Goal: Task Accomplishment & Management: Use online tool/utility

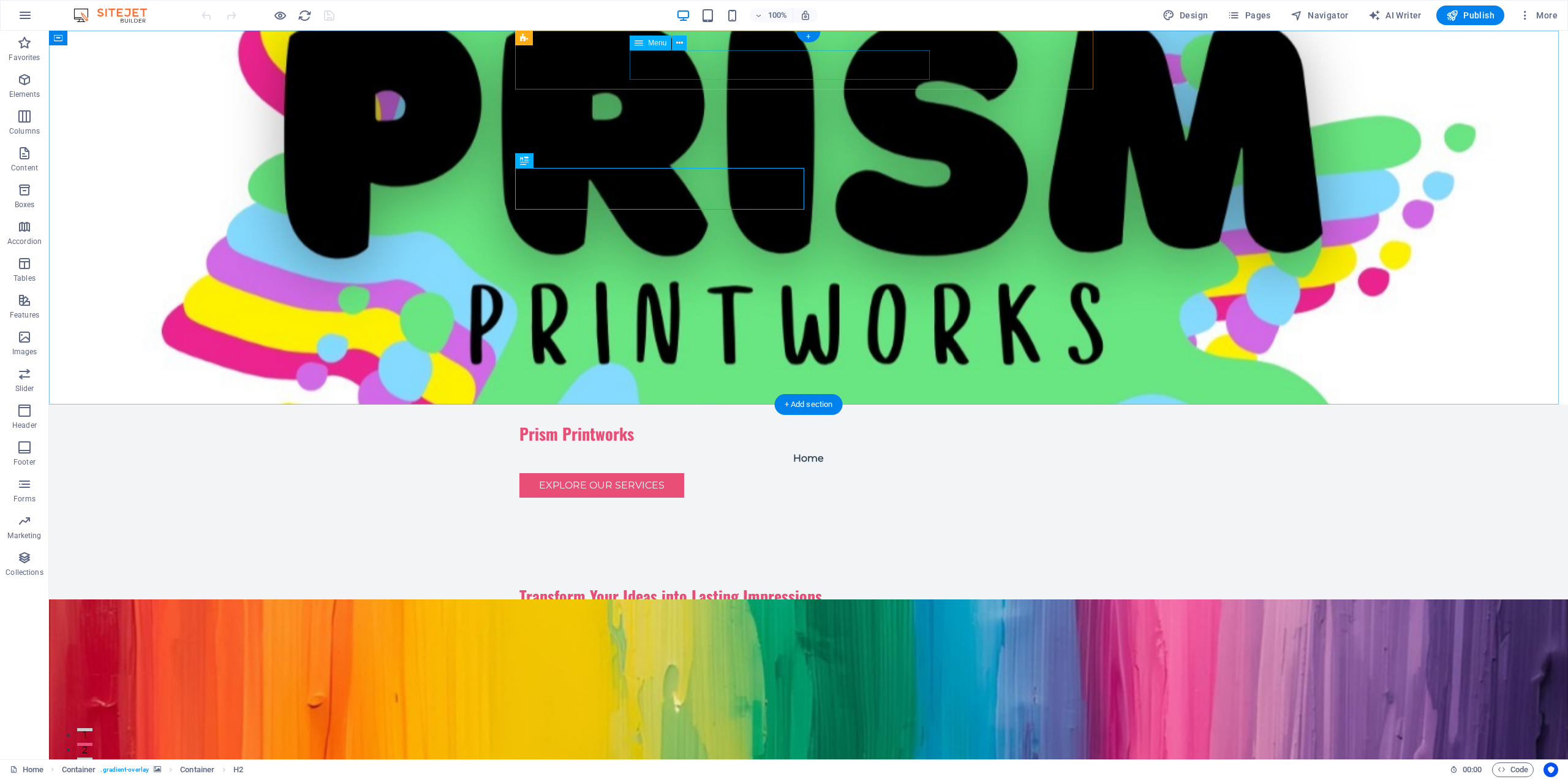
click at [800, 443] on nav "Home" at bounding box center [808, 458] width 578 height 30
click at [678, 43] on icon at bounding box center [680, 44] width 7 height 13
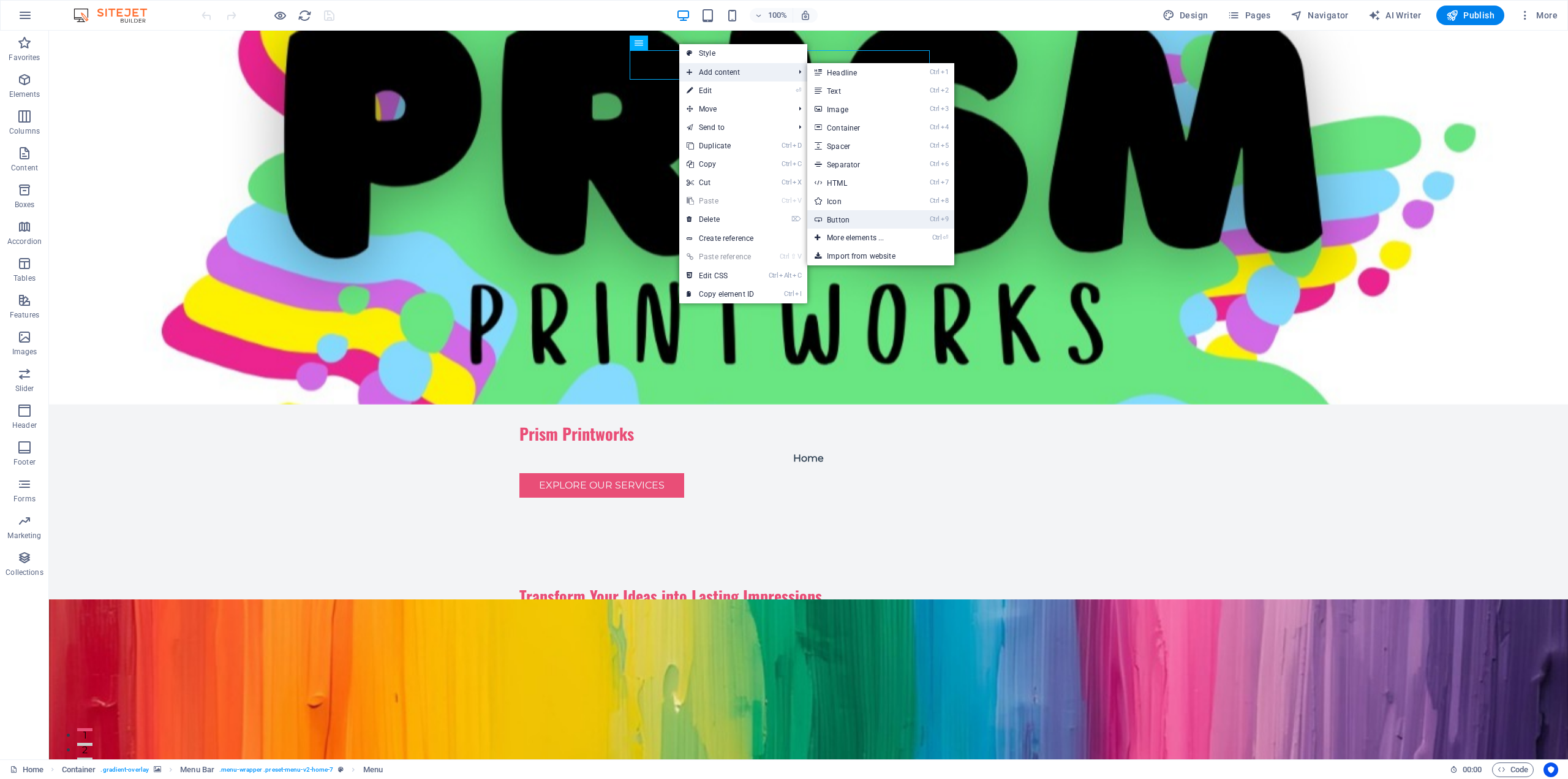
click at [879, 215] on link "Ctrl 9 Button" at bounding box center [858, 219] width 101 height 18
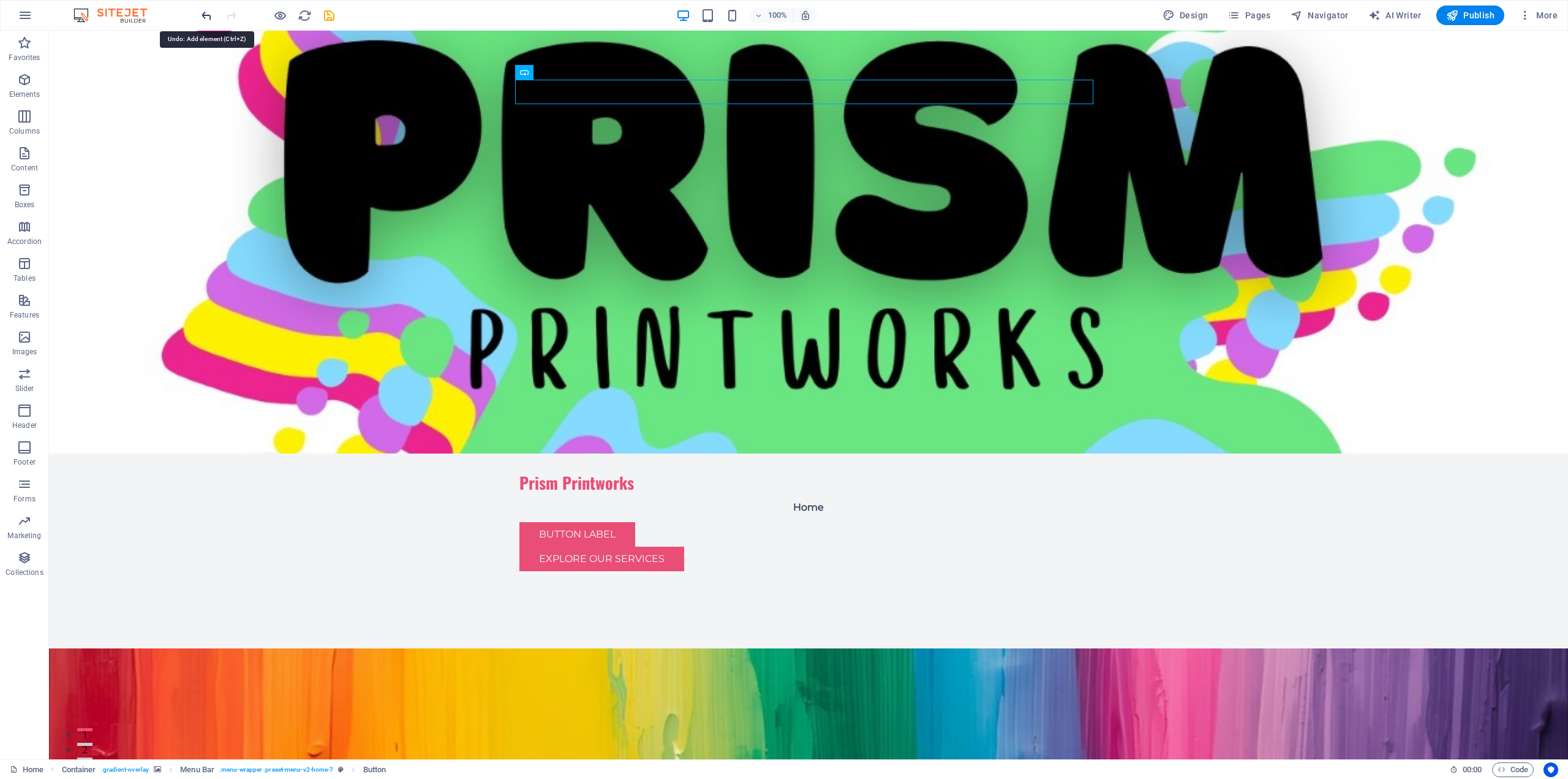
click at [206, 16] on icon "undo" at bounding box center [206, 15] width 14 height 14
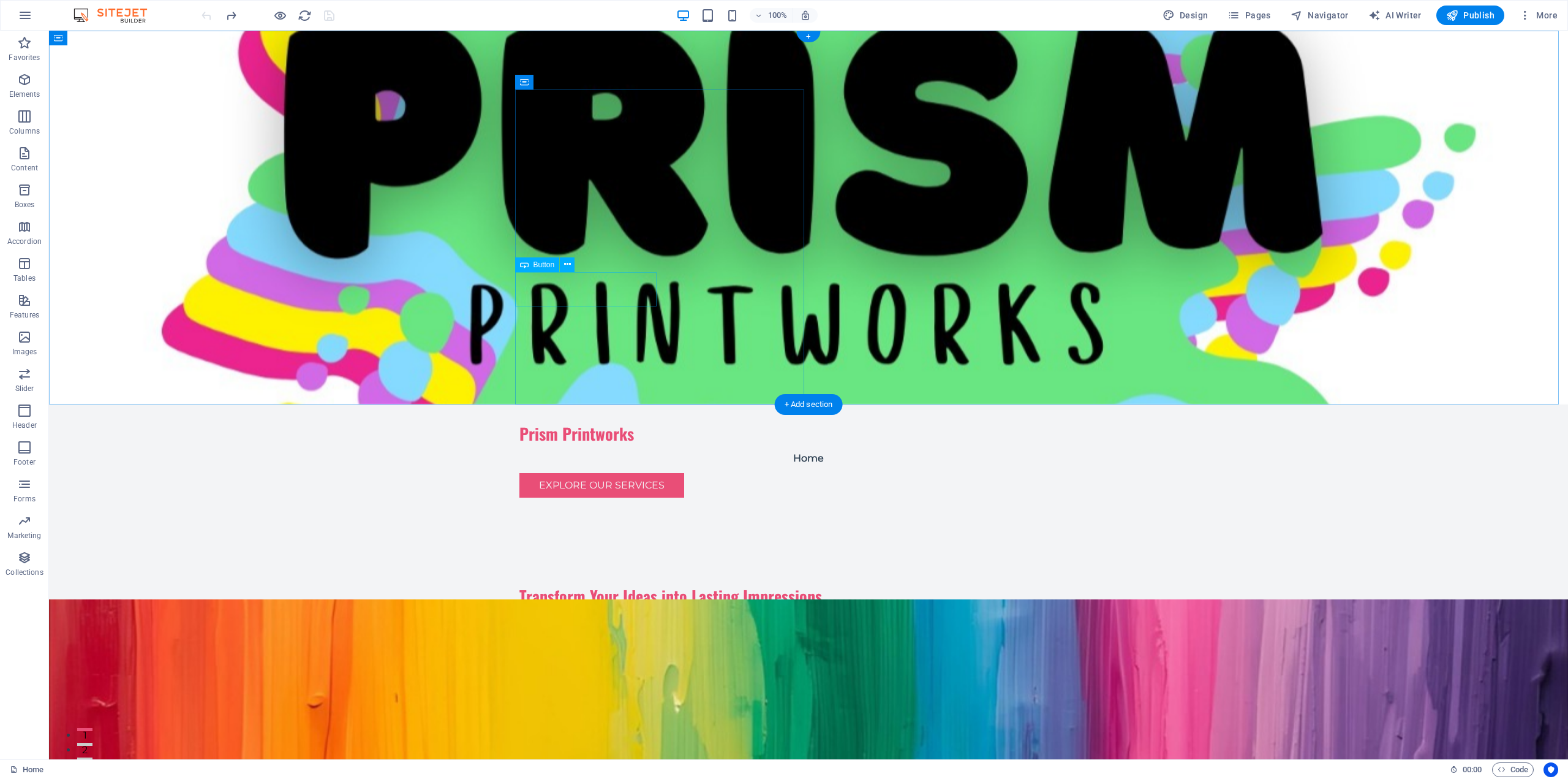
click at [645, 654] on div "V iew Our Catalog" at bounding box center [808, 671] width 578 height 35
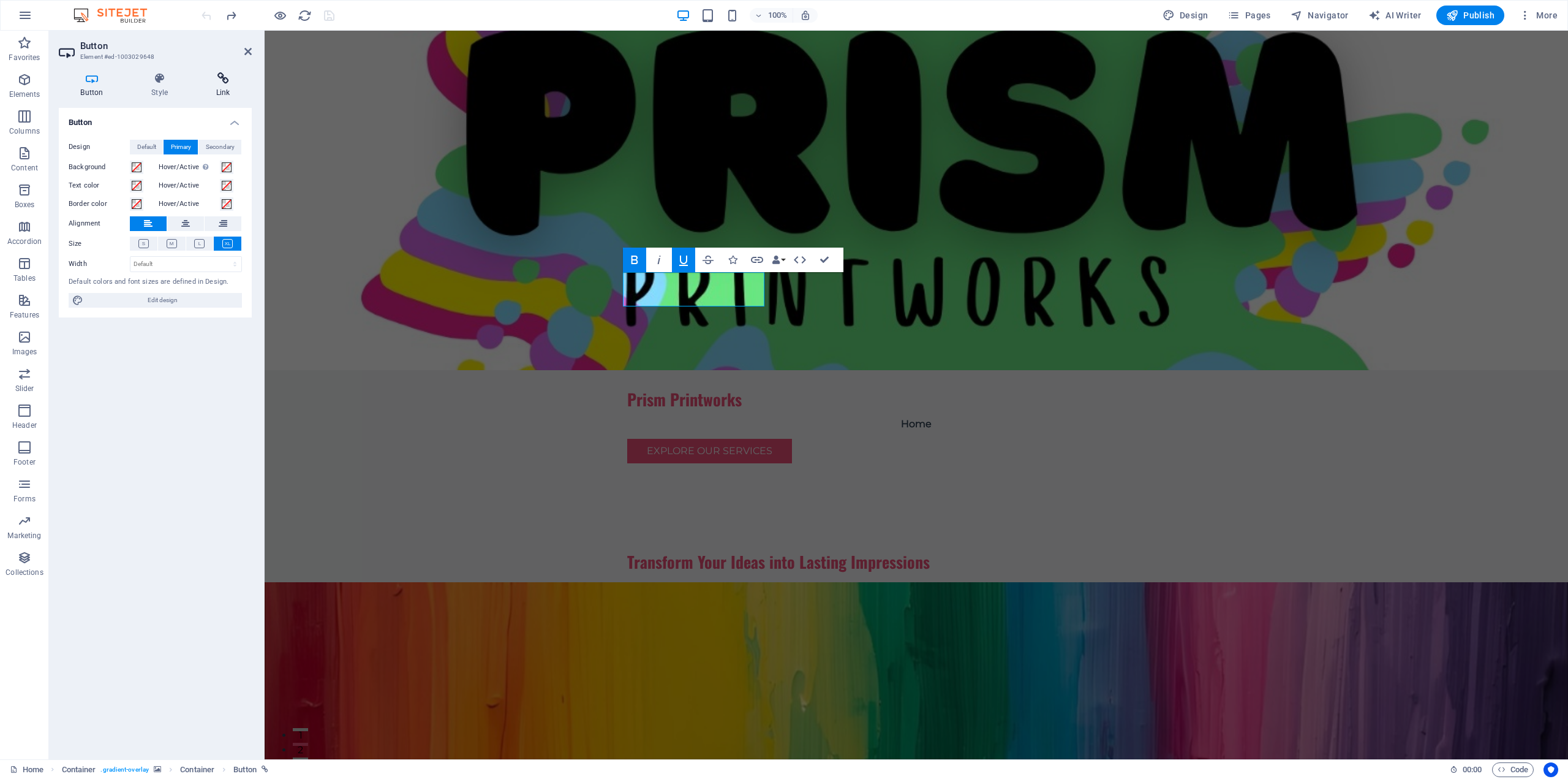
click at [229, 83] on icon at bounding box center [223, 78] width 58 height 12
click at [85, 81] on icon at bounding box center [91, 78] width 66 height 12
drag, startPoint x: 208, startPoint y: 304, endPoint x: 996, endPoint y: 397, distance: 793.5
click at [208, 304] on span "Edit design" at bounding box center [163, 300] width 152 height 15
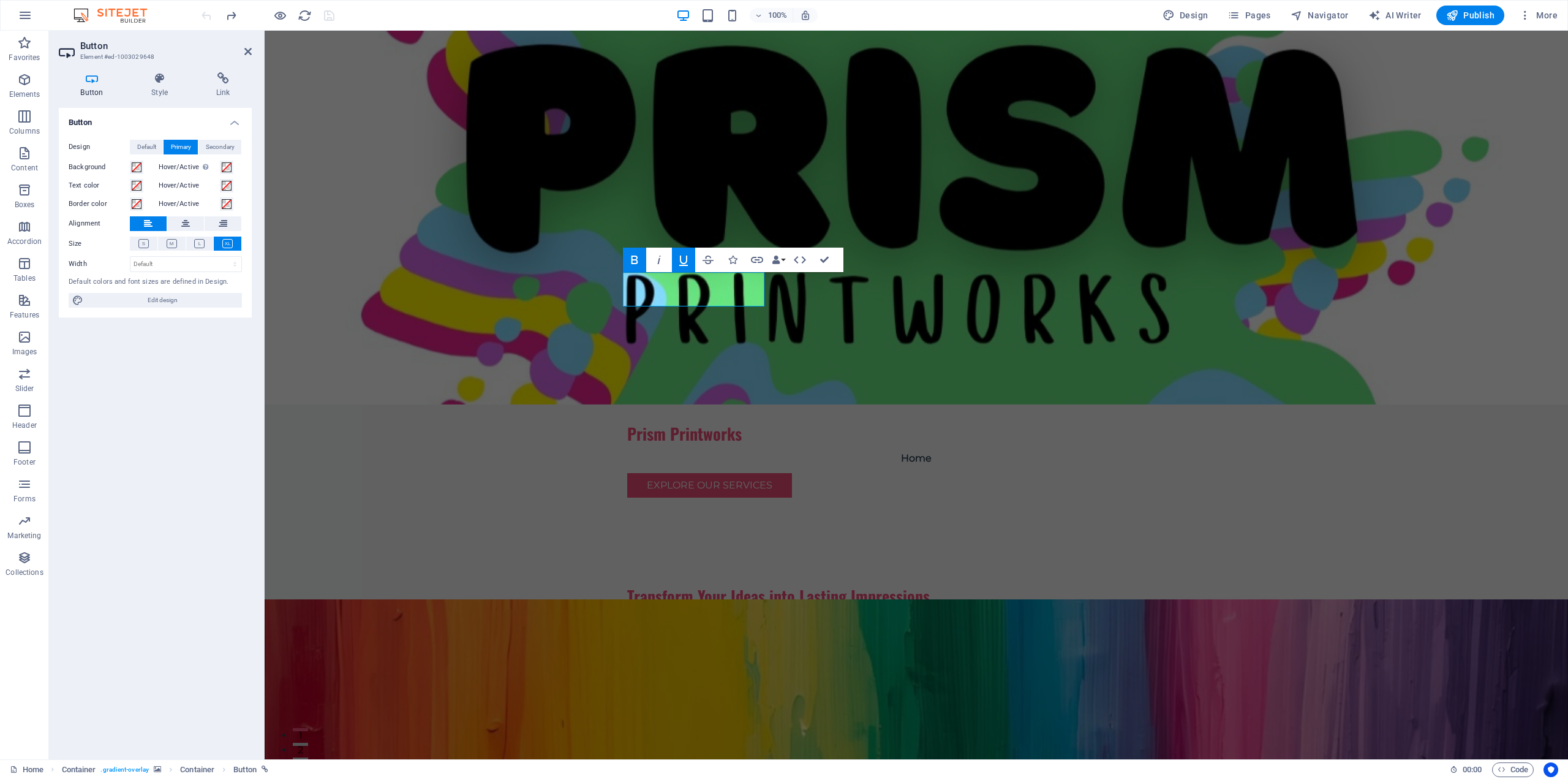
select select "px"
select select "200"
select select "px"
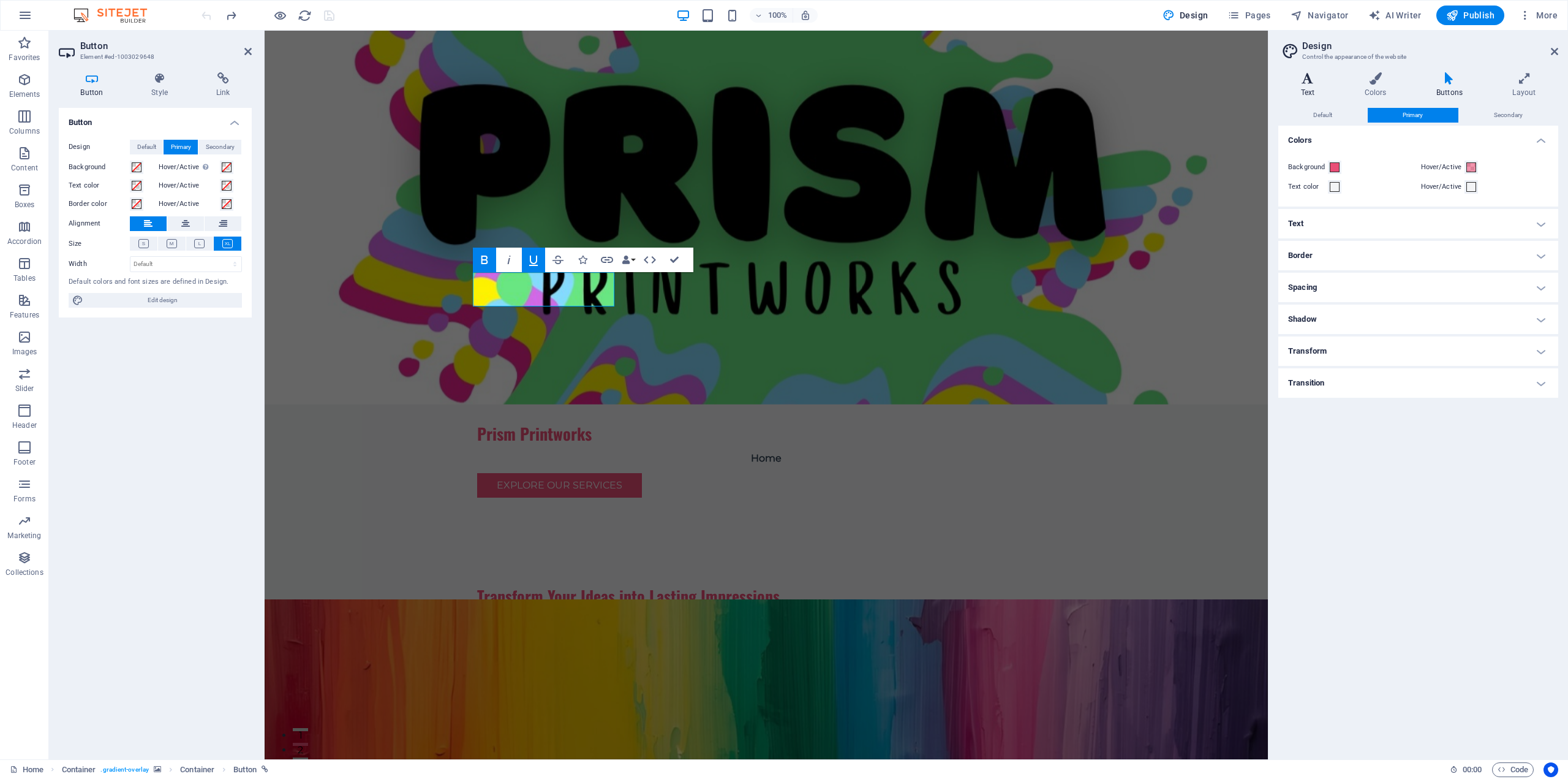
click at [1312, 82] on icon at bounding box center [1307, 78] width 59 height 12
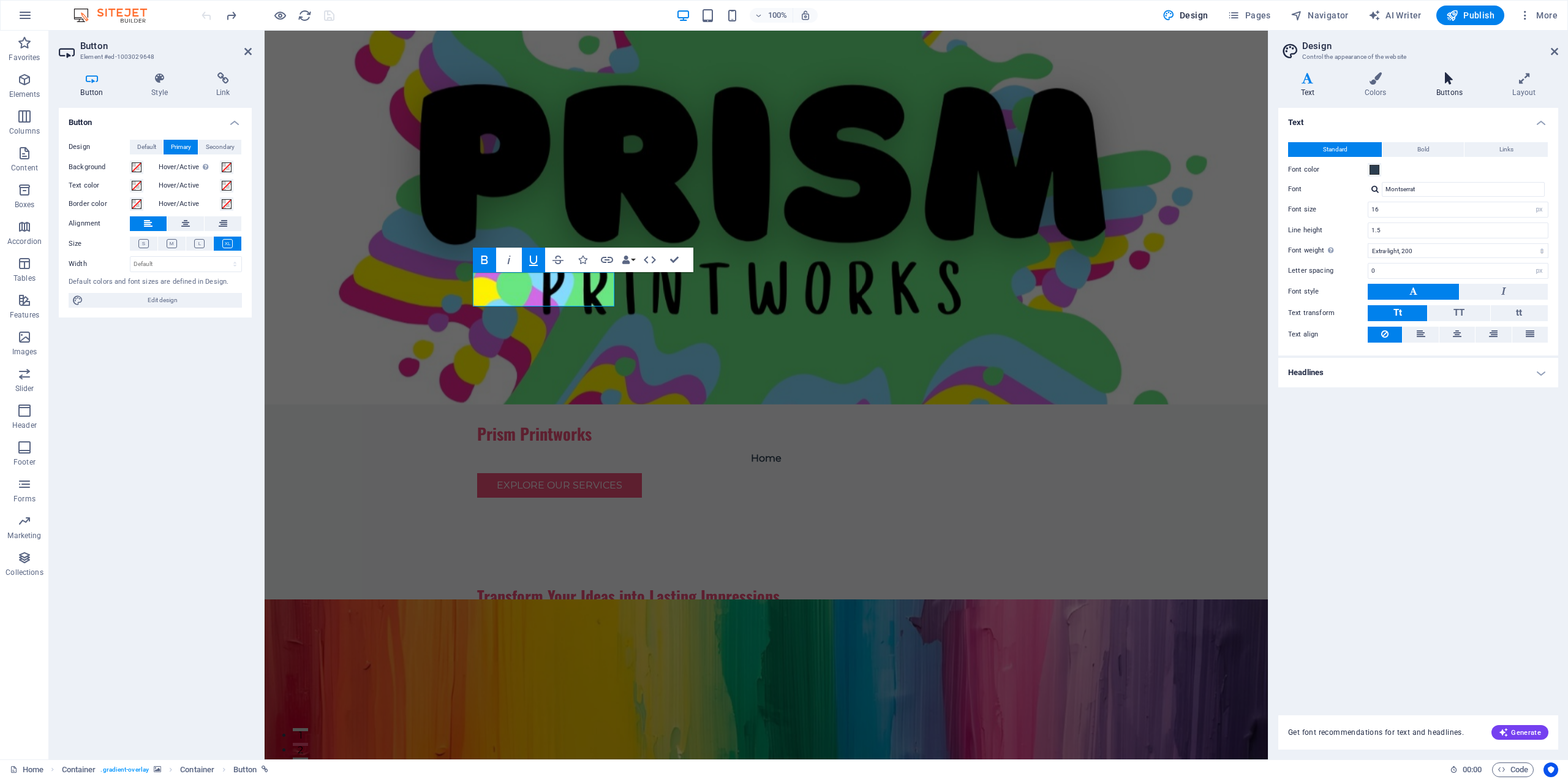
click at [1459, 89] on h4 "Buttons" at bounding box center [1451, 85] width 76 height 26
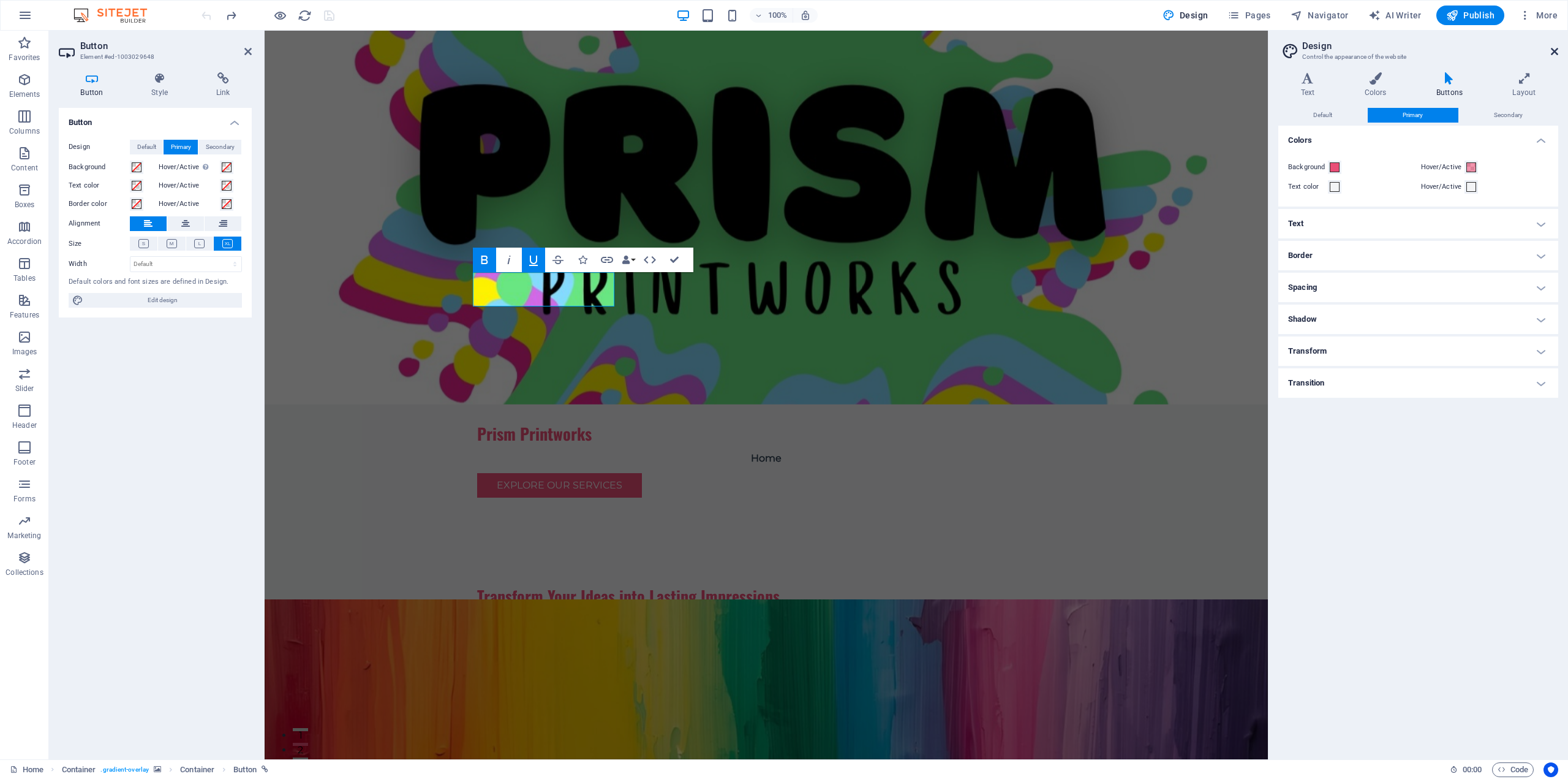
drag, startPoint x: 1554, startPoint y: 51, endPoint x: 1290, endPoint y: 26, distance: 265.2
click at [1554, 51] on icon at bounding box center [1554, 51] width 7 height 10
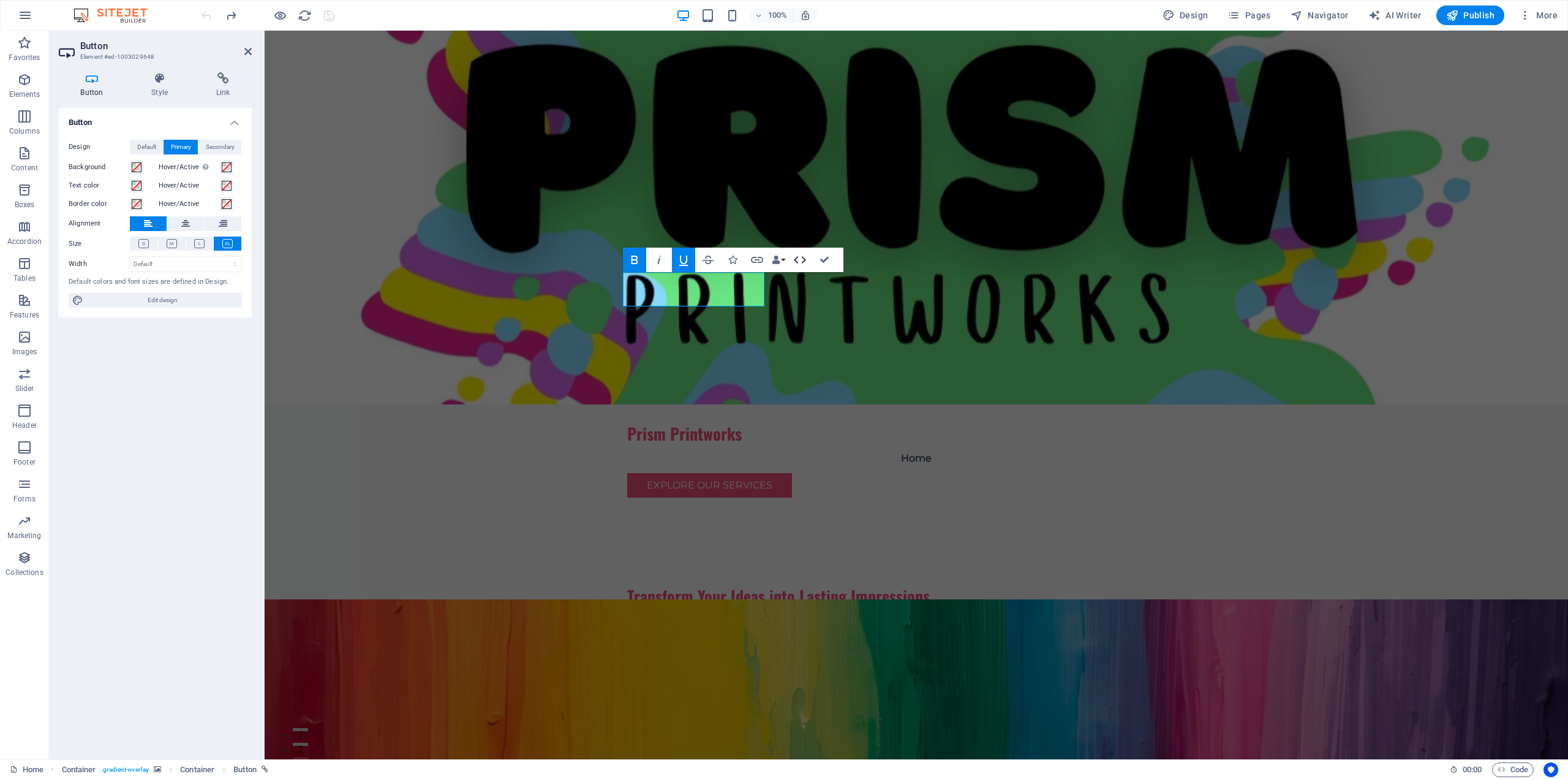
click at [800, 259] on icon "button" at bounding box center [800, 260] width 15 height 15
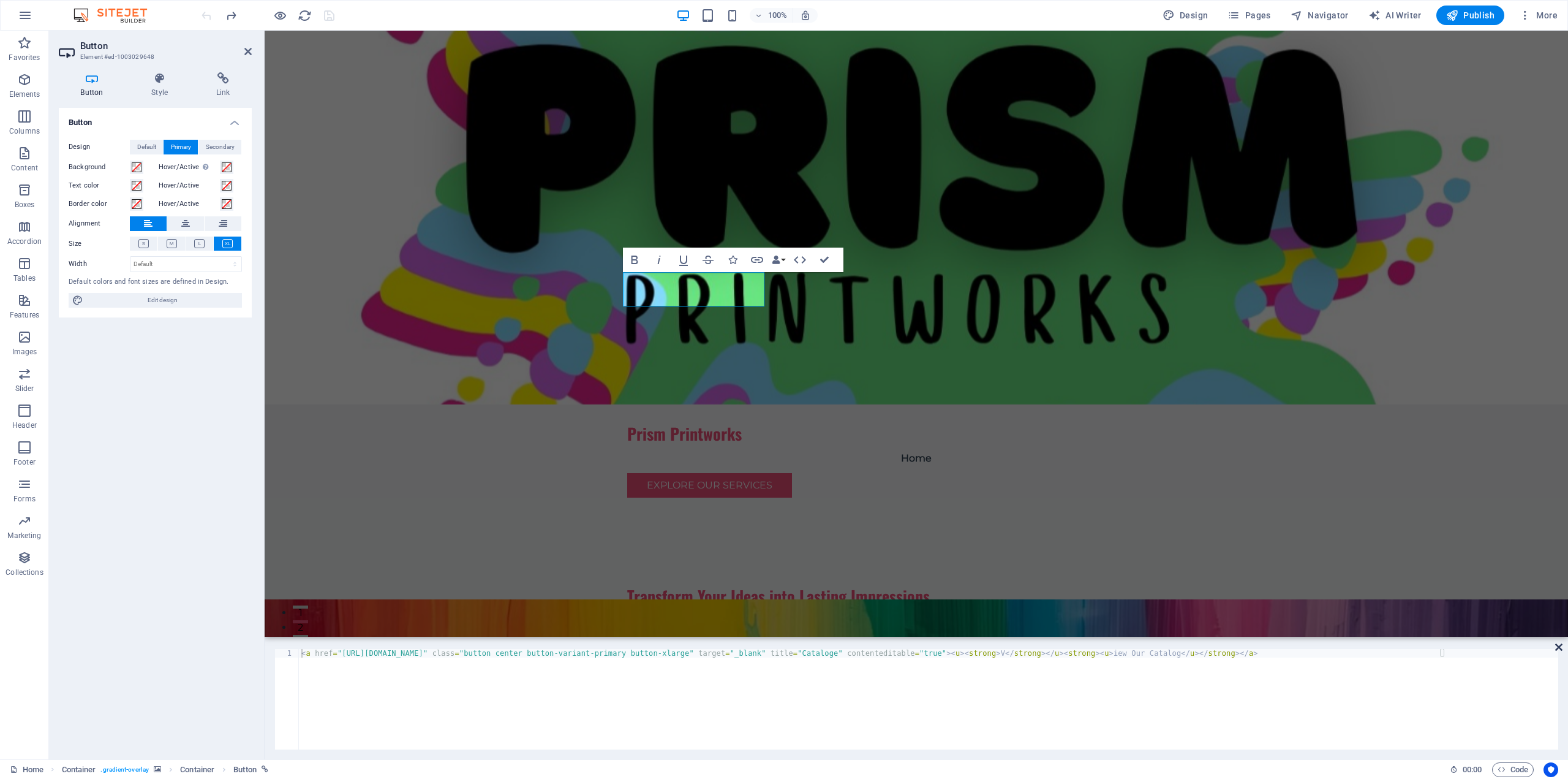
click at [1561, 646] on icon at bounding box center [1558, 647] width 7 height 10
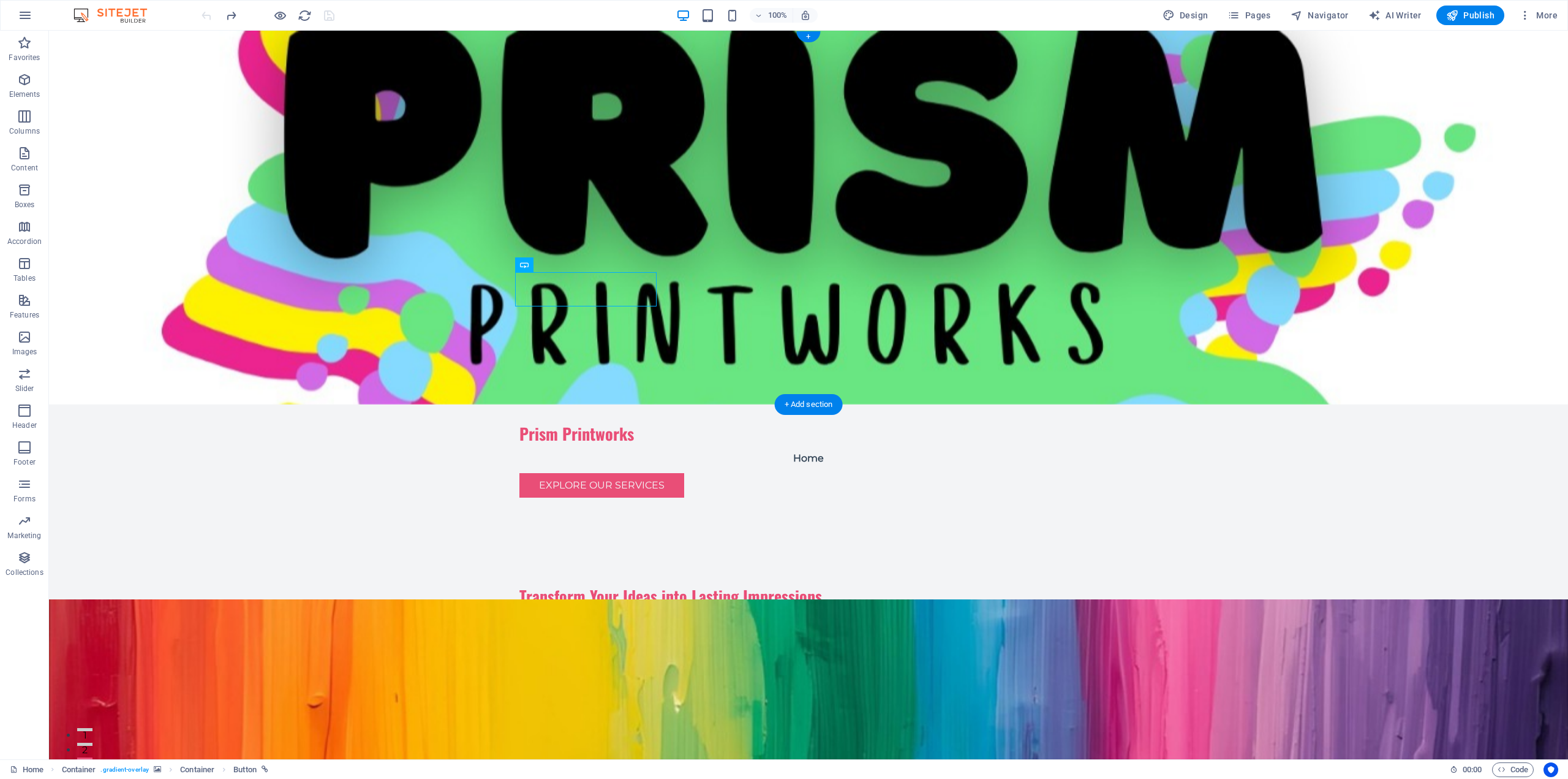
click at [1126, 73] on figure at bounding box center [807, 217] width 1519 height 373
click at [1085, 405] on div "Prism Printworks Menu Home Explore Our Services" at bounding box center [808, 456] width 578 height 103
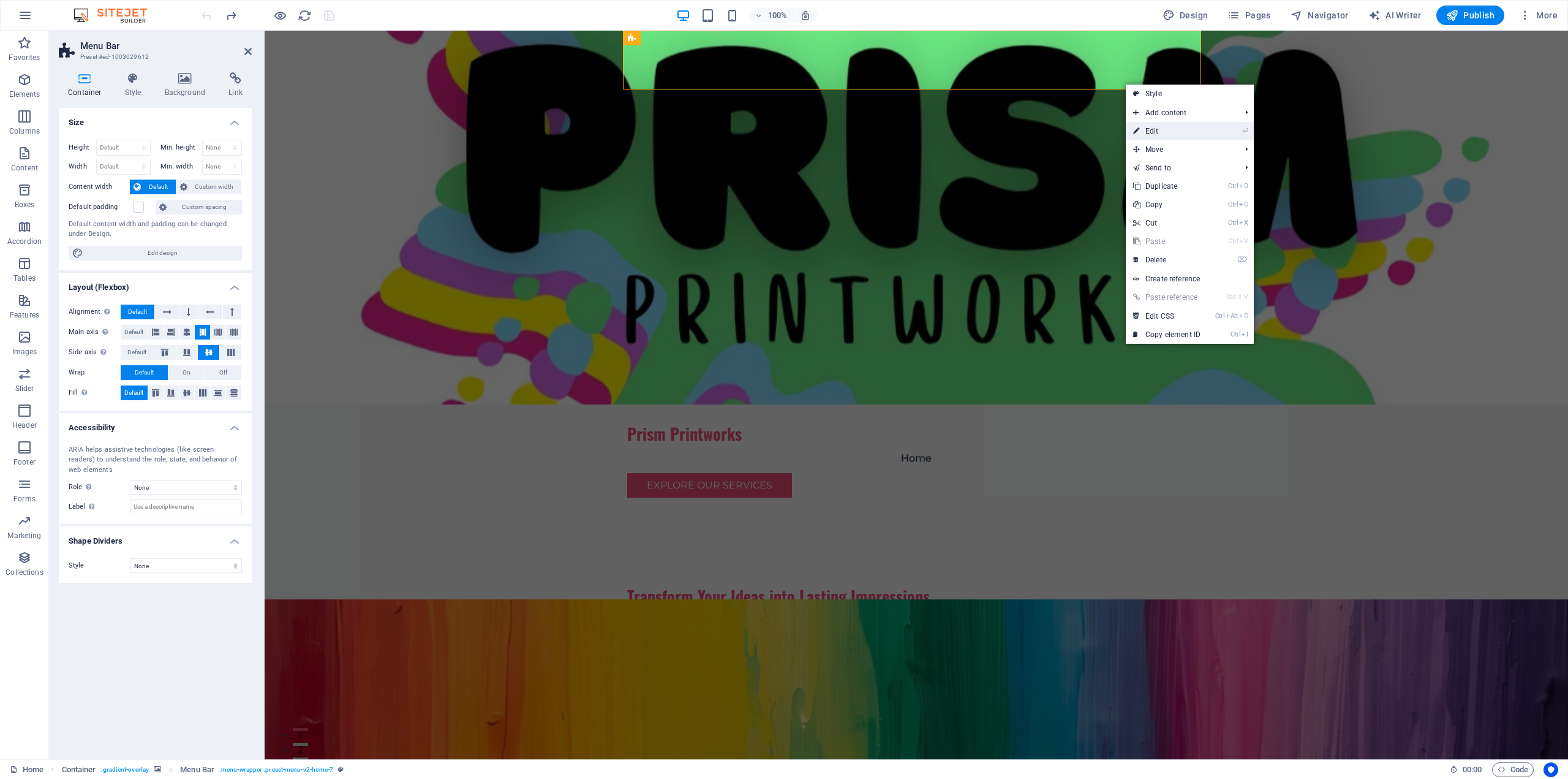
click at [1225, 129] on li "⏎ Edit" at bounding box center [1189, 131] width 128 height 18
click at [1149, 130] on link "⏎ Edit" at bounding box center [1167, 131] width 82 height 18
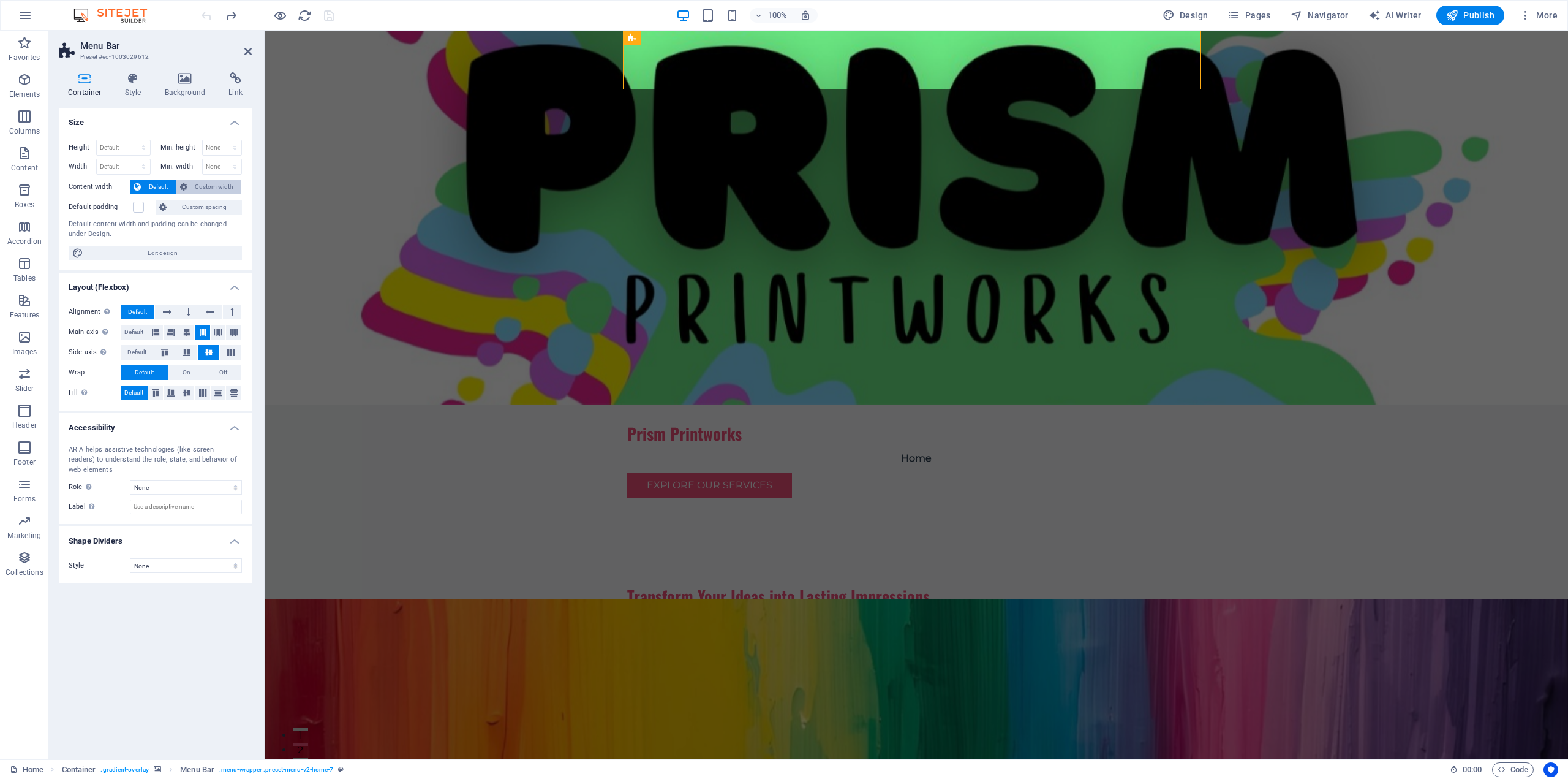
click at [226, 190] on span "Custom width" at bounding box center [214, 187] width 47 height 15
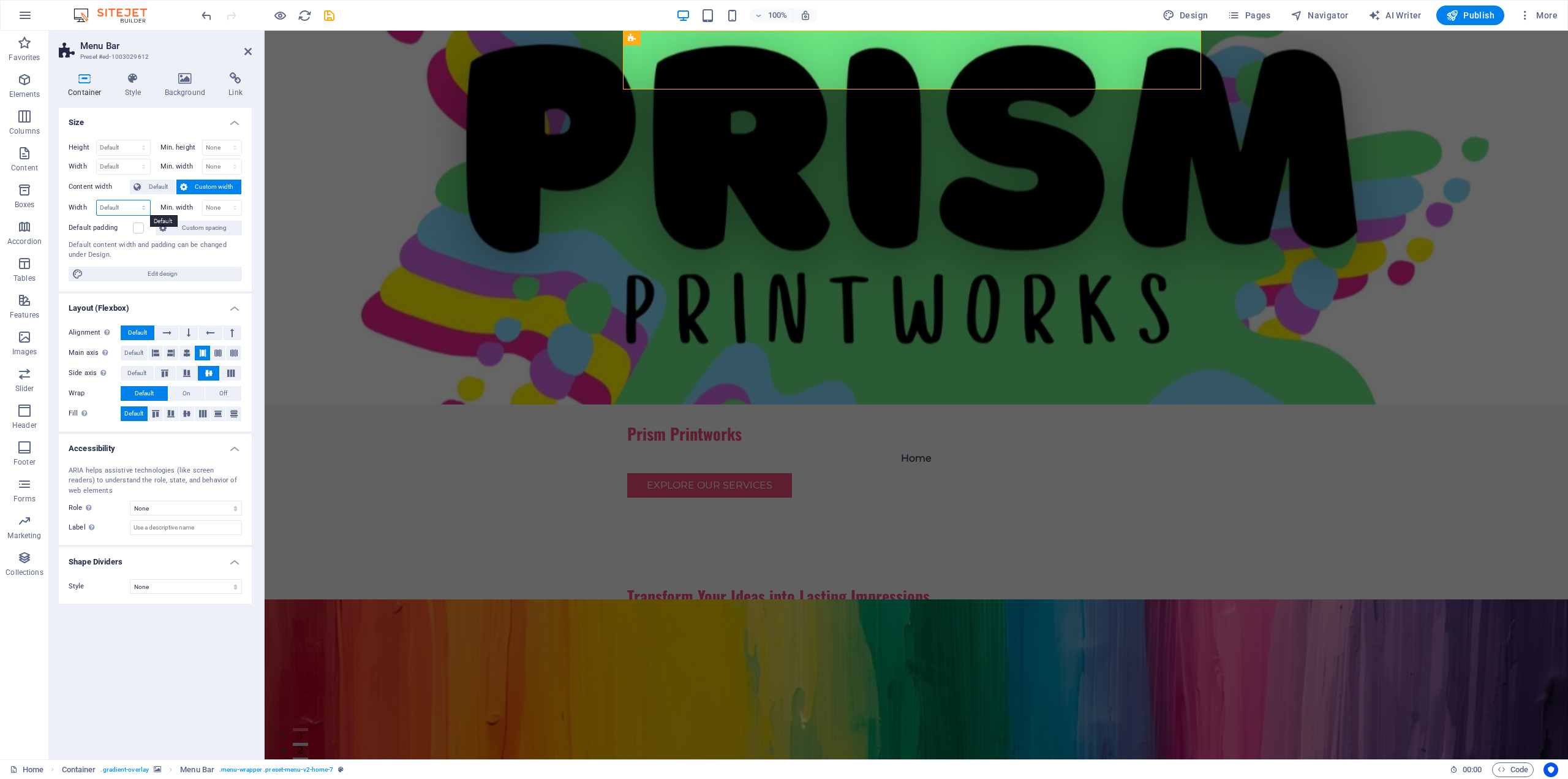
click at [120, 207] on select "Default px rem % em vh vw" at bounding box center [123, 208] width 54 height 15
click at [121, 197] on div "Height Default px rem % vh vw Min. height None px rem % vh vw Width Default px …" at bounding box center [155, 210] width 193 height 161
click at [145, 181] on span "Default" at bounding box center [157, 187] width 27 height 15
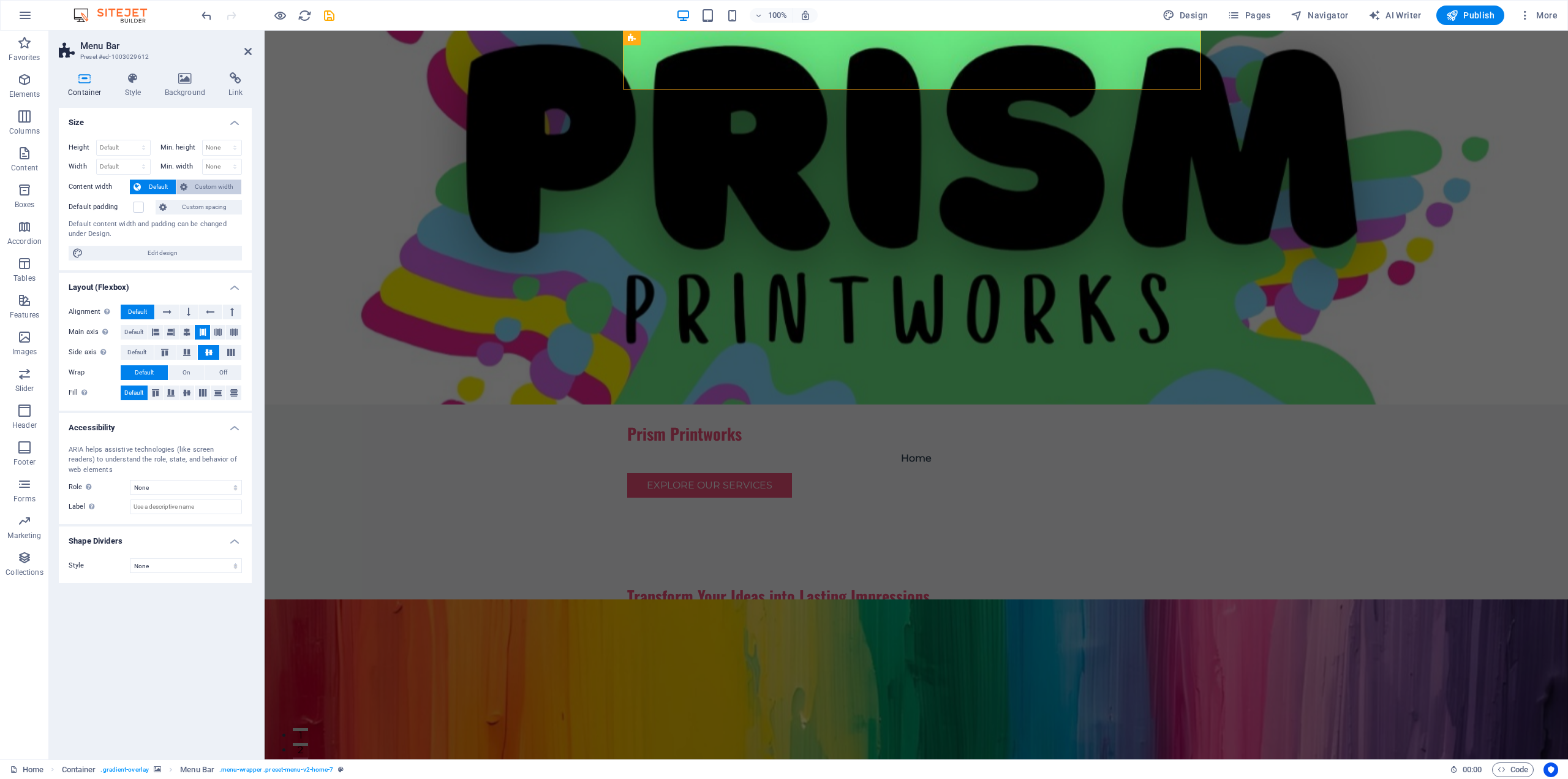
click at [209, 184] on span "Custom width" at bounding box center [214, 187] width 47 height 15
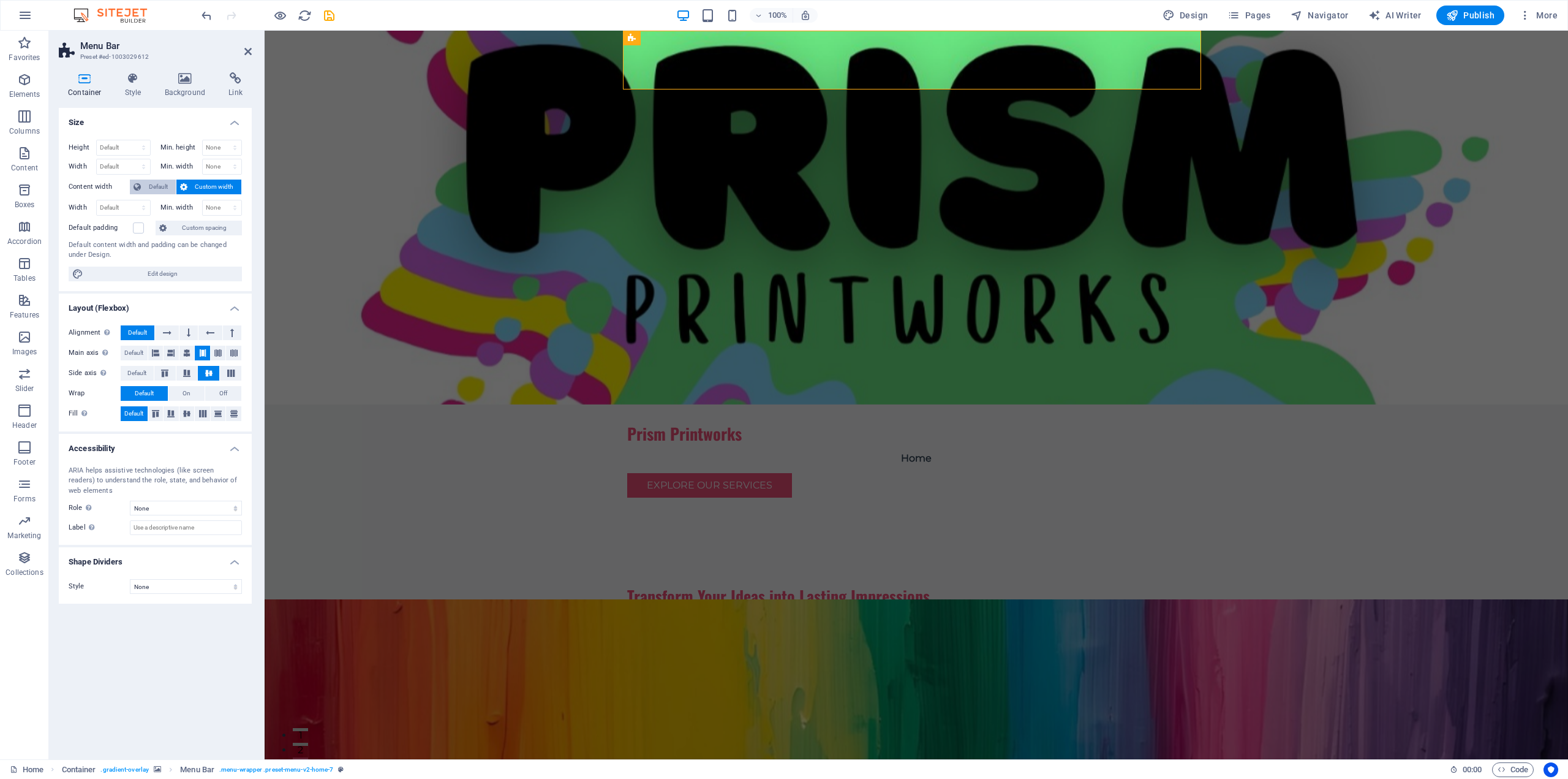
click at [159, 183] on span "Default" at bounding box center [157, 187] width 27 height 15
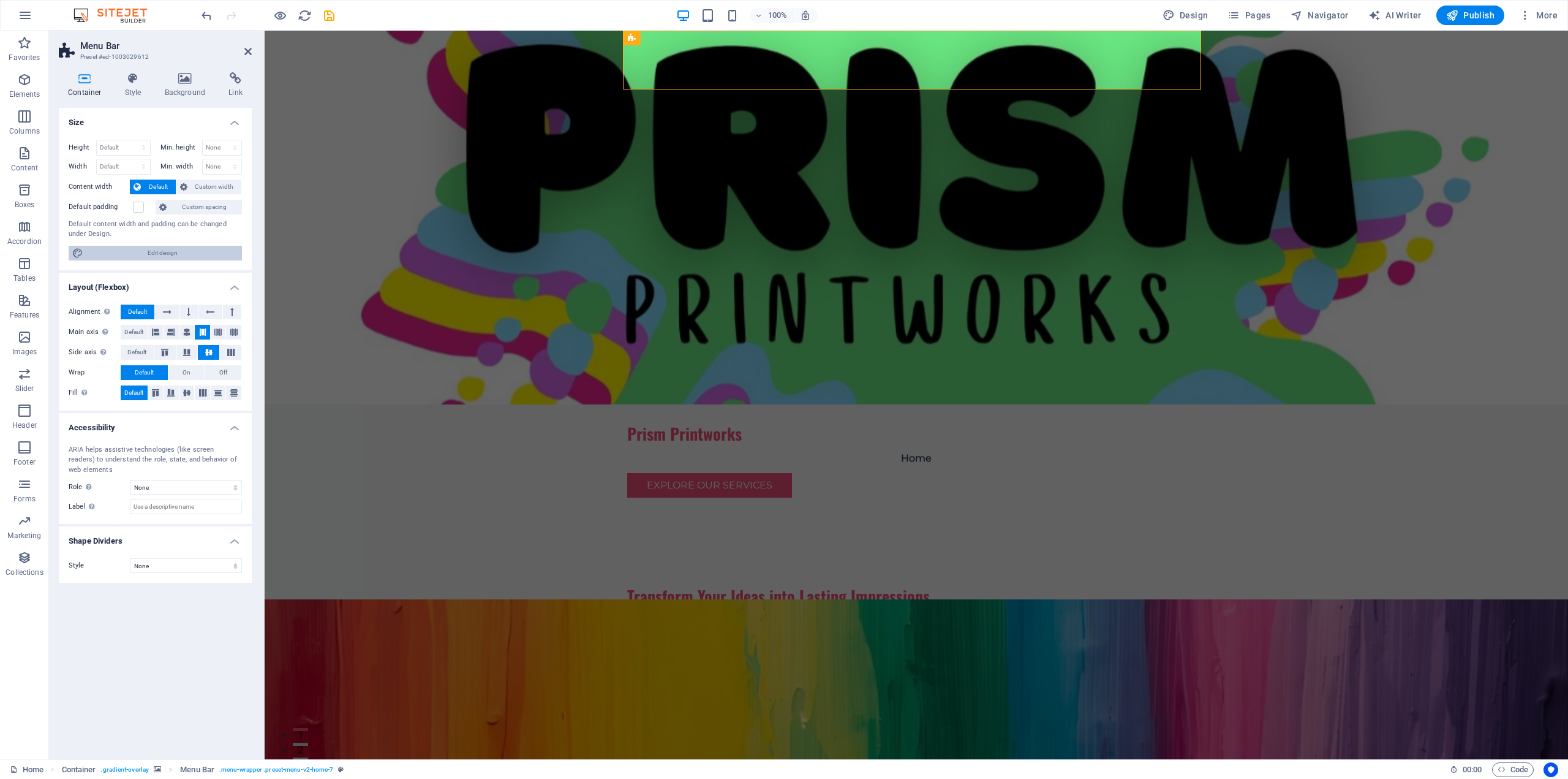
click at [170, 252] on span "Edit design" at bounding box center [163, 253] width 152 height 15
select select "rem"
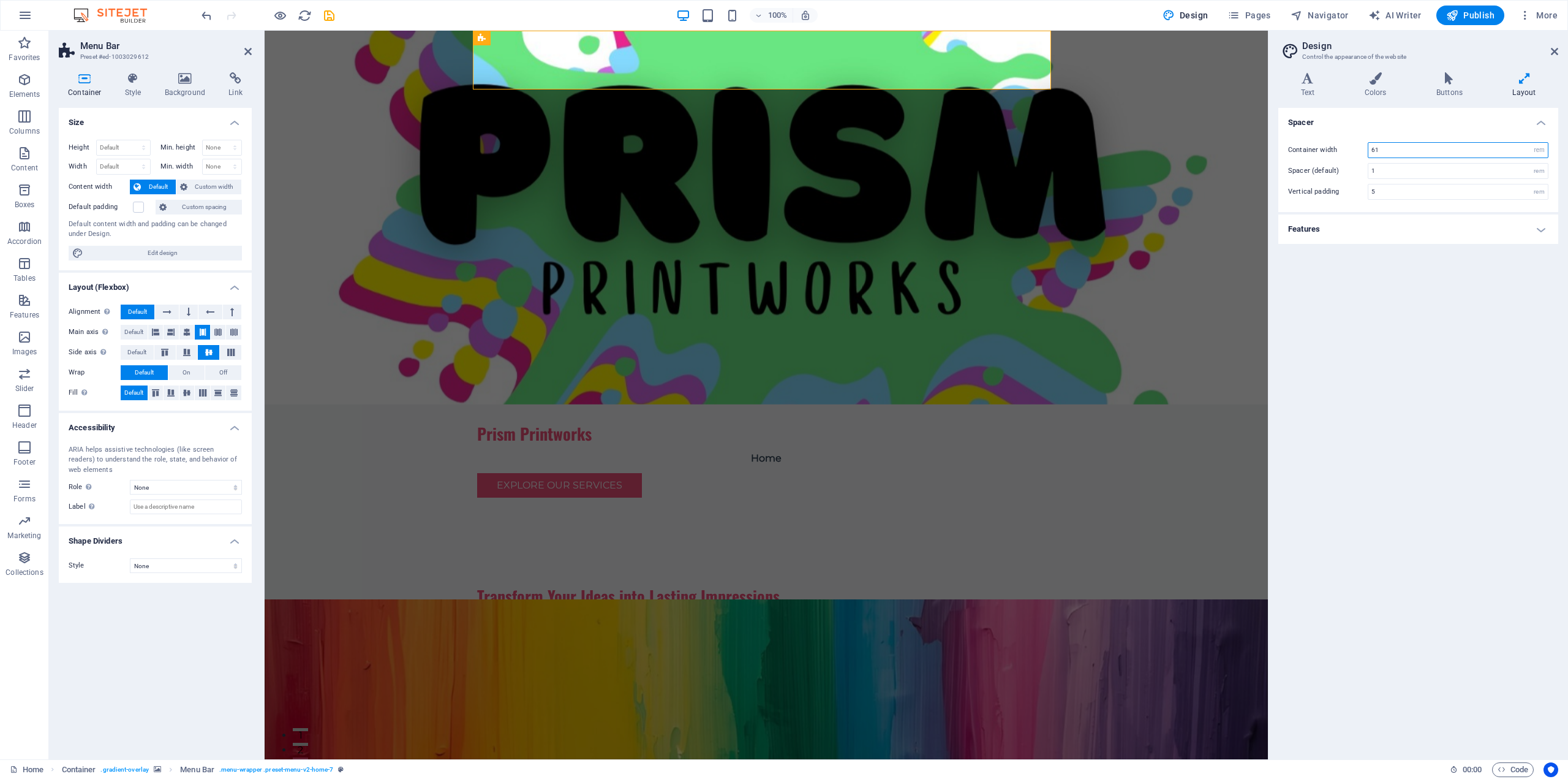
click at [1411, 153] on input "61" at bounding box center [1458, 150] width 180 height 15
drag, startPoint x: 1411, startPoint y: 153, endPoint x: 1325, endPoint y: 160, distance: 86.3
click at [1325, 160] on div "Container width 61 rem px Spacer (default) 1 rem Vertical padding 5 rem" at bounding box center [1418, 171] width 285 height 82
type input "90"
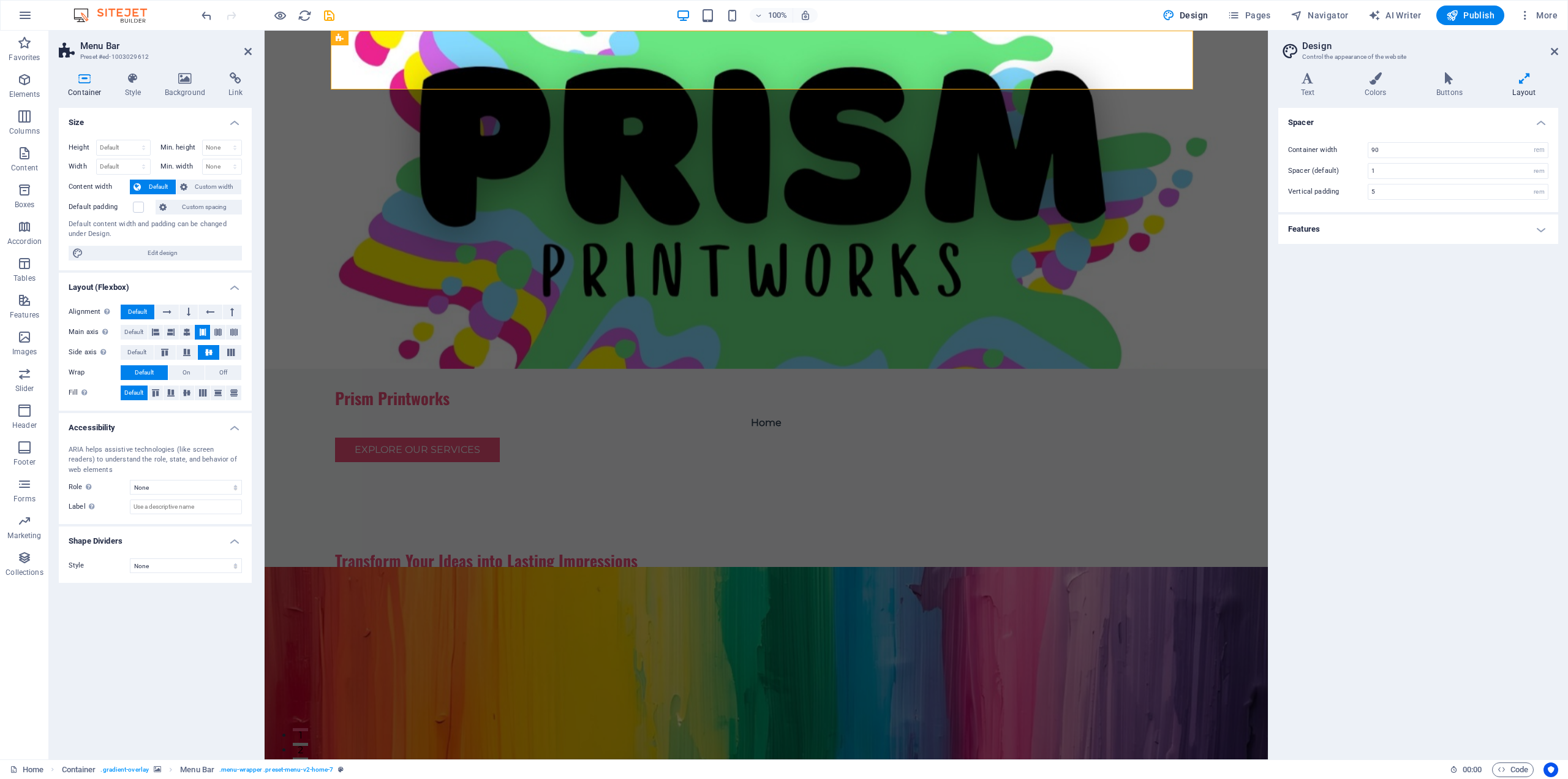
click at [1453, 348] on div "Spacer Container width 90 rem px Spacer (default) 1 rem Vertical padding 5 rem …" at bounding box center [1418, 429] width 280 height 641
click at [1140, 276] on figure at bounding box center [765, 199] width 1003 height 338
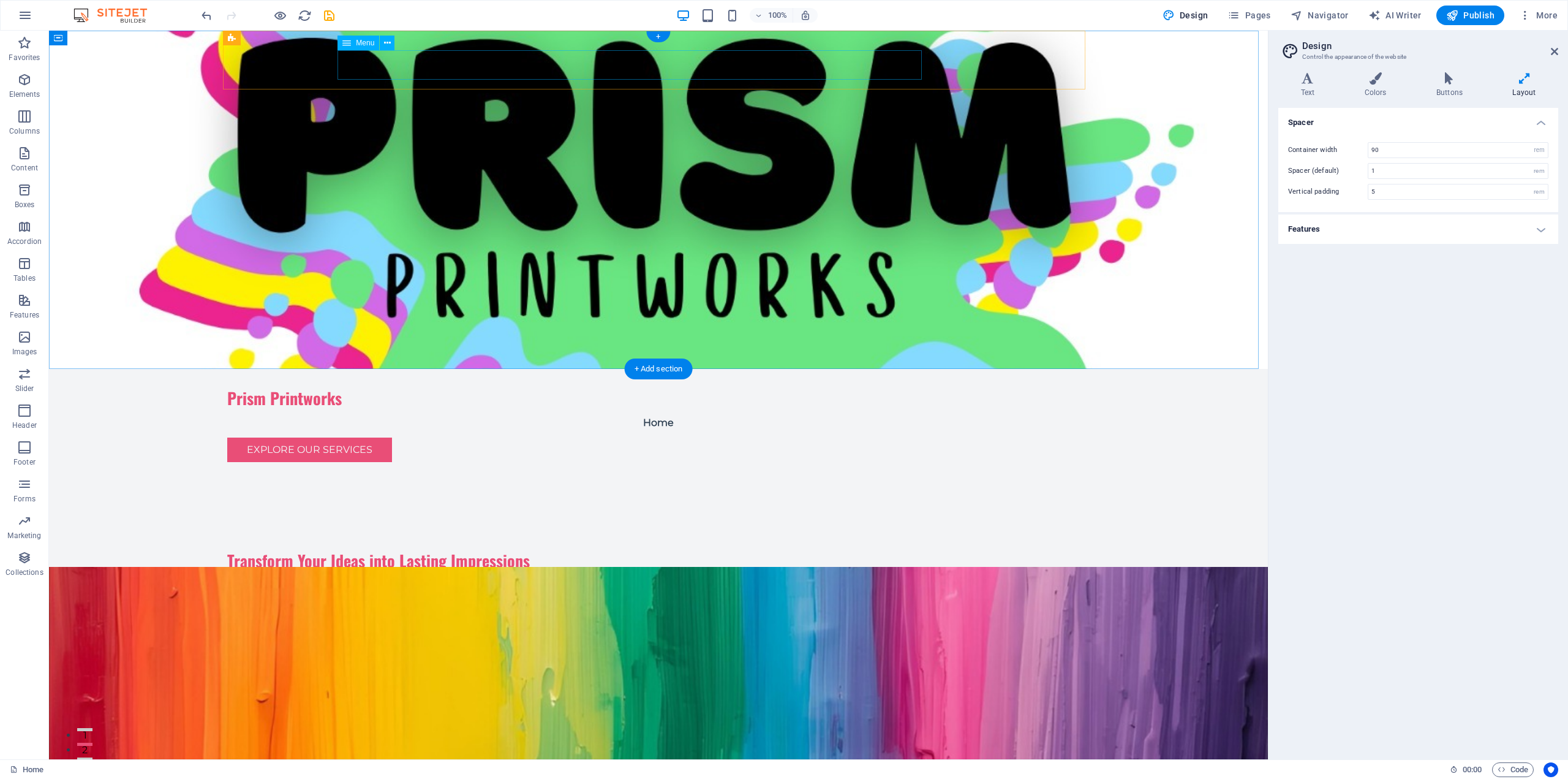
click at [588, 408] on nav "Home" at bounding box center [658, 423] width 863 height 30
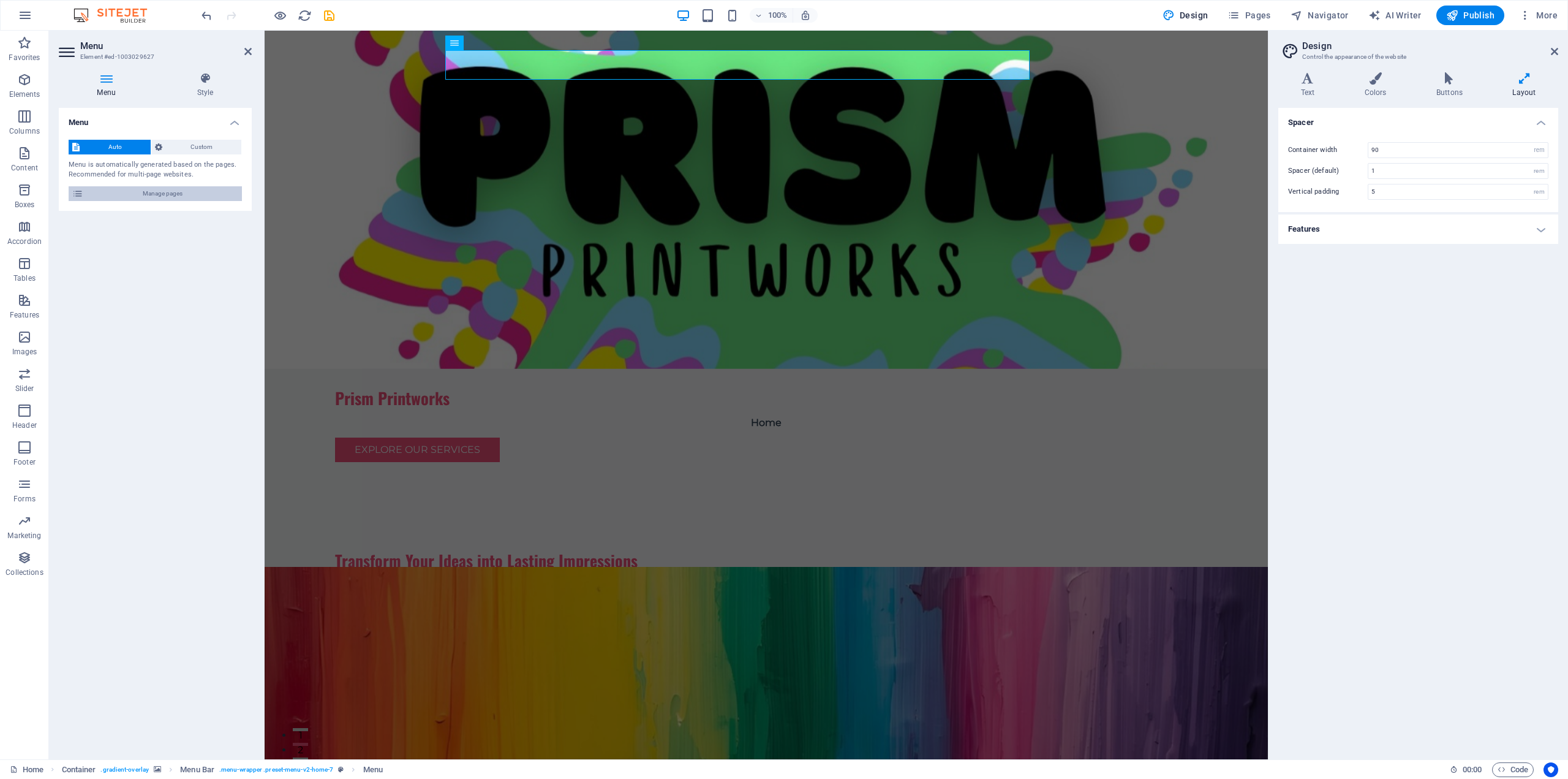
click at [183, 190] on span "Manage pages" at bounding box center [163, 194] width 152 height 15
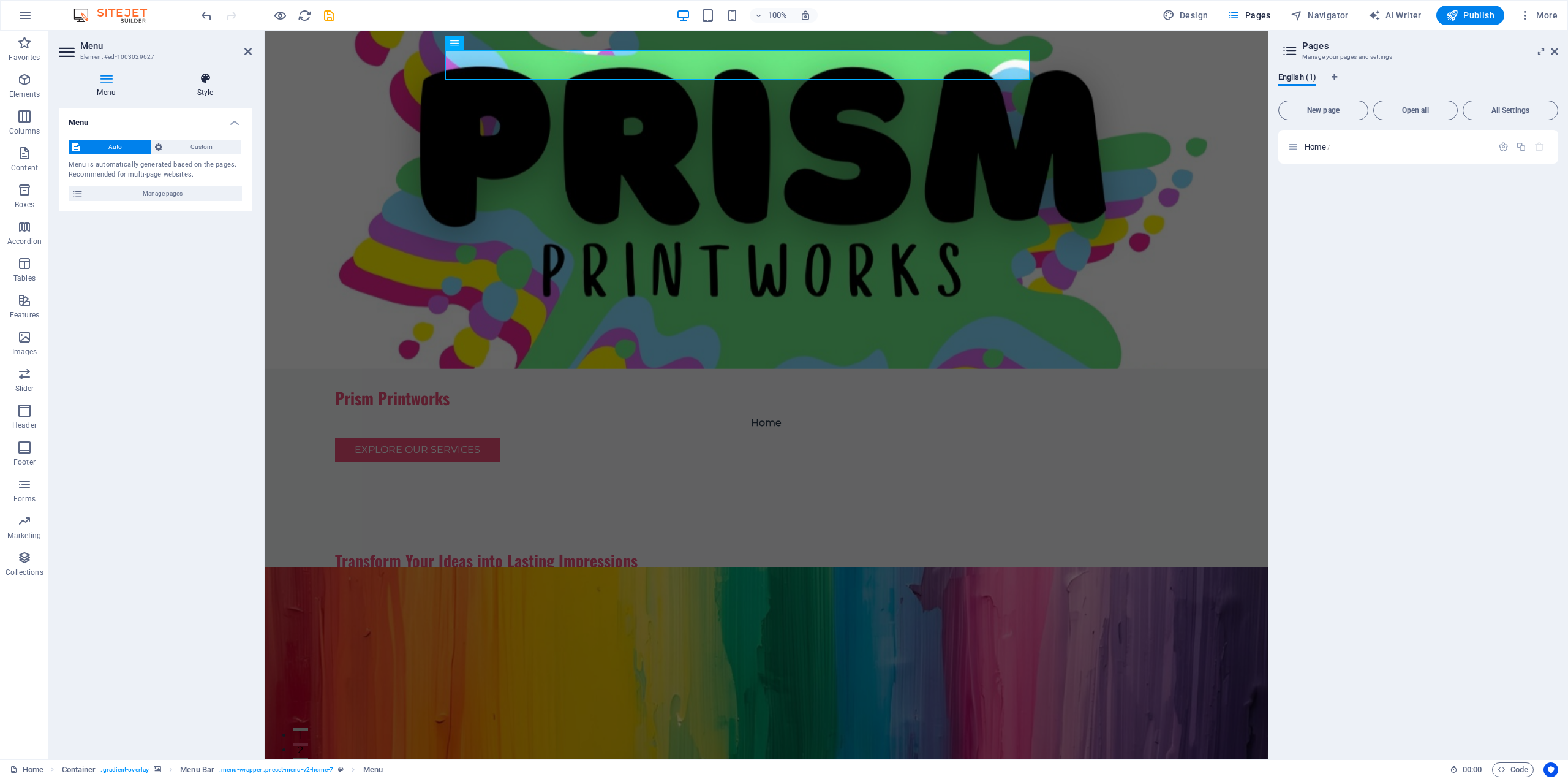
click at [206, 88] on h4 "Style" at bounding box center [205, 85] width 93 height 26
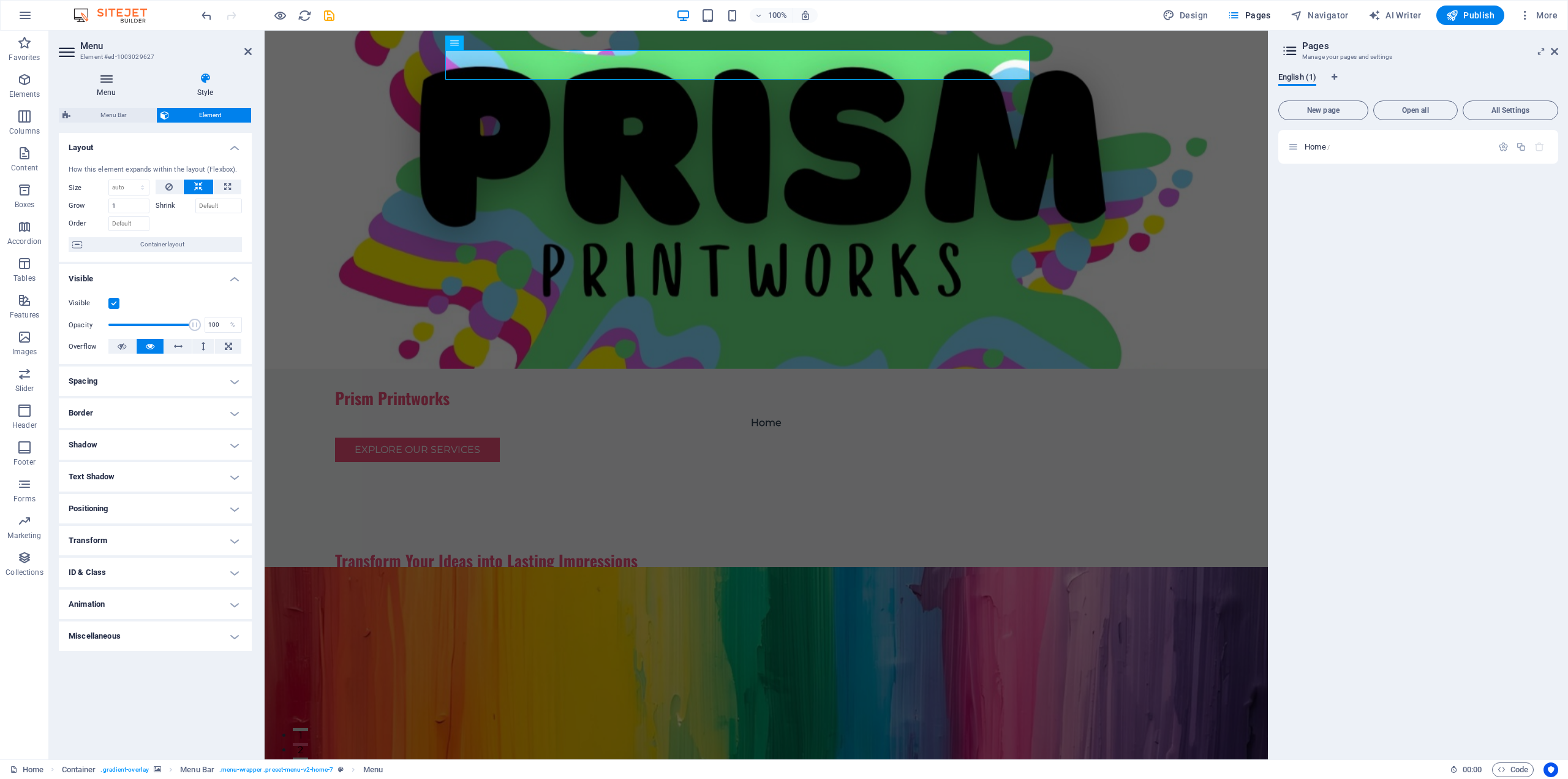
click at [103, 82] on icon at bounding box center [105, 78] width 95 height 12
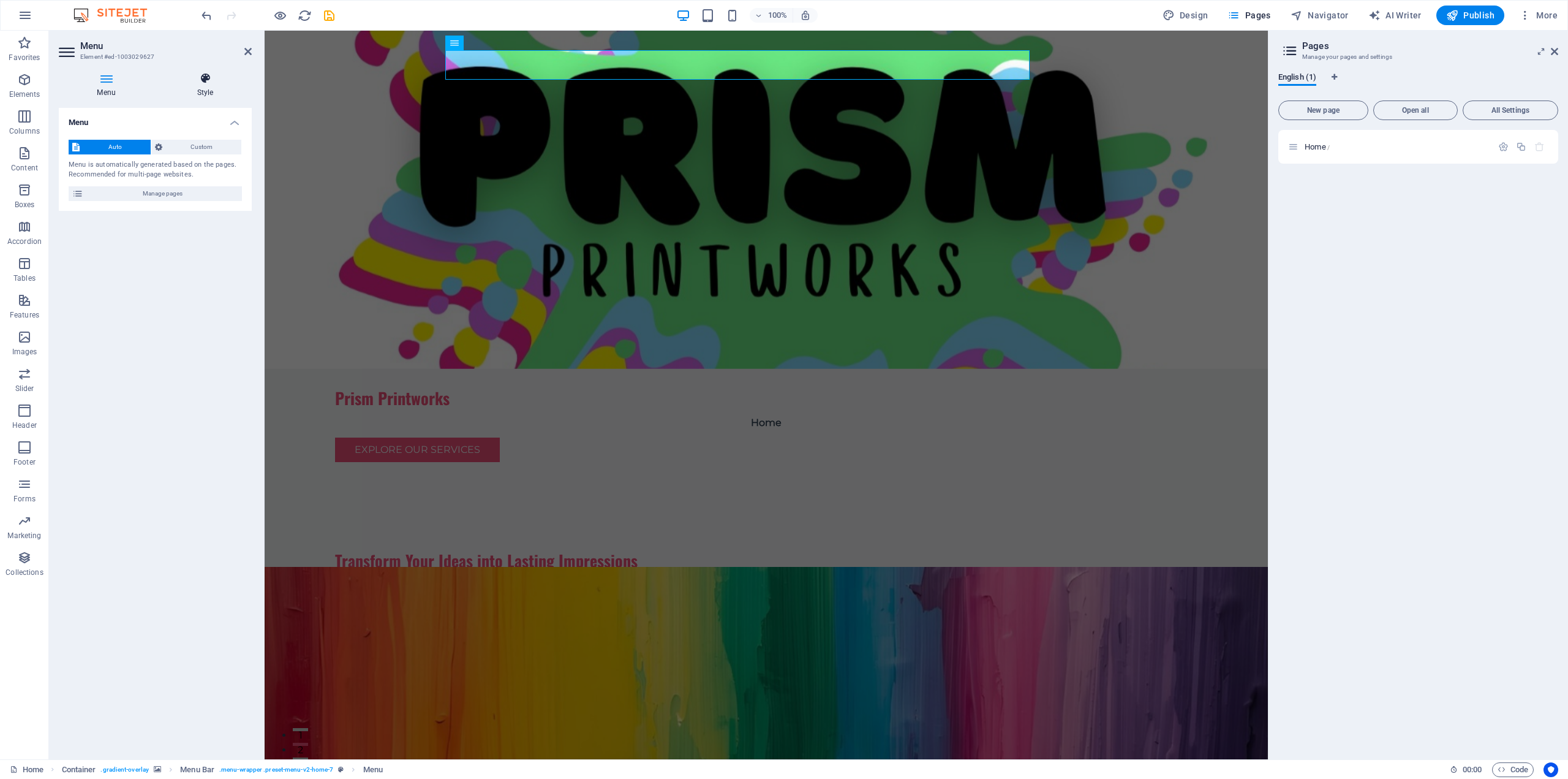
click at [213, 80] on icon at bounding box center [205, 78] width 93 height 12
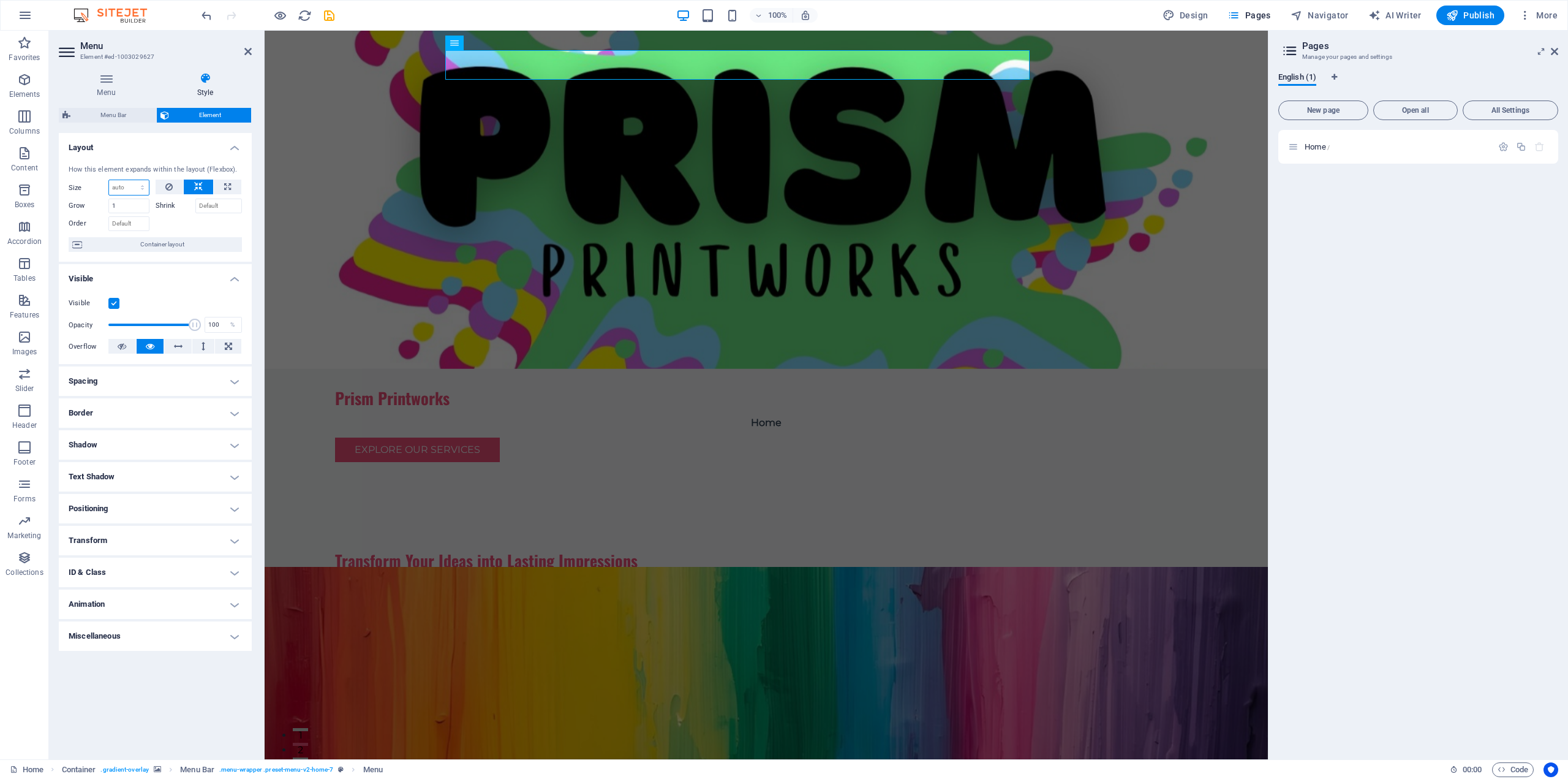
click at [148, 188] on select "Default auto px % 1/1 1/2 1/3 1/4 1/5 1/6 1/7 1/8 1/9 1/10" at bounding box center [129, 188] width 40 height 15
click at [147, 188] on select "Default auto px % 1/1 1/2 1/3 1/4 1/5 1/6 1/7 1/8 1/9 1/10" at bounding box center [129, 188] width 40 height 15
click at [197, 246] on span "Container layout" at bounding box center [161, 245] width 152 height 15
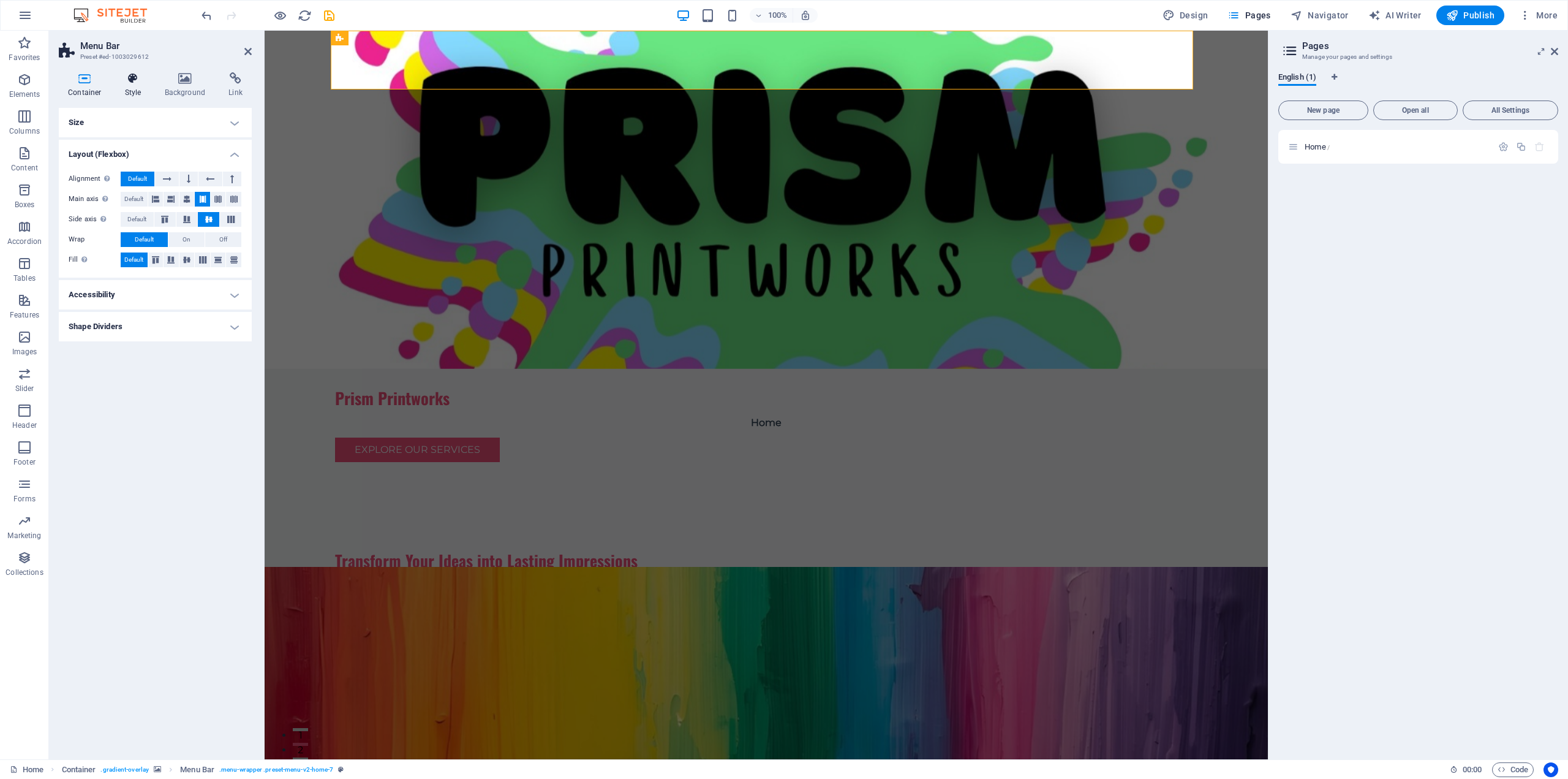
click at [137, 85] on h4 "Style" at bounding box center [135, 85] width 40 height 26
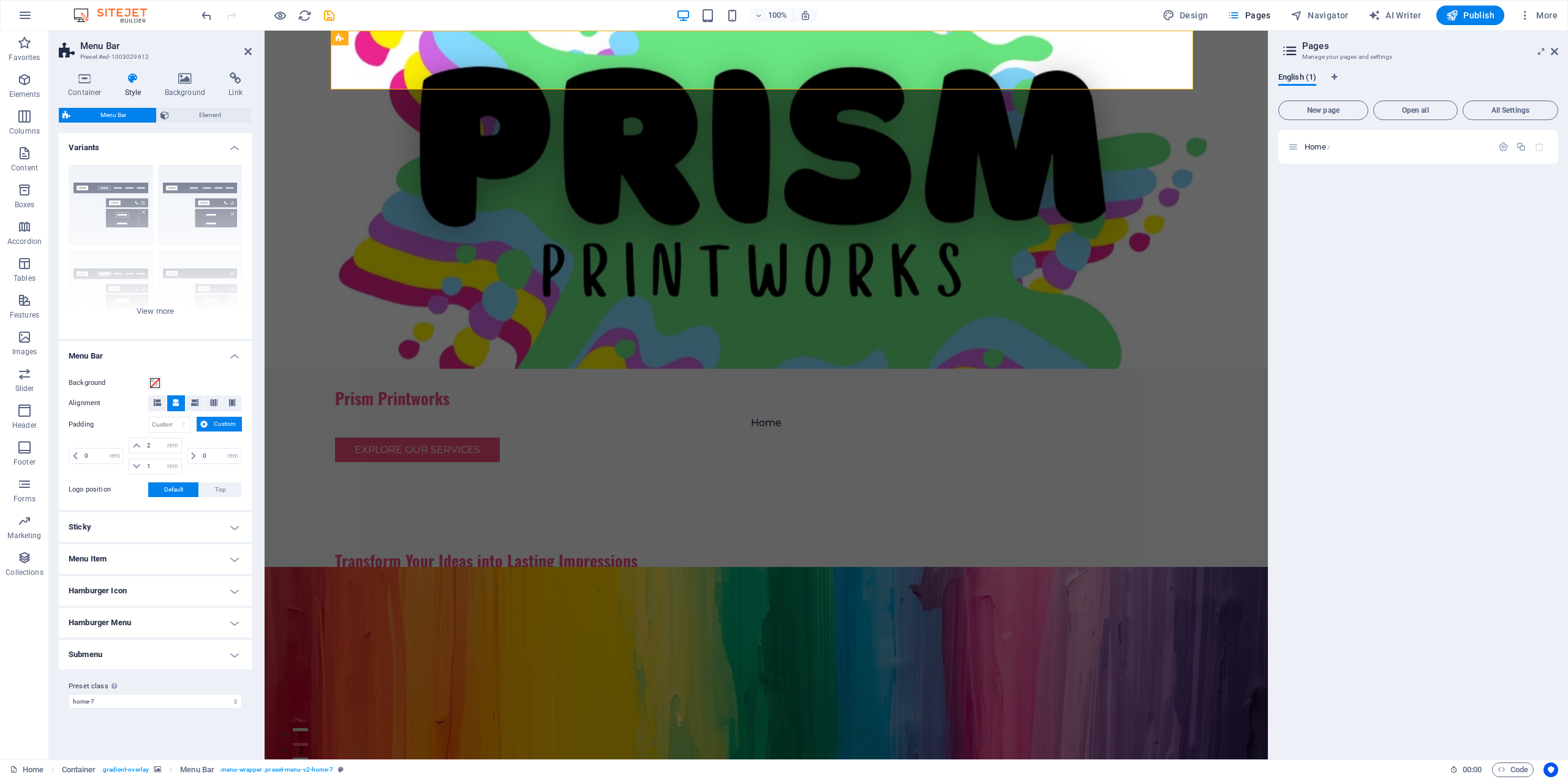
click at [241, 560] on h4 "Menu Item" at bounding box center [155, 559] width 193 height 30
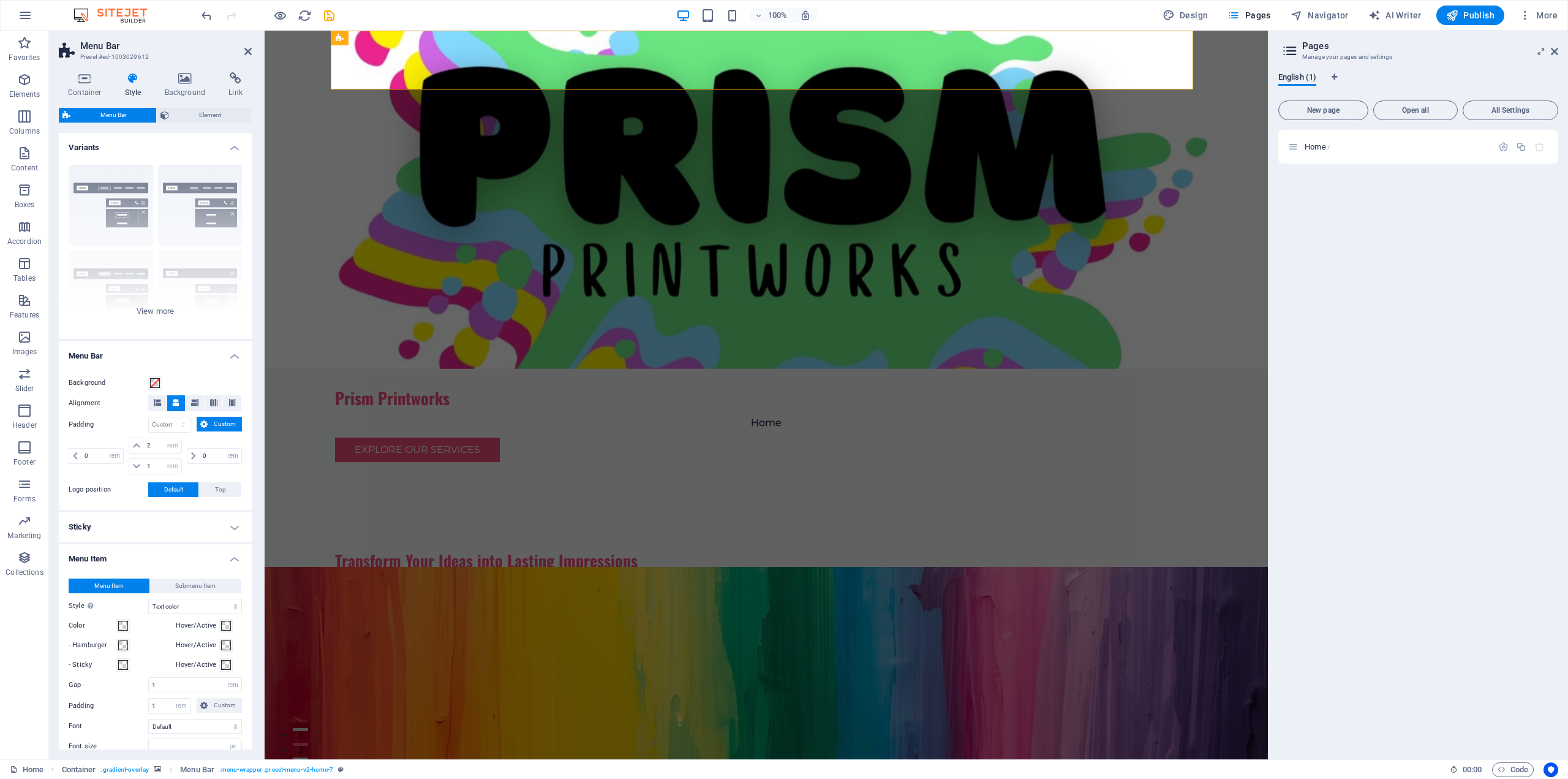
scroll to position [245, 0]
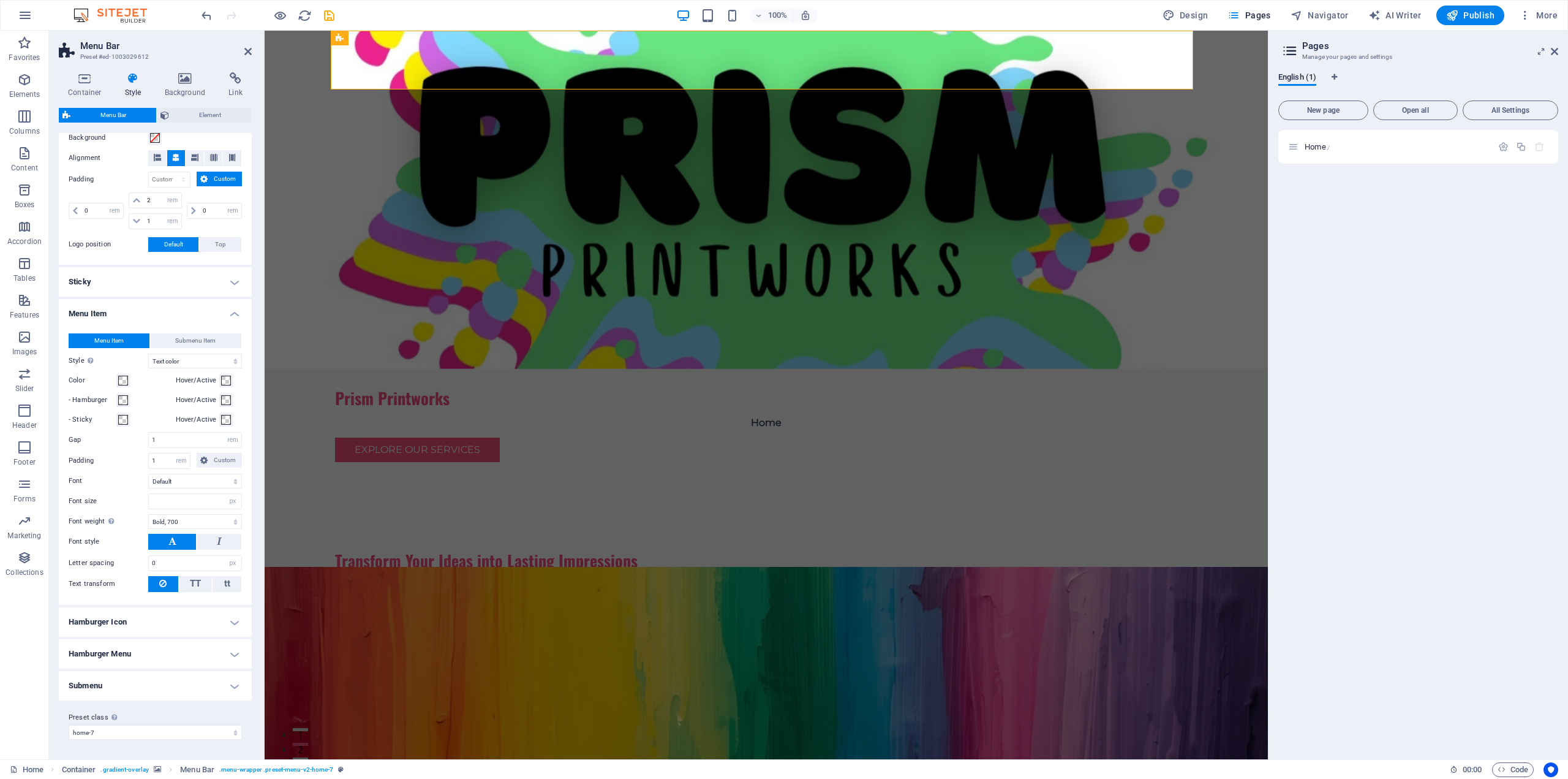
click at [239, 313] on h4 "Menu Item" at bounding box center [155, 310] width 193 height 22
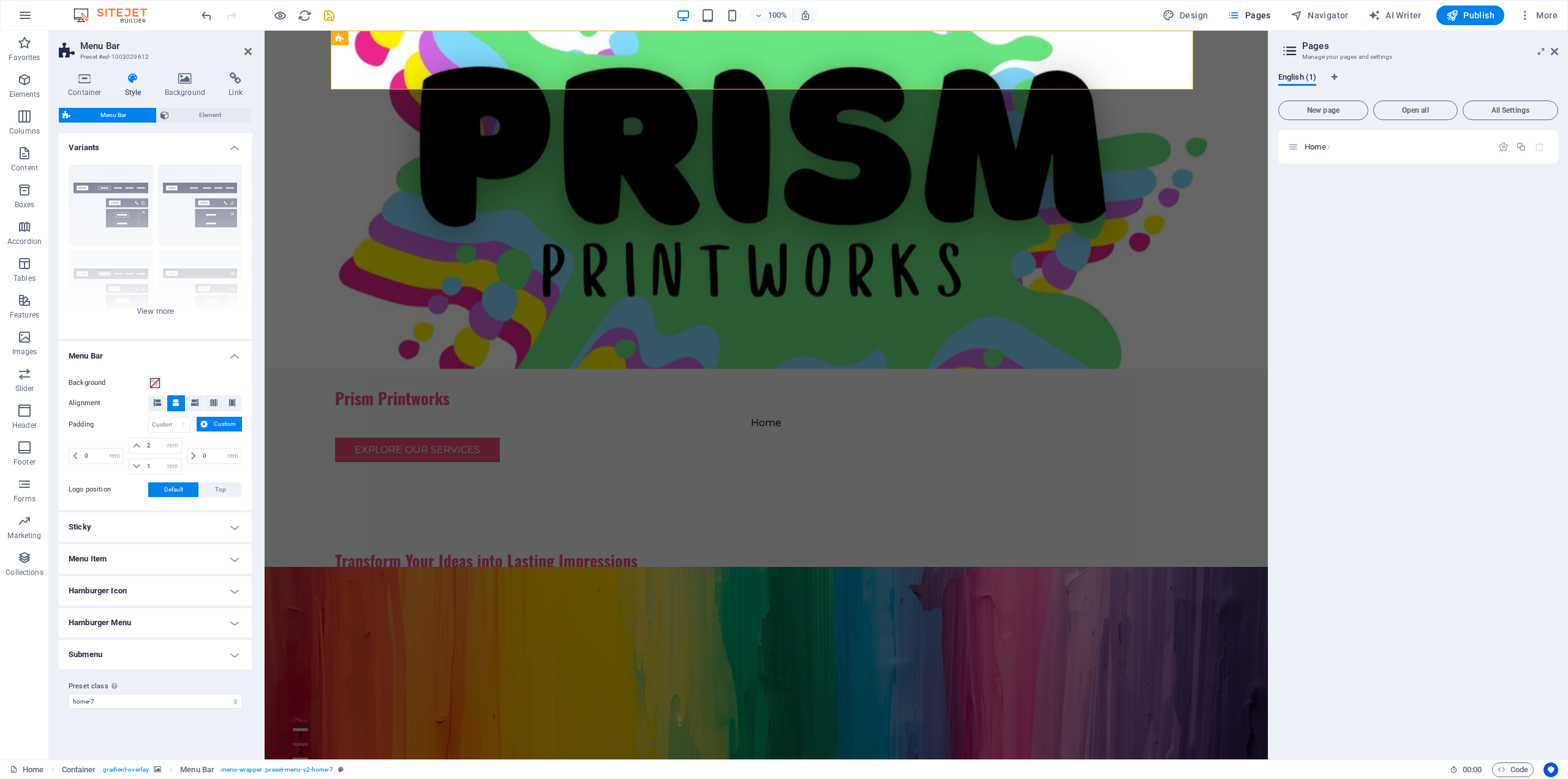
click at [241, 589] on h4 "Hamburger Icon" at bounding box center [155, 591] width 193 height 30
click at [240, 595] on h4 "Hamburger Icon" at bounding box center [155, 587] width 193 height 22
click at [242, 650] on h4 "Submenu" at bounding box center [155, 655] width 193 height 30
click at [227, 650] on h4 "Submenu" at bounding box center [155, 650] width 193 height 22
click at [201, 112] on span "Element" at bounding box center [210, 115] width 75 height 15
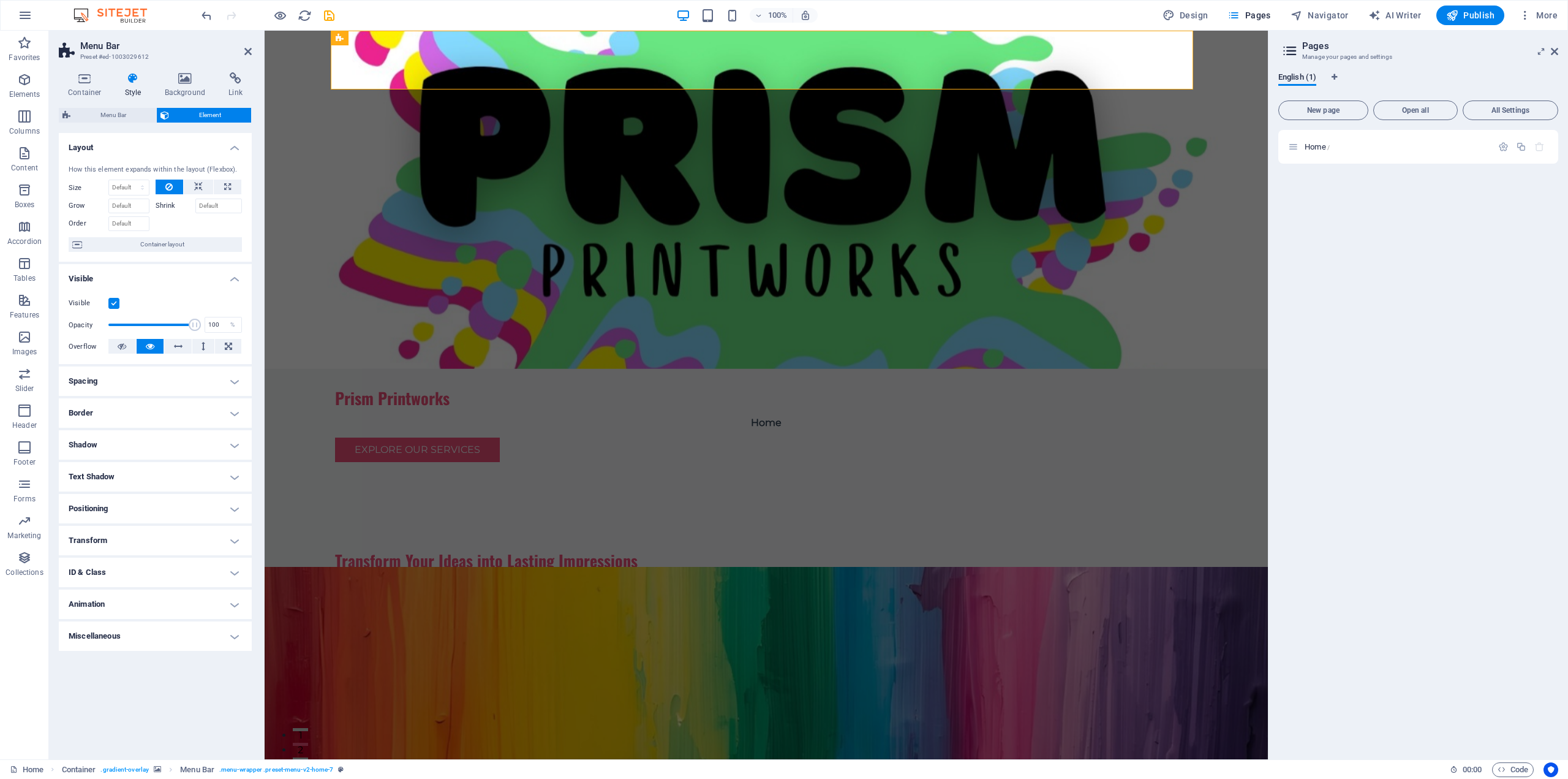
click at [234, 382] on h4 "Spacing" at bounding box center [155, 381] width 193 height 30
click at [234, 378] on h4 "Spacing" at bounding box center [155, 377] width 193 height 22
click at [113, 111] on span "Menu Bar" at bounding box center [113, 115] width 78 height 15
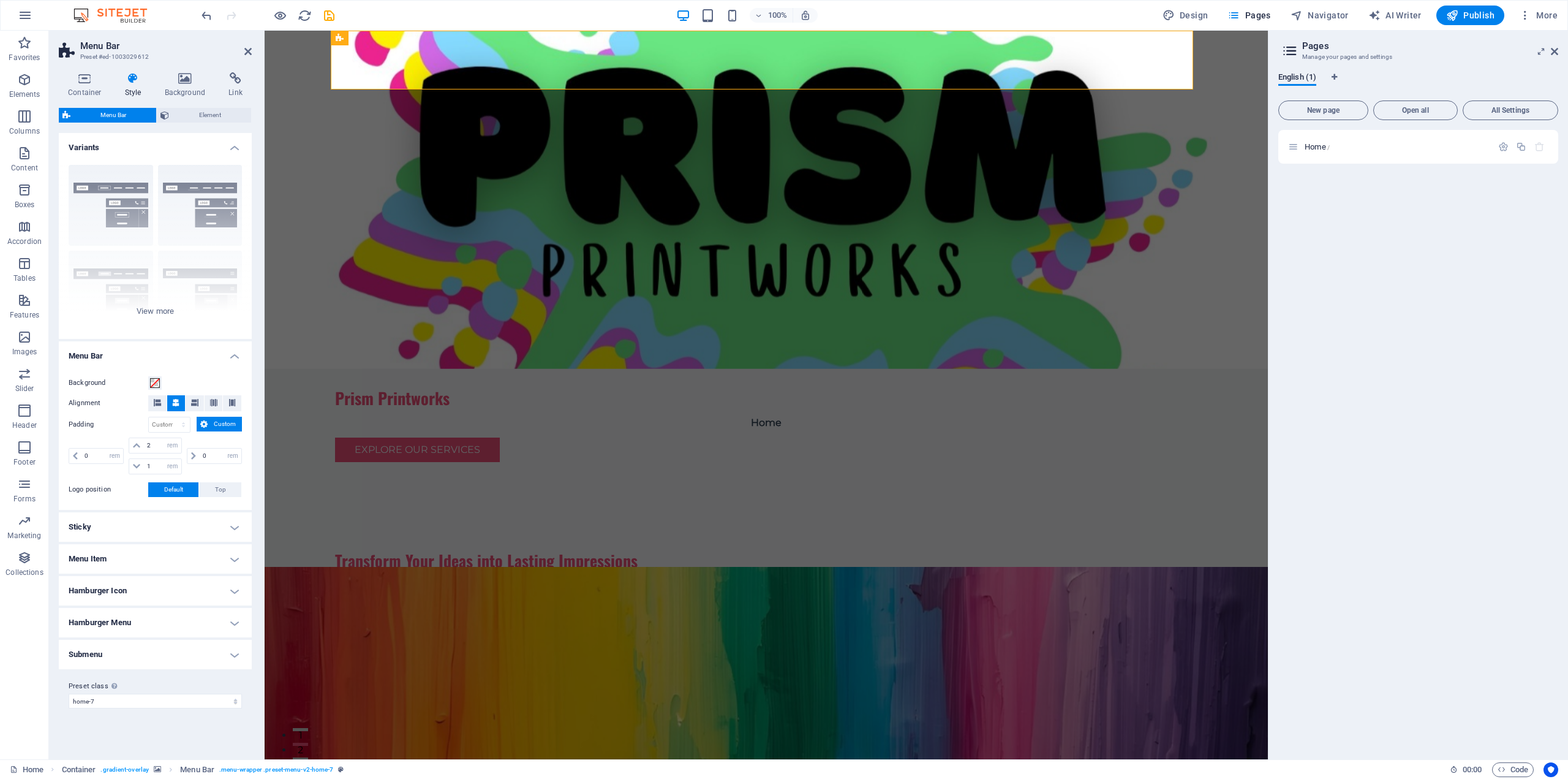
click at [188, 69] on div "Container Style Background Link Size Height Default px rem % vh vw Min. height …" at bounding box center [155, 411] width 213 height 697
click at [171, 84] on icon at bounding box center [185, 78] width 59 height 12
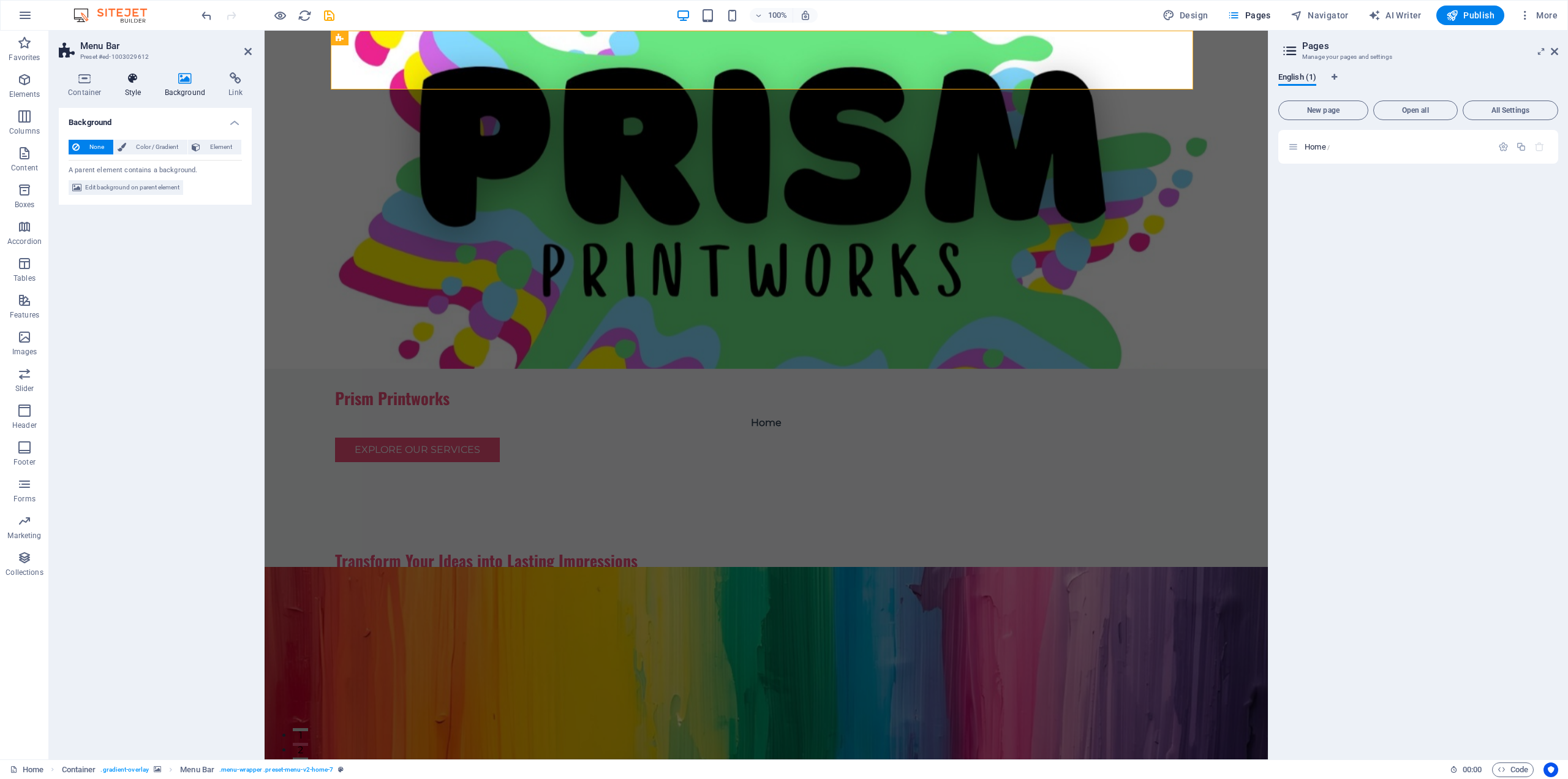
click at [136, 82] on icon at bounding box center [133, 78] width 35 height 12
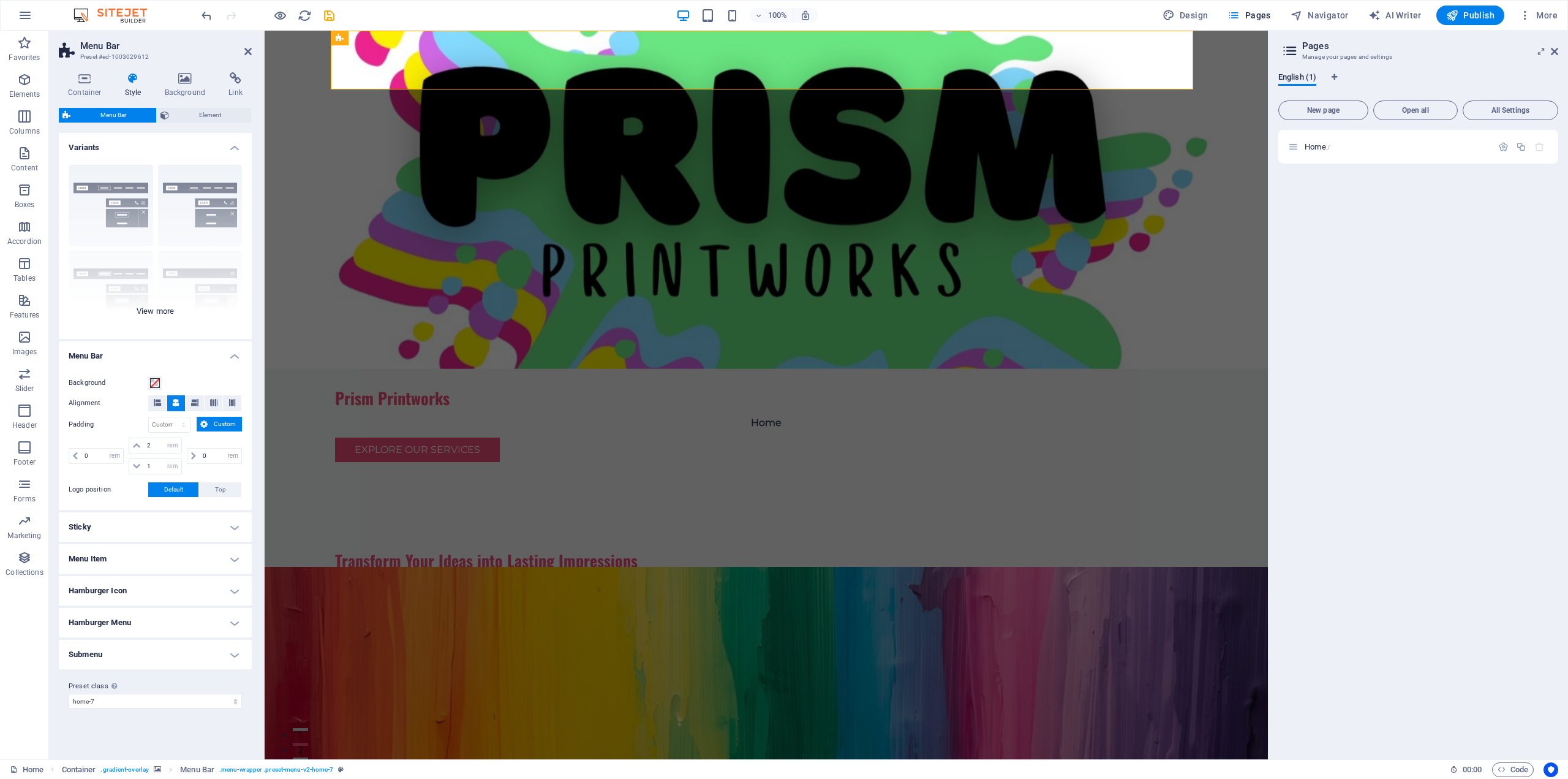
click at [151, 307] on div "Border Centered Default Fixed Loki Trigger Wide XXL" at bounding box center [155, 246] width 193 height 184
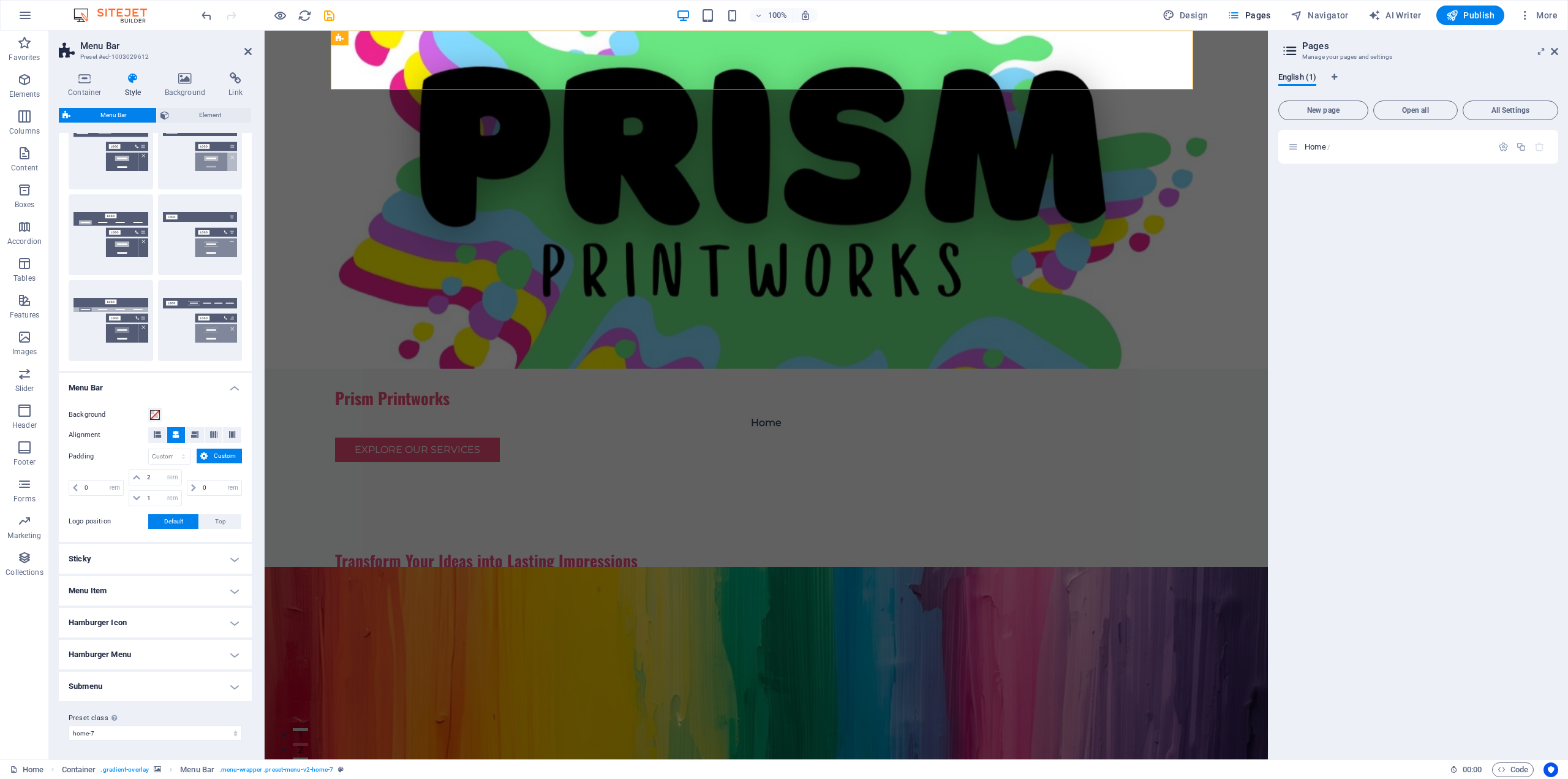
scroll to position [143, 0]
click at [247, 54] on icon at bounding box center [248, 51] width 7 height 10
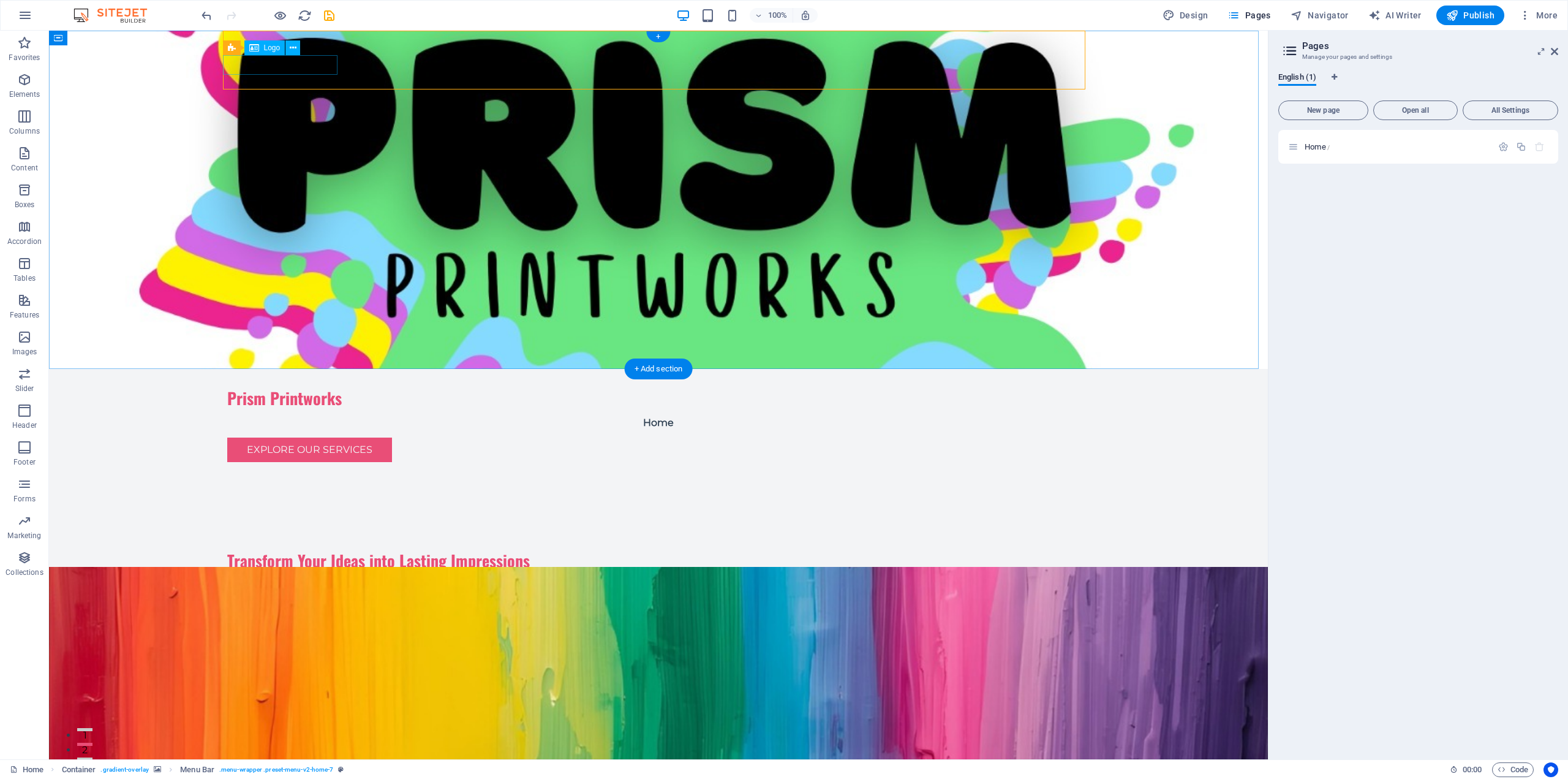
click at [278, 388] on div "Prism Printworks" at bounding box center [658, 398] width 863 height 20
drag, startPoint x: 433, startPoint y: 67, endPoint x: 328, endPoint y: 49, distance: 106.5
drag, startPoint x: 304, startPoint y: 79, endPoint x: 260, endPoint y: 64, distance: 46.5
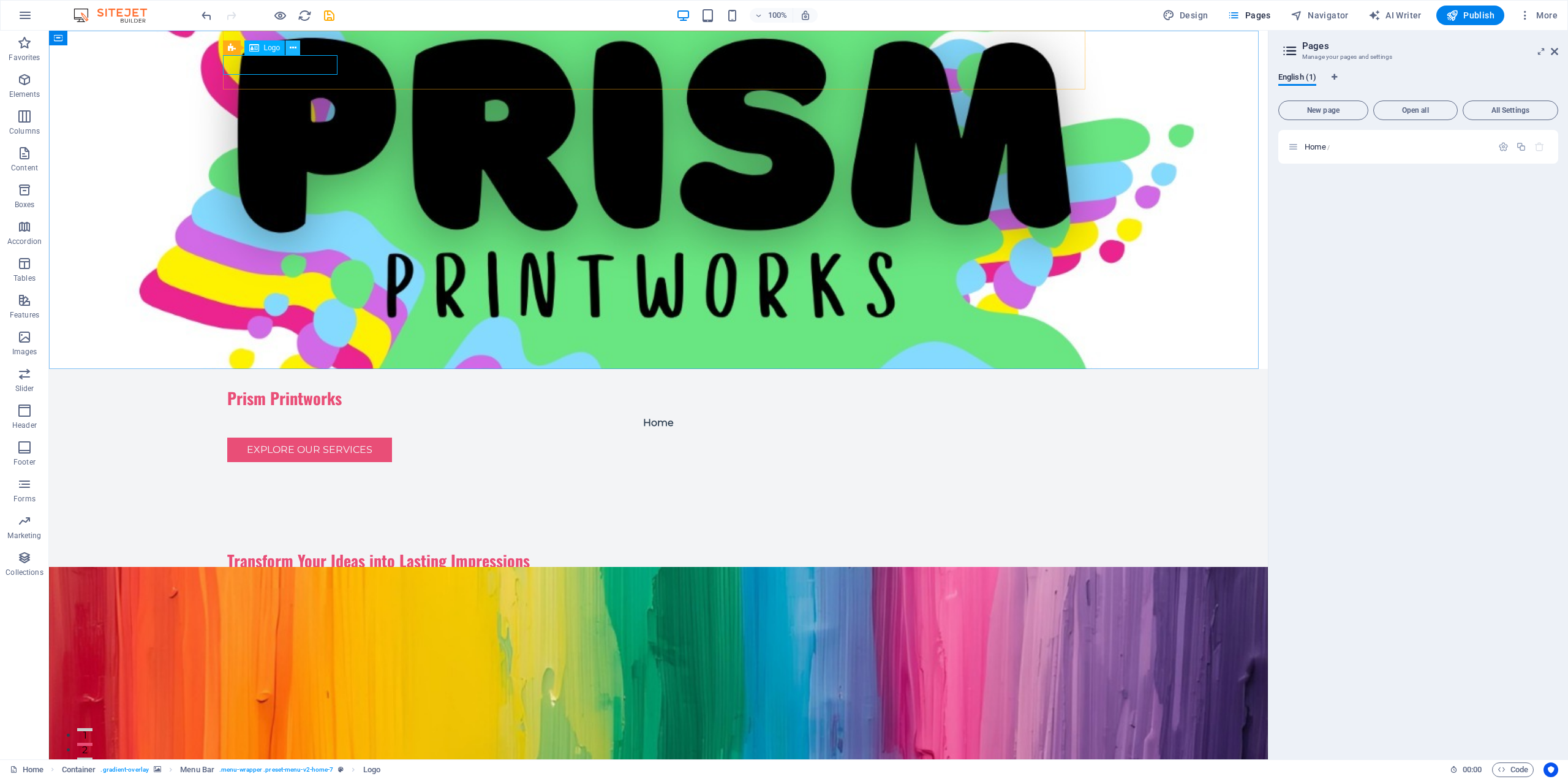
click at [291, 46] on icon at bounding box center [293, 49] width 7 height 13
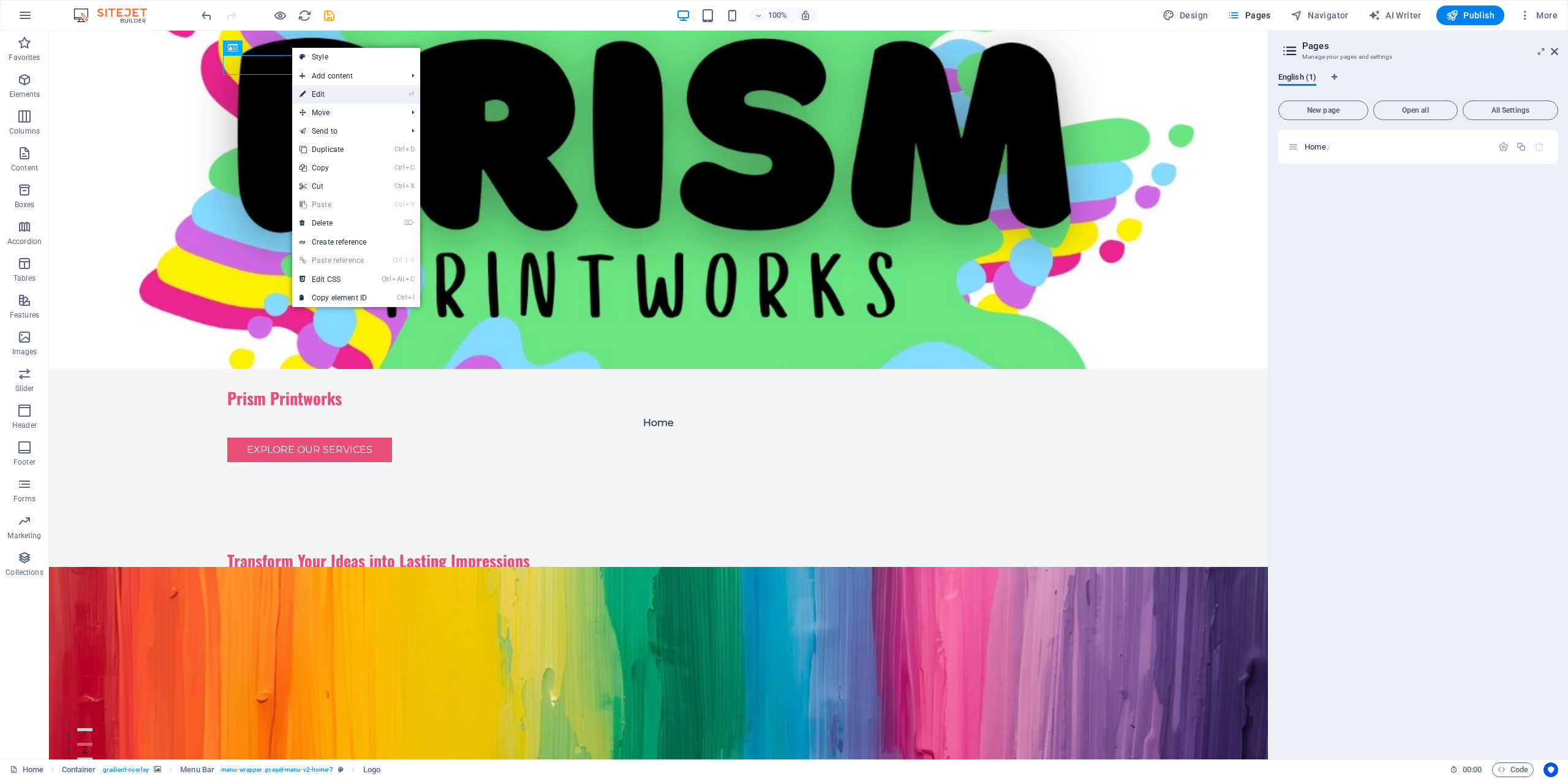
click at [349, 94] on link "⏎ Edit" at bounding box center [334, 94] width 82 height 18
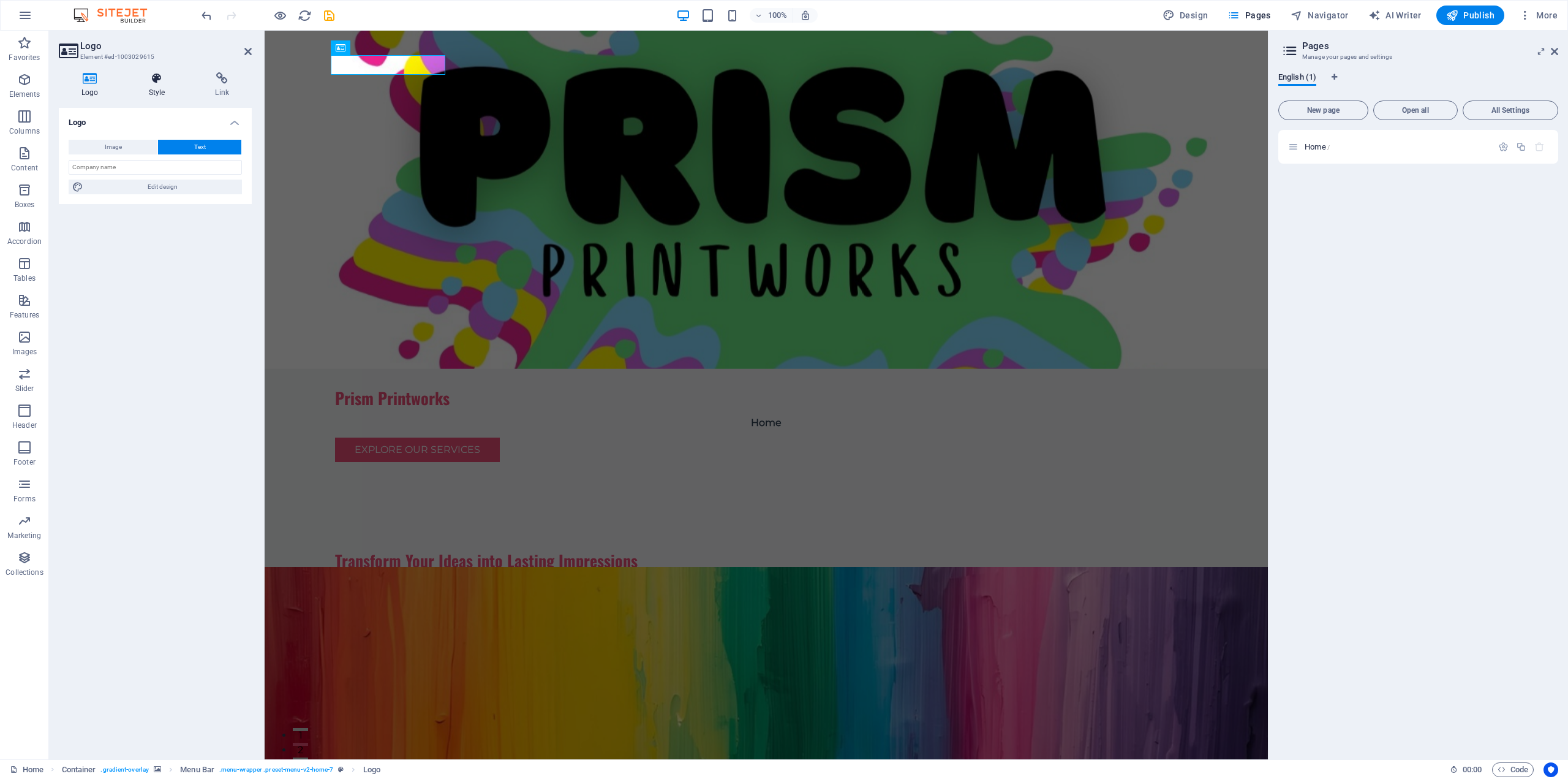
click at [161, 88] on h4 "Style" at bounding box center [159, 85] width 67 height 26
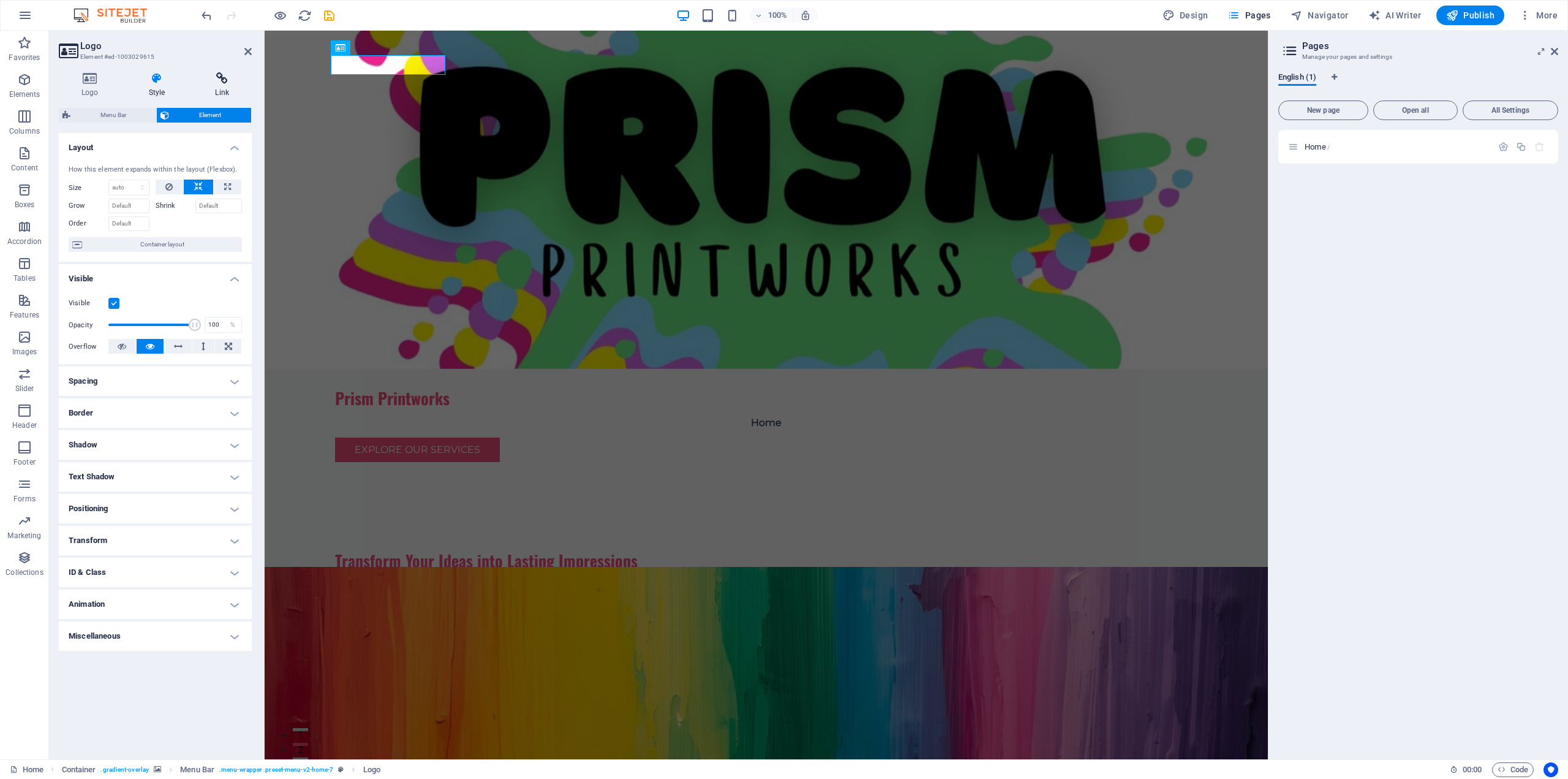
click at [223, 82] on icon at bounding box center [222, 78] width 59 height 12
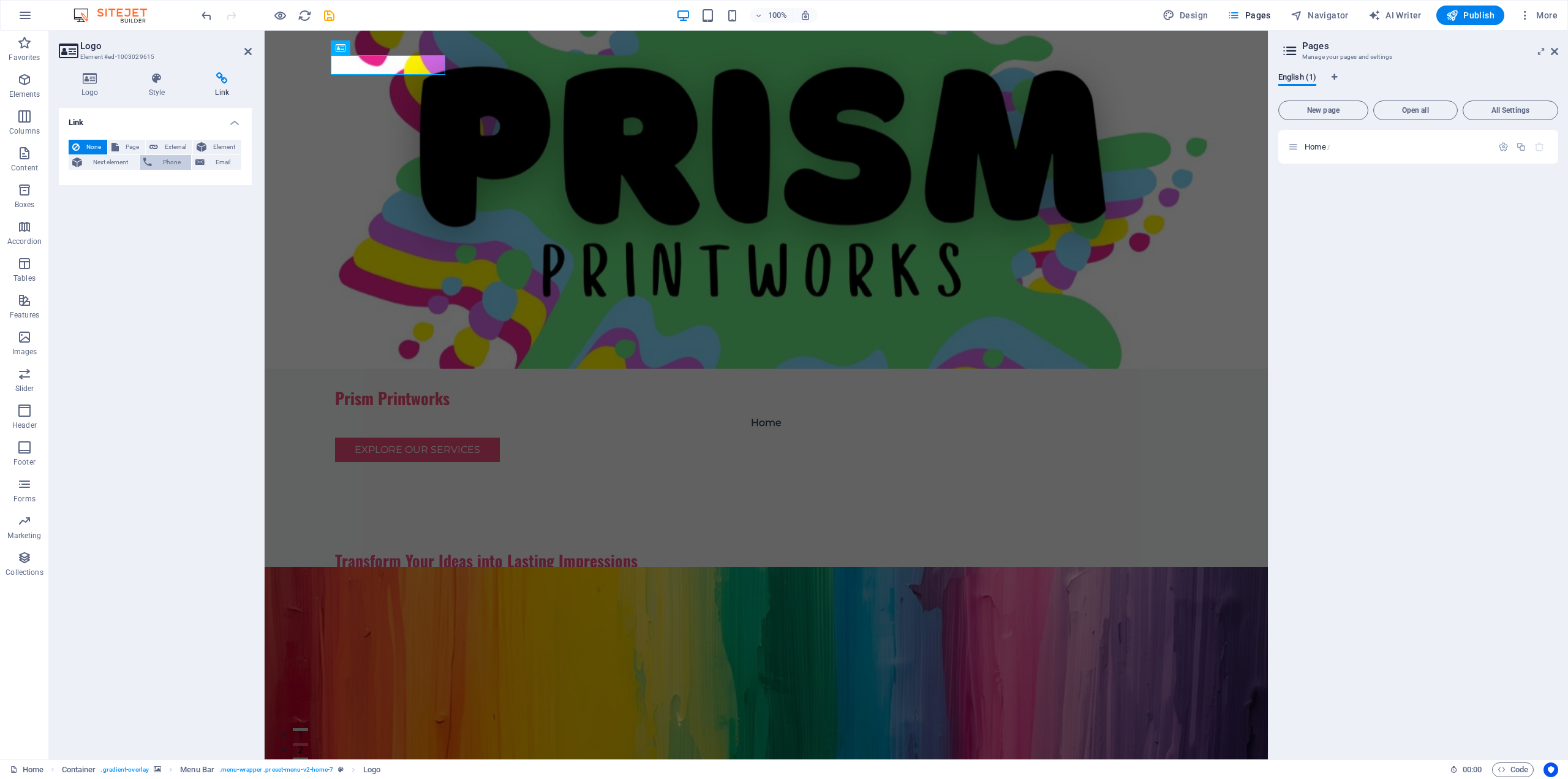
click at [169, 159] on span "Phone" at bounding box center [171, 162] width 32 height 15
click at [176, 180] on input "Phone" at bounding box center [186, 183] width 112 height 15
click at [211, 162] on span "Email" at bounding box center [223, 162] width 30 height 15
click at [129, 147] on span "Page" at bounding box center [132, 147] width 19 height 15
select select
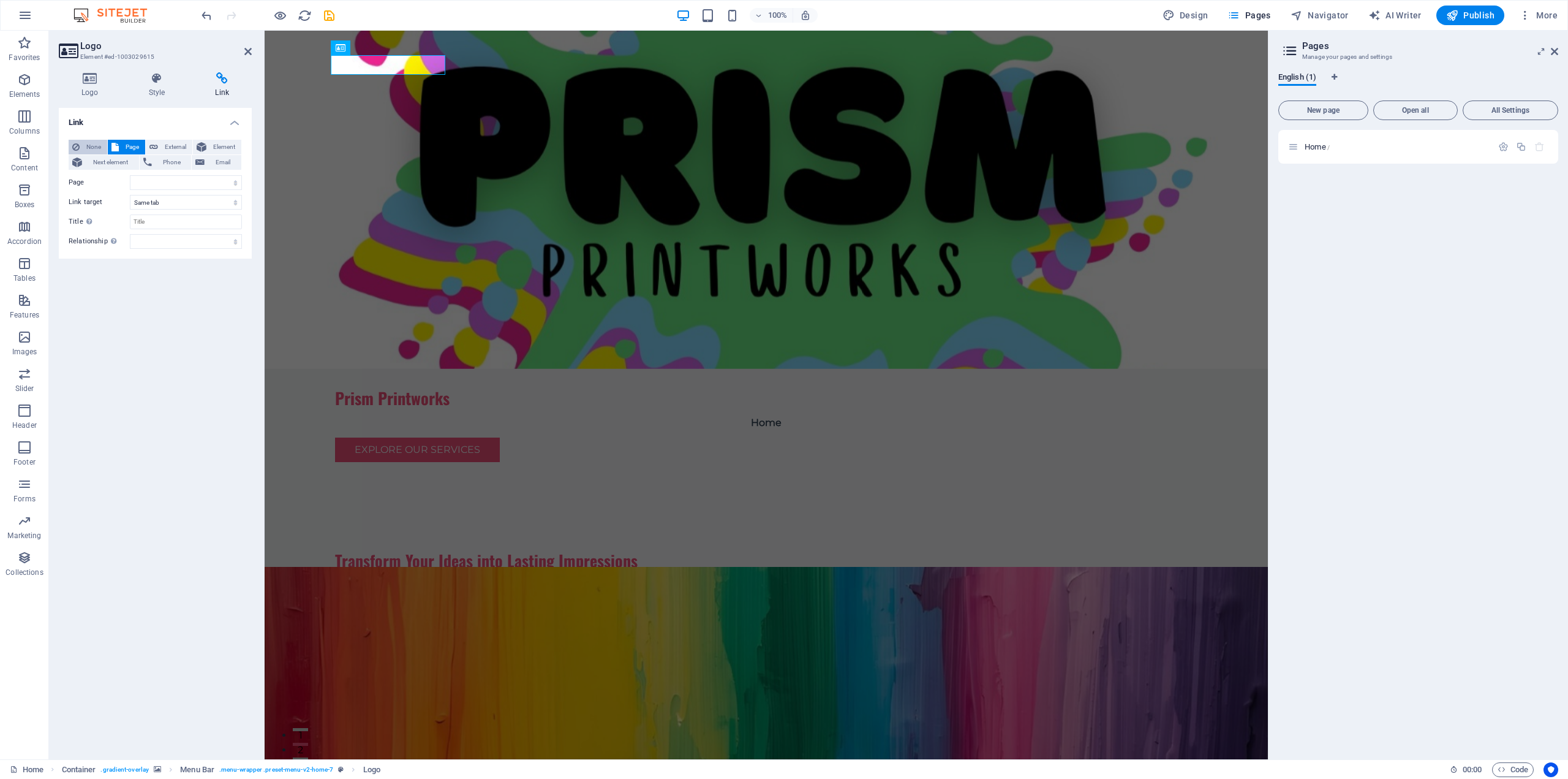
click at [96, 147] on span "None" at bounding box center [93, 147] width 21 height 15
click at [91, 80] on icon at bounding box center [90, 78] width 63 height 12
click at [178, 187] on span "Edit design" at bounding box center [163, 187] width 152 height 15
select select "px"
select select "200"
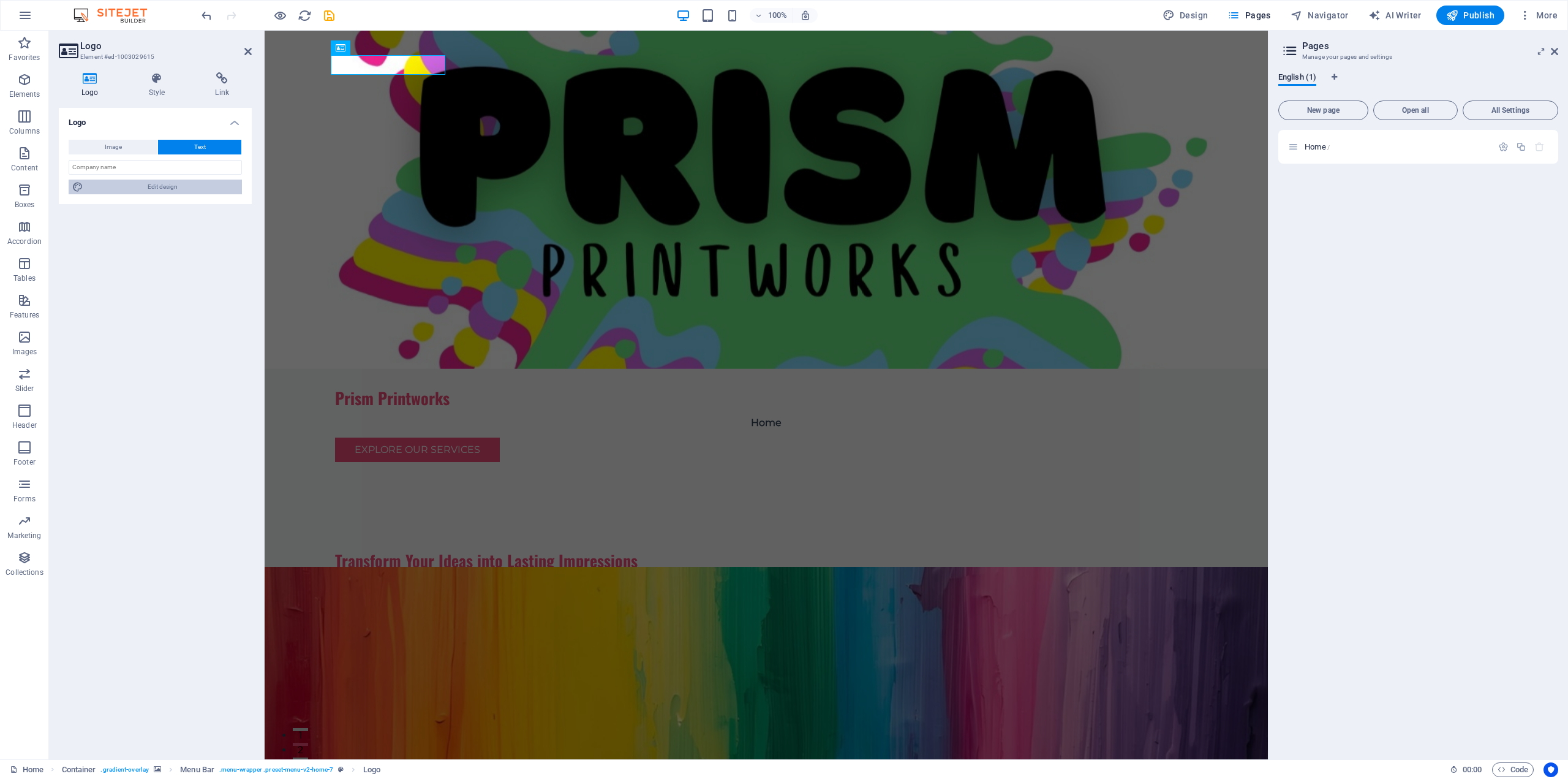
select select "px"
select select "rem"
select select "700"
select select "px"
select select "rem"
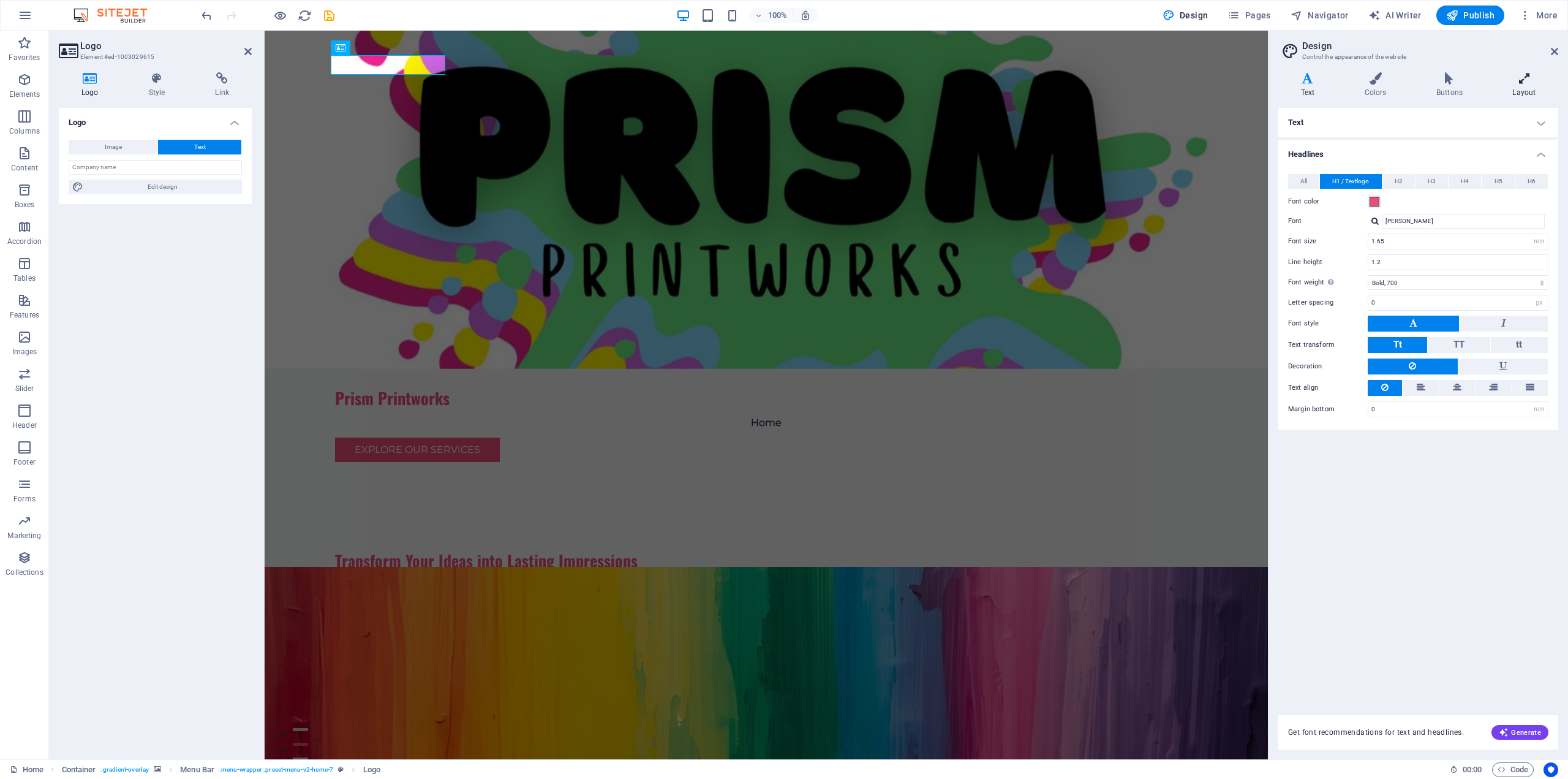
click at [1525, 84] on icon at bounding box center [1524, 78] width 68 height 12
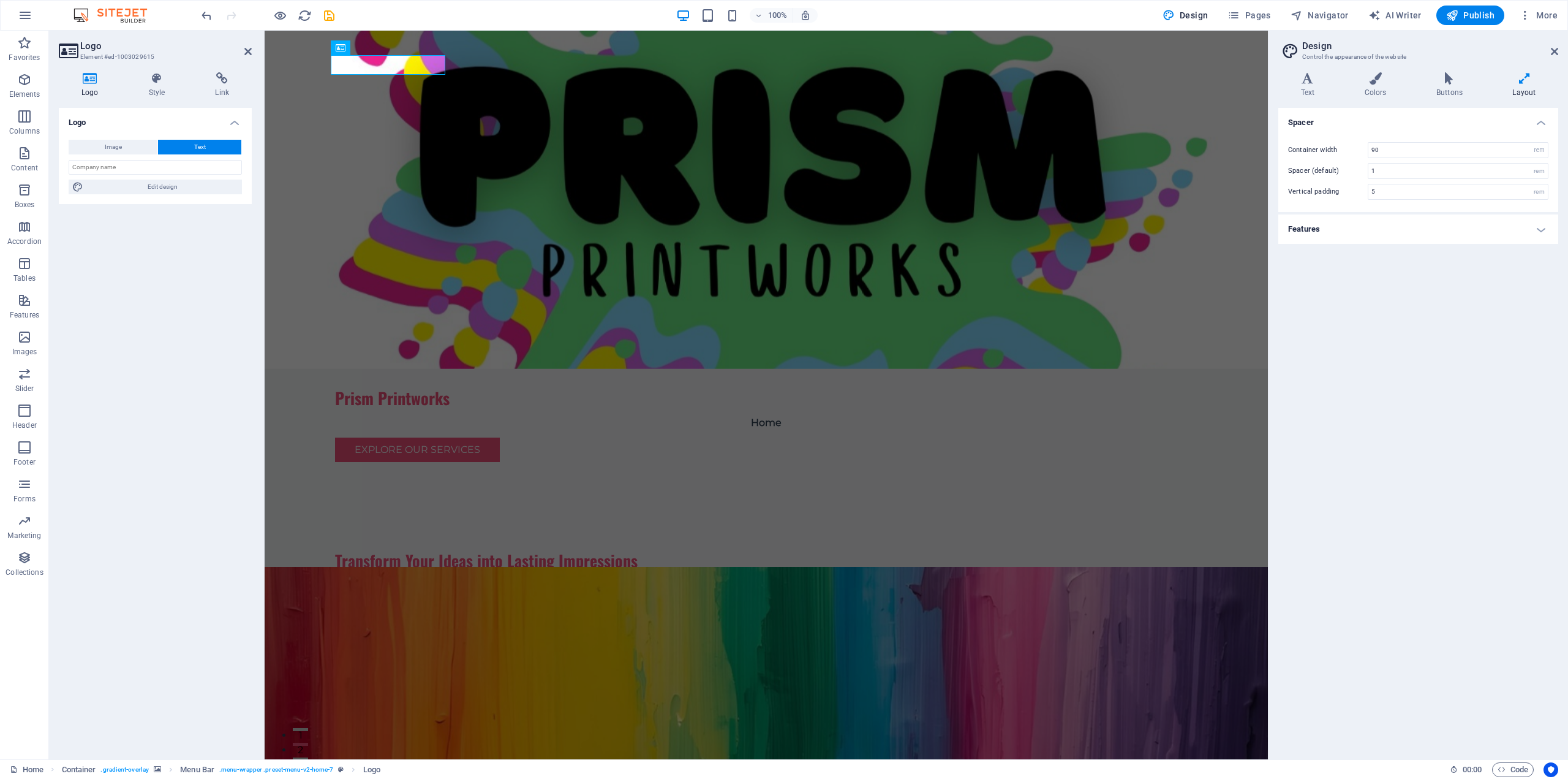
click at [1522, 242] on h4 "Features" at bounding box center [1418, 229] width 280 height 30
click at [1542, 229] on h4 "Features" at bounding box center [1418, 225] width 280 height 22
click at [1555, 45] on h2 "Design" at bounding box center [1430, 45] width 256 height 11
click at [1553, 50] on icon at bounding box center [1554, 51] width 7 height 10
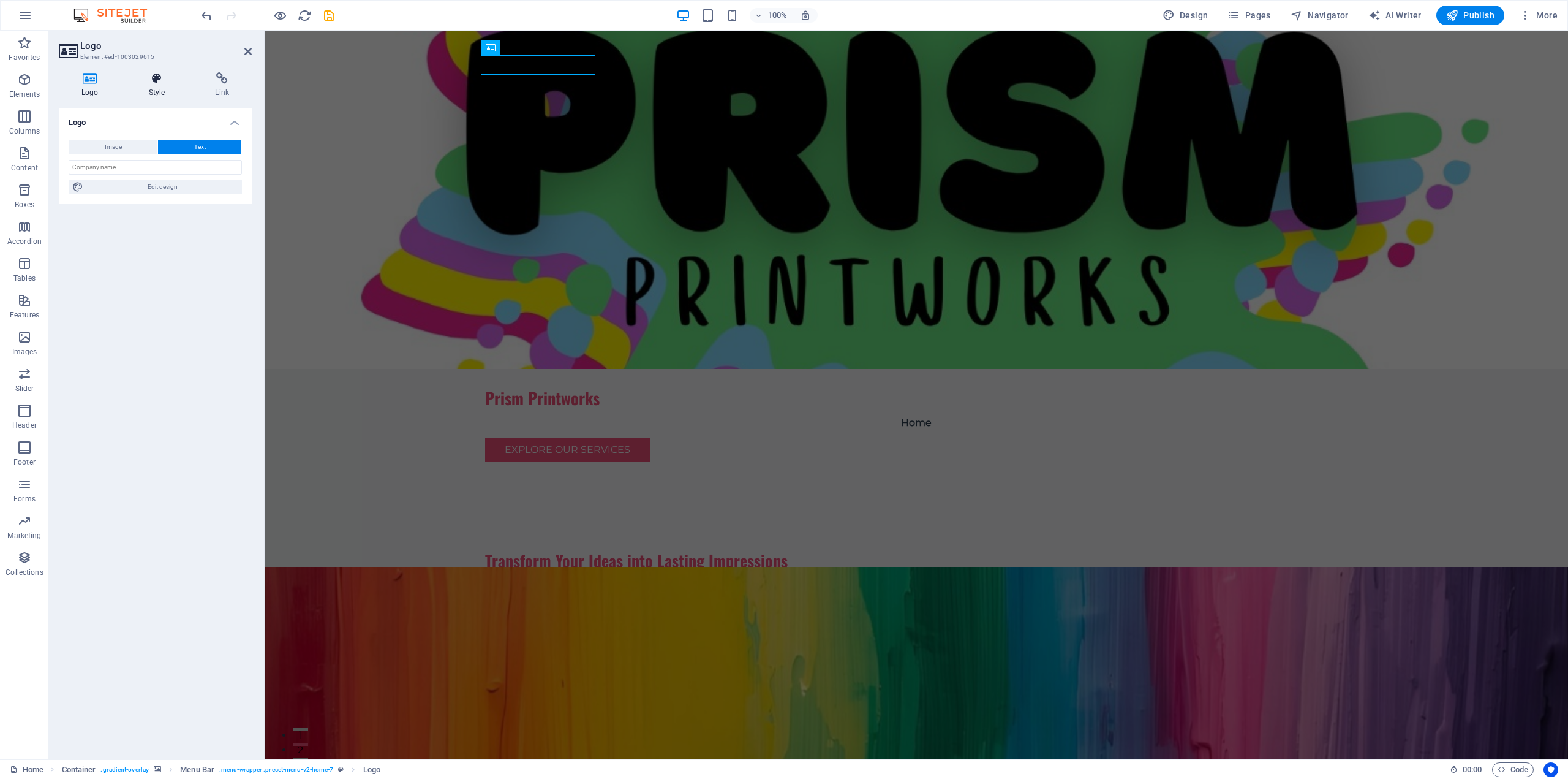
click at [163, 82] on icon at bounding box center [157, 78] width 62 height 12
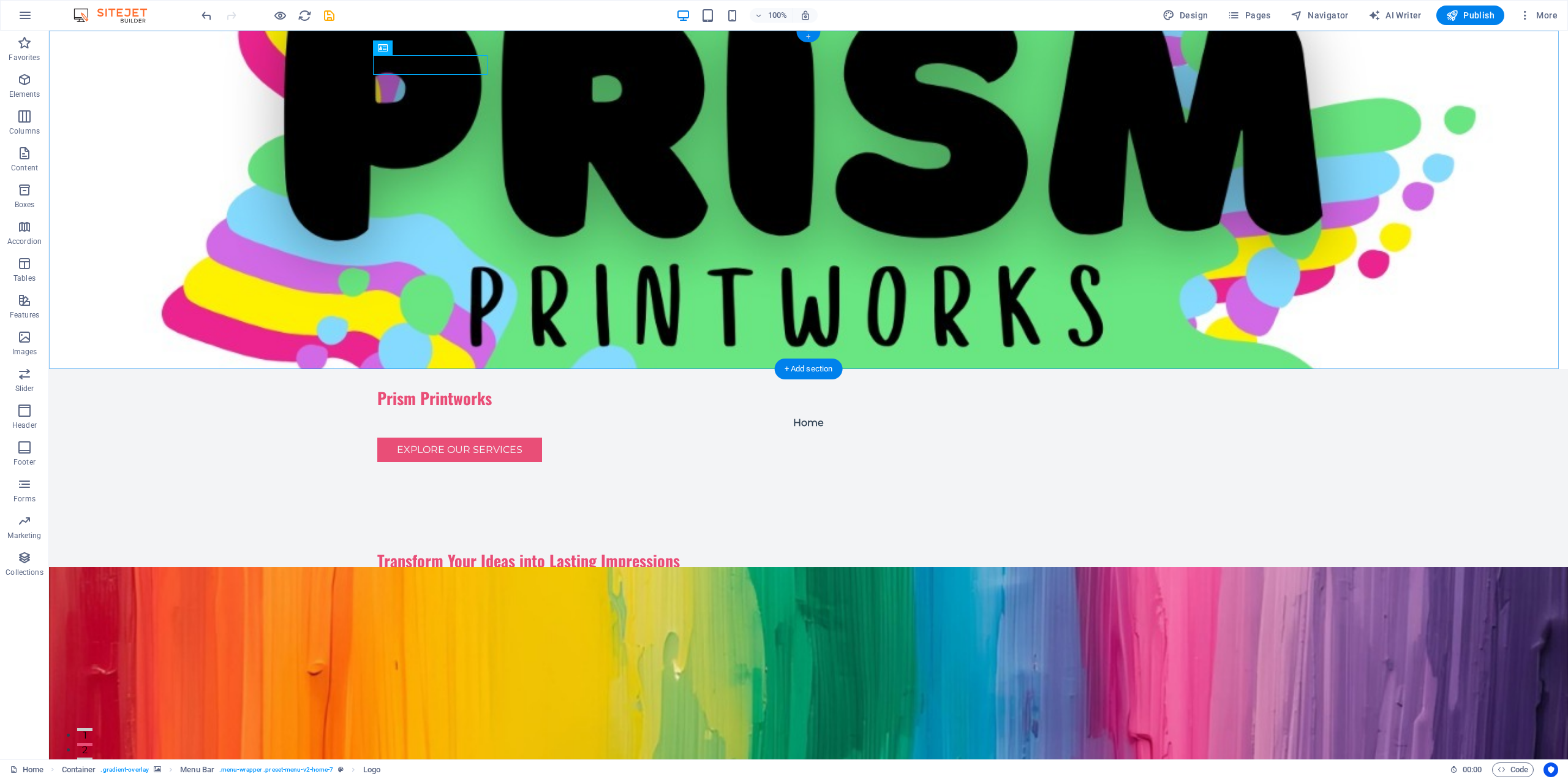
click at [807, 37] on div "+" at bounding box center [807, 36] width 24 height 11
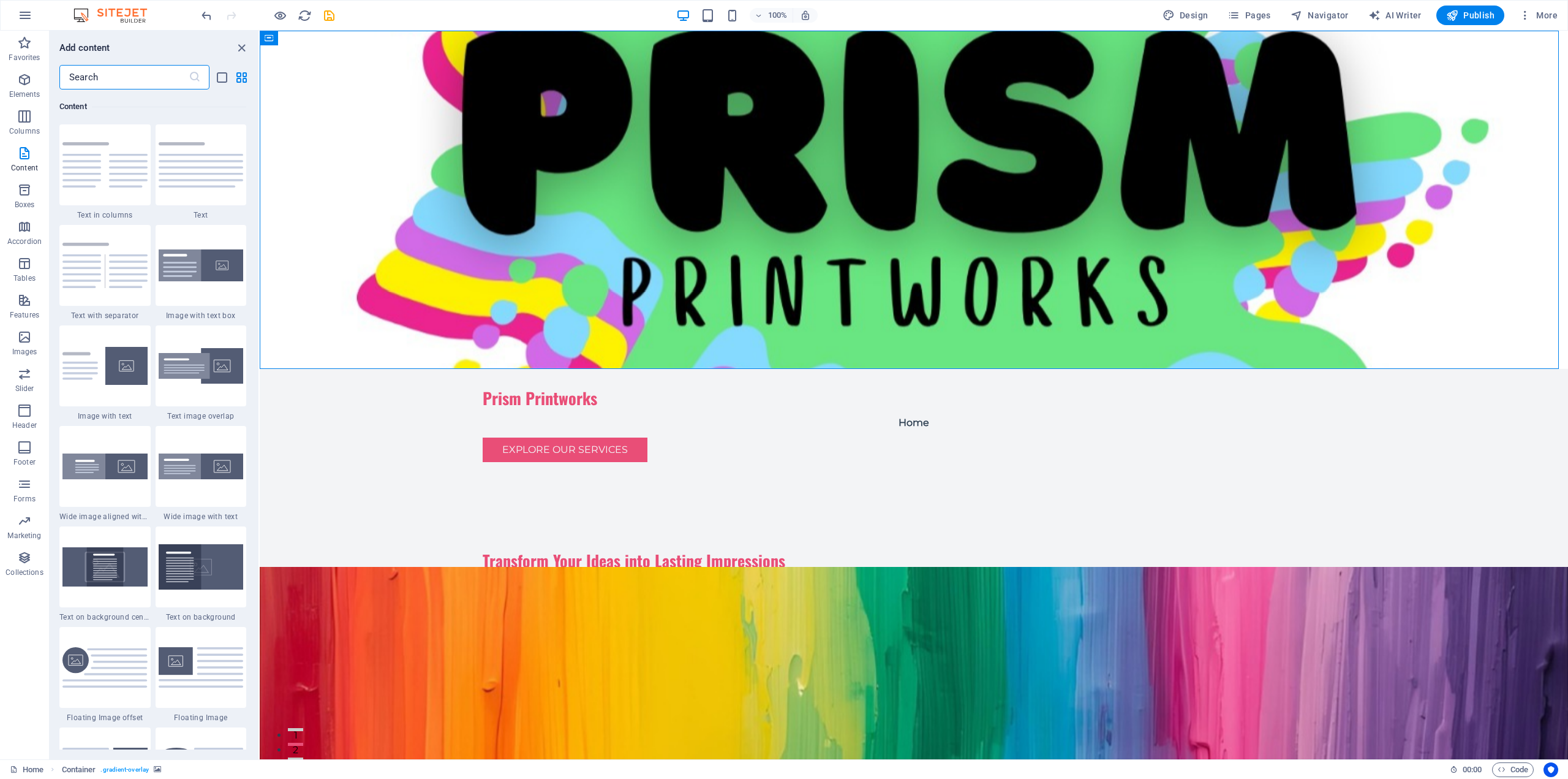
scroll to position [1837, 0]
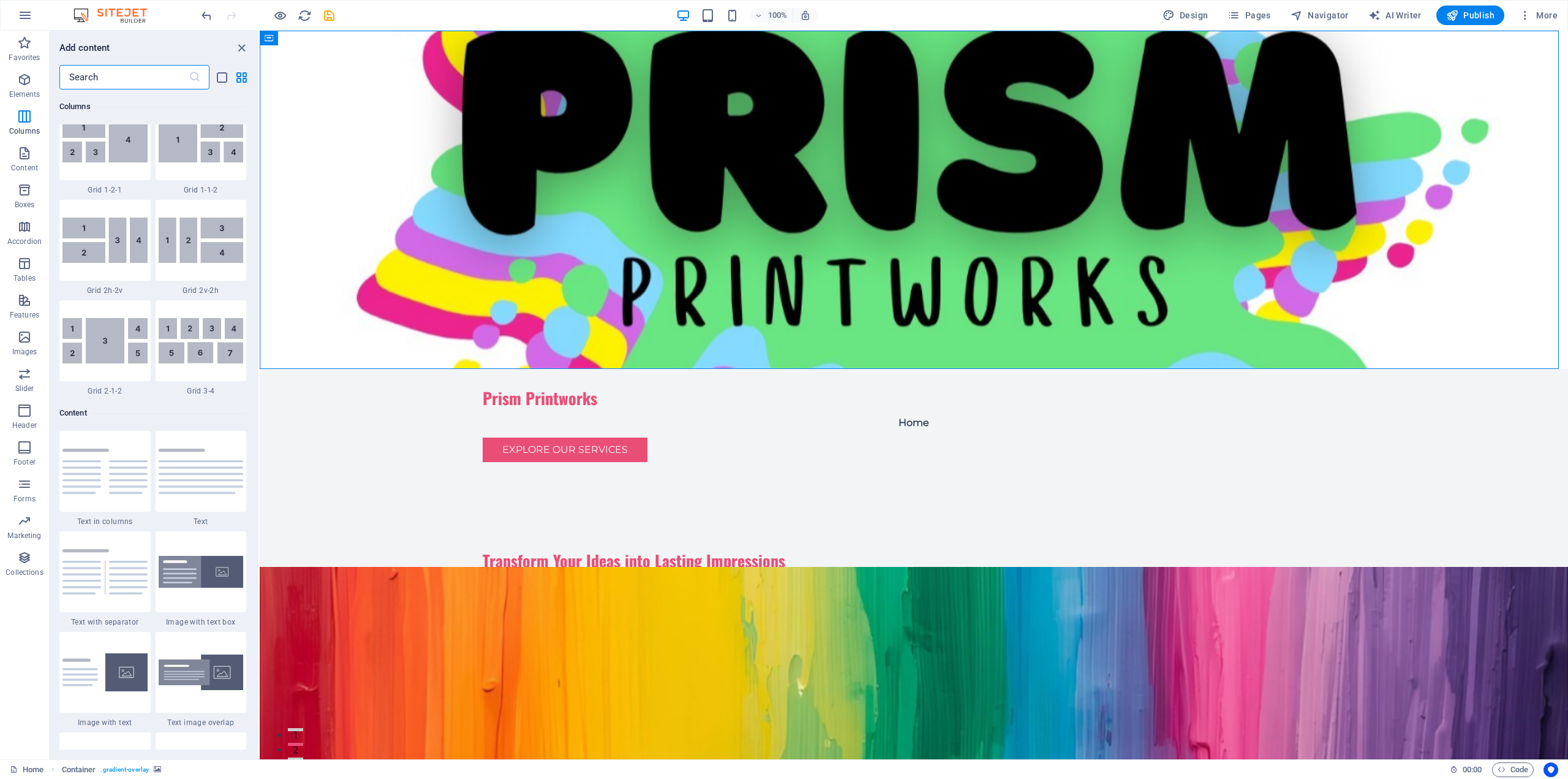
click at [123, 75] on input "text" at bounding box center [124, 77] width 129 height 25
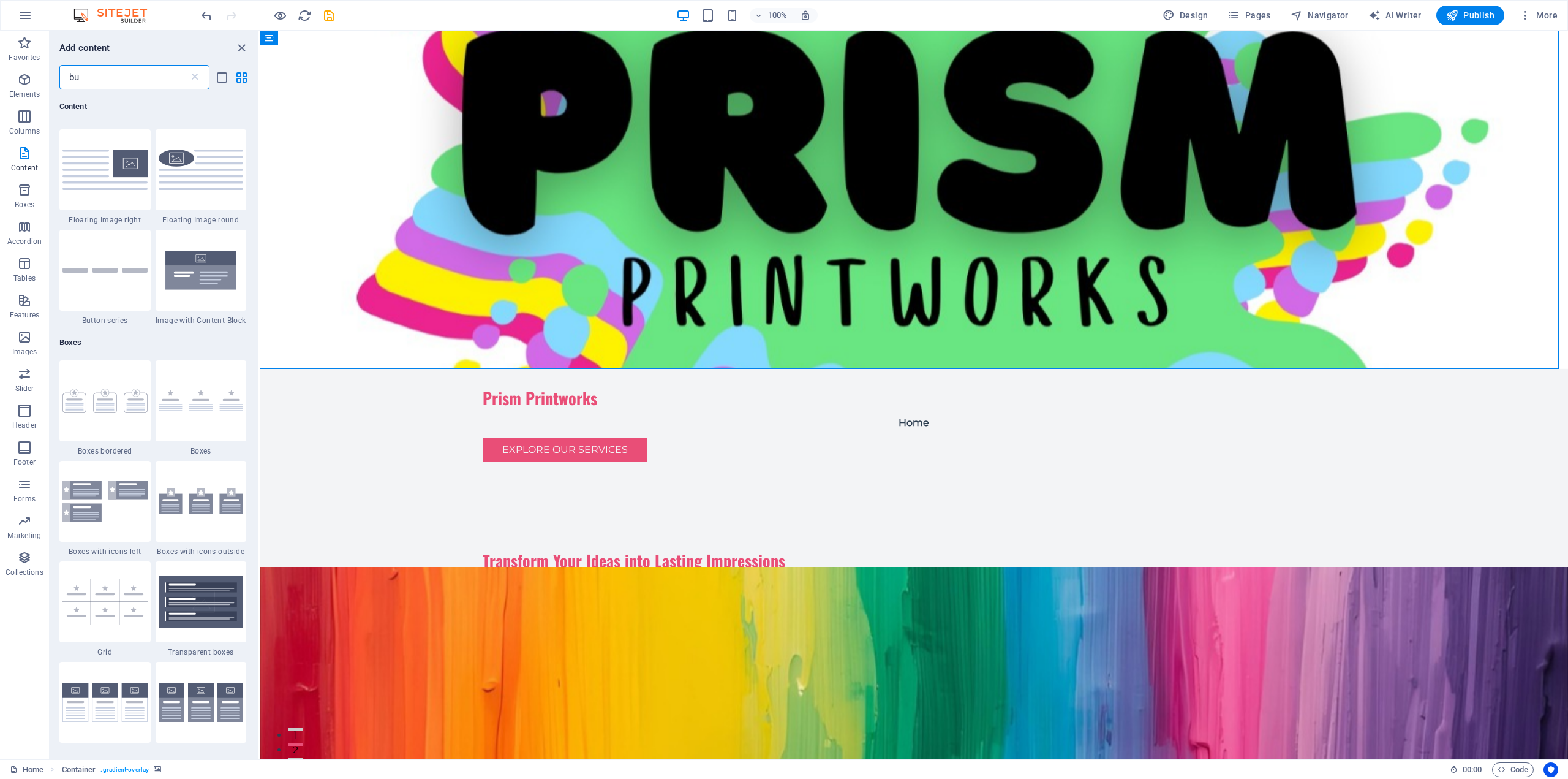
scroll to position [0, 0]
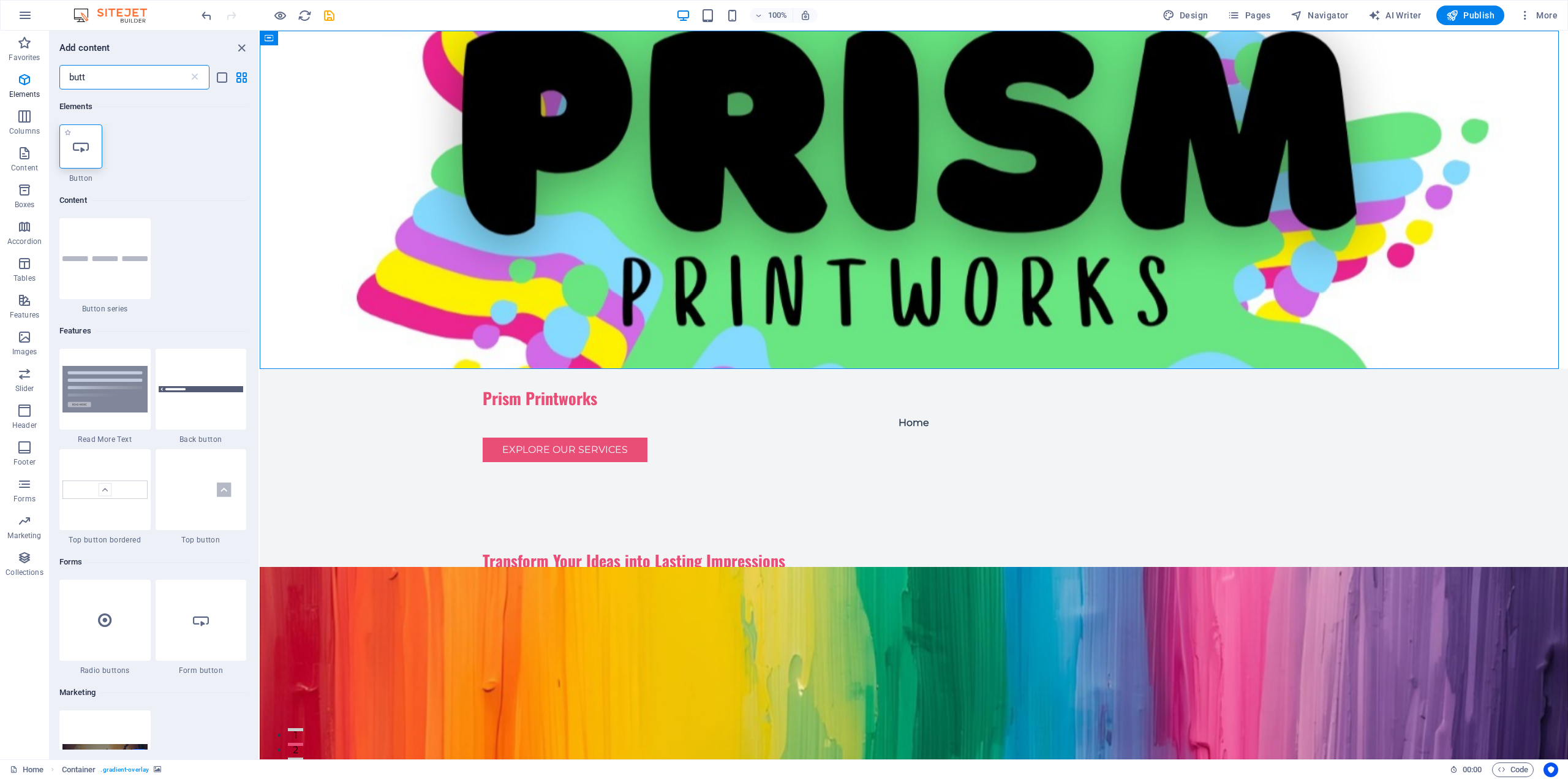
type input "butt"
click at [73, 147] on icon at bounding box center [80, 146] width 16 height 16
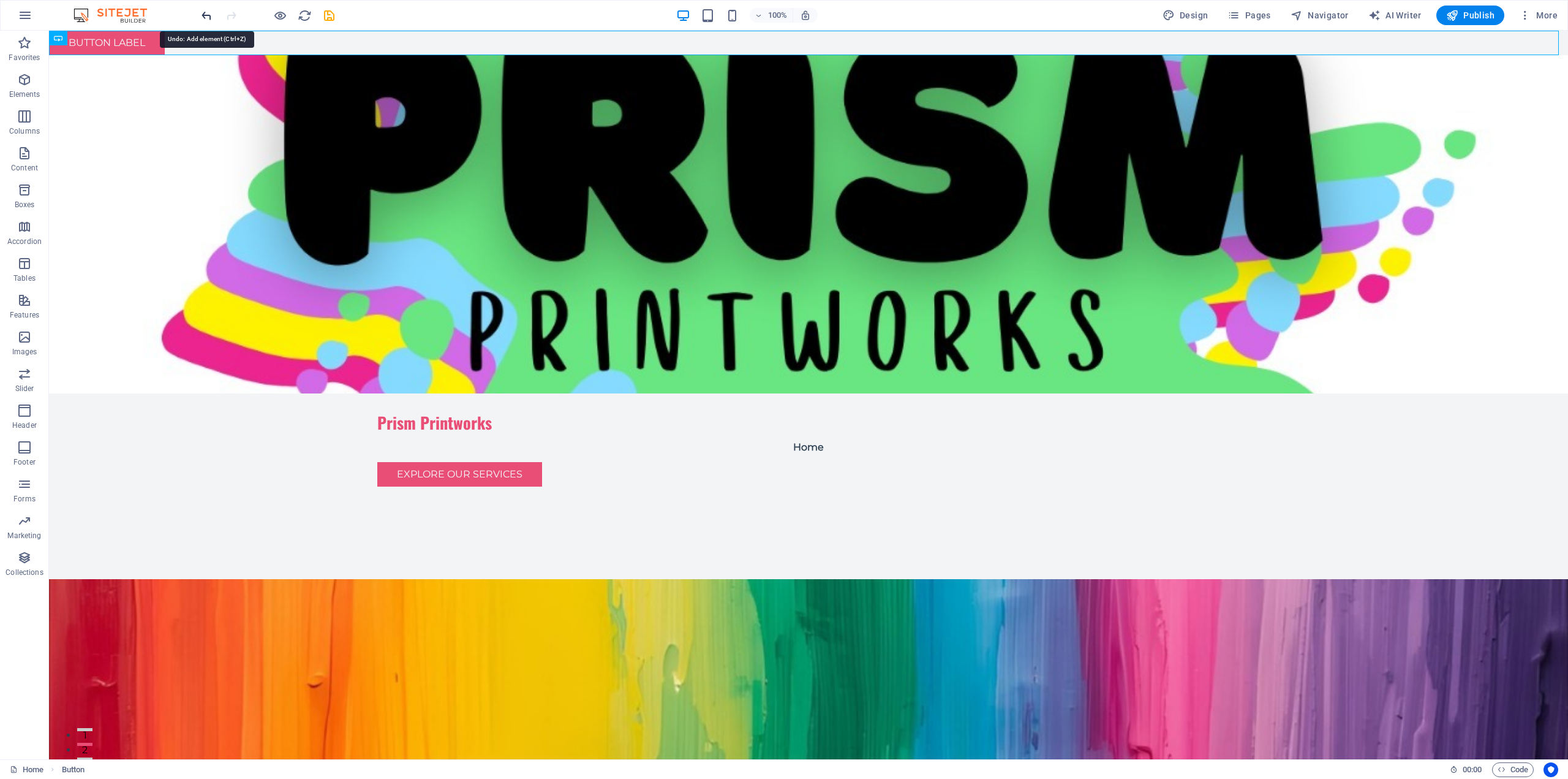
click at [205, 13] on icon "undo" at bounding box center [206, 15] width 14 height 14
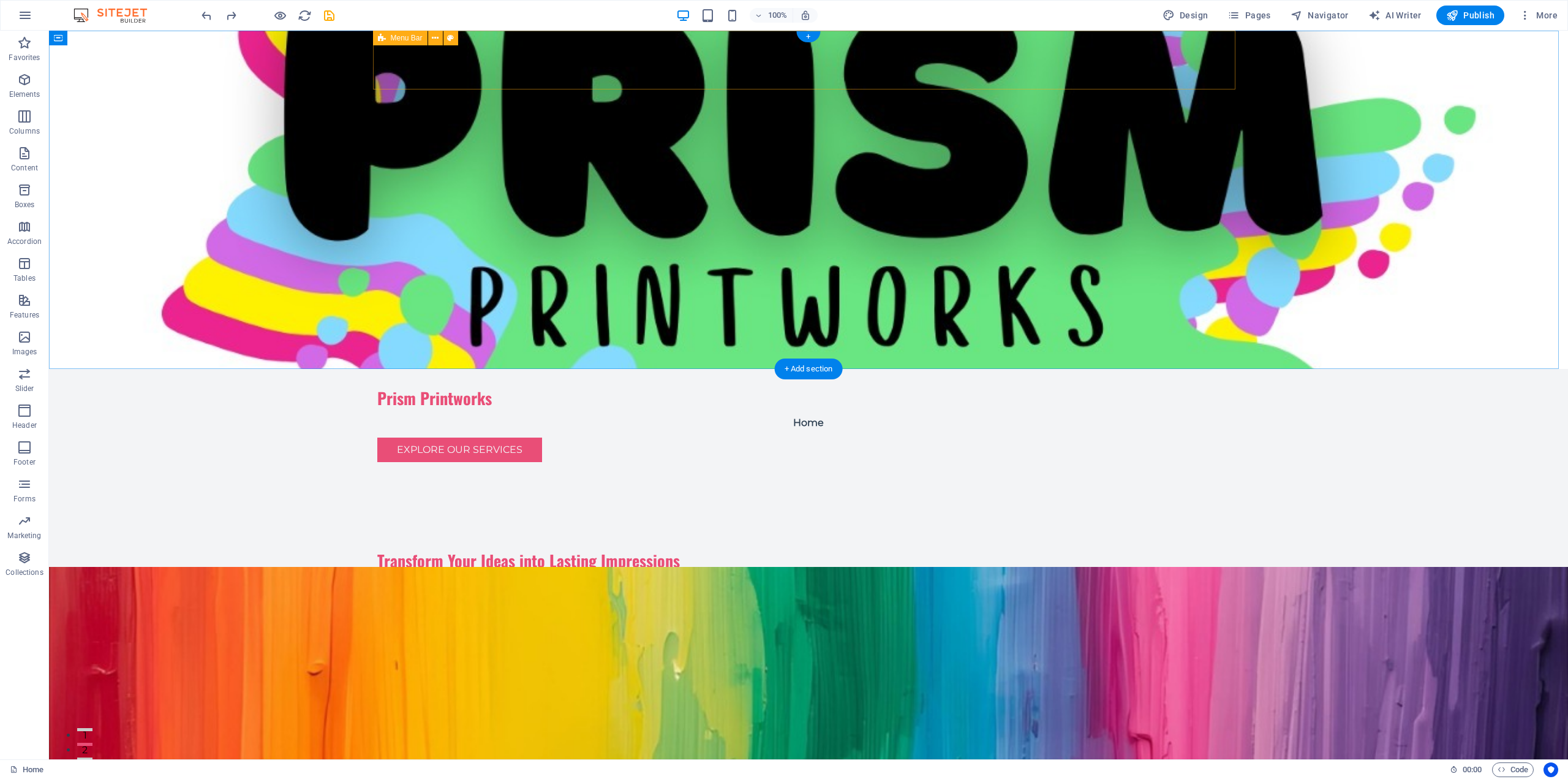
click at [1015, 368] on div "Prism Printworks Menu Home Explore Our Services" at bounding box center [808, 420] width 863 height 103
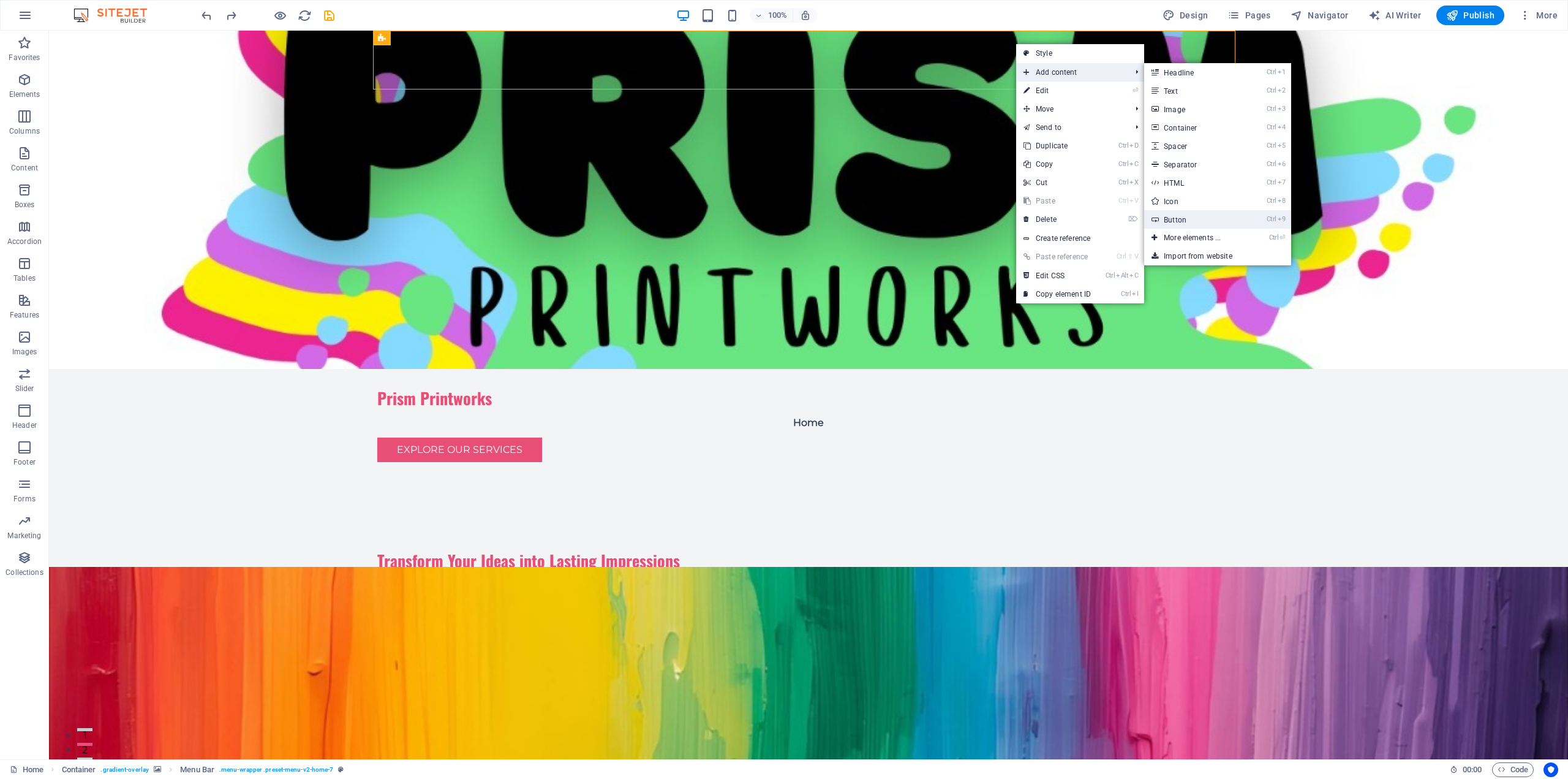
click at [1233, 218] on link "Ctrl 9 Button" at bounding box center [1194, 219] width 101 height 18
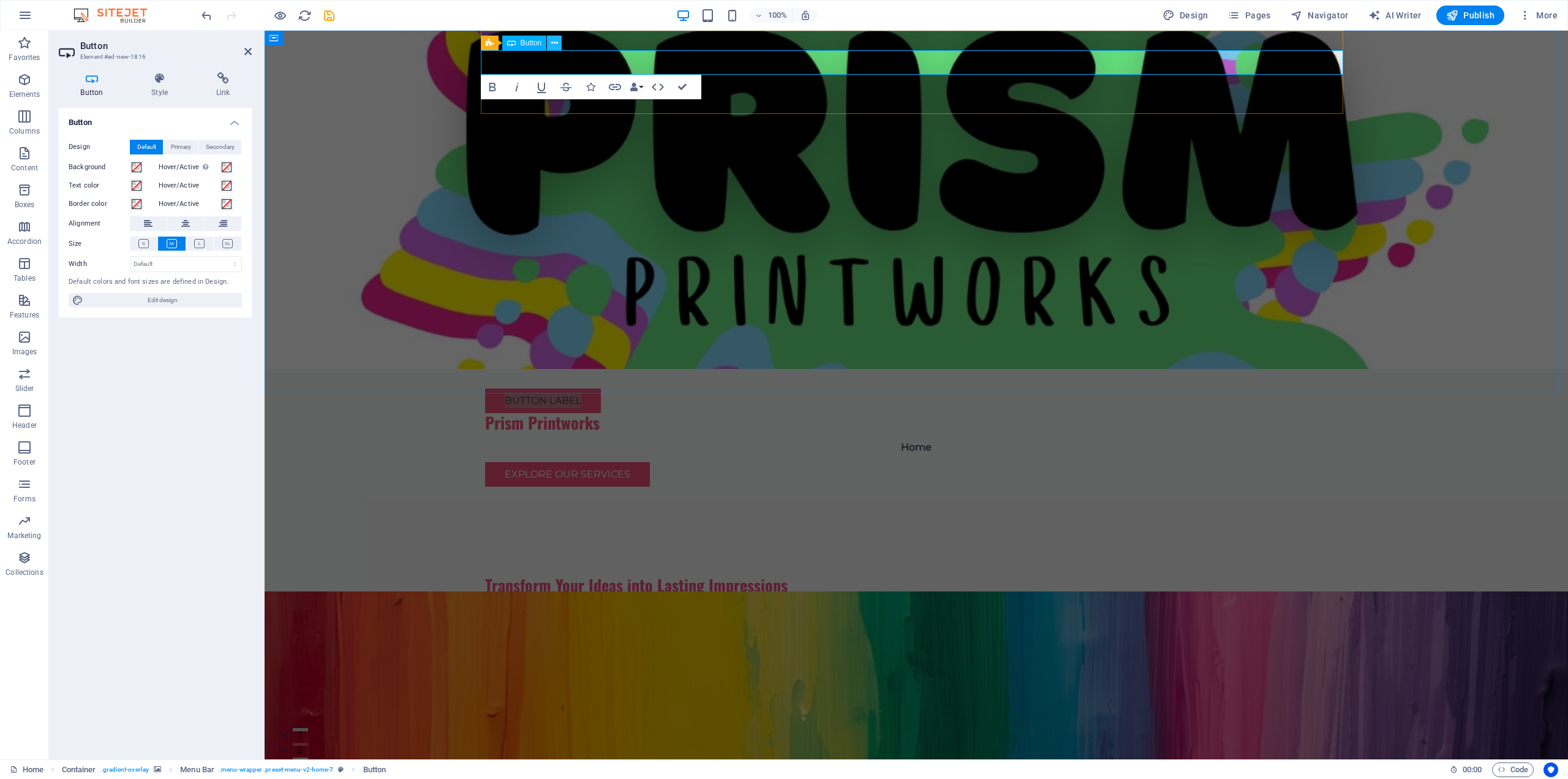
click at [555, 40] on icon at bounding box center [555, 44] width 7 height 13
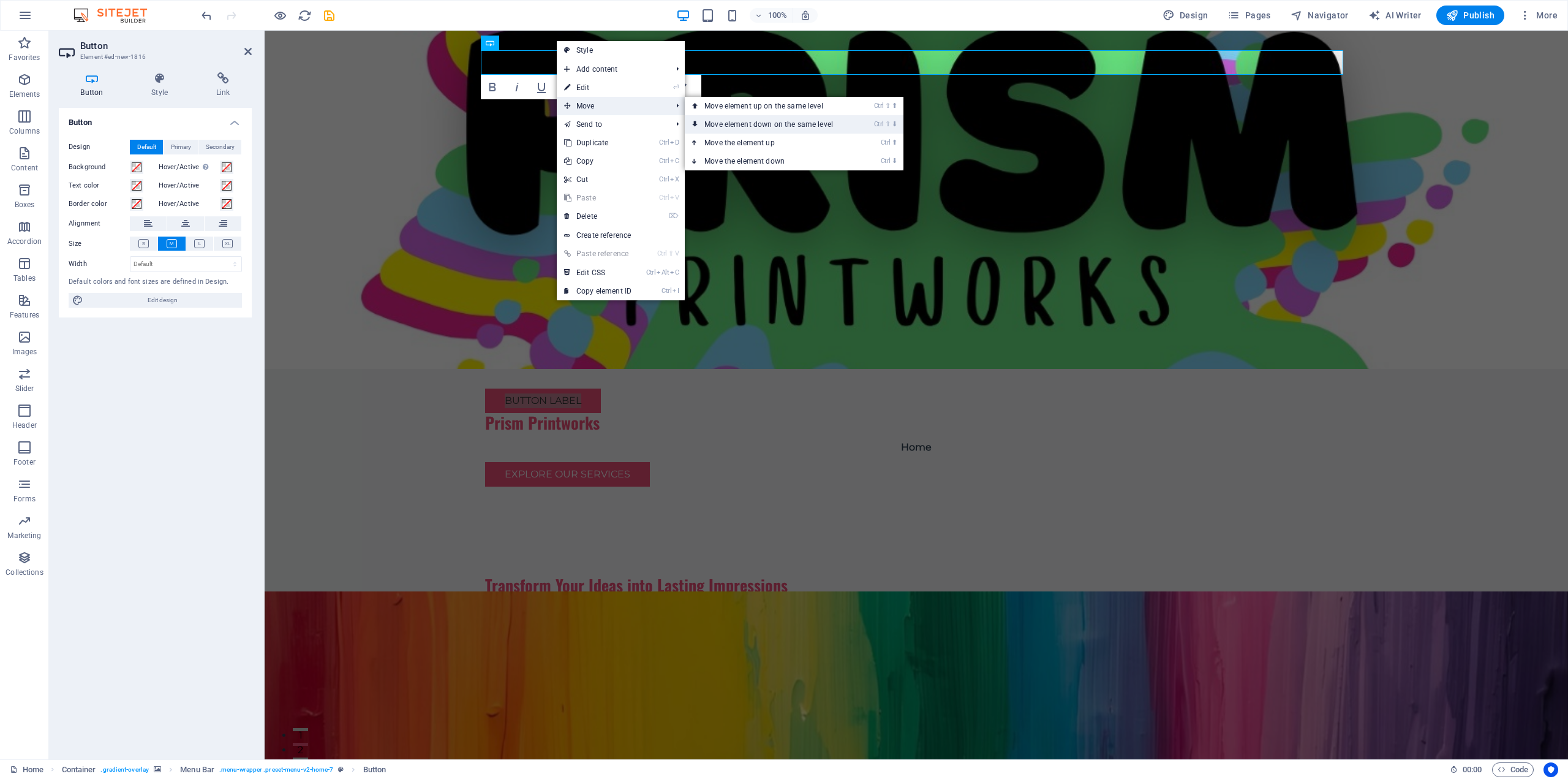
click at [834, 120] on link "Ctrl ⇧ ⬇ Move element down on the same level" at bounding box center [771, 124] width 173 height 18
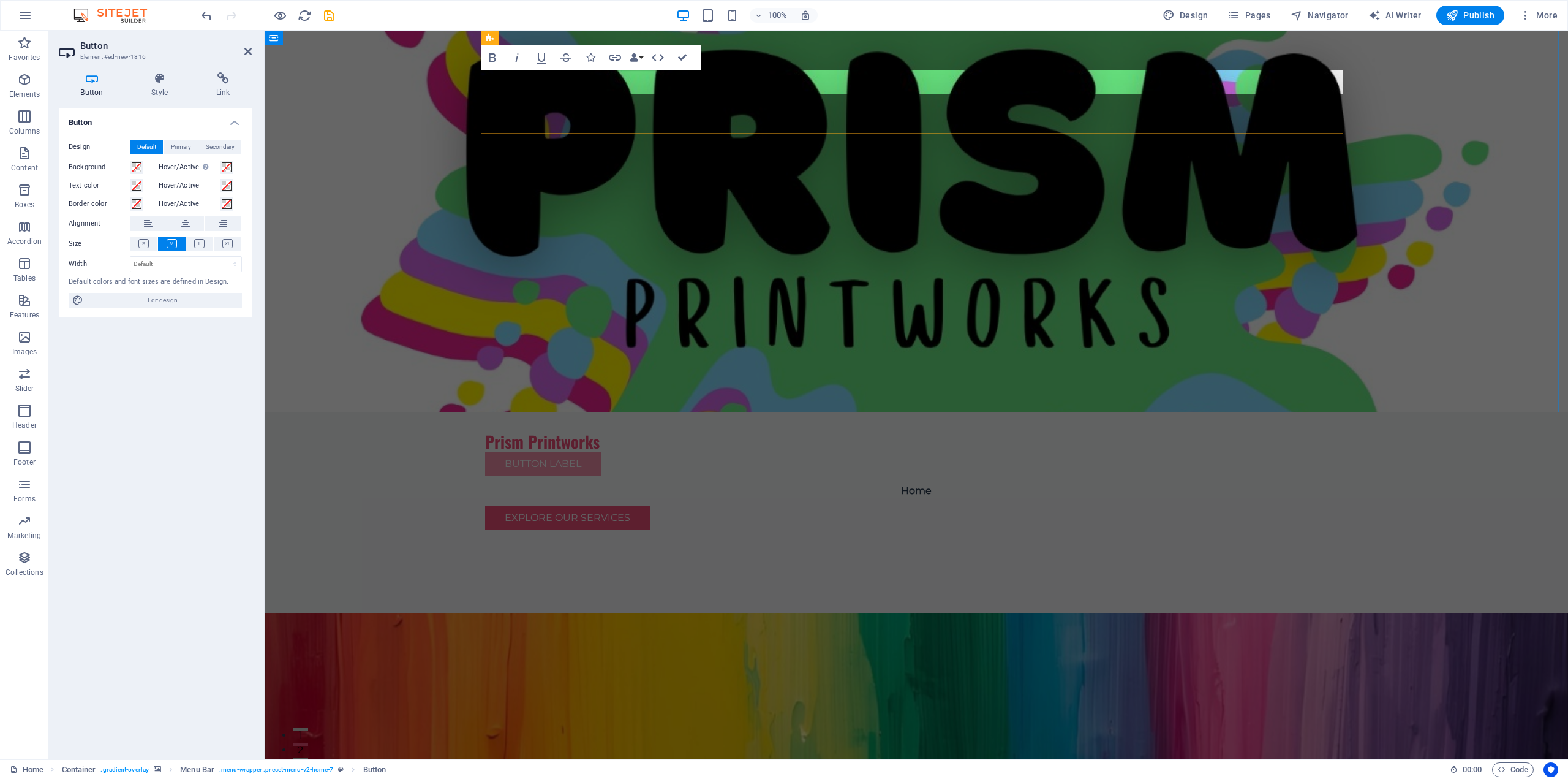
drag, startPoint x: 583, startPoint y: 77, endPoint x: 567, endPoint y: 85, distance: 17.9
click at [567, 452] on link "Button label" at bounding box center [543, 464] width 115 height 25
click at [534, 88] on button at bounding box center [531, 87] width 15 height 15
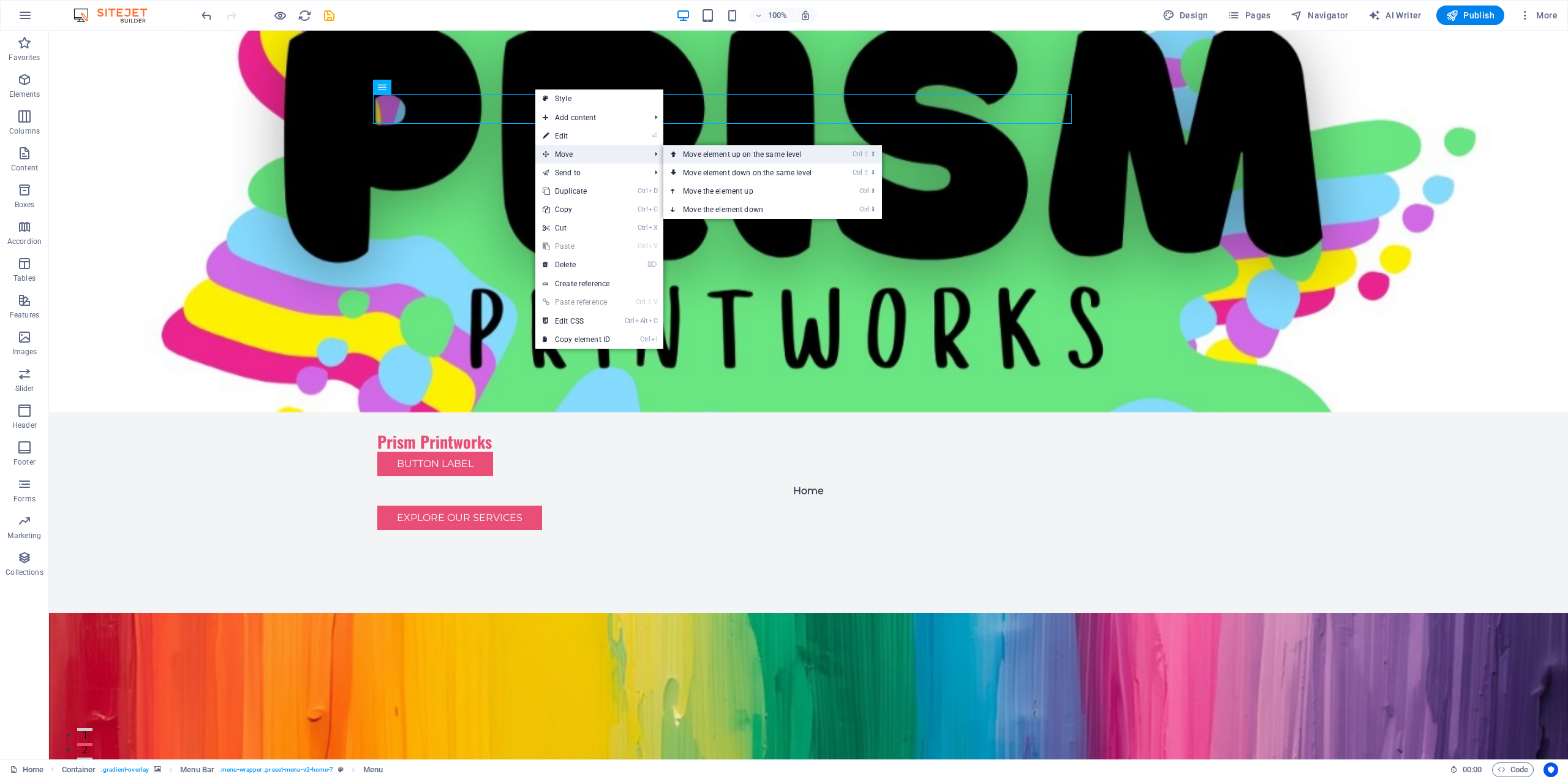
click at [789, 156] on link "Ctrl ⇧ ⬆ Move element up on the same level" at bounding box center [750, 154] width 173 height 18
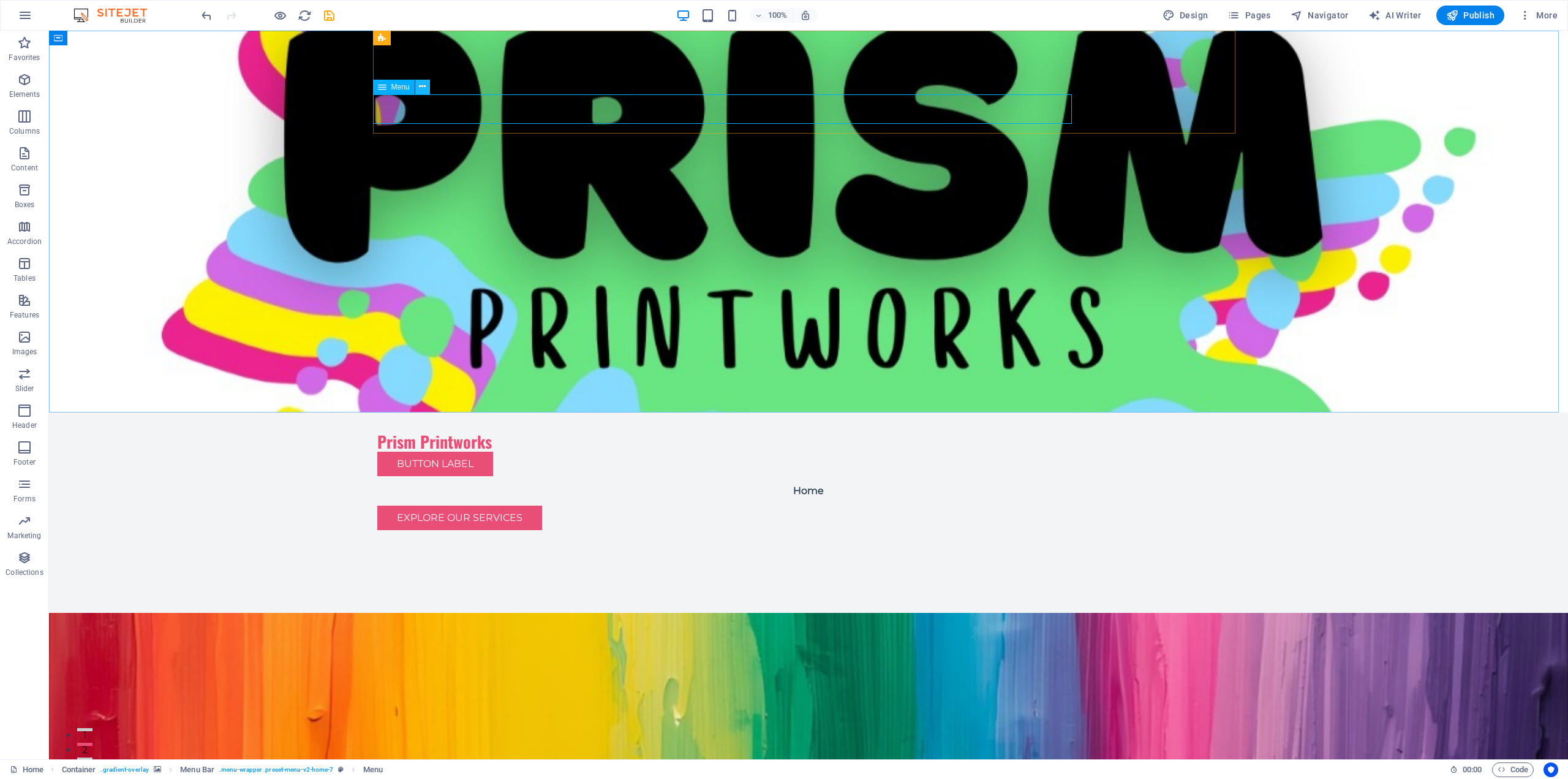
click at [423, 88] on icon at bounding box center [422, 87] width 7 height 13
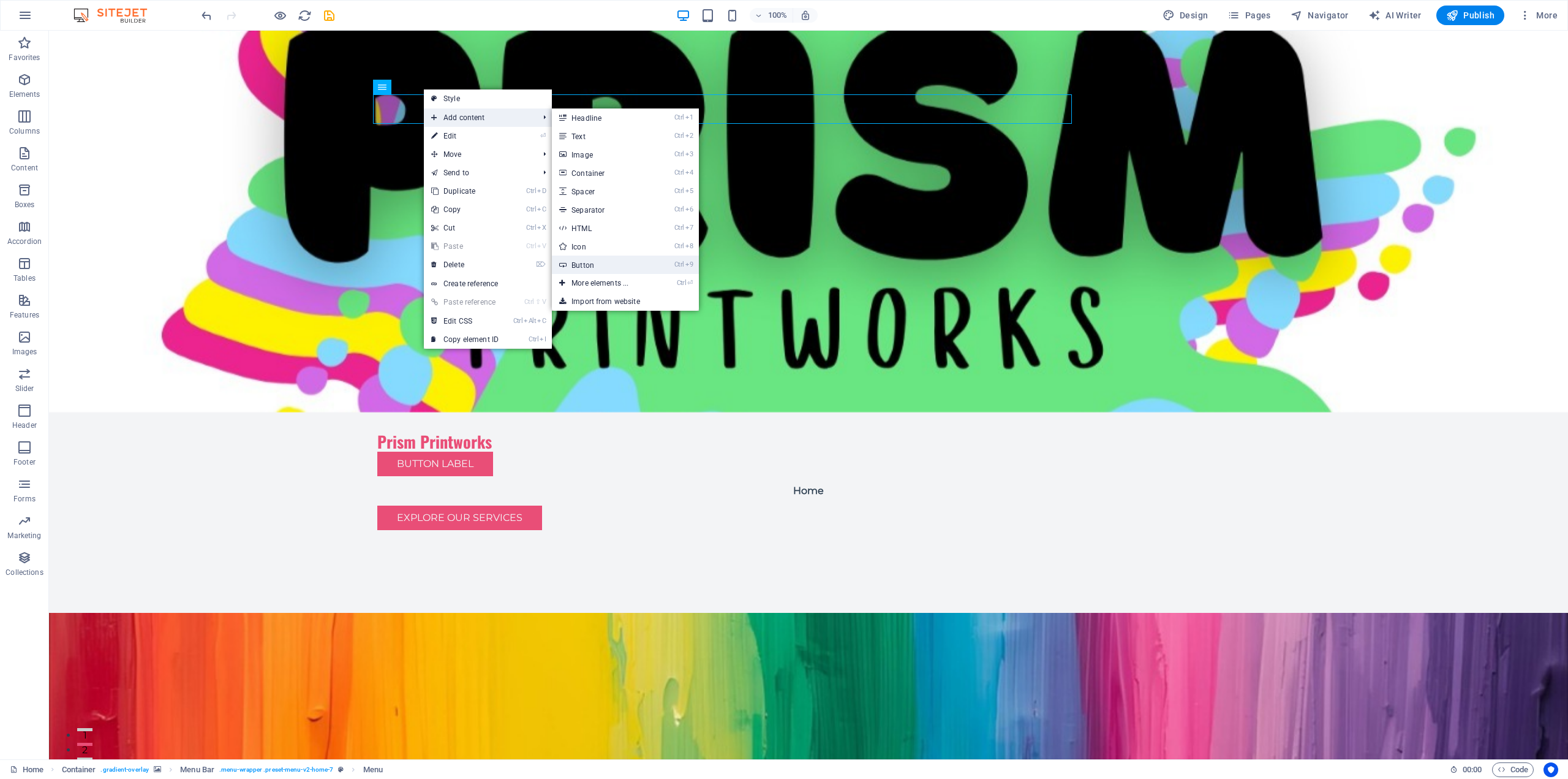
click at [610, 262] on link "Ctrl 9 Button" at bounding box center [602, 265] width 101 height 18
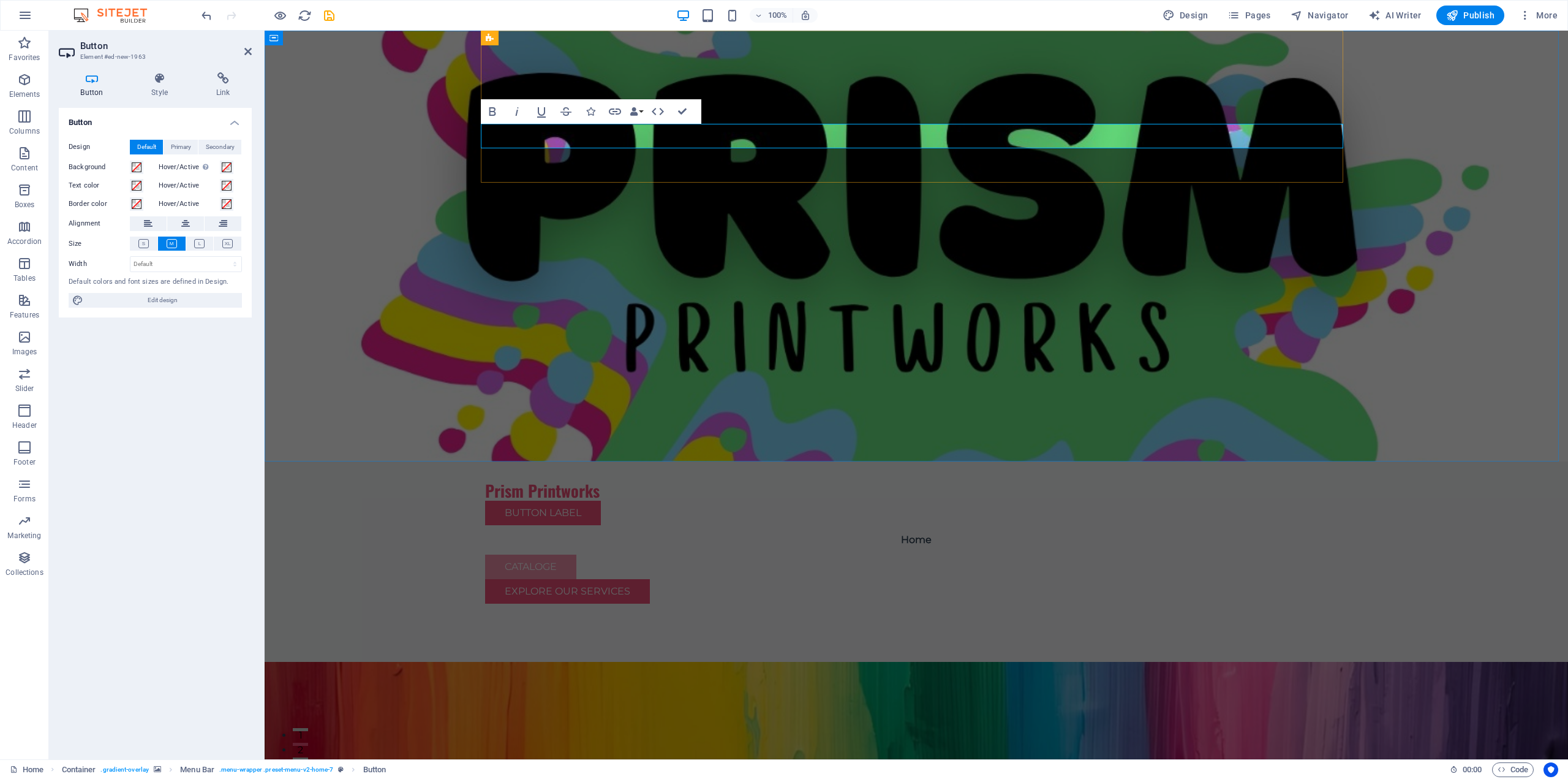
click at [559, 555] on link "Cataloge" at bounding box center [531, 567] width 91 height 25
click at [235, 264] on select "Default px rem % em vh vw" at bounding box center [185, 264] width 111 height 15
select select "px"
click at [224, 256] on select "Default px rem % em vh vw" at bounding box center [185, 264] width 111 height 15
type input "164"
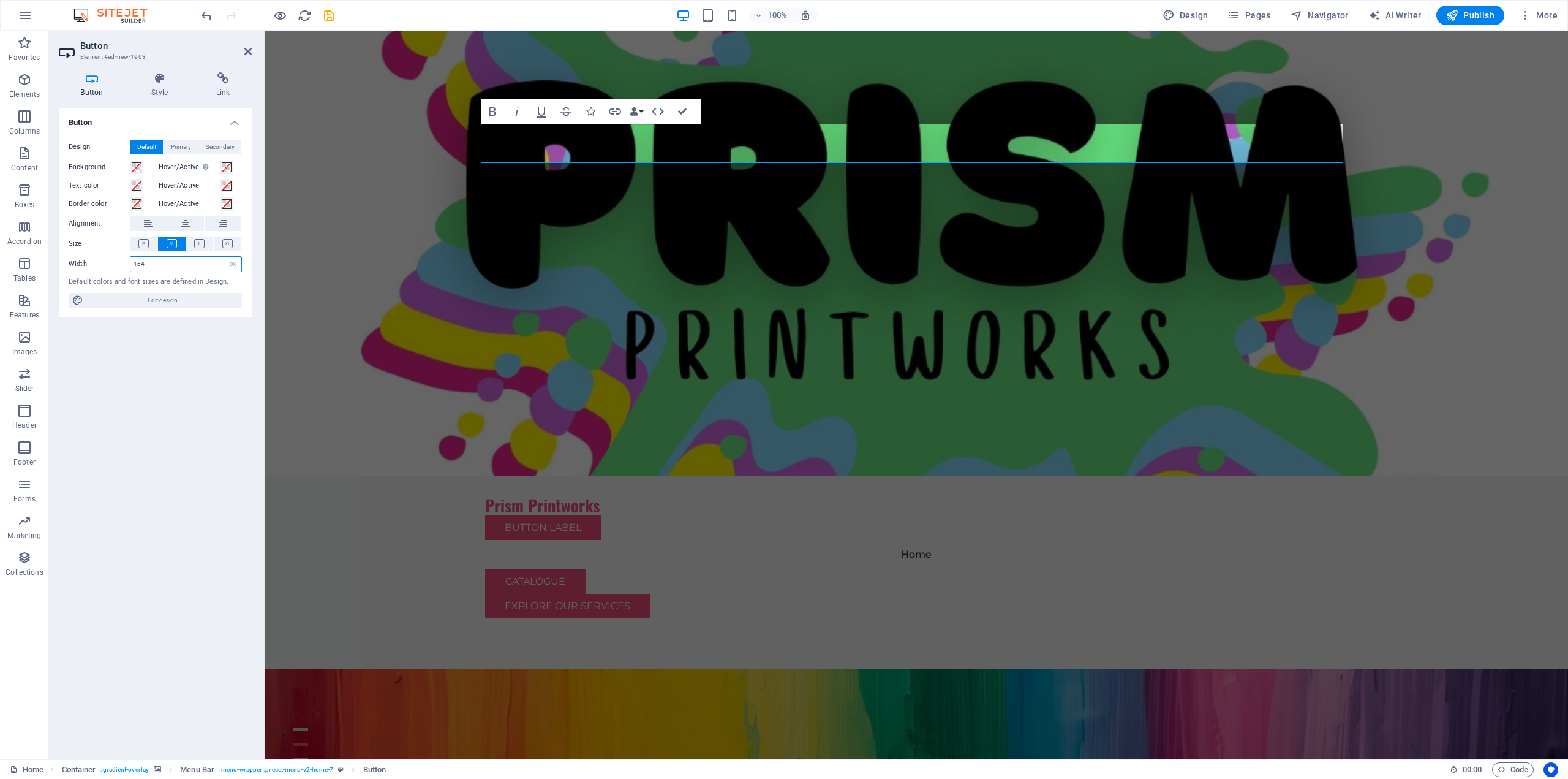
drag, startPoint x: 234, startPoint y: 261, endPoint x: 216, endPoint y: 272, distance: 21.1
click at [233, 261] on select "Default px rem % em vh vw" at bounding box center [232, 264] width 17 height 15
select select "default"
click at [224, 256] on select "Default px rem % em vh vw" at bounding box center [232, 264] width 17 height 15
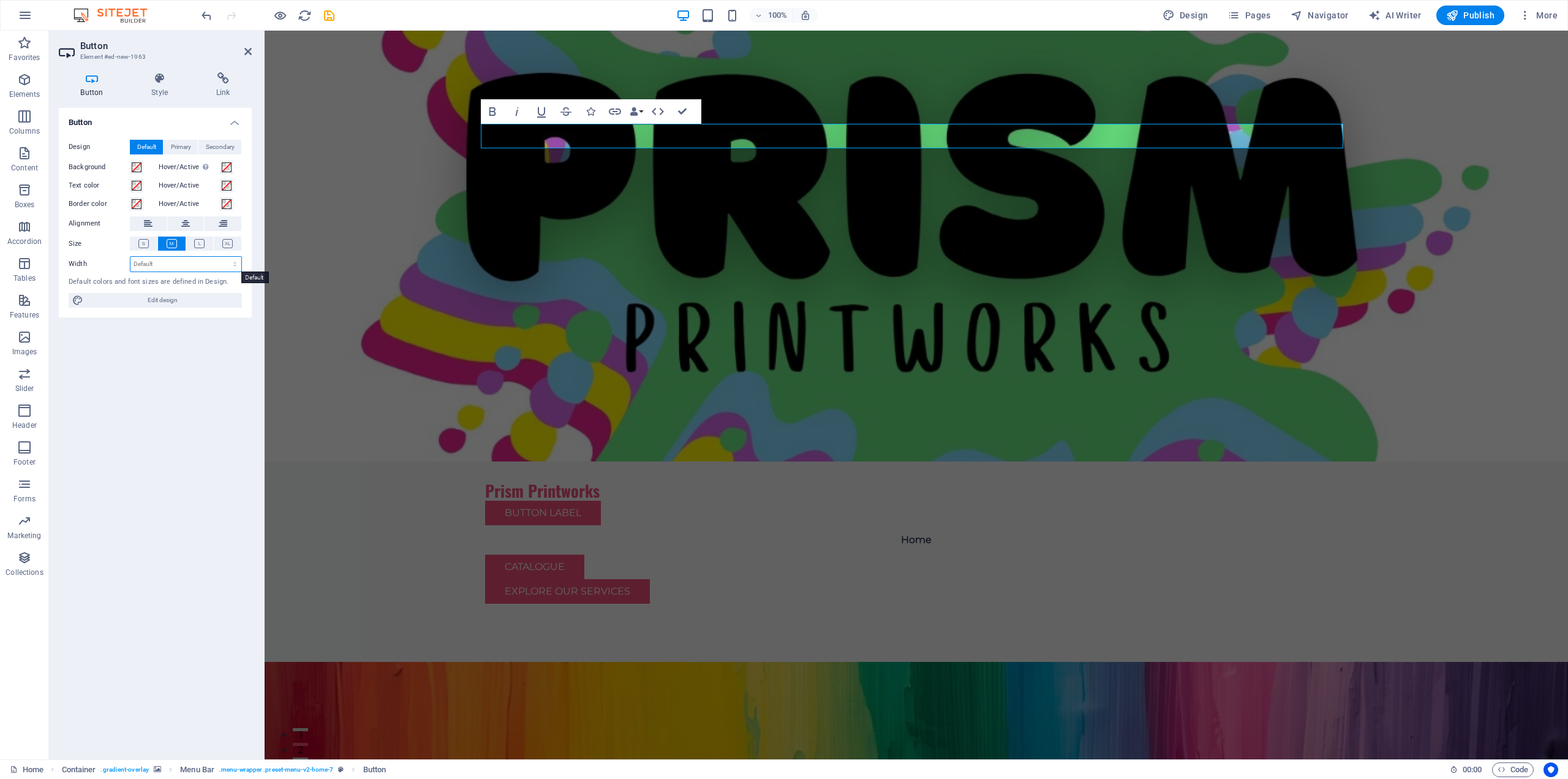
click at [232, 263] on select "Default px rem % em vh vw" at bounding box center [185, 264] width 111 height 15
select select "rem"
click at [224, 256] on select "Default px rem % em vh vw" at bounding box center [185, 264] width 111 height 15
type input "10.25"
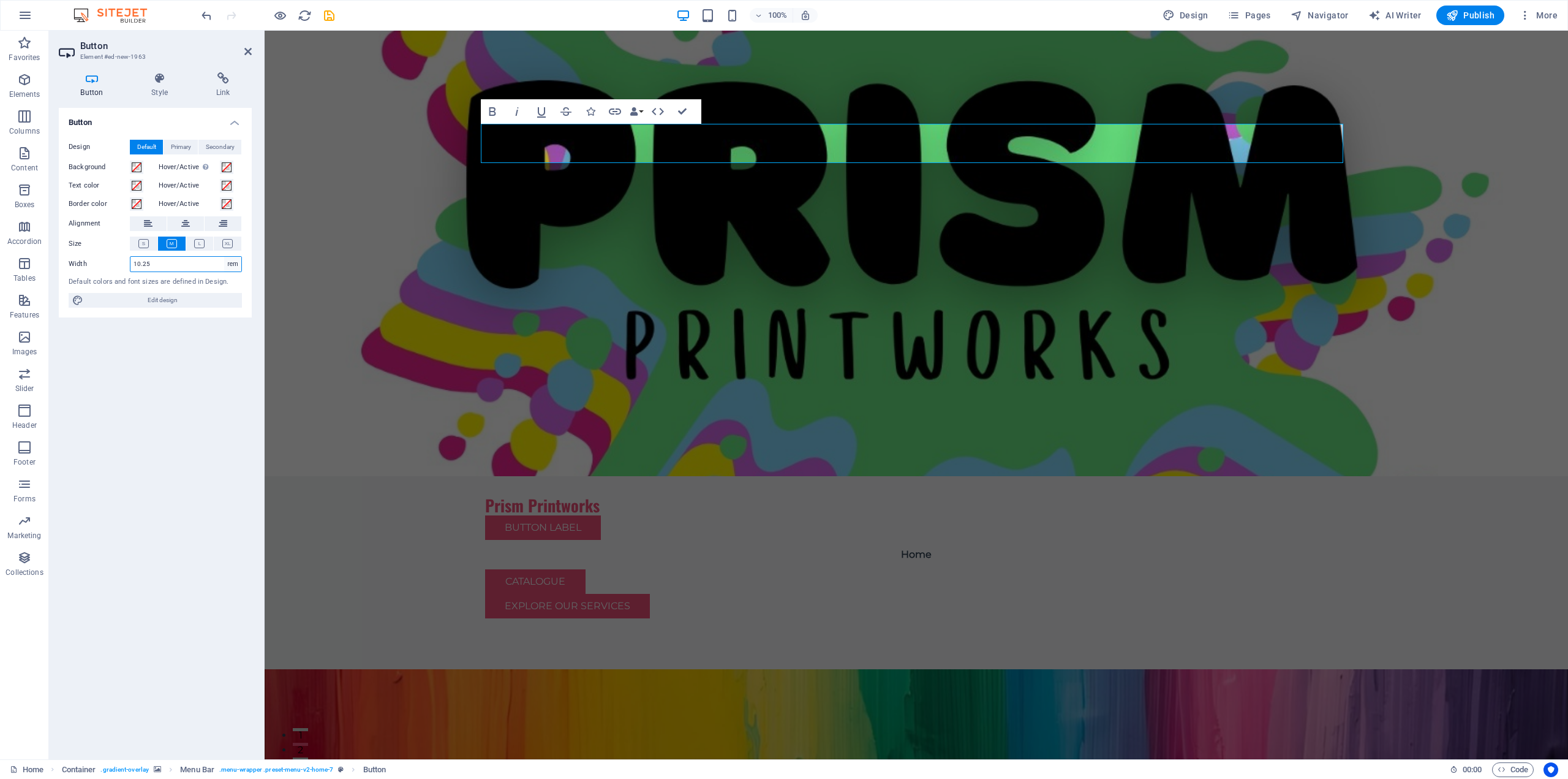
click at [235, 265] on select "Default px rem % em vh vw" at bounding box center [232, 264] width 17 height 15
select select "%"
click at [224, 256] on select "Default px rem % em vh vw" at bounding box center [232, 264] width 17 height 15
type input "11.65"
click at [240, 261] on select "Default px rem % em vh vw" at bounding box center [232, 264] width 17 height 15
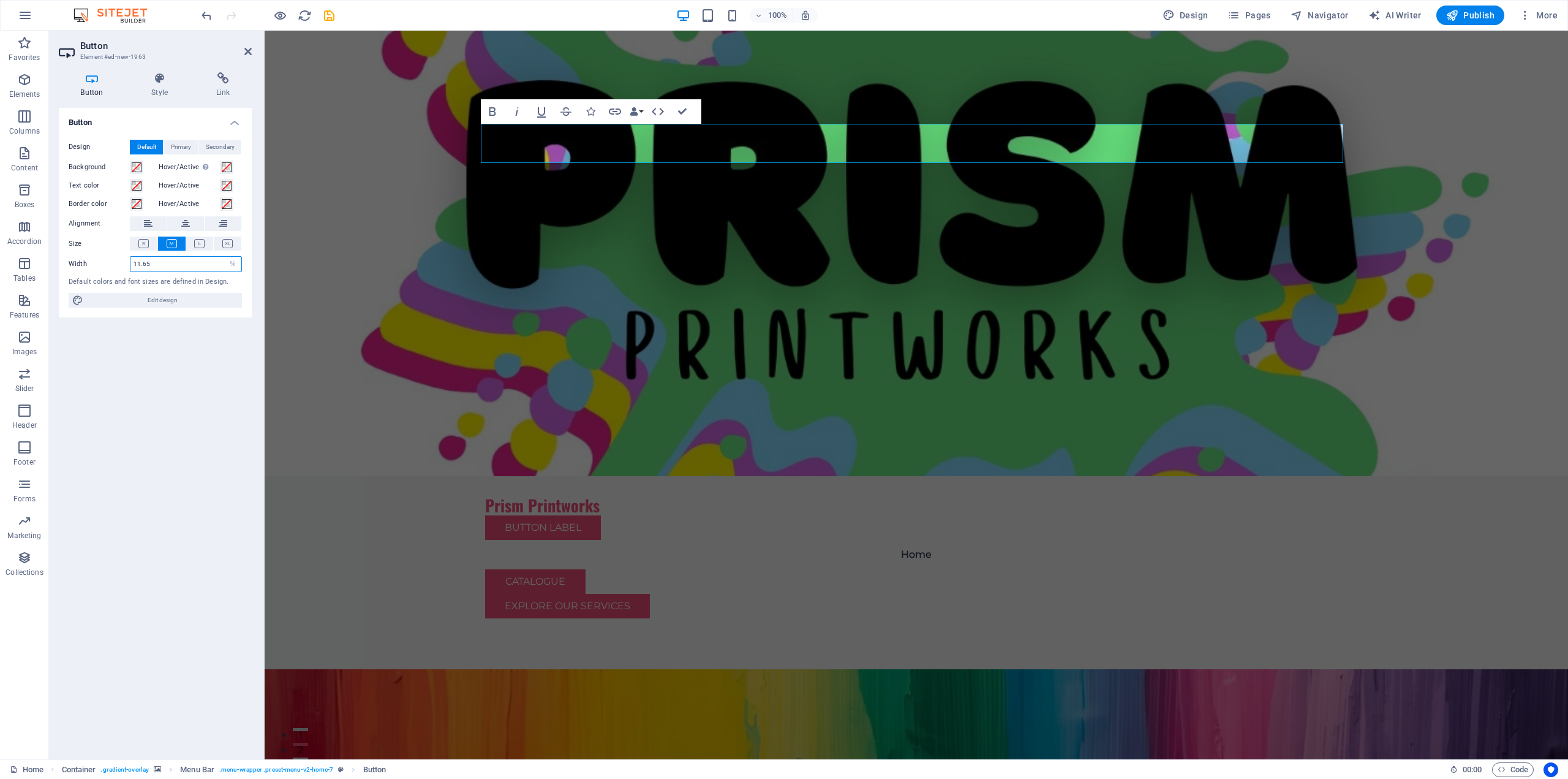
select select "default"
click at [224, 256] on select "Default px rem % em vh vw" at bounding box center [232, 264] width 17 height 15
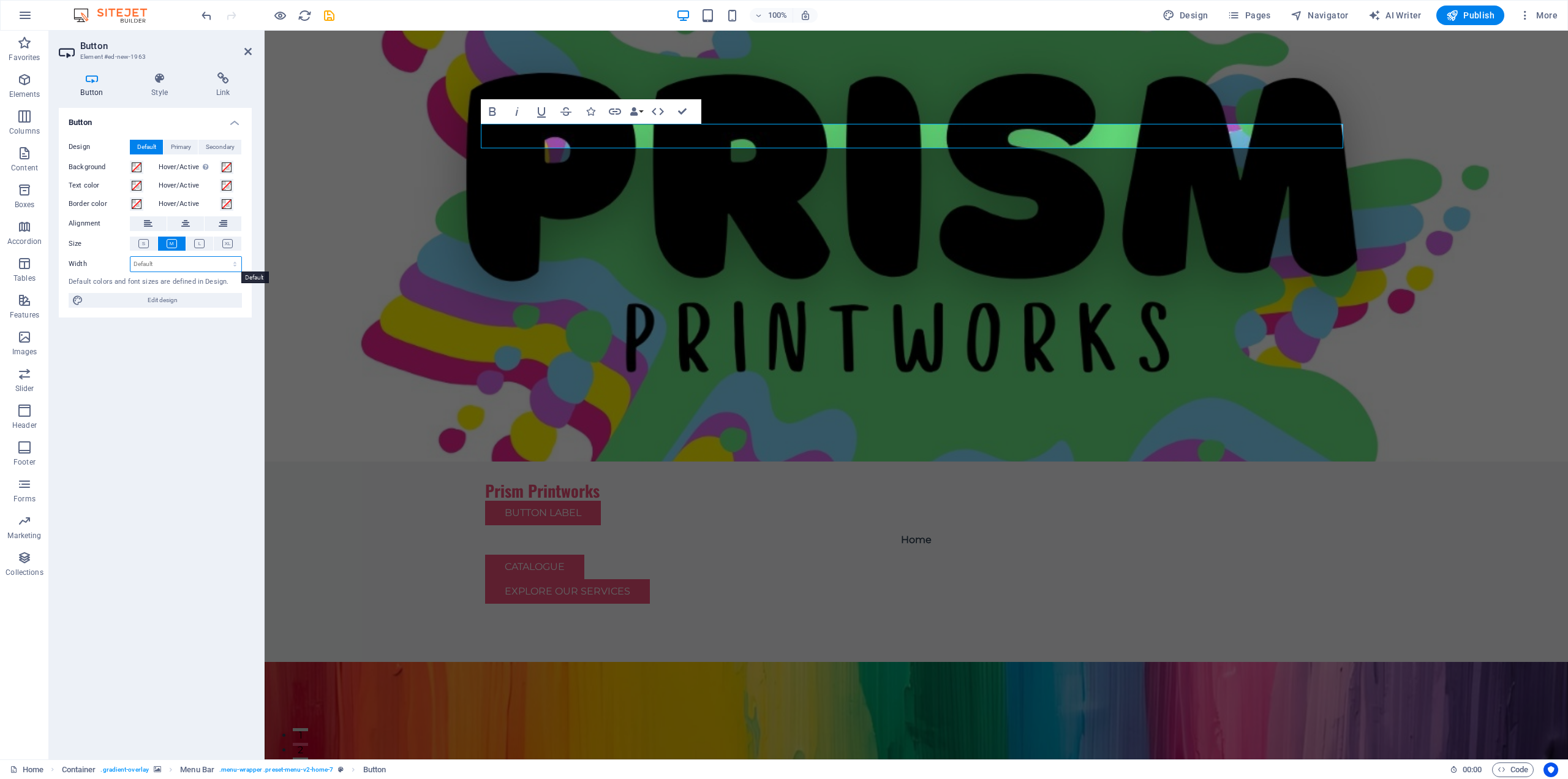
click at [236, 260] on select "Default px rem % em vh vw" at bounding box center [185, 264] width 111 height 15
select select "%"
click at [224, 256] on select "Default px rem % em vh vw" at bounding box center [185, 264] width 111 height 15
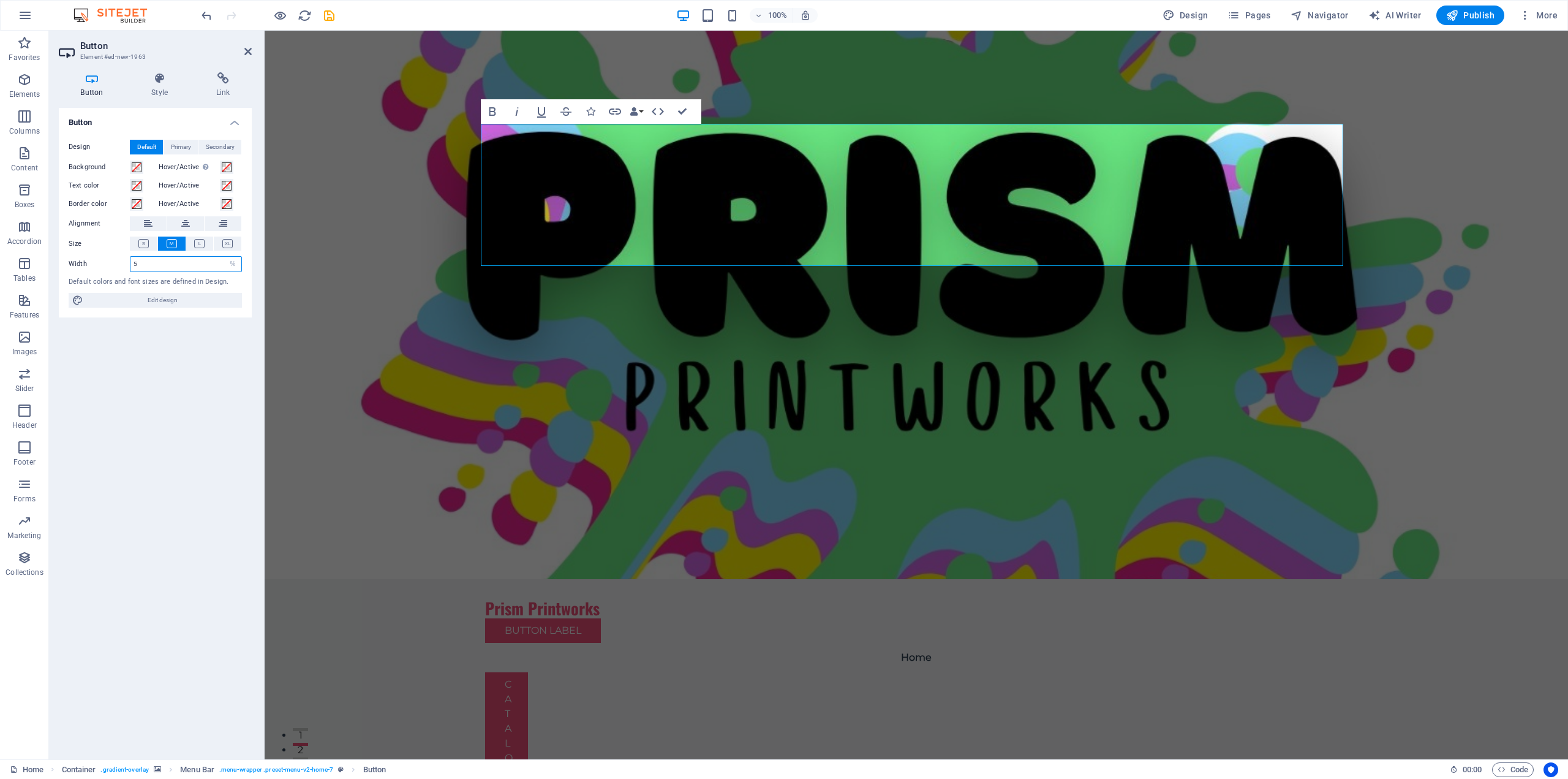
drag, startPoint x: 184, startPoint y: 265, endPoint x: 118, endPoint y: 269, distance: 66.1
click at [118, 269] on div "Width 5 Default px rem % em vh vw" at bounding box center [155, 264] width 173 height 16
type input "50"
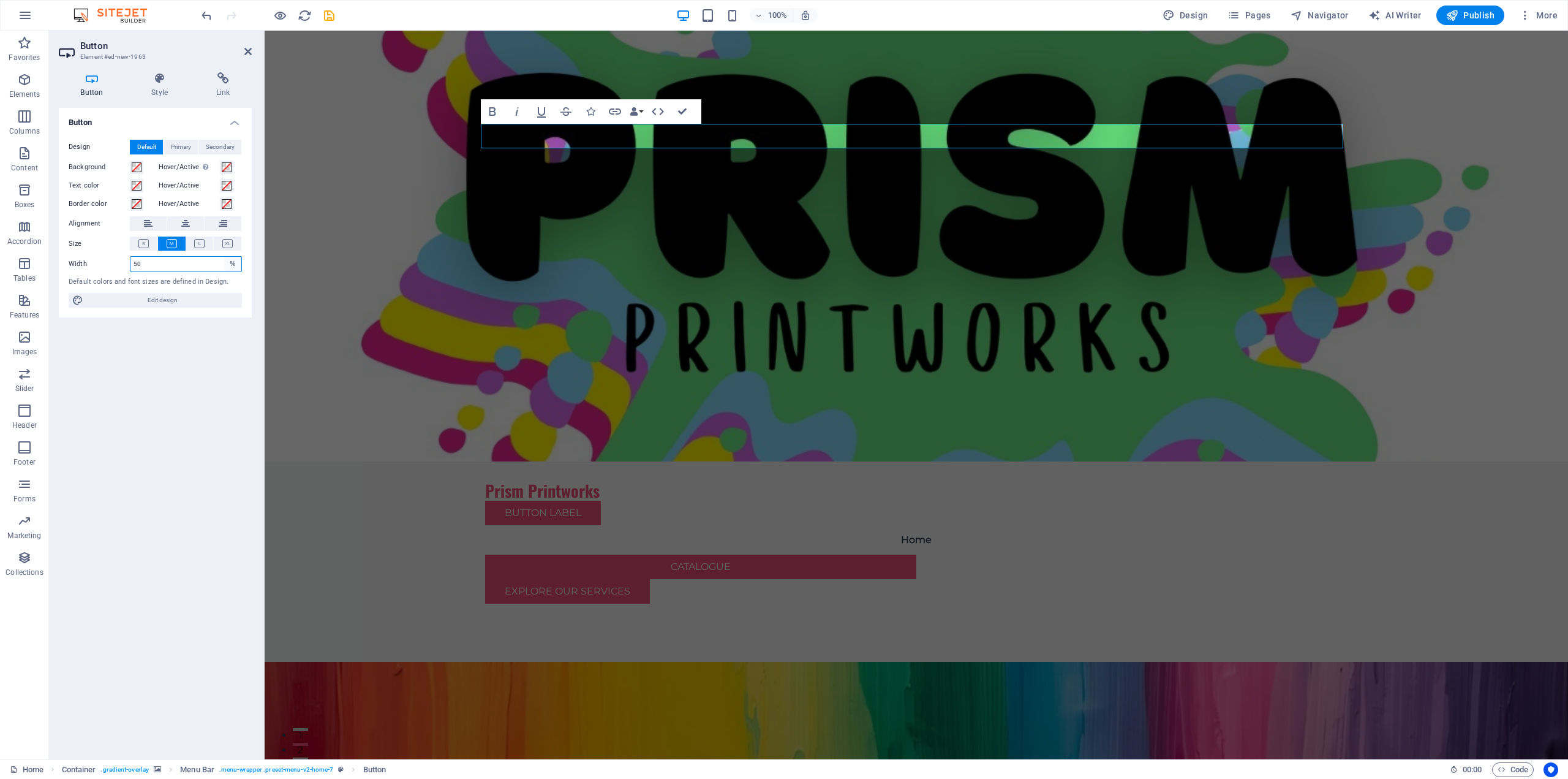
click at [232, 261] on select "Default px rem % em vh vw" at bounding box center [232, 264] width 17 height 15
select select "default"
click at [224, 256] on select "Default px rem % em vh vw" at bounding box center [232, 264] width 17 height 15
select select "DISABLED_OPTION_VALUE"
click at [210, 302] on span "Edit design" at bounding box center [163, 300] width 152 height 15
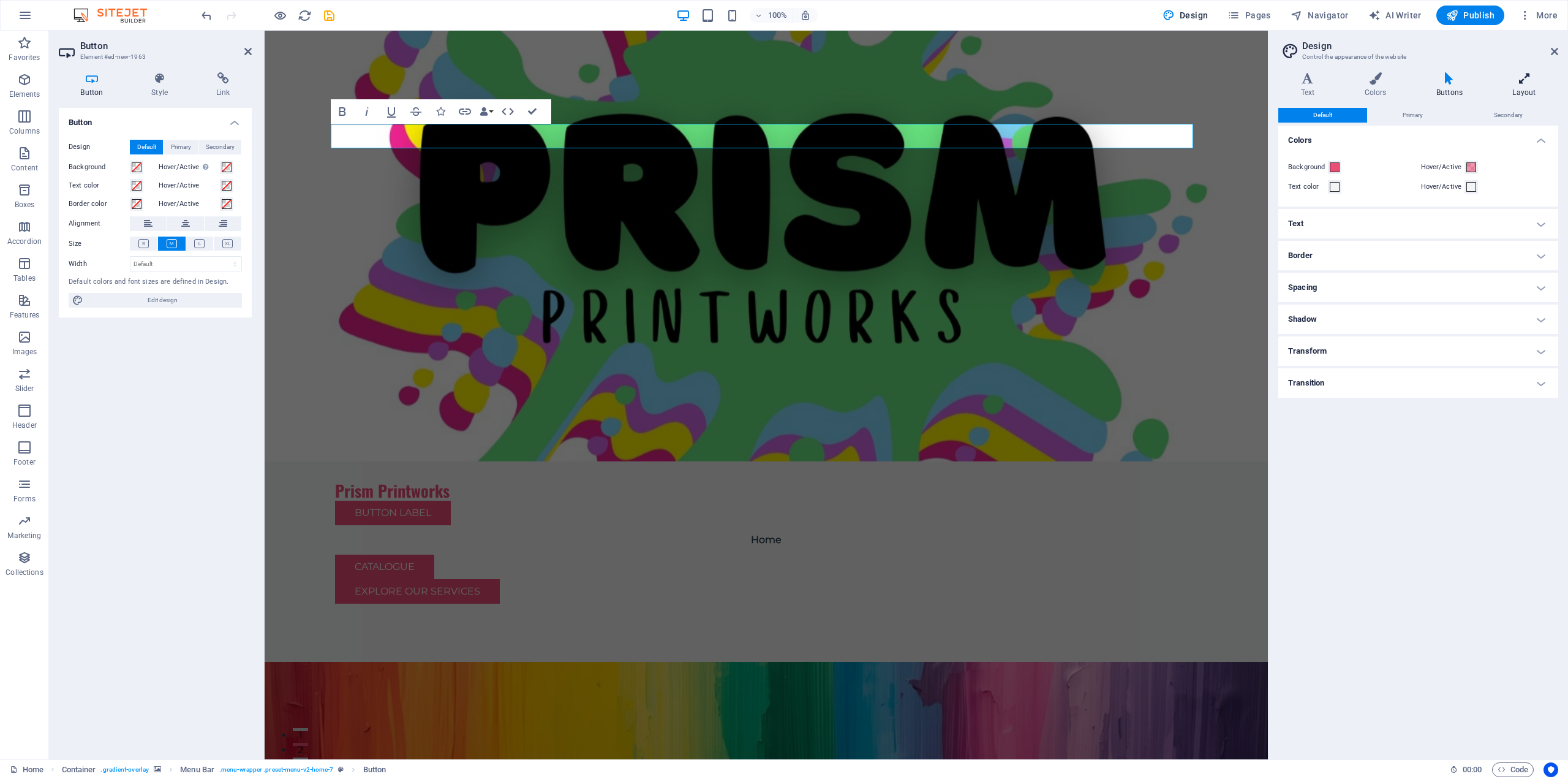
click at [1519, 82] on icon at bounding box center [1524, 78] width 68 height 12
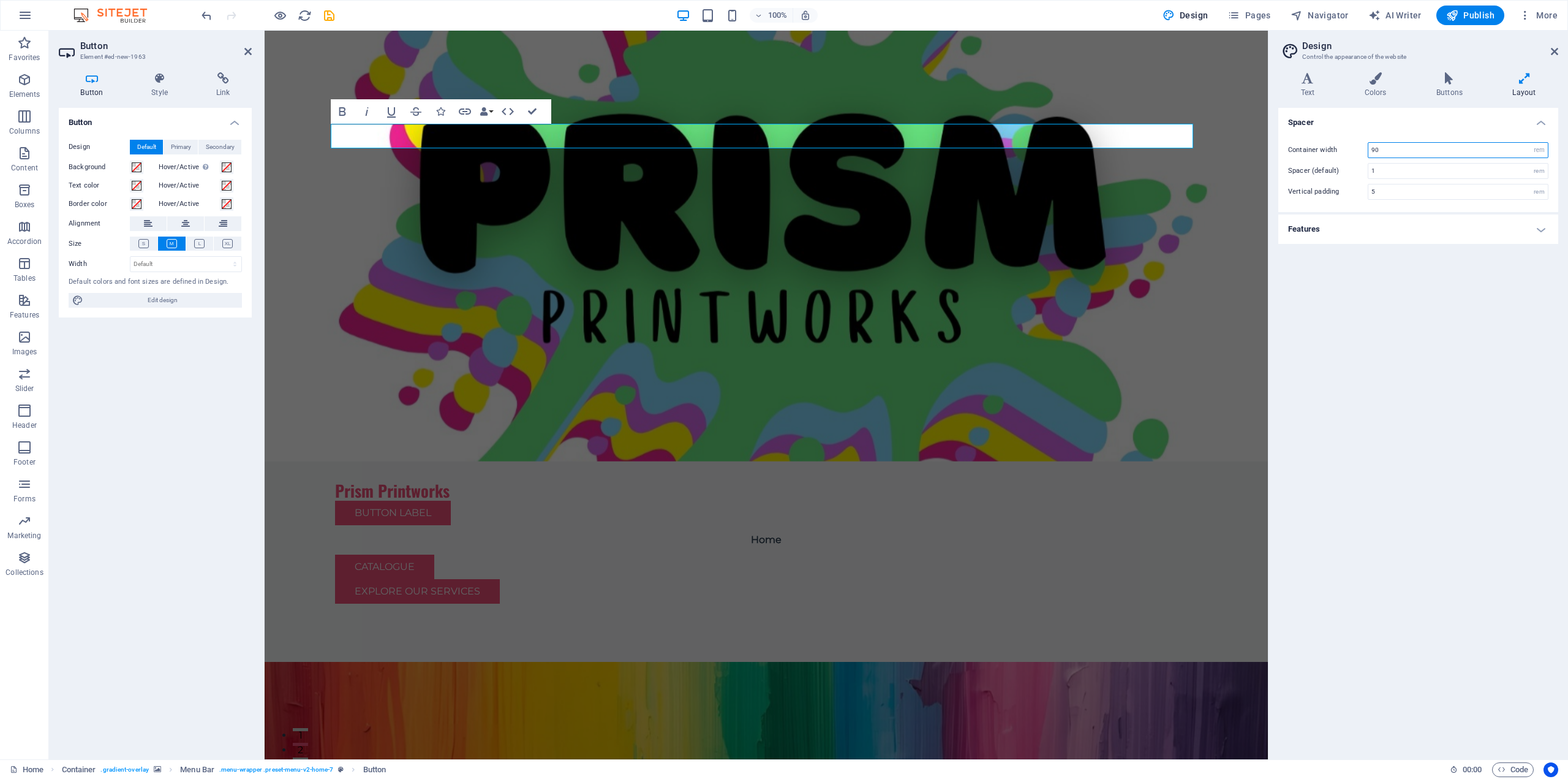
drag, startPoint x: 1397, startPoint y: 152, endPoint x: 1364, endPoint y: 151, distance: 33.0
click at [1364, 151] on div "Container width 90 rem px" at bounding box center [1418, 149] width 260 height 16
type input "20"
click at [1362, 347] on div "Spacer Container width 20 rem px Spacer (default) 1 rem Vertical padding 5 rem …" at bounding box center [1418, 429] width 280 height 641
click at [1405, 178] on input "1" at bounding box center [1458, 171] width 180 height 15
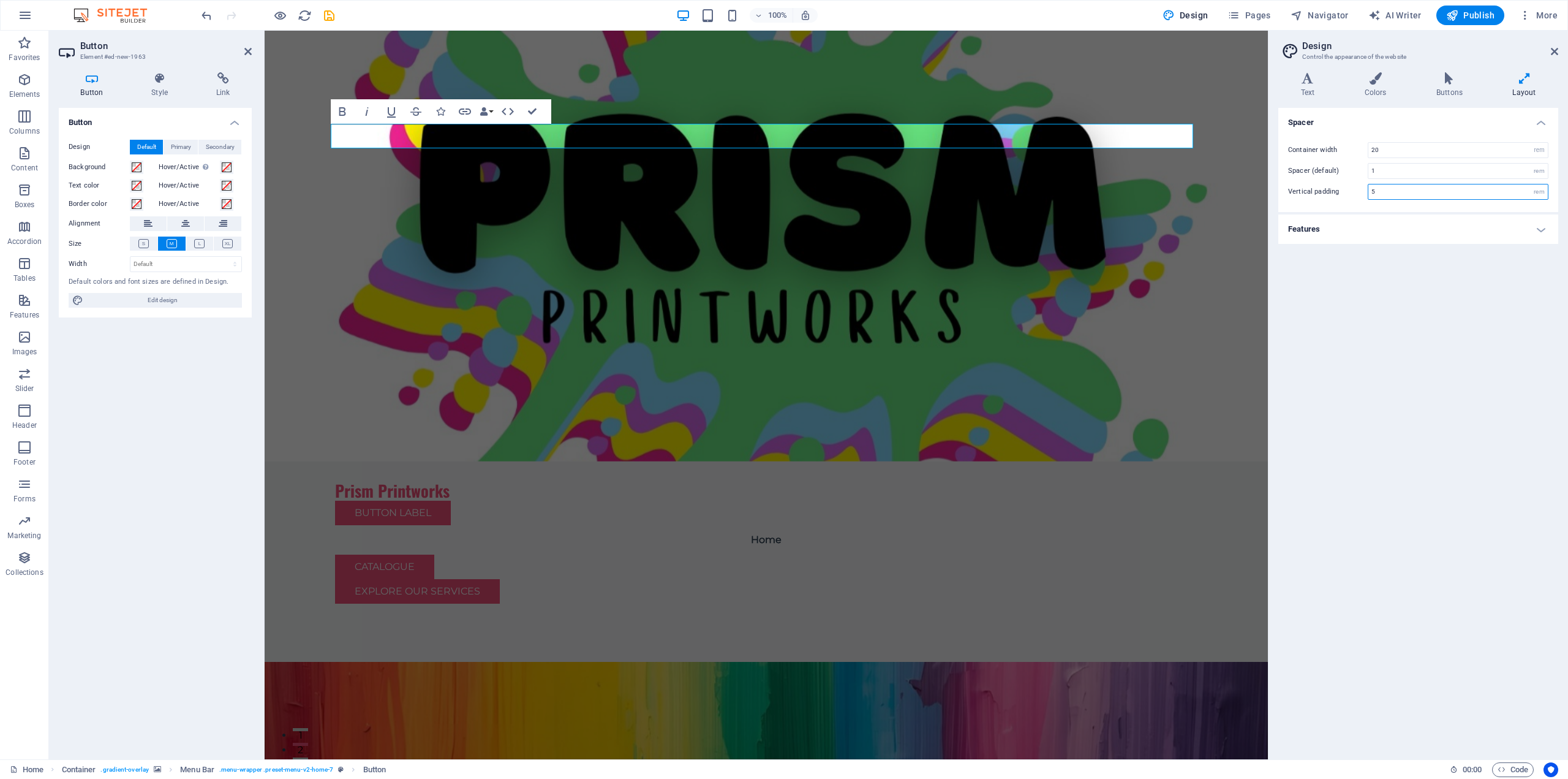
click at [1413, 195] on input "5" at bounding box center [1458, 192] width 180 height 15
click at [1318, 82] on icon at bounding box center [1307, 78] width 59 height 12
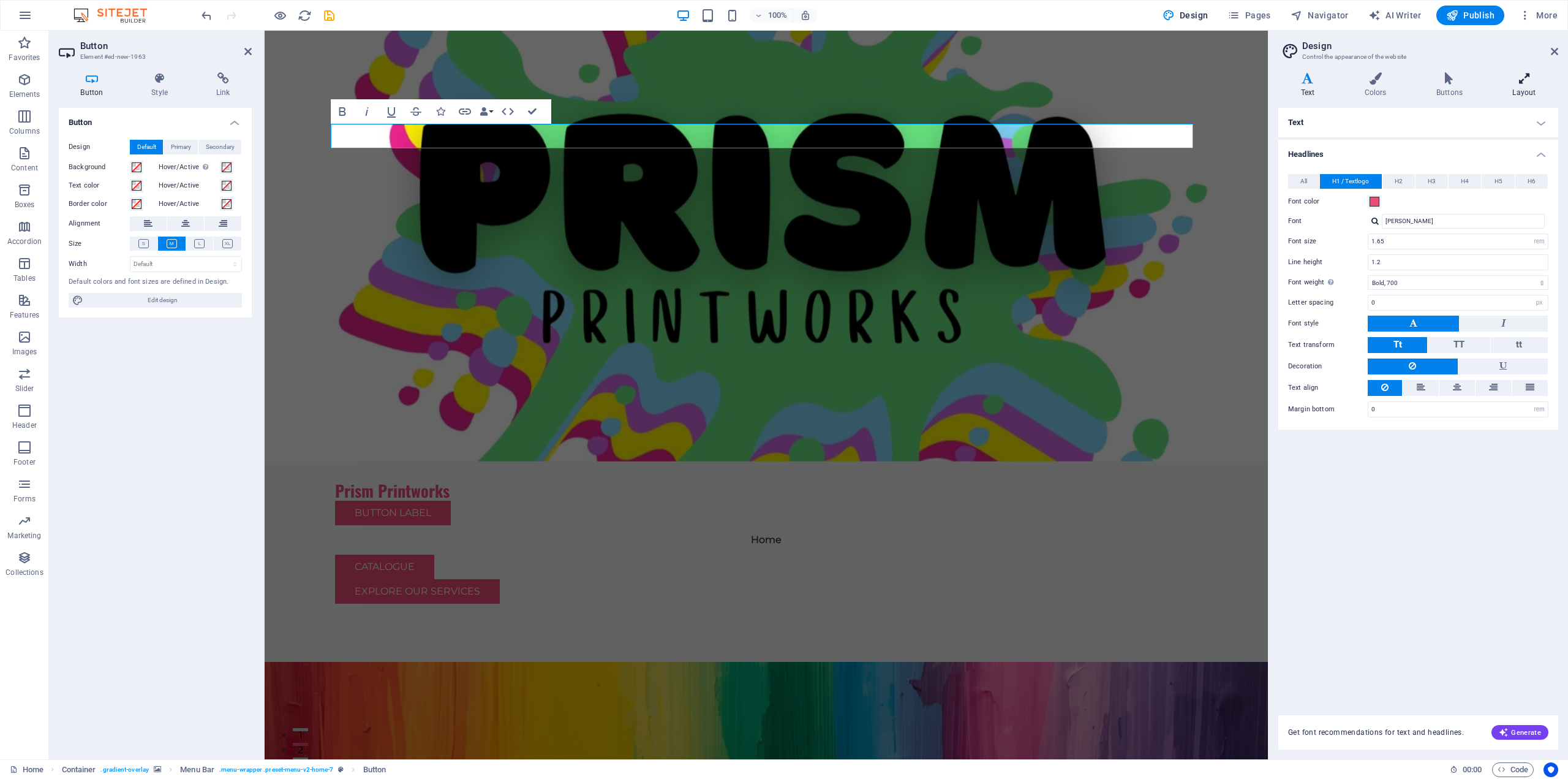
click at [1528, 90] on h4 "Layout" at bounding box center [1524, 85] width 68 height 26
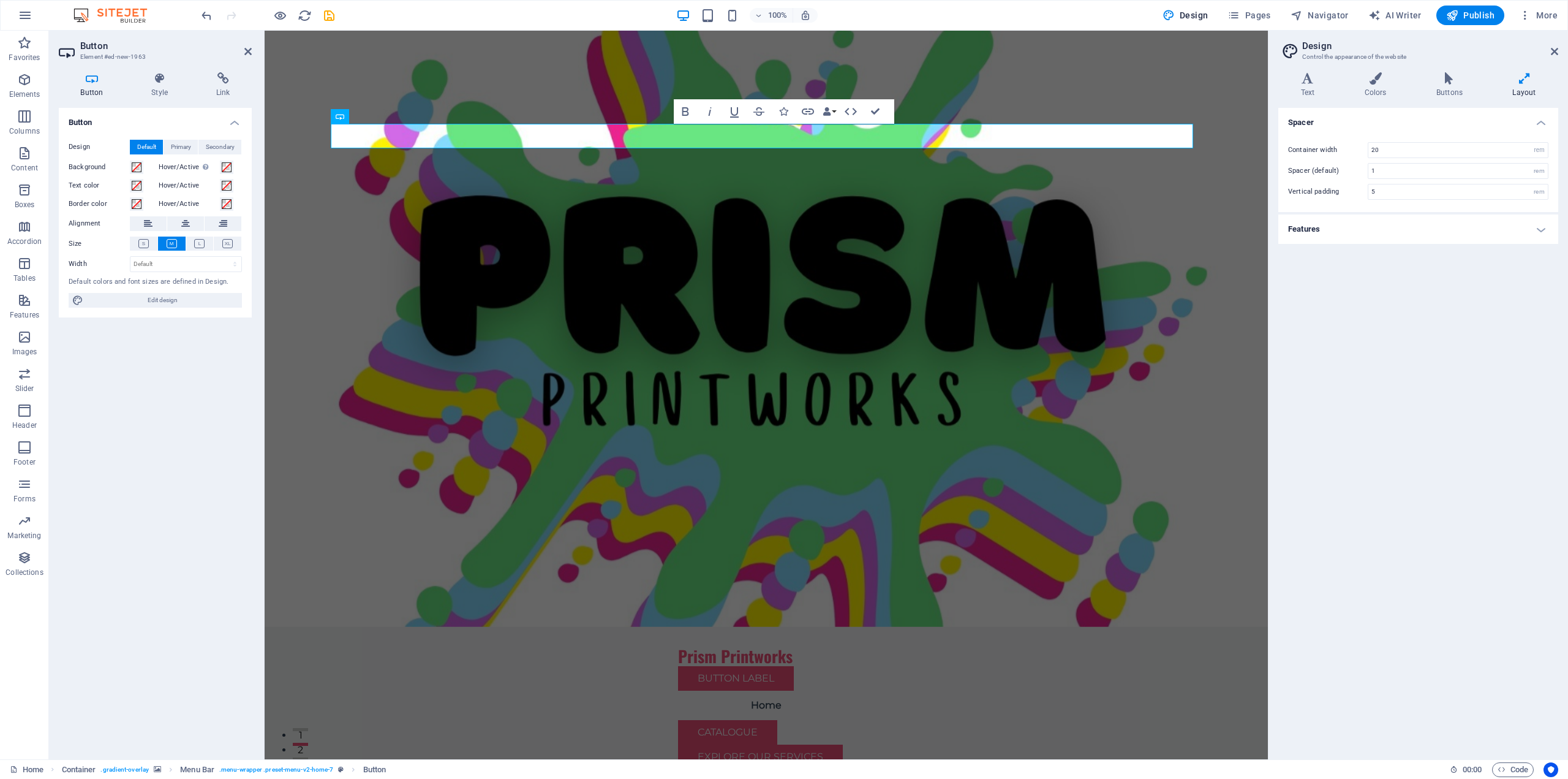
click at [1506, 536] on div "Spacer Container width 20 rem px Spacer (default) 1 rem Vertical padding 5 rem …" at bounding box center [1418, 429] width 280 height 641
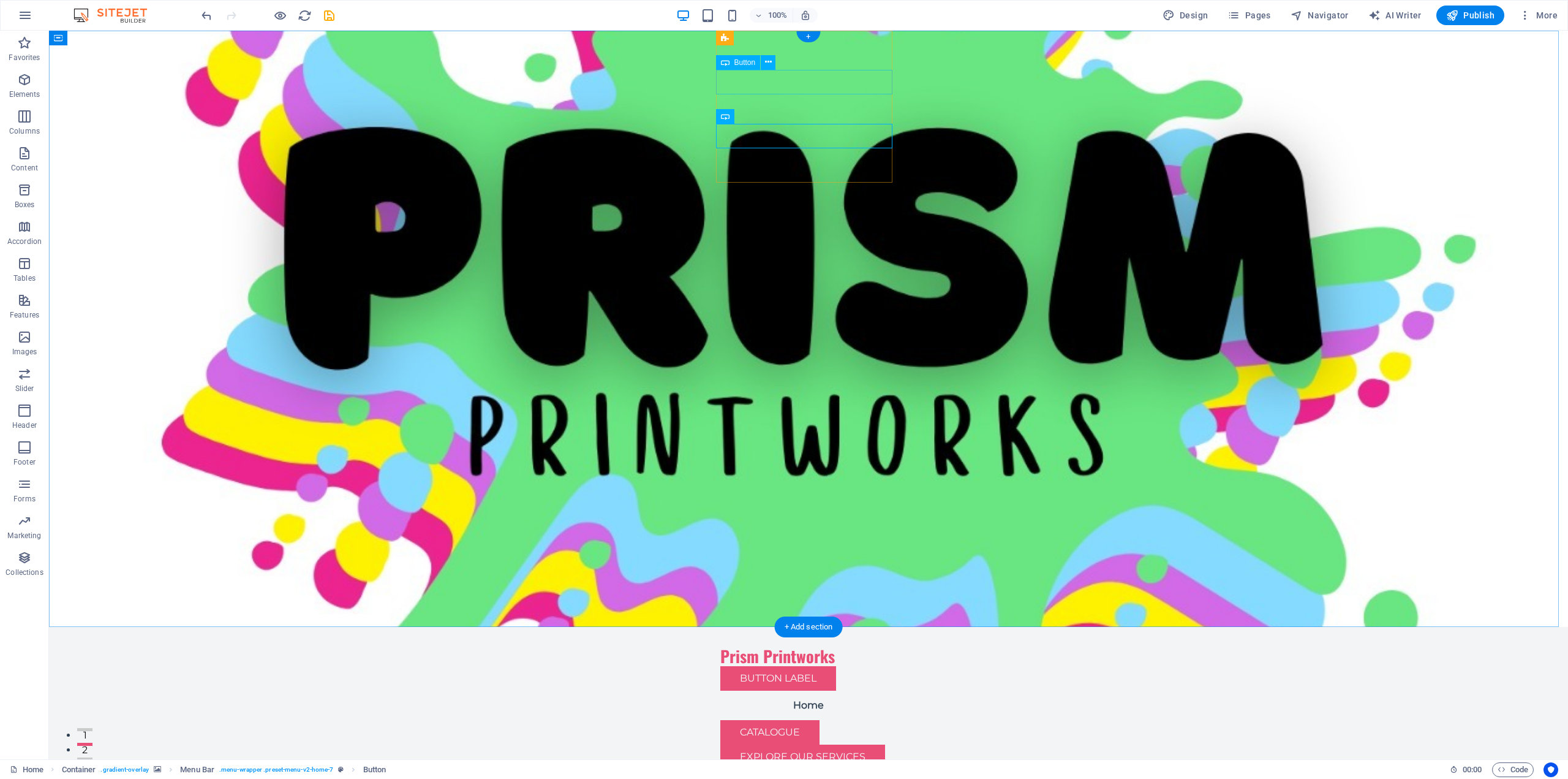
click at [810, 666] on div "Button label" at bounding box center [808, 678] width 176 height 25
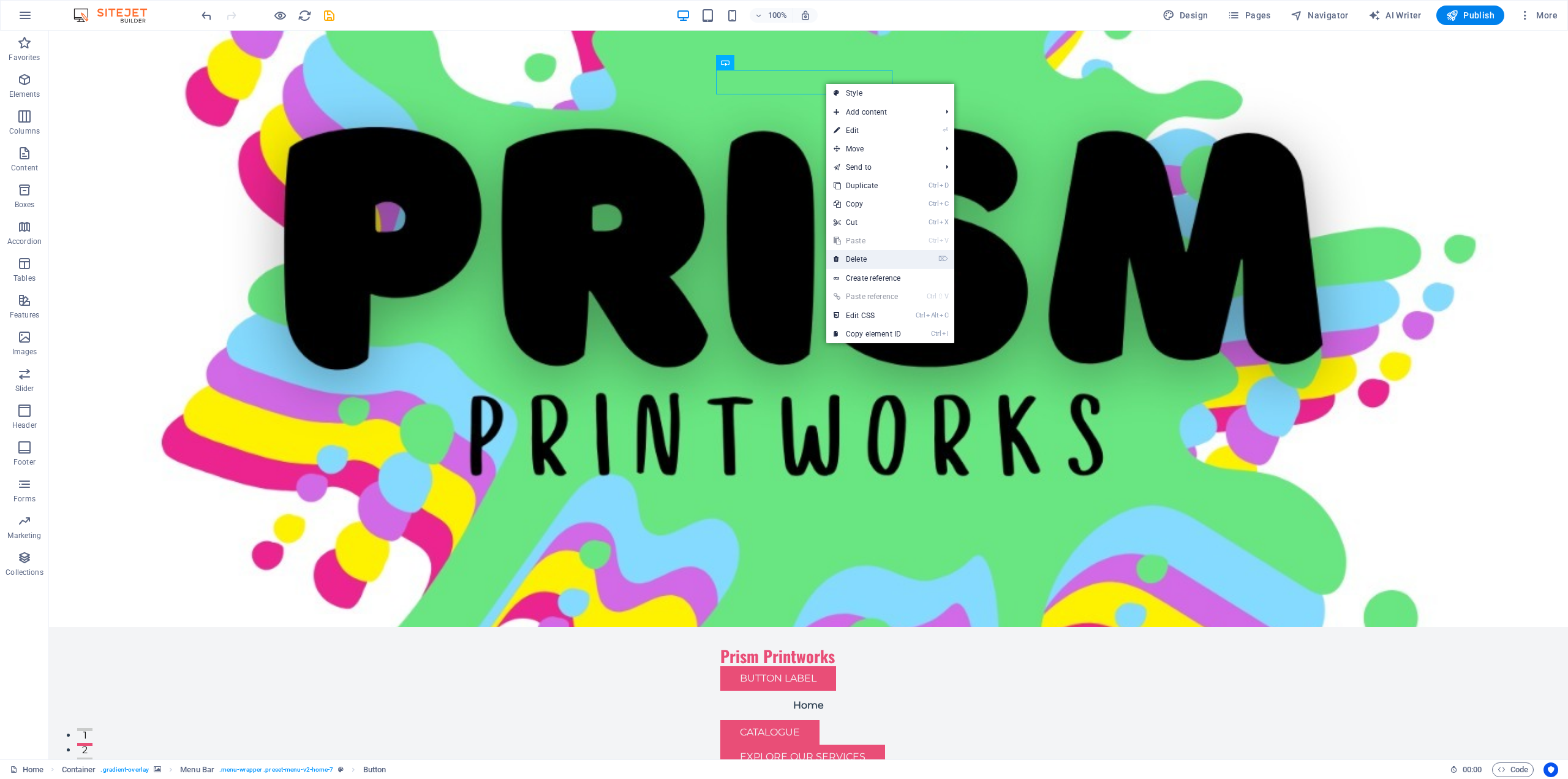
click at [904, 254] on link "⌦ Delete" at bounding box center [868, 259] width 82 height 18
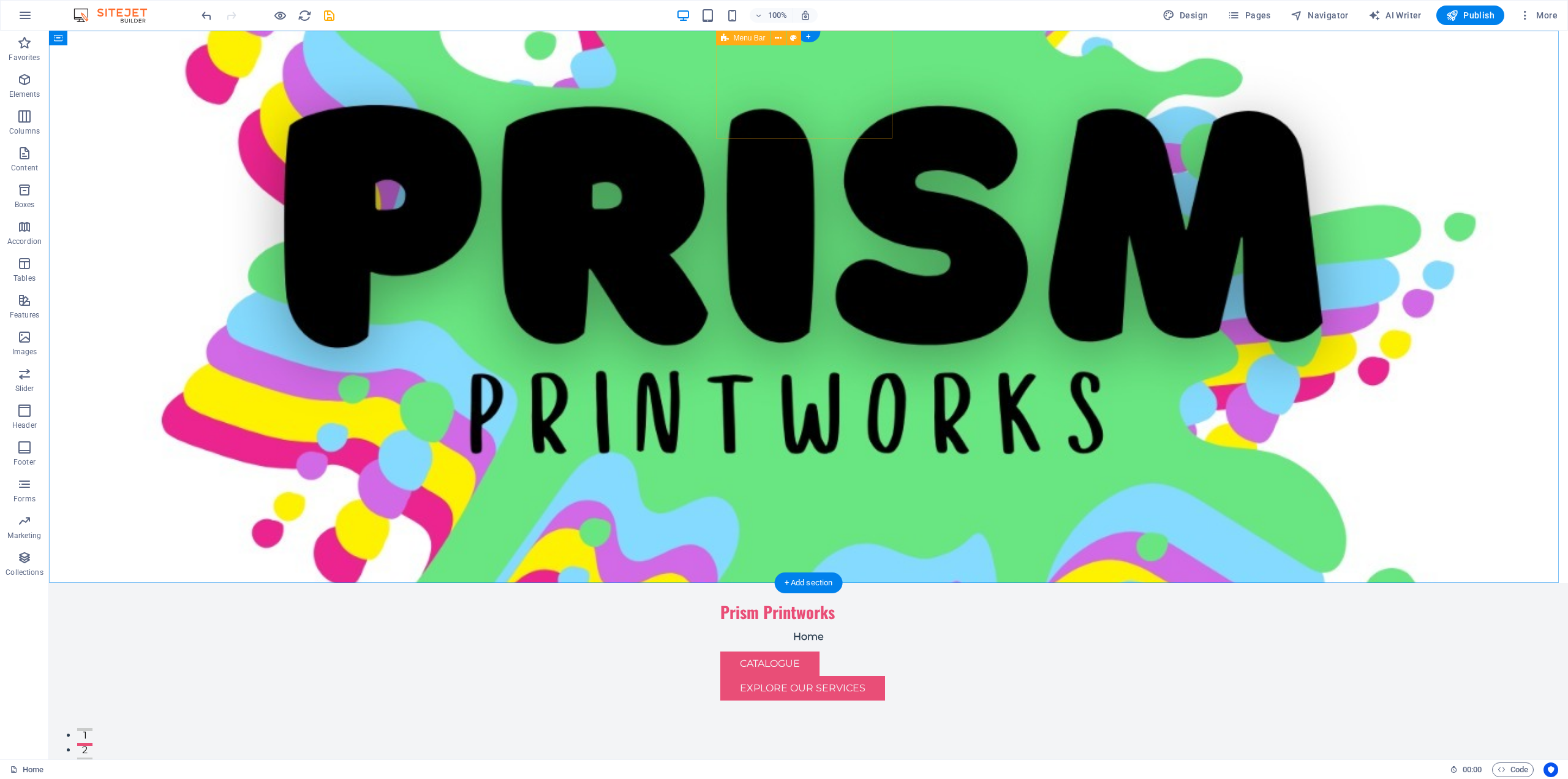
click at [825, 583] on div "Prism Printworks Home Catalogue Menu Explore Our Services" at bounding box center [808, 646] width 176 height 128
select select "rem"
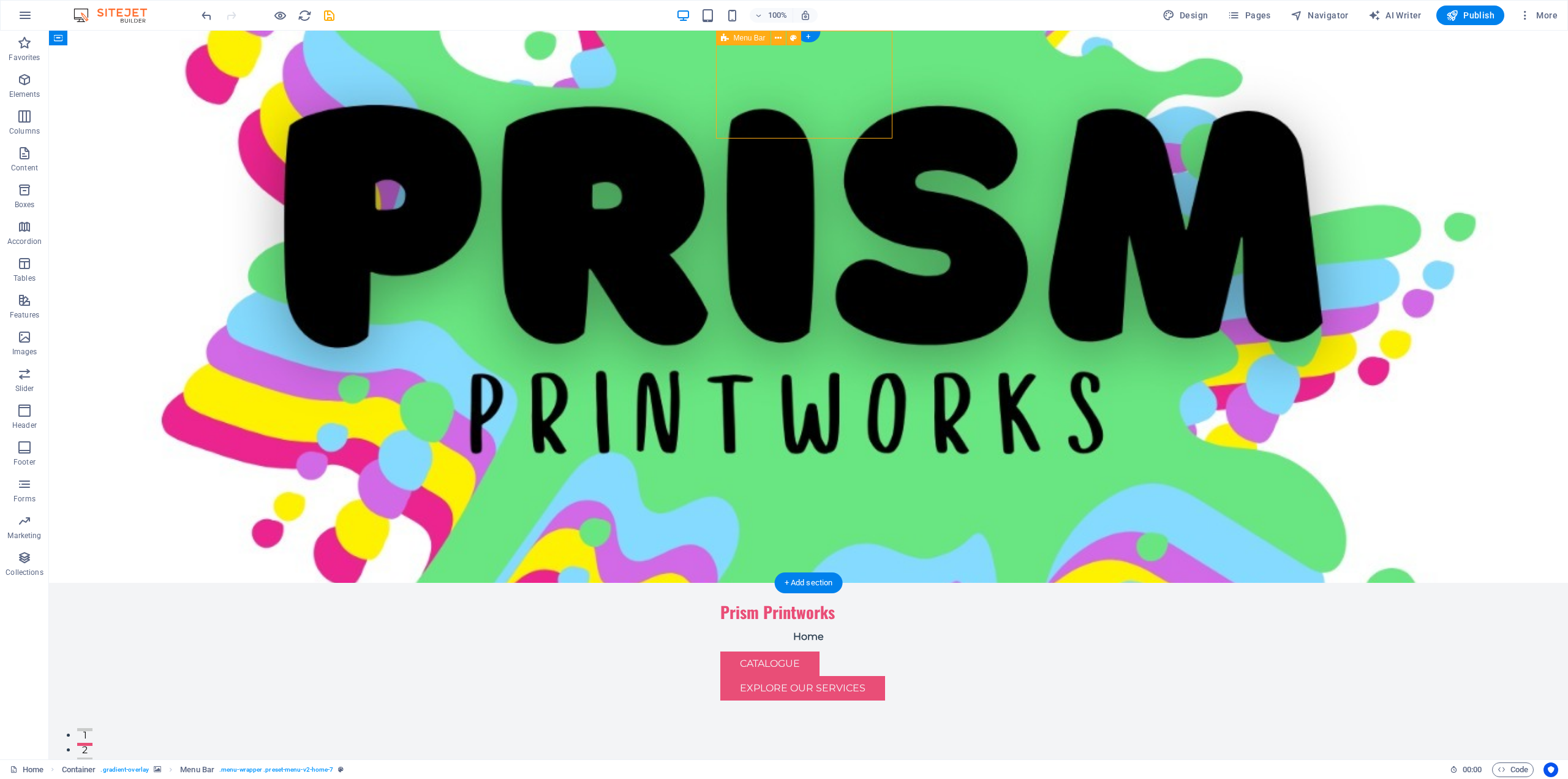
select select "rem"
select select "preset-menu-v2-home-7"
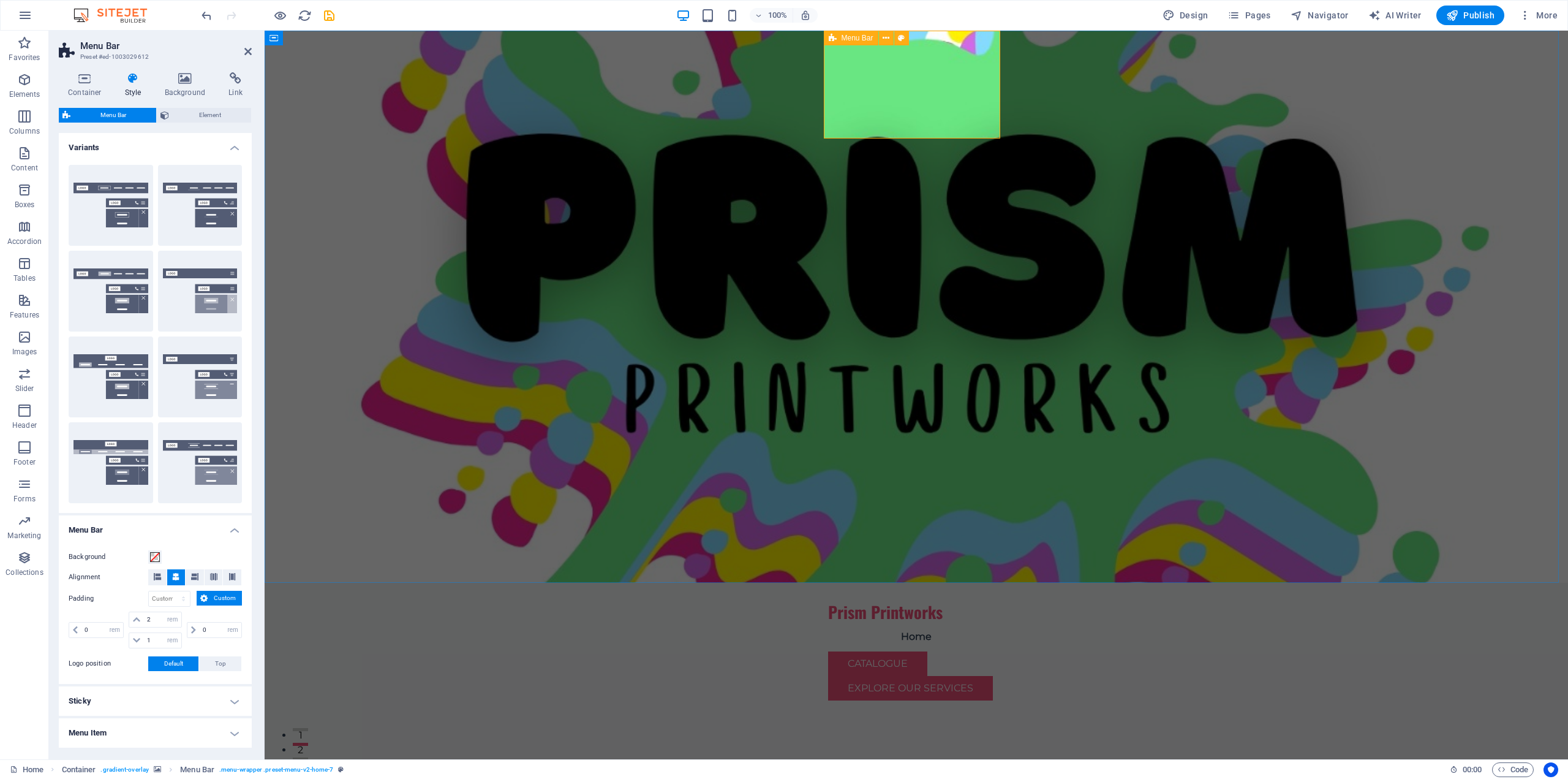
click at [979, 583] on div "Prism Printworks Home Catalogue Menu Explore Our Services" at bounding box center [916, 646] width 176 height 128
click at [78, 84] on icon at bounding box center [84, 78] width 52 height 12
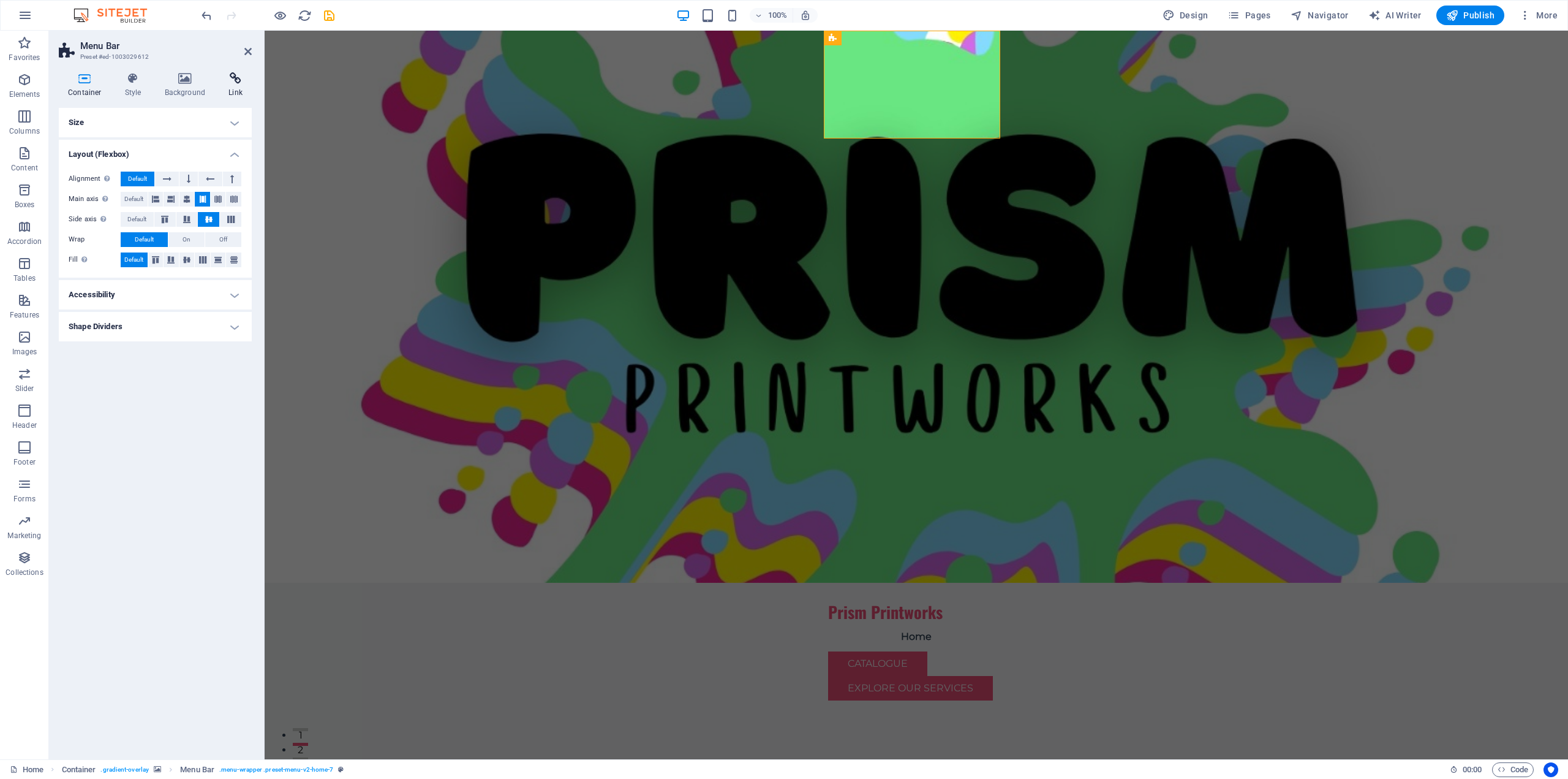
click at [250, 78] on icon at bounding box center [235, 78] width 32 height 12
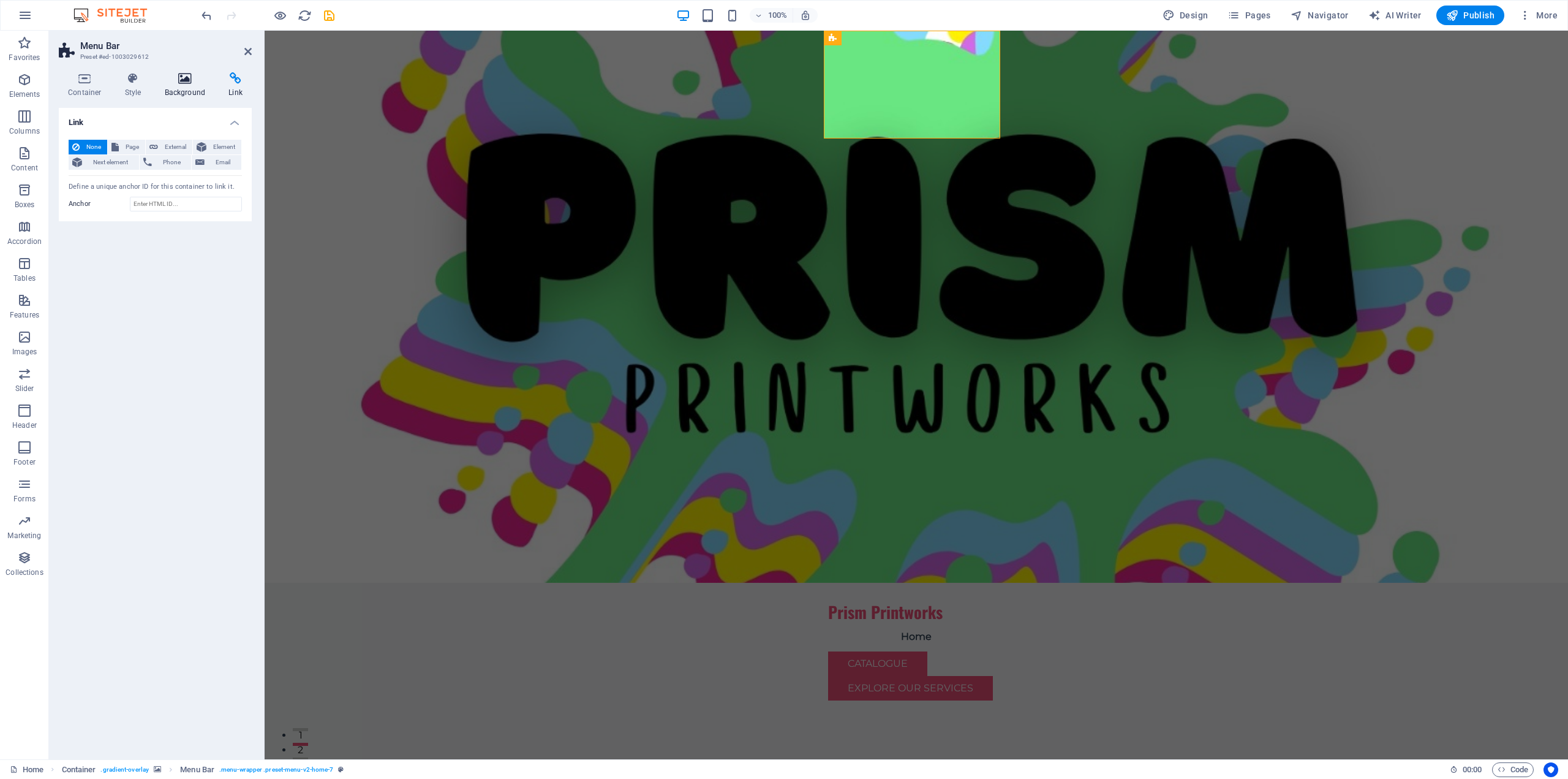
click at [185, 80] on icon at bounding box center [185, 78] width 59 height 12
click at [133, 82] on icon at bounding box center [133, 78] width 35 height 12
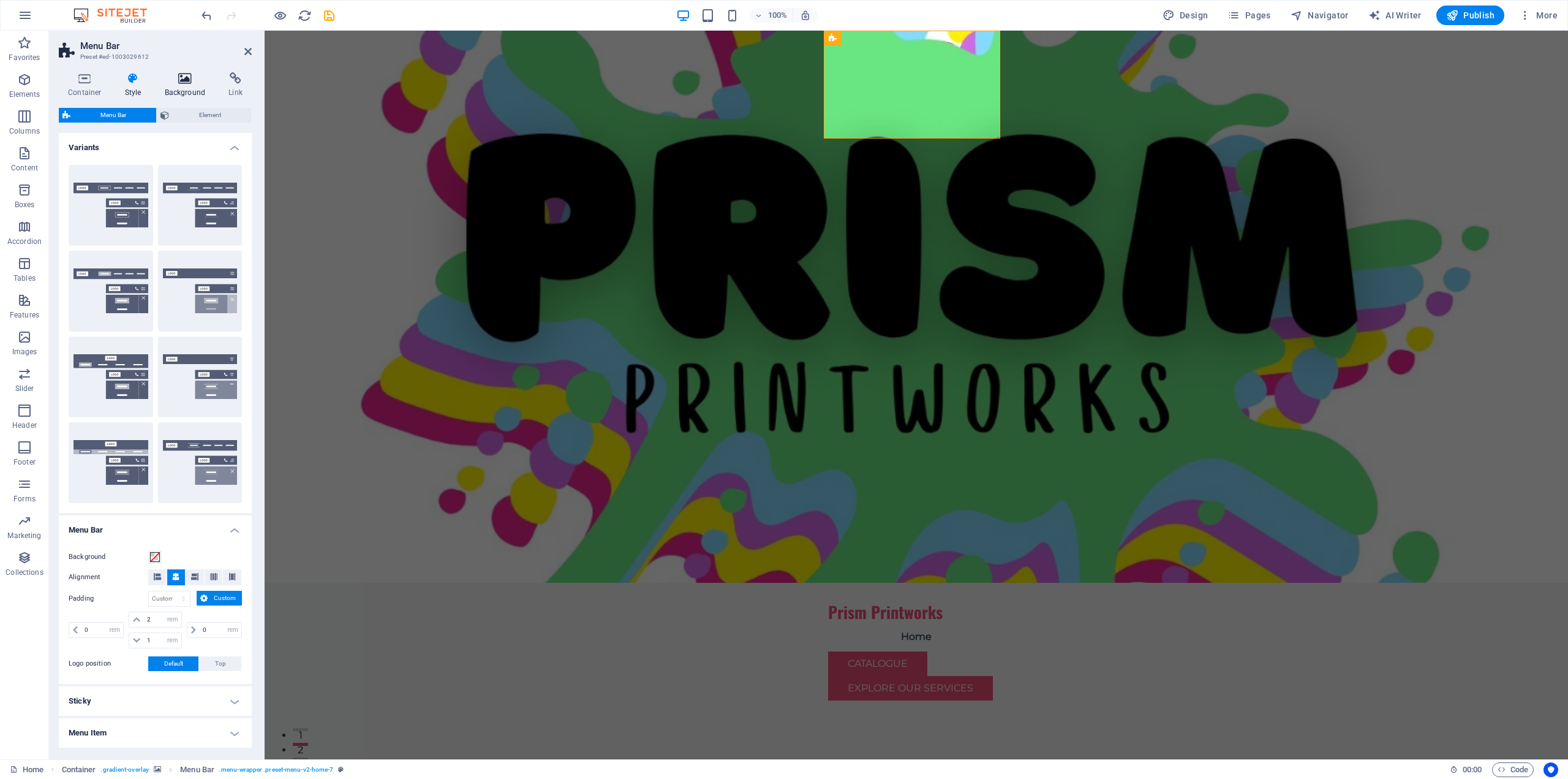
click at [184, 81] on icon at bounding box center [185, 78] width 59 height 12
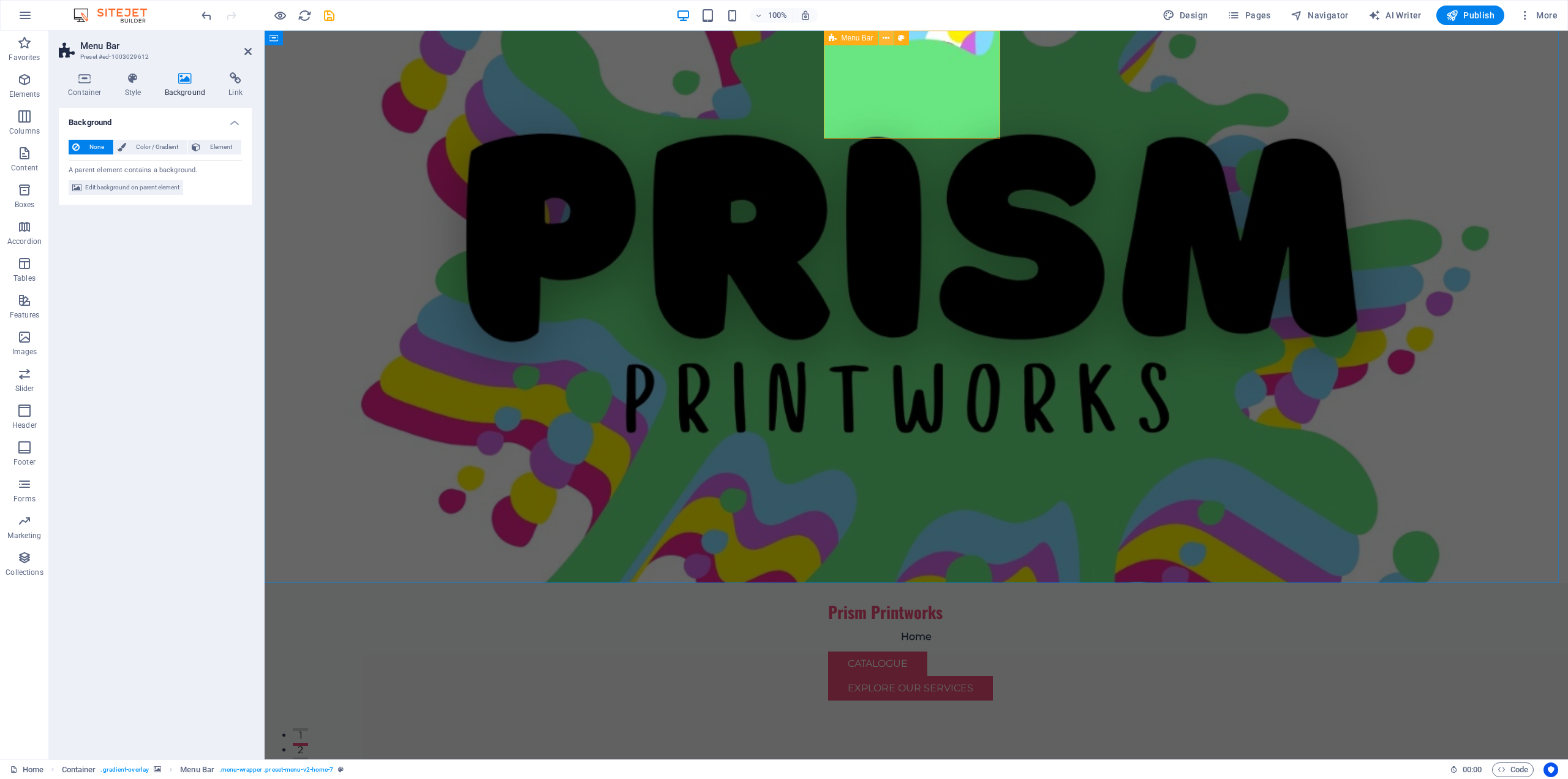
click at [886, 37] on icon at bounding box center [886, 39] width 7 height 13
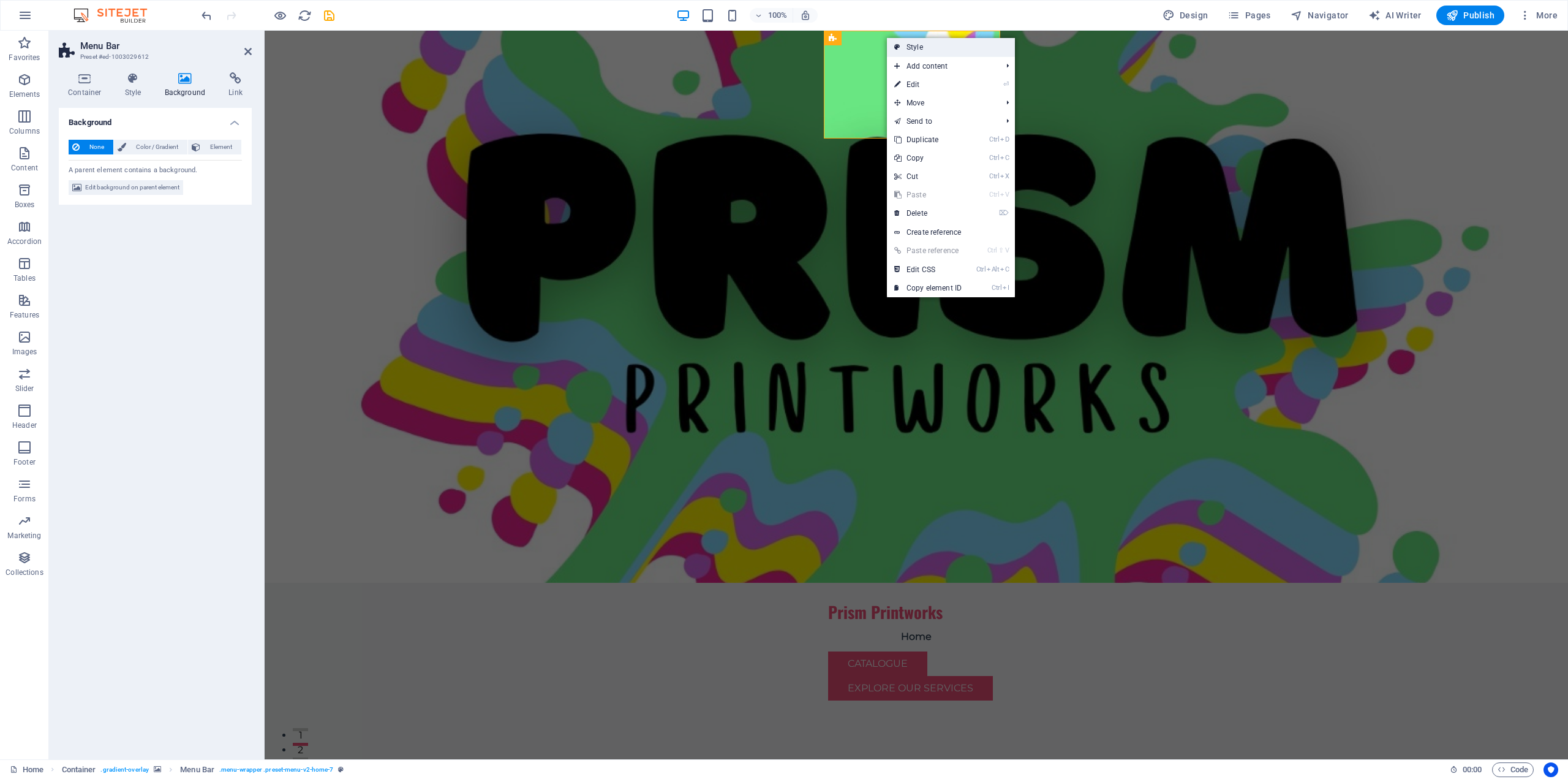
click at [946, 54] on link "Style" at bounding box center [950, 47] width 128 height 18
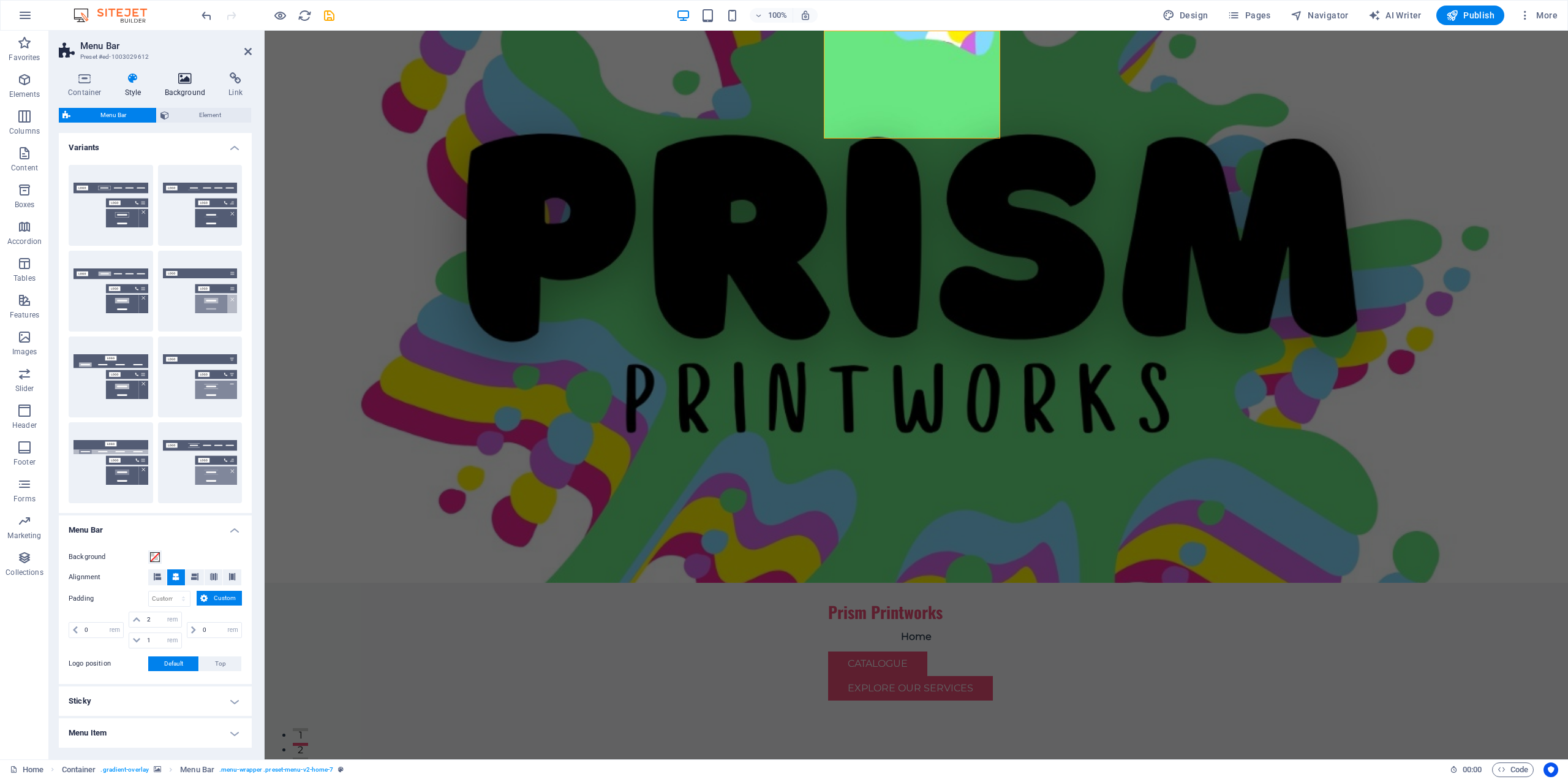
click at [187, 80] on icon at bounding box center [185, 78] width 59 height 12
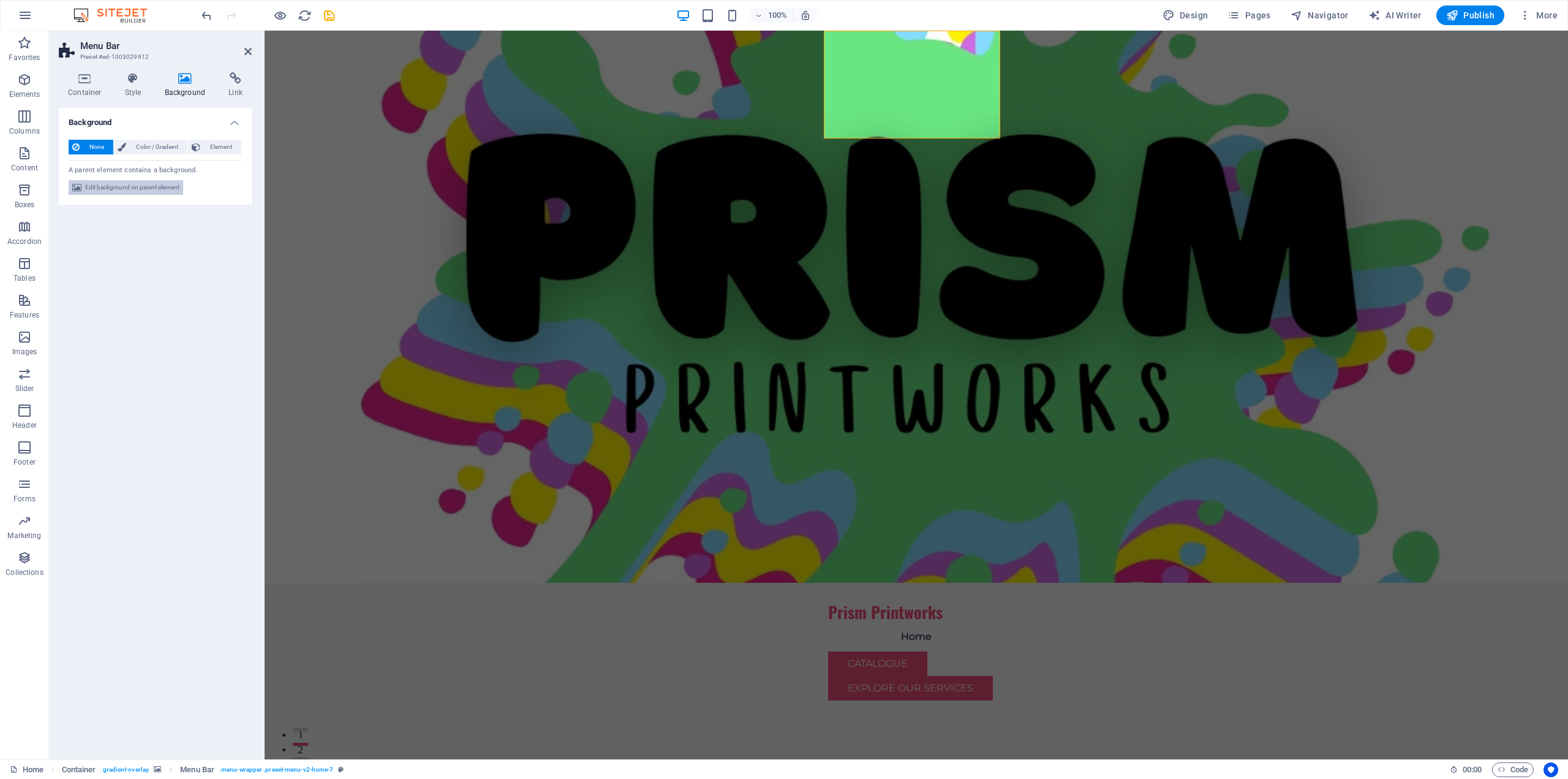
click at [171, 189] on span "Edit background on parent element" at bounding box center [132, 188] width 94 height 15
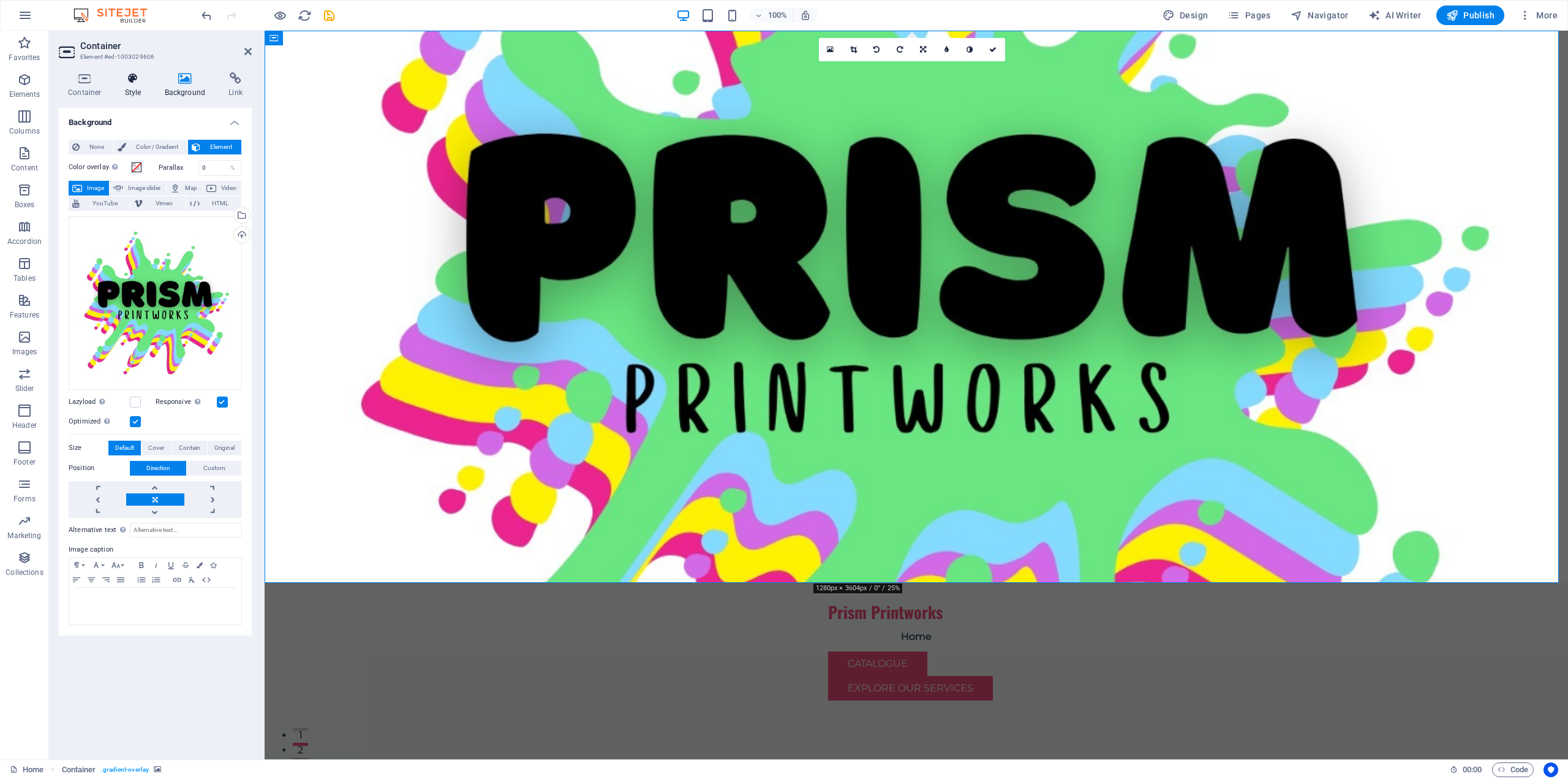
click at [135, 82] on icon at bounding box center [133, 78] width 35 height 12
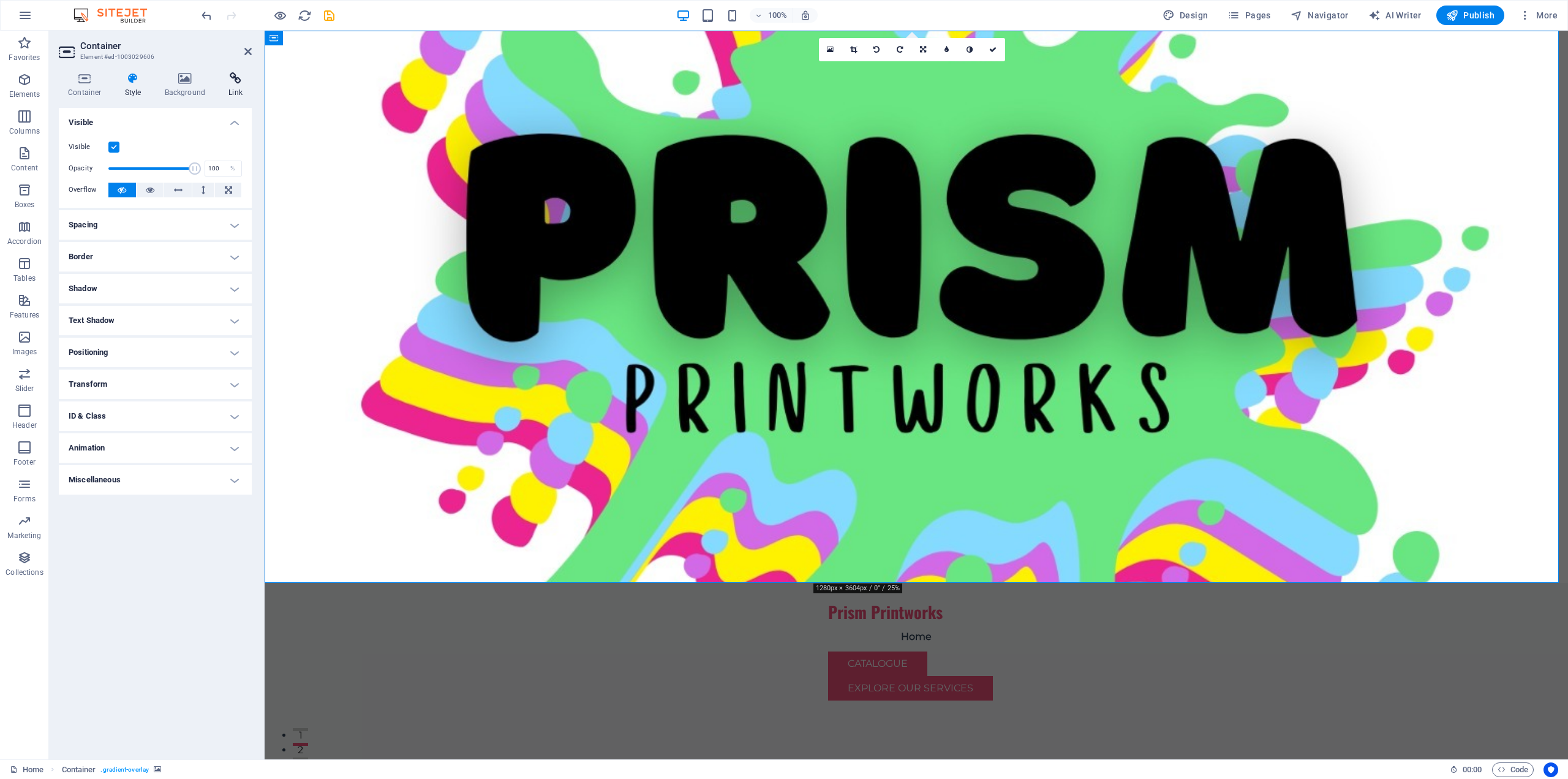
click at [232, 86] on h4 "Link" at bounding box center [235, 85] width 32 height 26
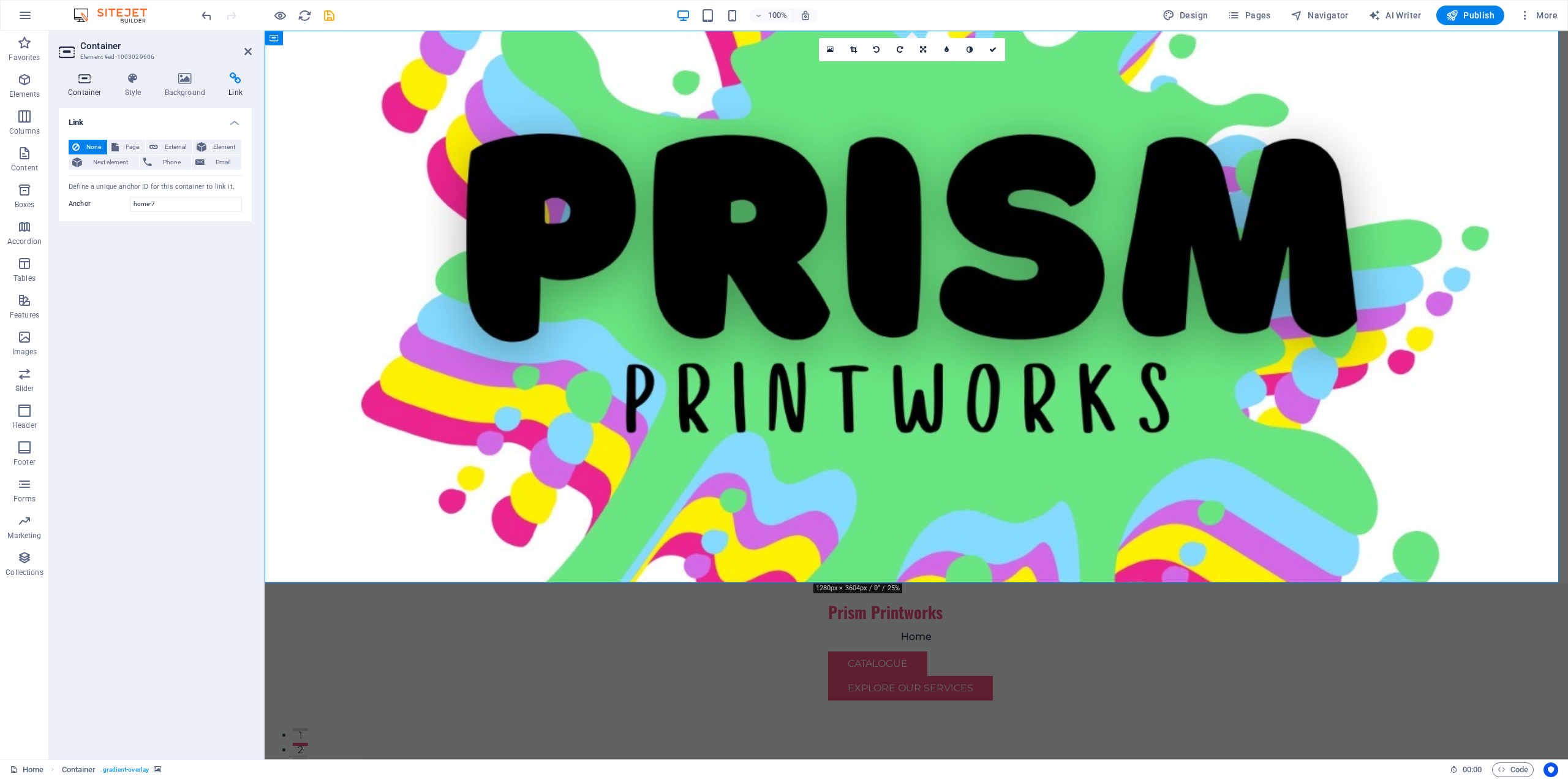
click at [91, 85] on h4 "Container" at bounding box center [87, 85] width 57 height 26
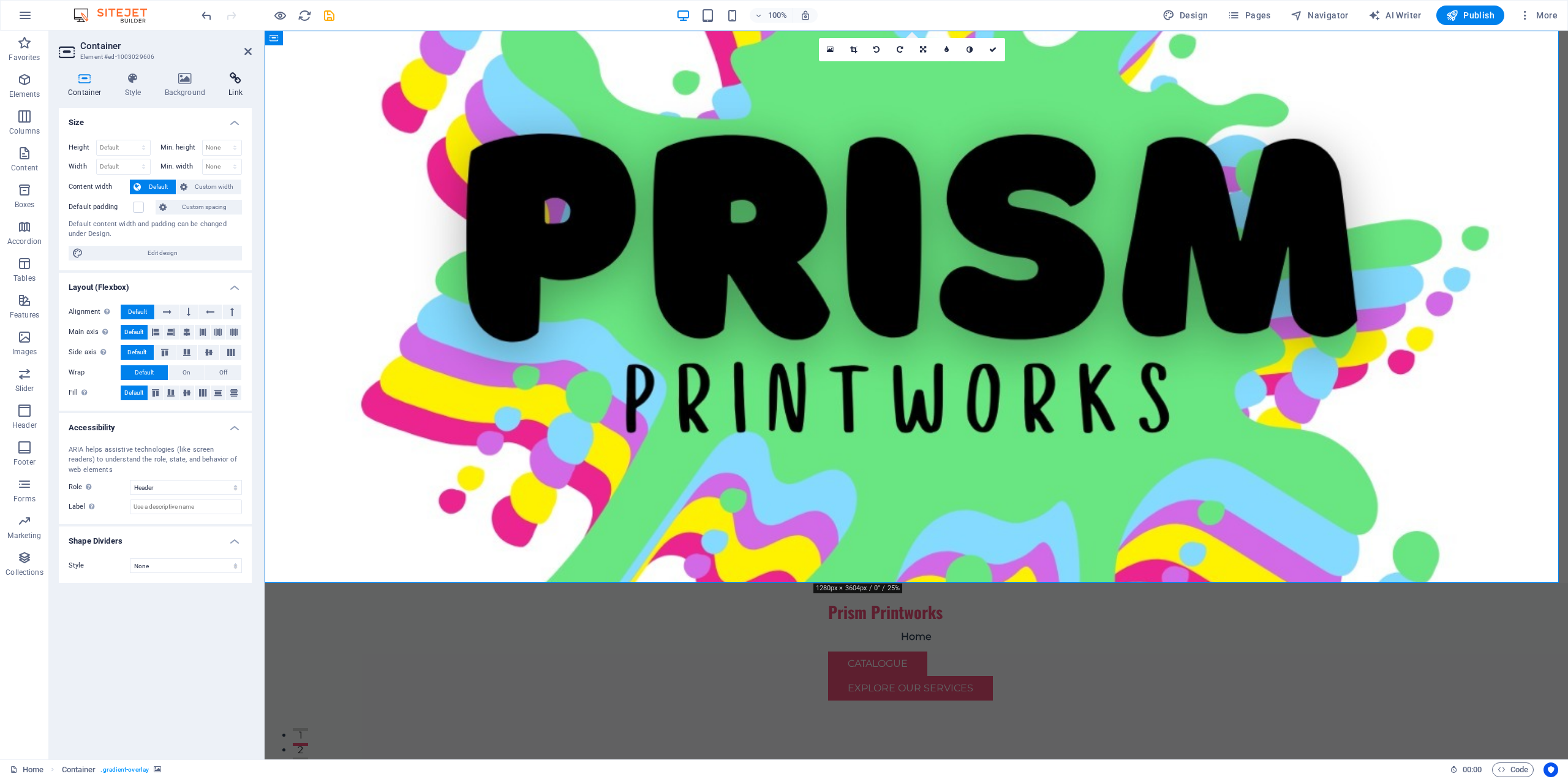
click at [244, 82] on icon at bounding box center [235, 78] width 32 height 12
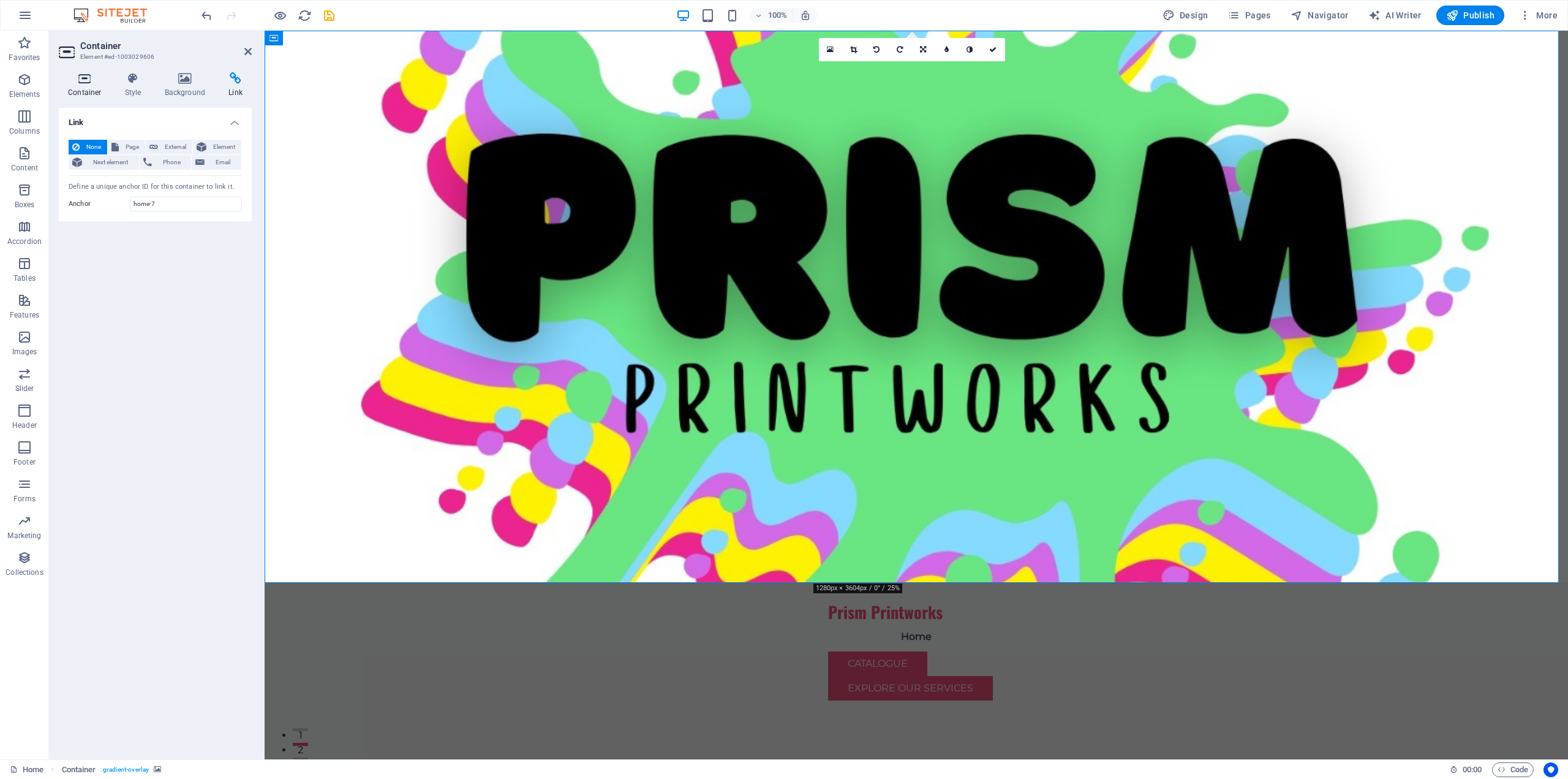
click at [93, 85] on h4 "Container" at bounding box center [87, 85] width 57 height 26
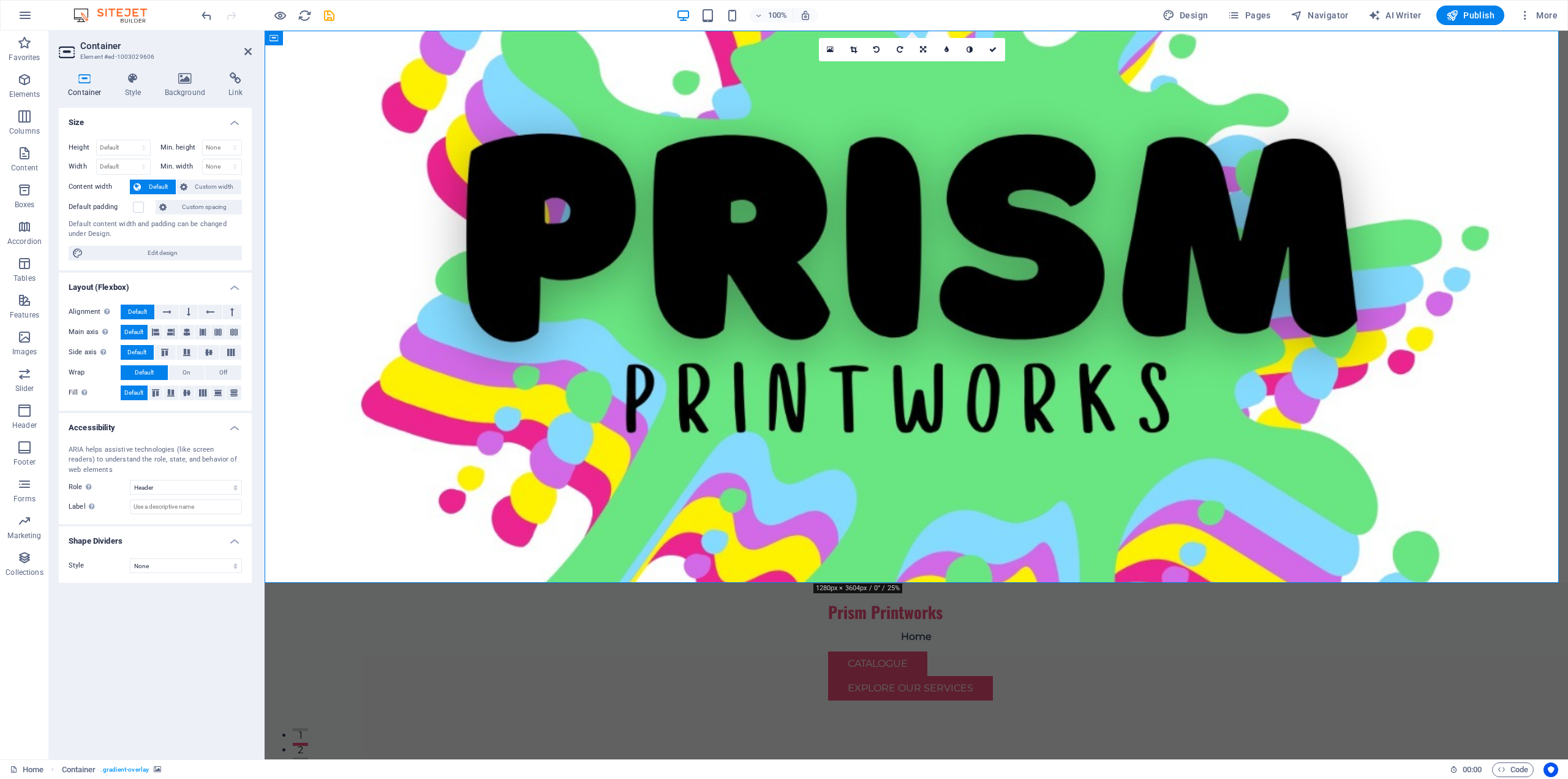
click at [96, 49] on h2 "Container" at bounding box center [166, 45] width 171 height 11
click at [852, 46] on icon at bounding box center [854, 49] width 7 height 7
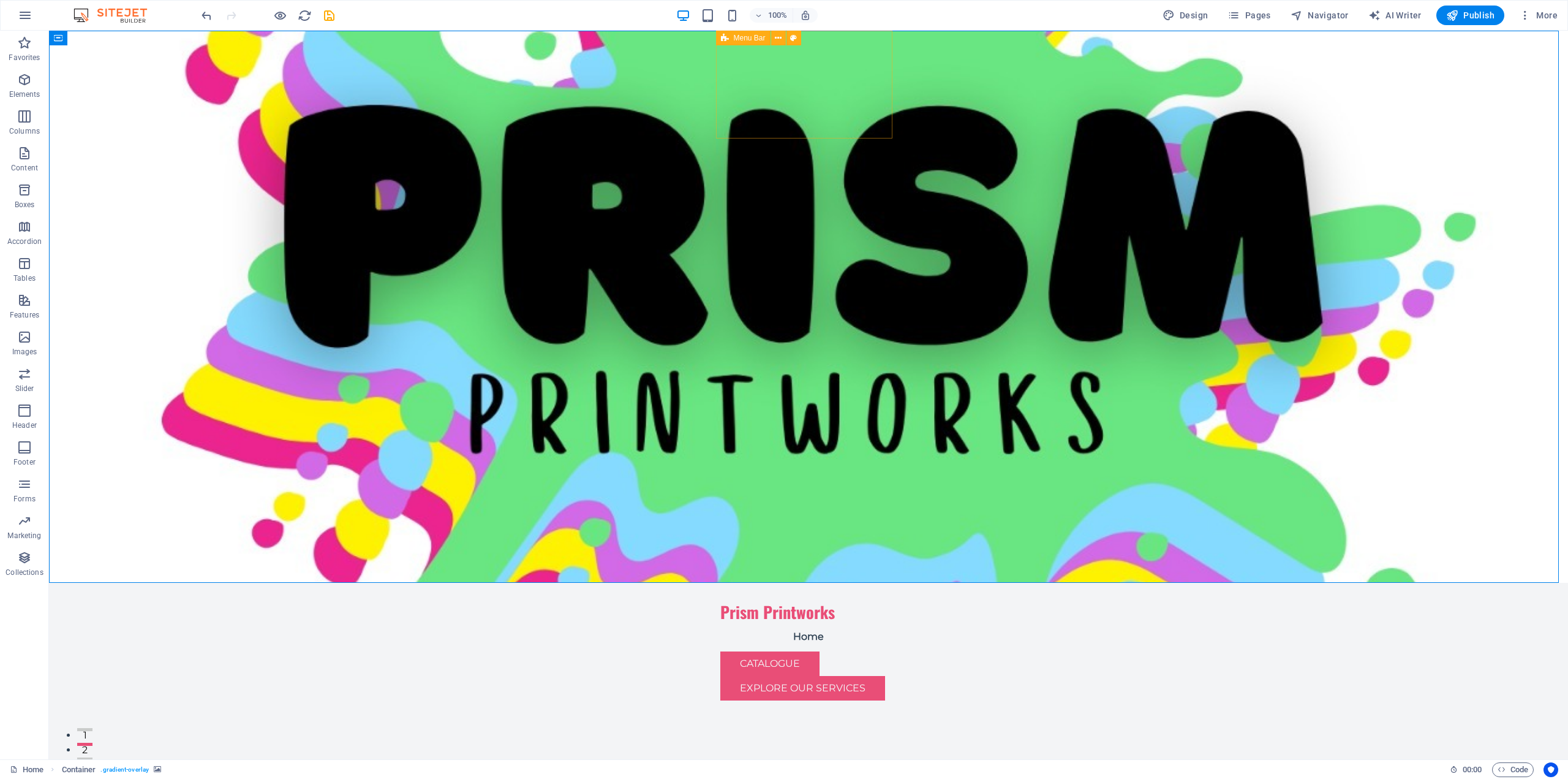
click at [756, 37] on span "Menu Bar" at bounding box center [749, 38] width 32 height 7
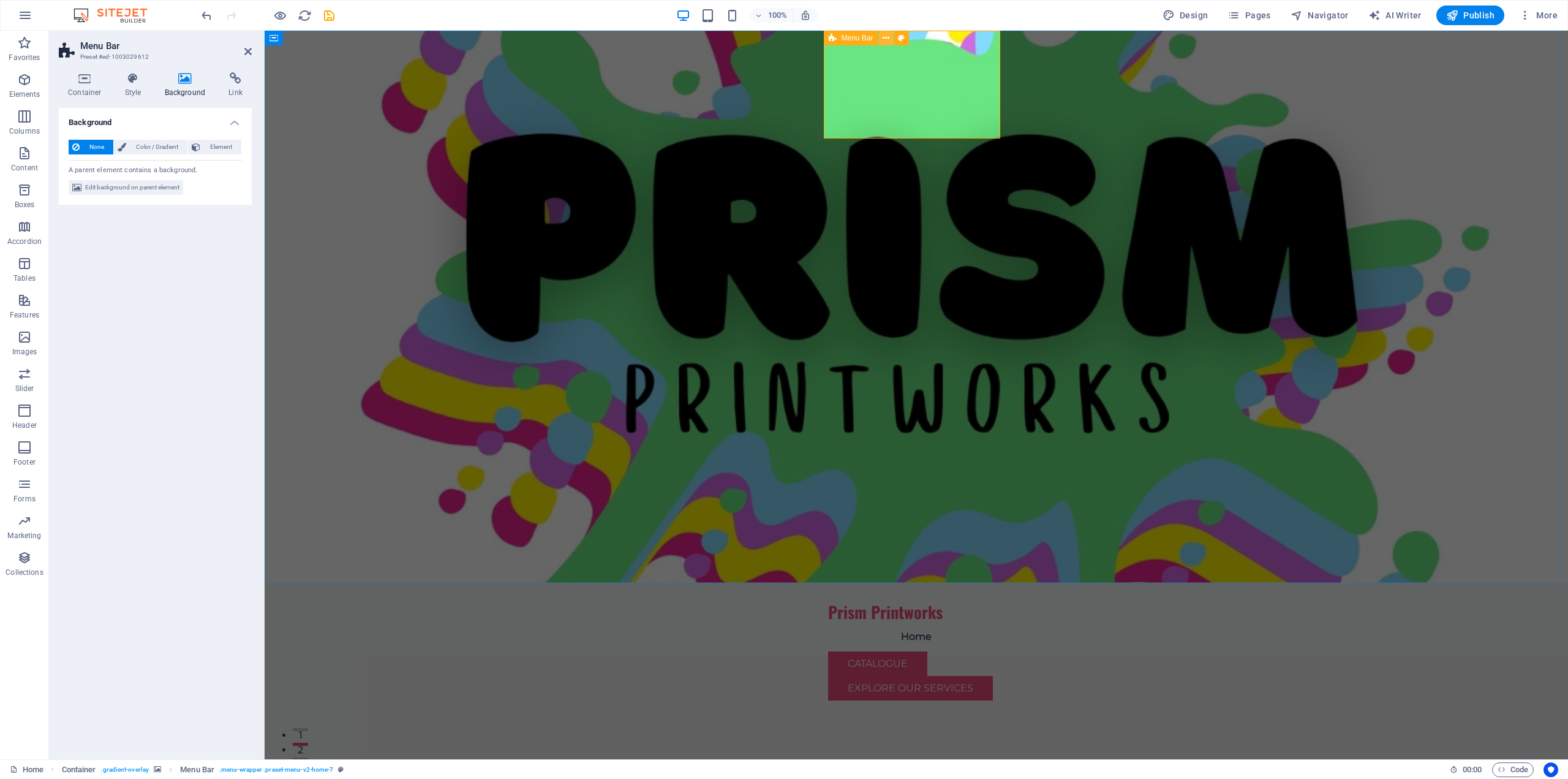
click at [885, 40] on icon at bounding box center [886, 39] width 7 height 13
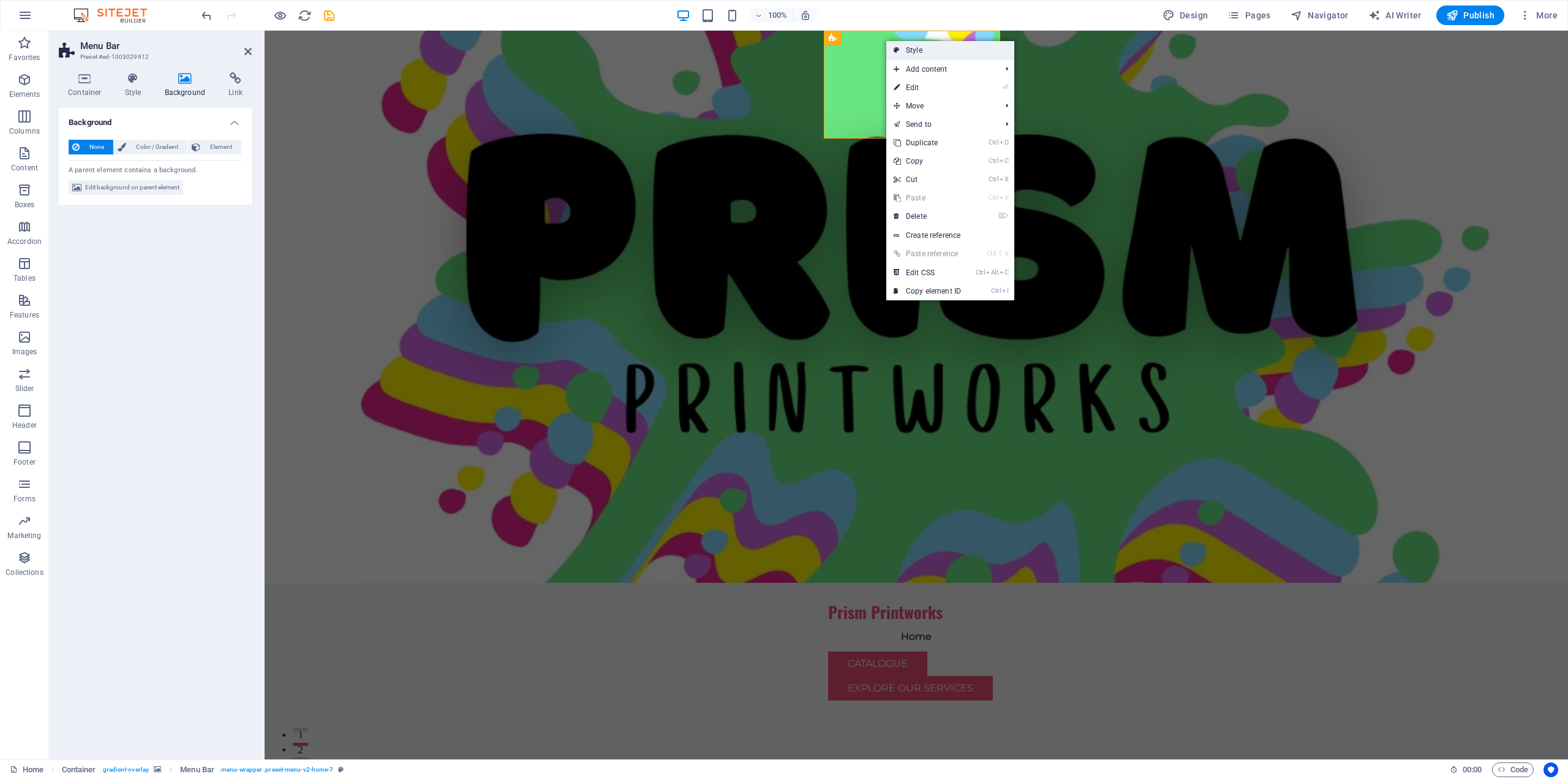
click at [961, 49] on link "Style" at bounding box center [950, 50] width 128 height 18
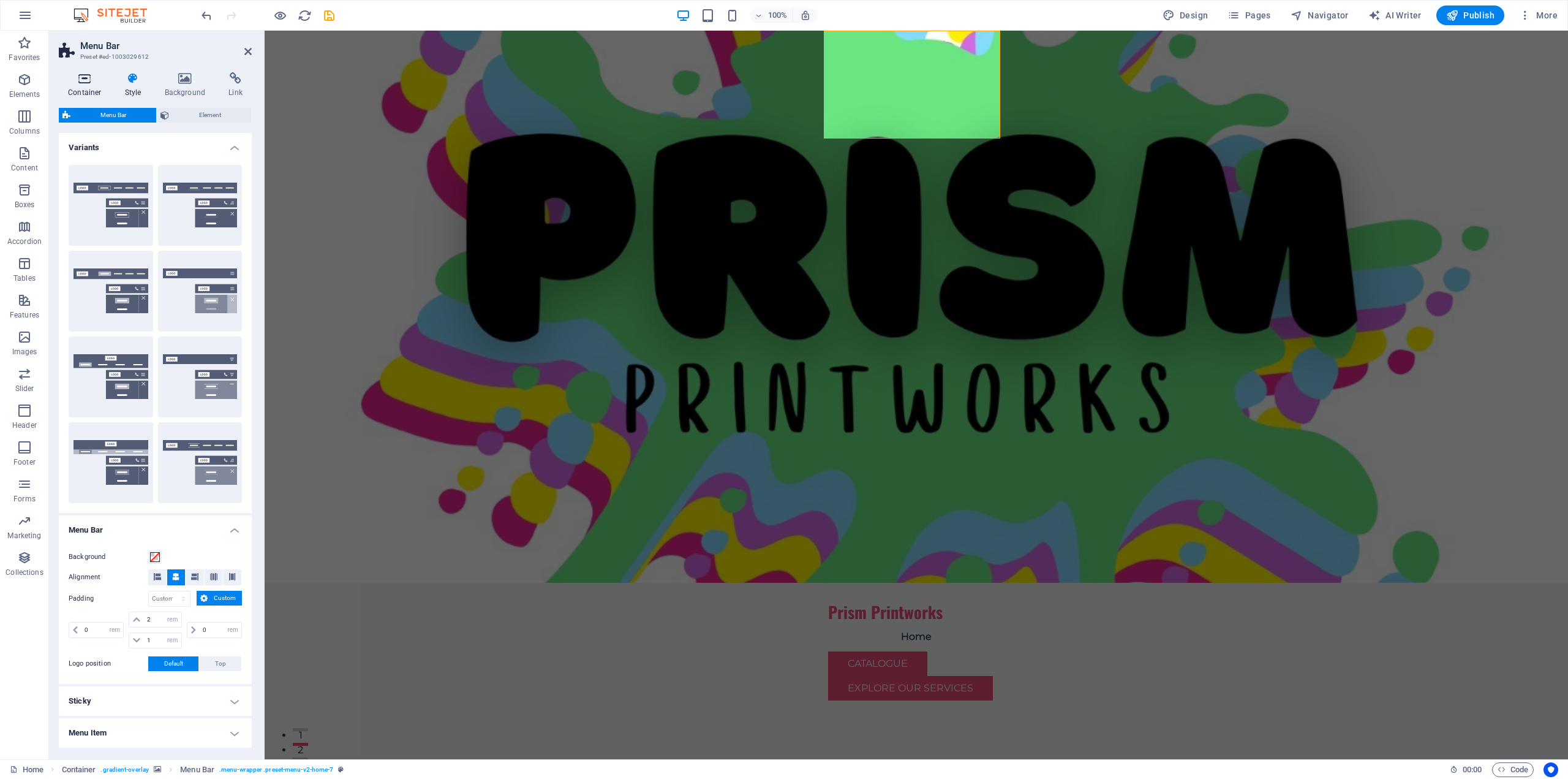
click at [99, 77] on icon at bounding box center [84, 78] width 52 height 12
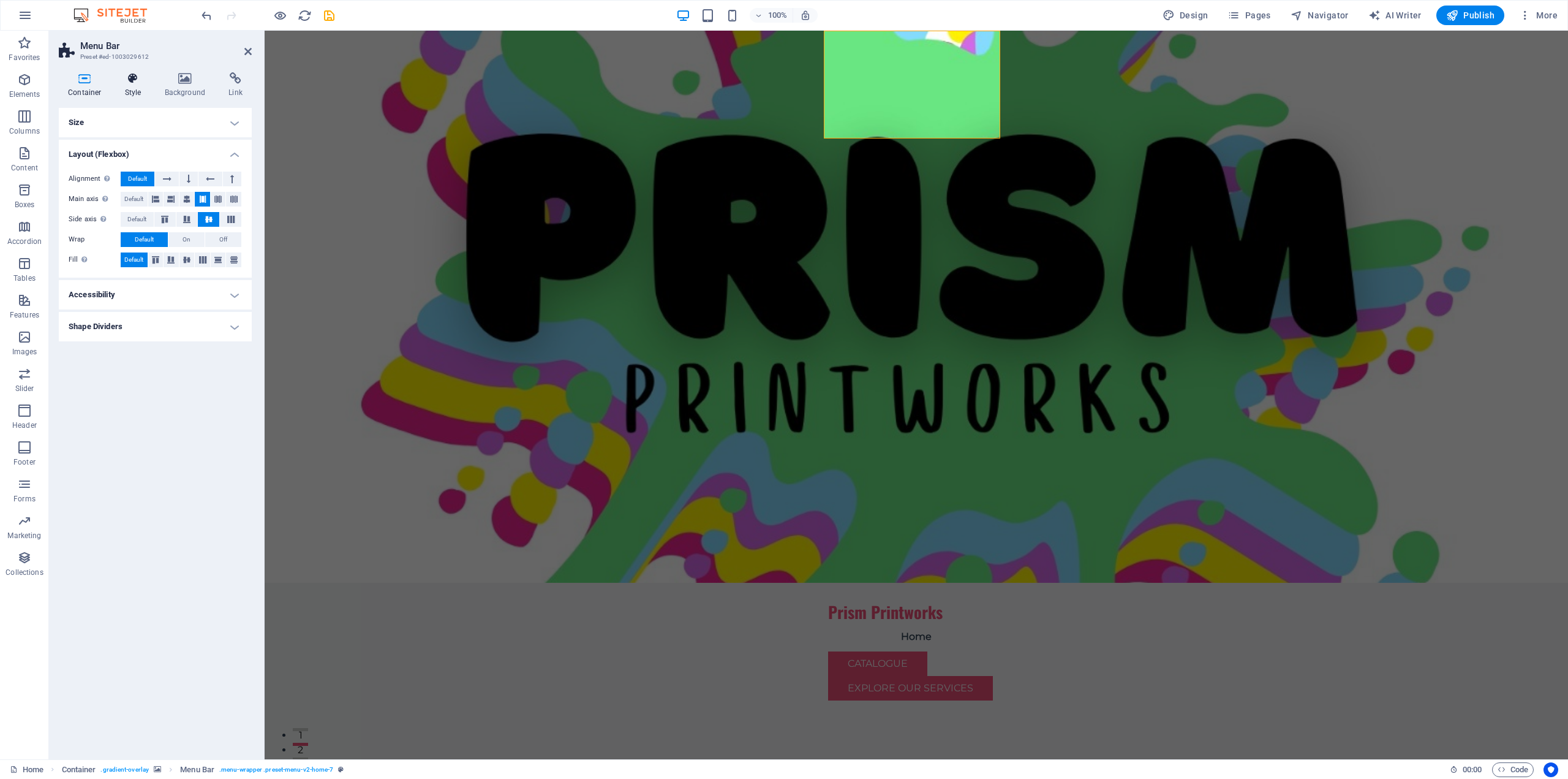
click at [139, 82] on icon at bounding box center [133, 78] width 35 height 12
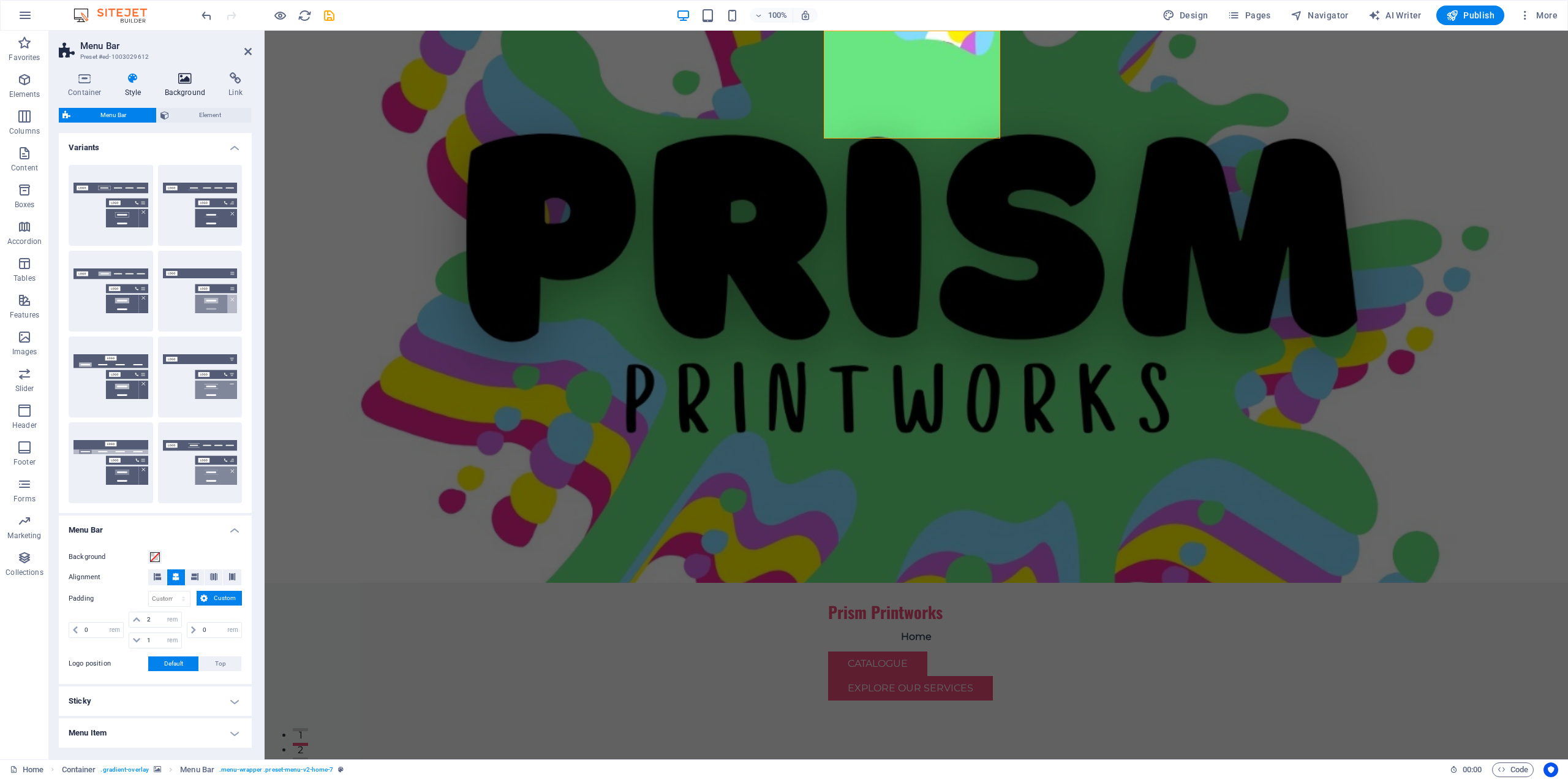
click at [181, 74] on icon at bounding box center [185, 78] width 59 height 12
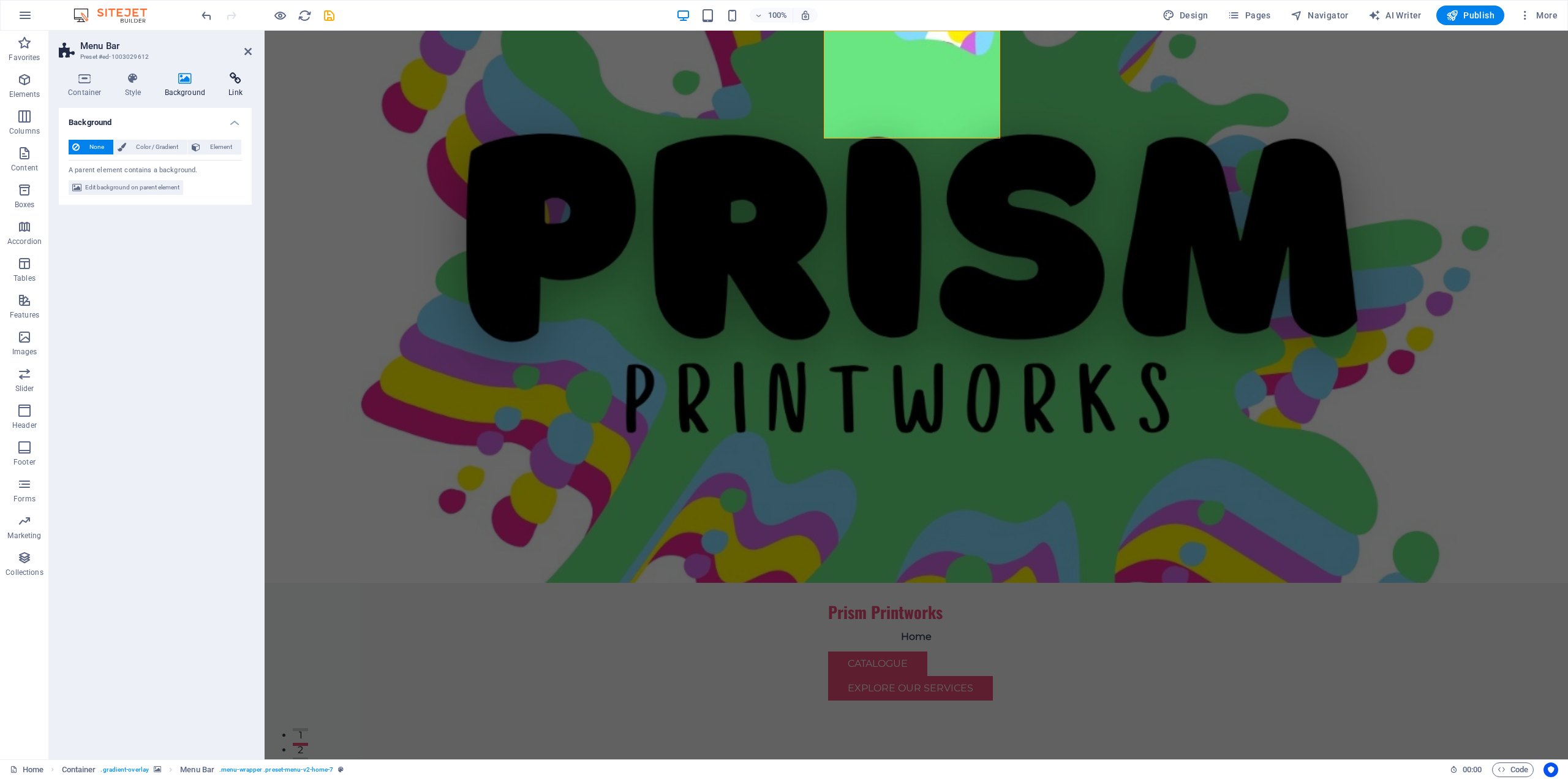
click at [229, 78] on icon at bounding box center [235, 78] width 32 height 12
click at [75, 81] on icon at bounding box center [84, 78] width 52 height 12
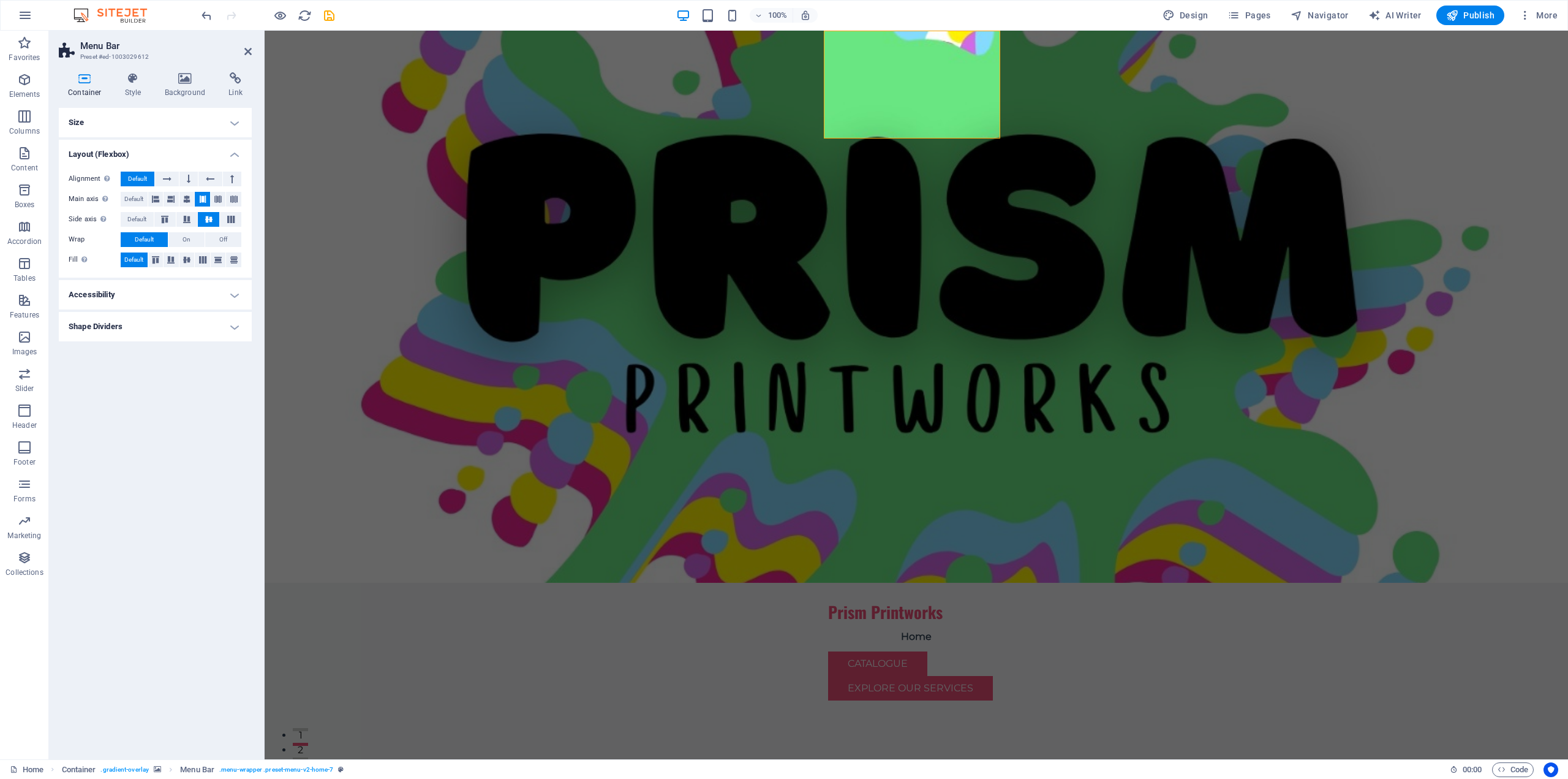
click at [213, 114] on h4 "Size" at bounding box center [155, 123] width 193 height 30
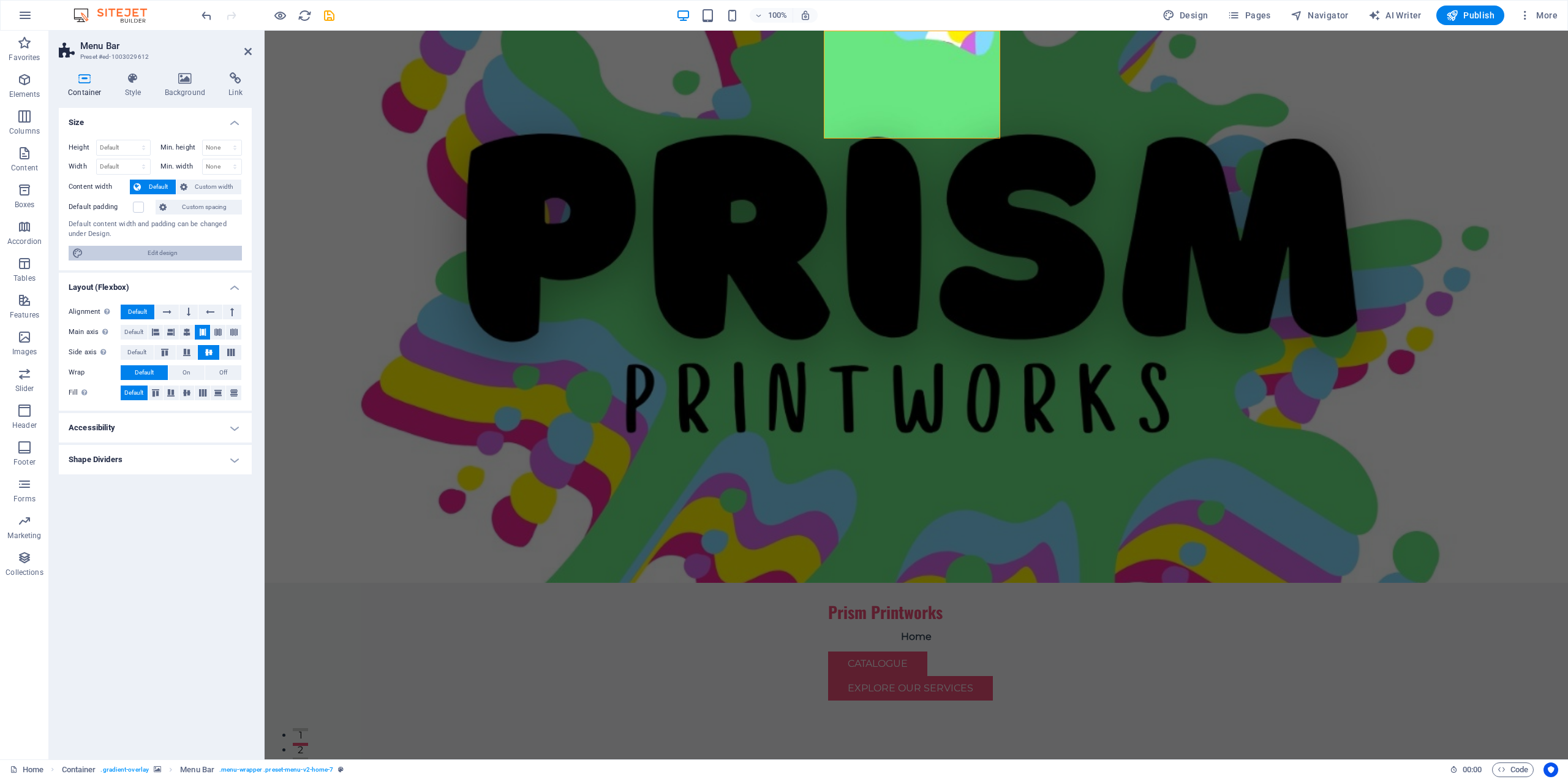
click at [192, 251] on span "Edit design" at bounding box center [163, 253] width 152 height 15
select select "rem"
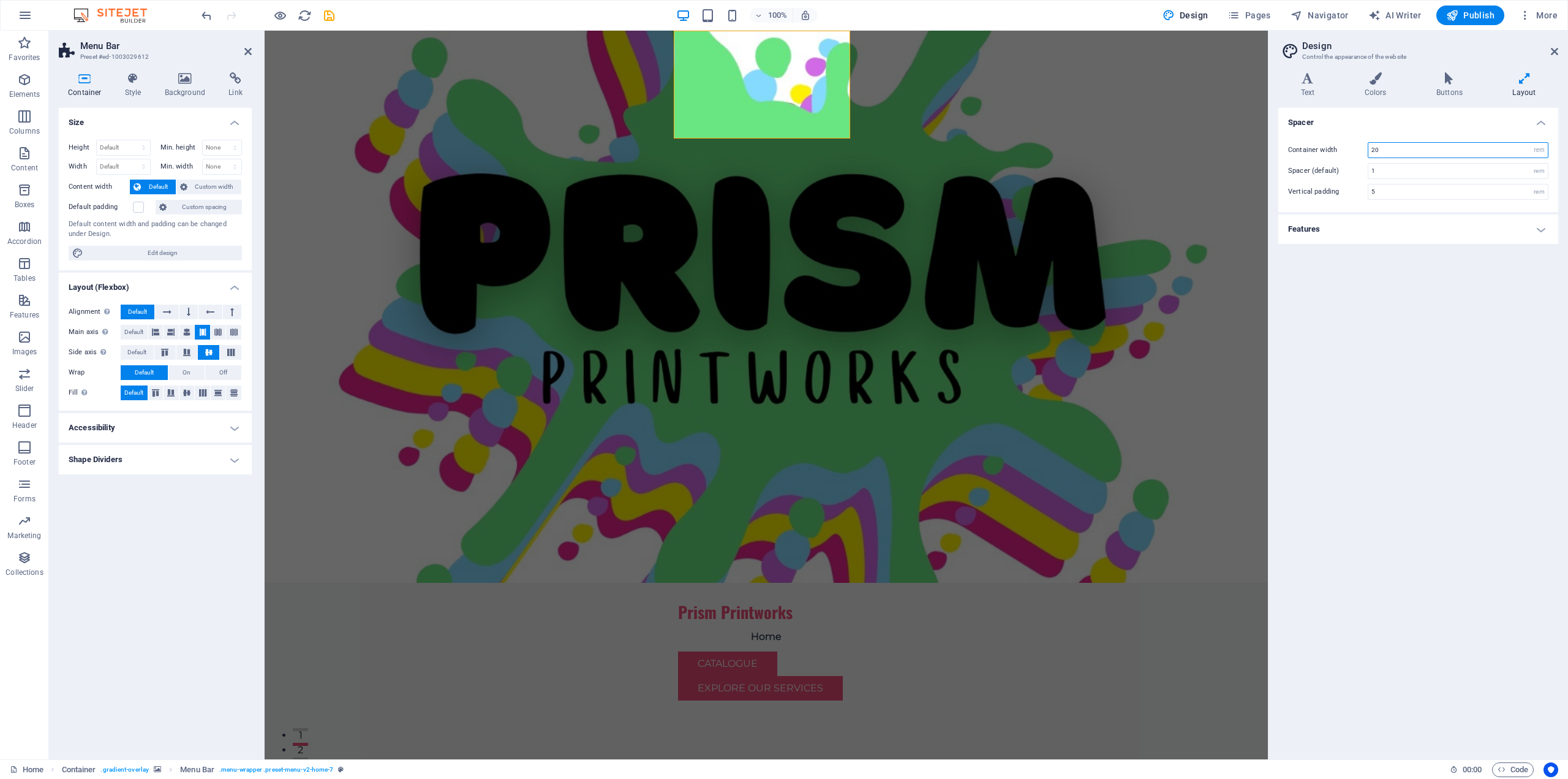
drag, startPoint x: 1391, startPoint y: 149, endPoint x: 1368, endPoint y: 149, distance: 23.0
click at [1368, 149] on div "20 rem px" at bounding box center [1458, 149] width 180 height 16
click at [1425, 336] on div "Spacer Container width 80 rem px Spacer (default) 1 rem Vertical padding 5 rem …" at bounding box center [1418, 429] width 280 height 641
click at [1421, 173] on input "1" at bounding box center [1458, 171] width 180 height 15
click at [1416, 287] on div "Spacer Container width 80 rem px Spacer (default) 1 rem Vertical padding 5 rem …" at bounding box center [1418, 429] width 280 height 641
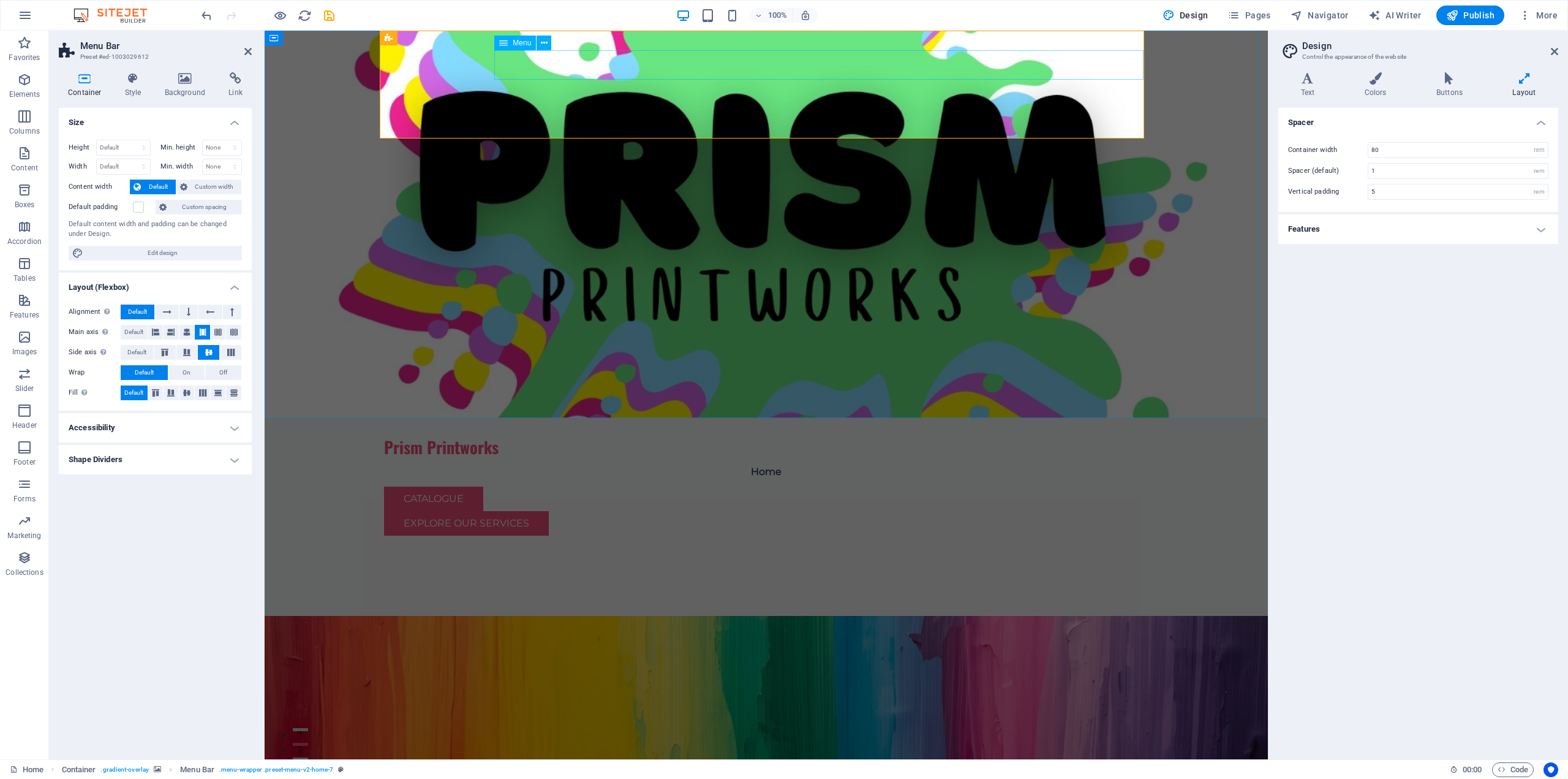
click at [849, 457] on nav "Home" at bounding box center [766, 472] width 765 height 30
click at [867, 457] on nav "Home" at bounding box center [766, 472] width 765 height 30
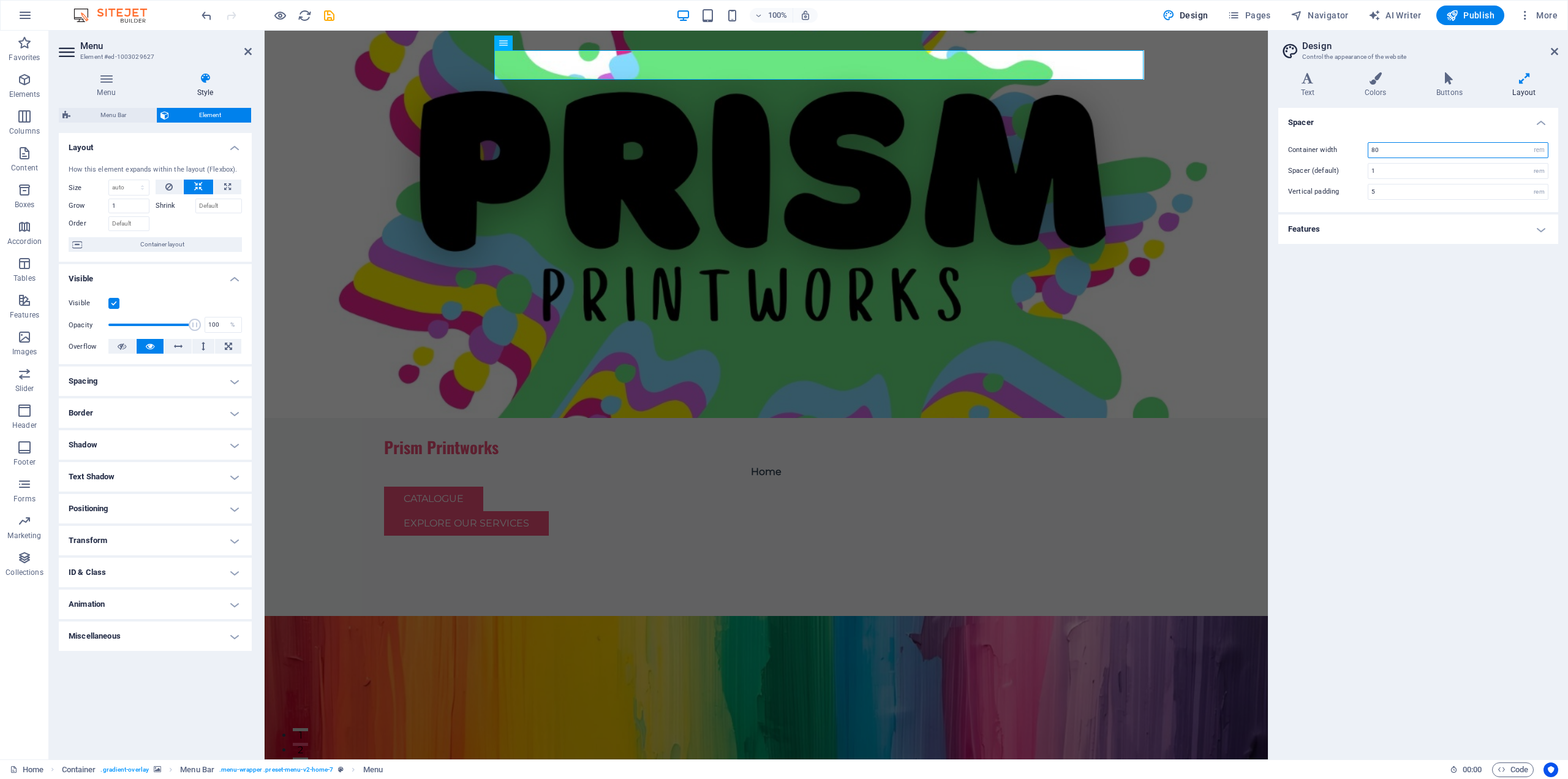
drag, startPoint x: 1392, startPoint y: 155, endPoint x: 1341, endPoint y: 156, distance: 51.0
click at [1341, 156] on div "Container width 80 rem px" at bounding box center [1418, 149] width 260 height 16
click at [1480, 327] on div "Spacer Container width 30 rem px Spacer (default) 1 rem Vertical padding 5 rem …" at bounding box center [1418, 429] width 280 height 641
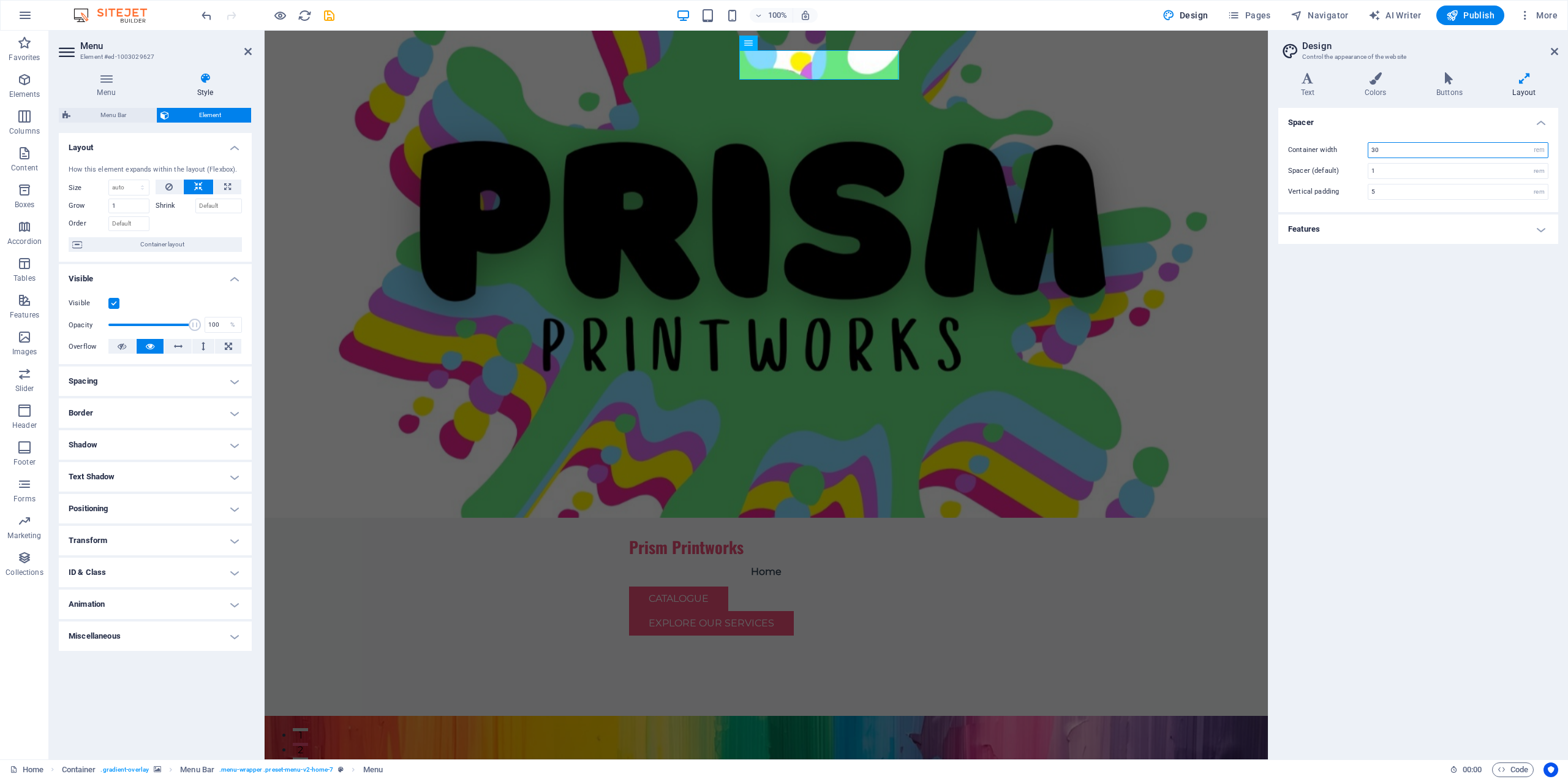
drag, startPoint x: 1435, startPoint y: 148, endPoint x: 1349, endPoint y: 154, distance: 86.2
click at [1349, 154] on div "Container width 30 rem px" at bounding box center [1418, 149] width 260 height 16
type input "80"
click at [1430, 308] on div "Spacer Container width 80 rem px Spacer (default) 1 rem Vertical padding 5 rem …" at bounding box center [1418, 429] width 280 height 641
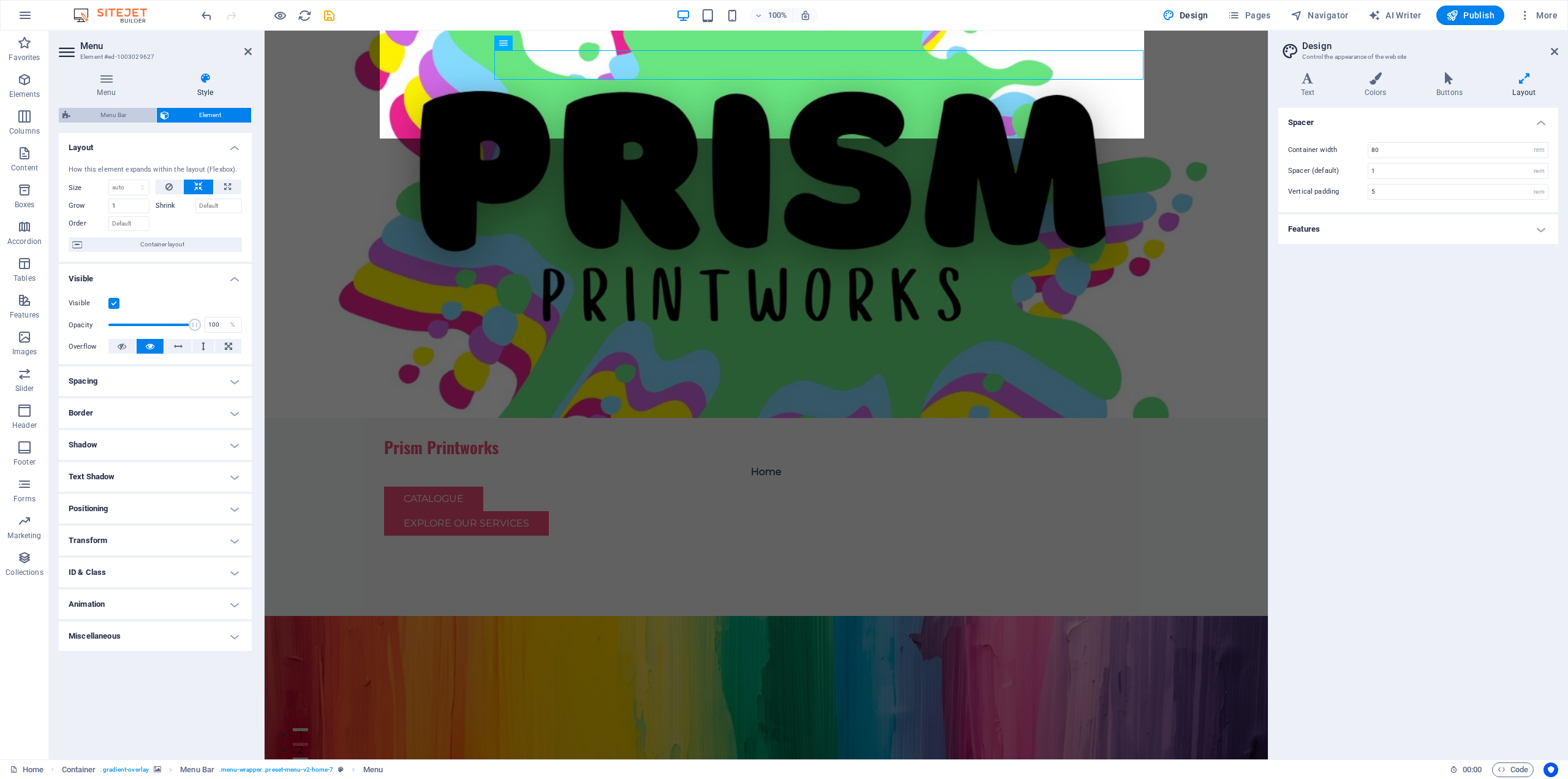
click at [128, 115] on span "Menu Bar" at bounding box center [113, 115] width 78 height 15
select select "rem"
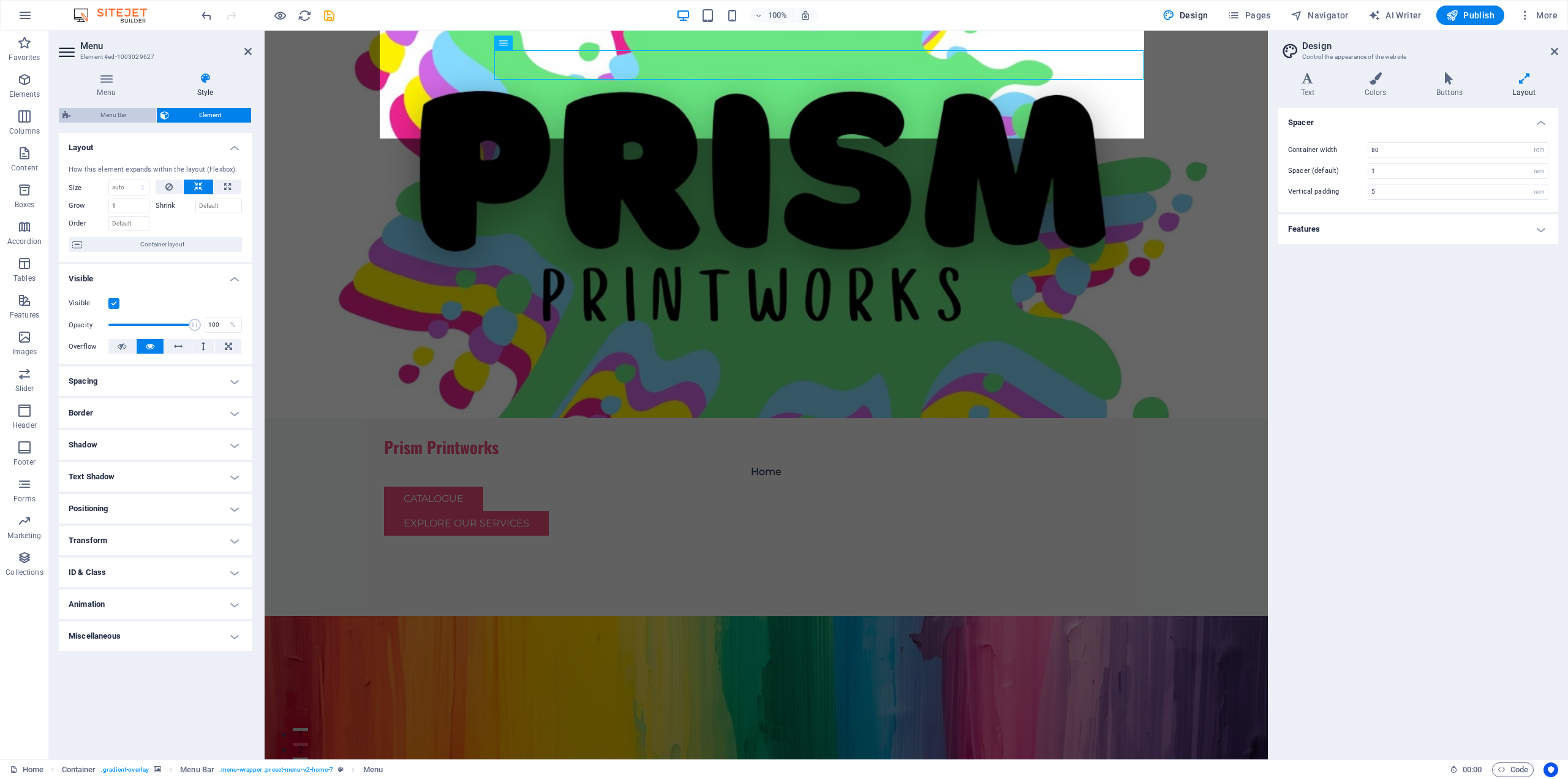
select select "preset-menu-v2-home-7"
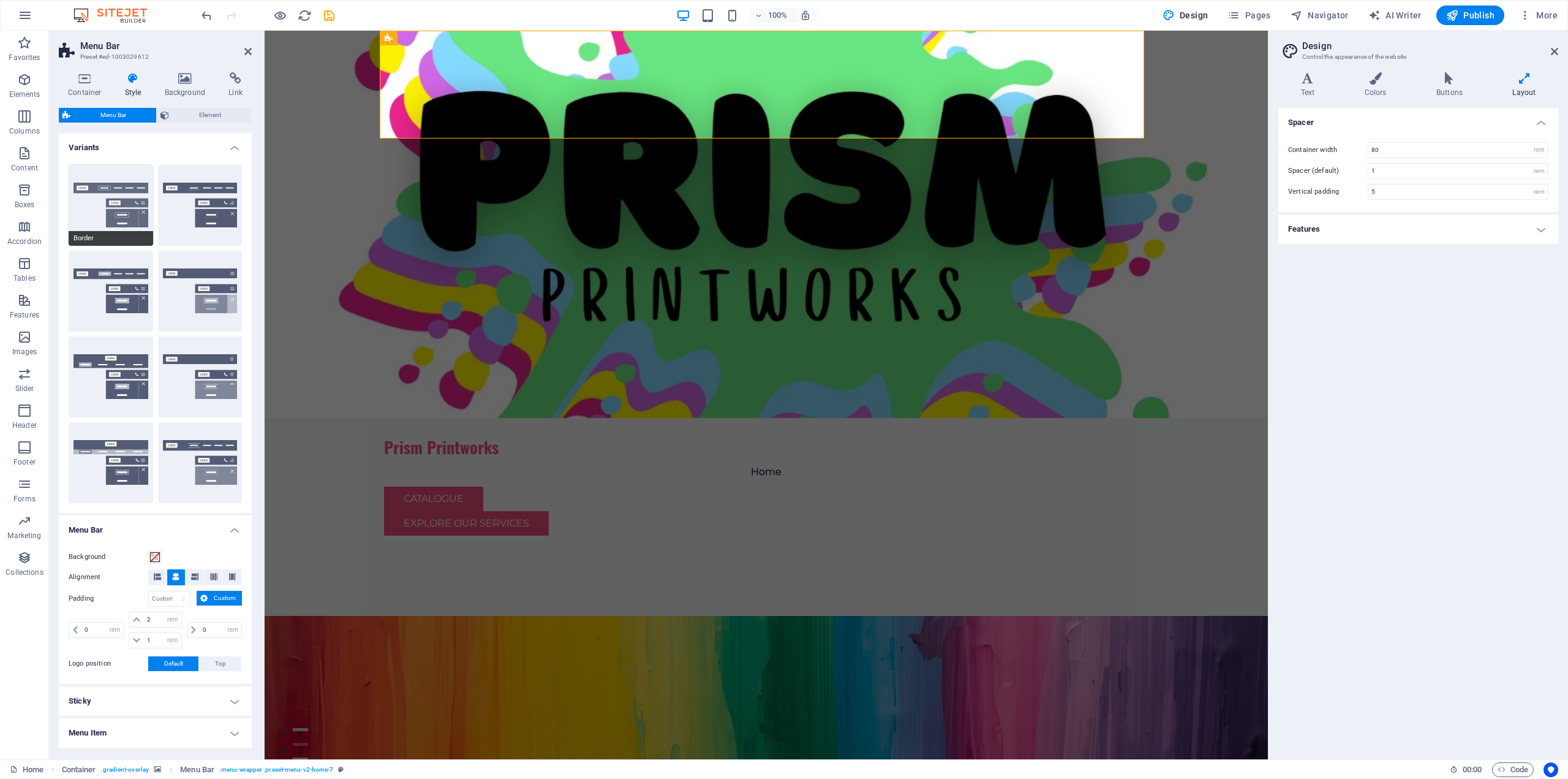
click at [101, 199] on button "Border" at bounding box center [110, 205] width 85 height 81
type input "1"
select select "rem"
type input "1"
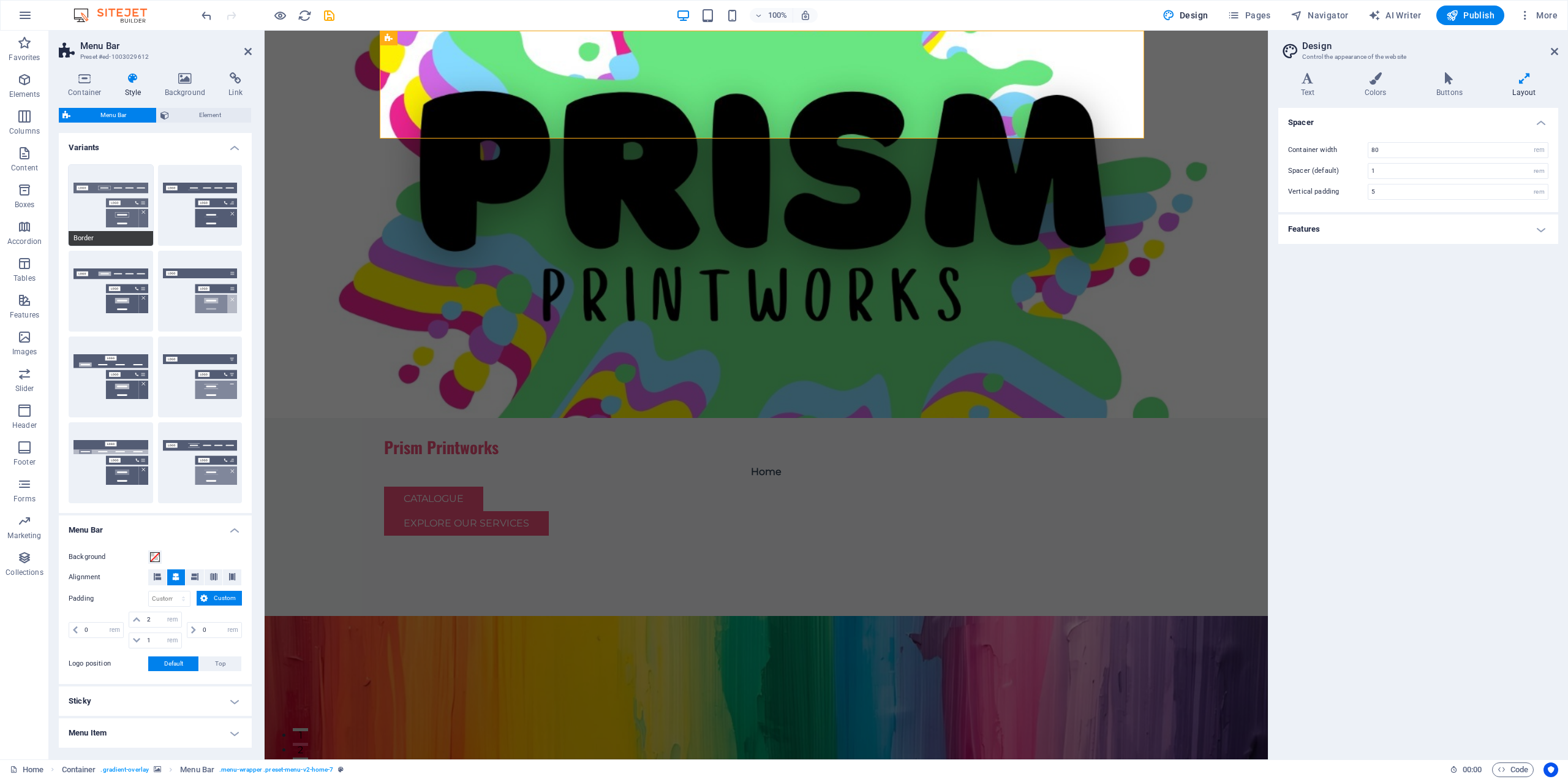
type input "1"
click at [208, 208] on button "Centered" at bounding box center [200, 205] width 85 height 81
click at [96, 284] on button "Default" at bounding box center [110, 291] width 85 height 81
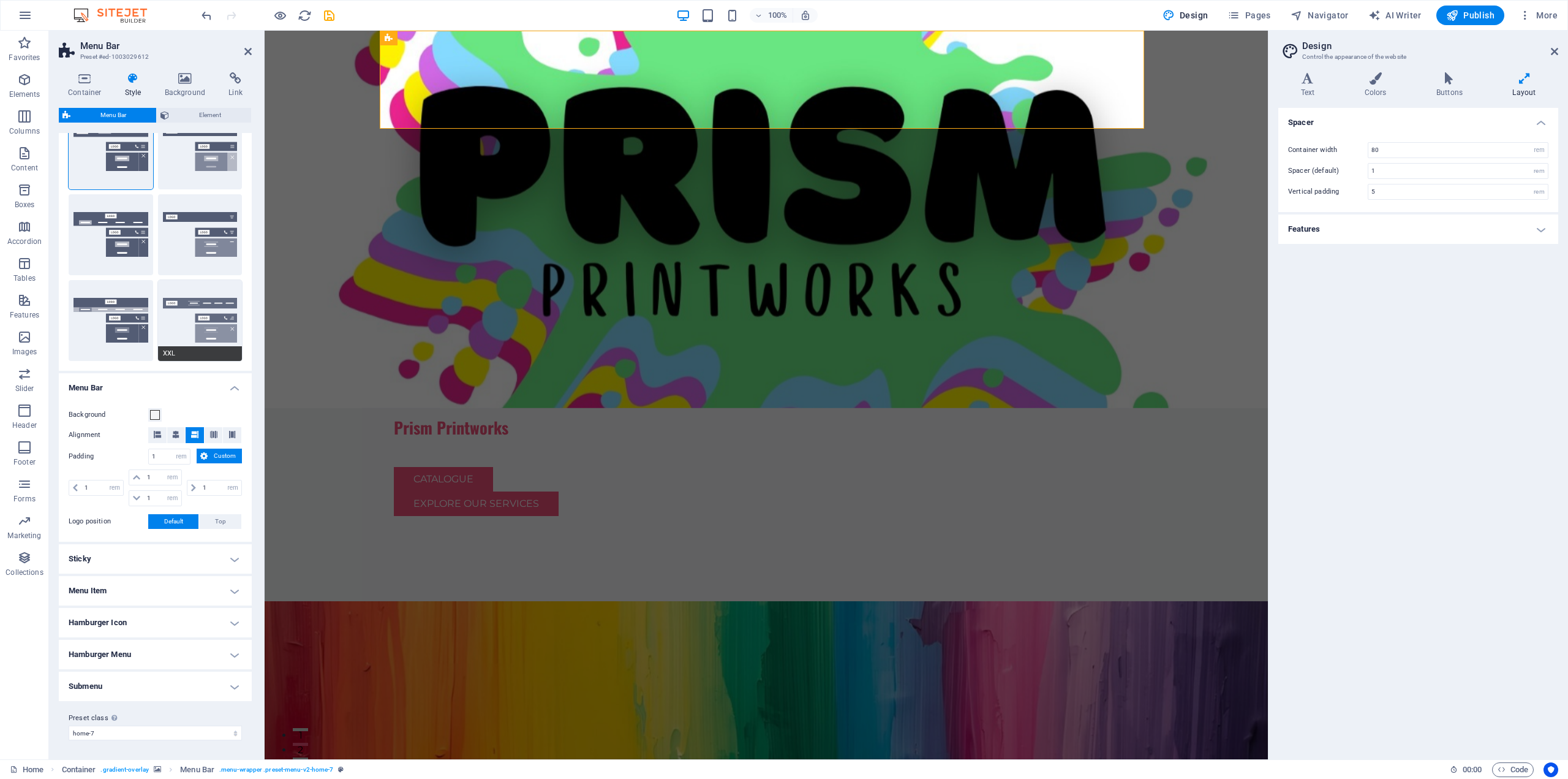
scroll to position [143, 0]
click at [215, 561] on h4 "Sticky" at bounding box center [155, 558] width 193 height 30
click at [232, 555] on h4 "Sticky" at bounding box center [155, 554] width 193 height 22
click at [235, 589] on h4 "Menu Item" at bounding box center [155, 590] width 193 height 30
click at [235, 589] on h4 "Menu Item" at bounding box center [155, 586] width 193 height 22
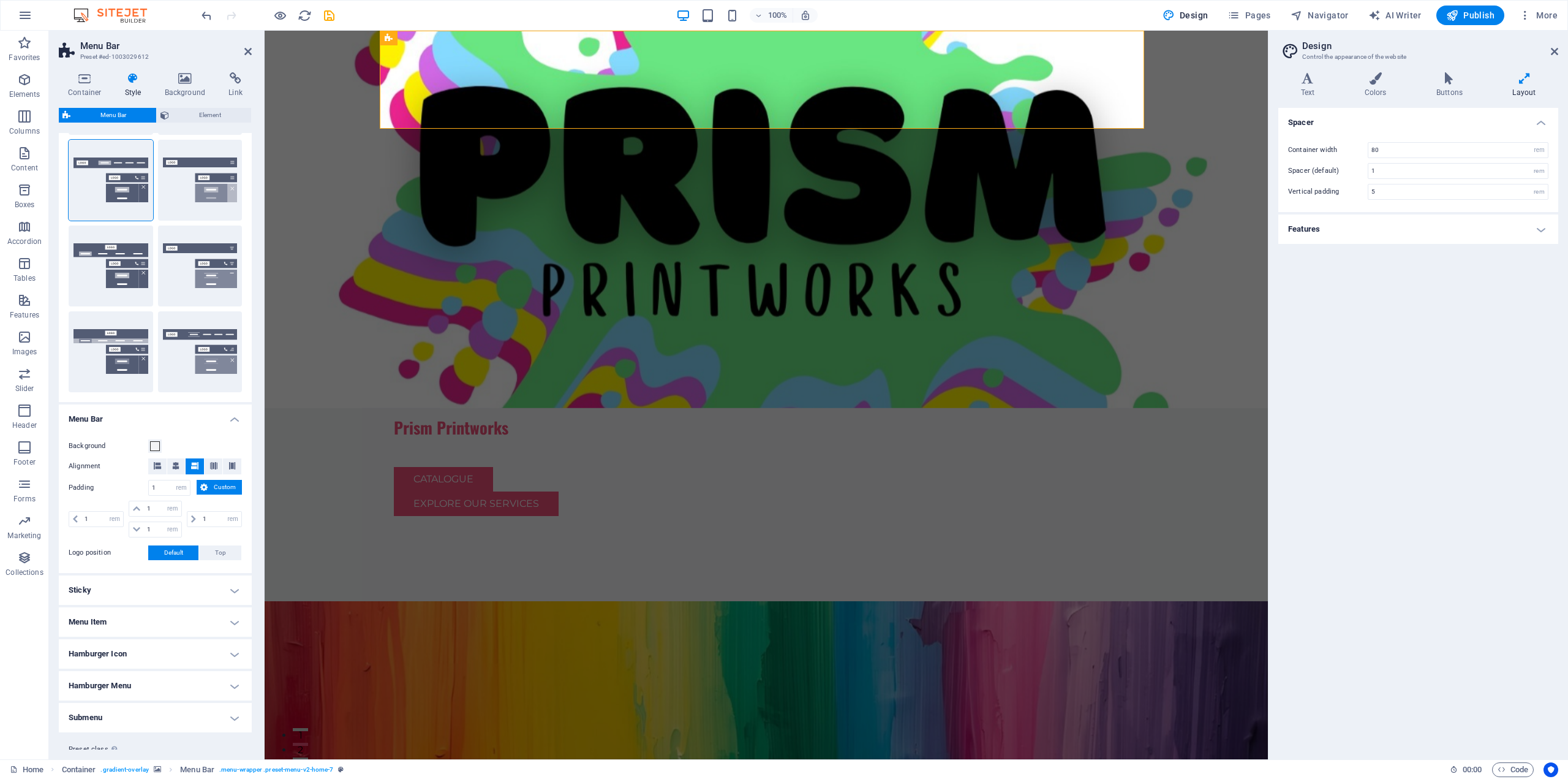
scroll to position [0, 0]
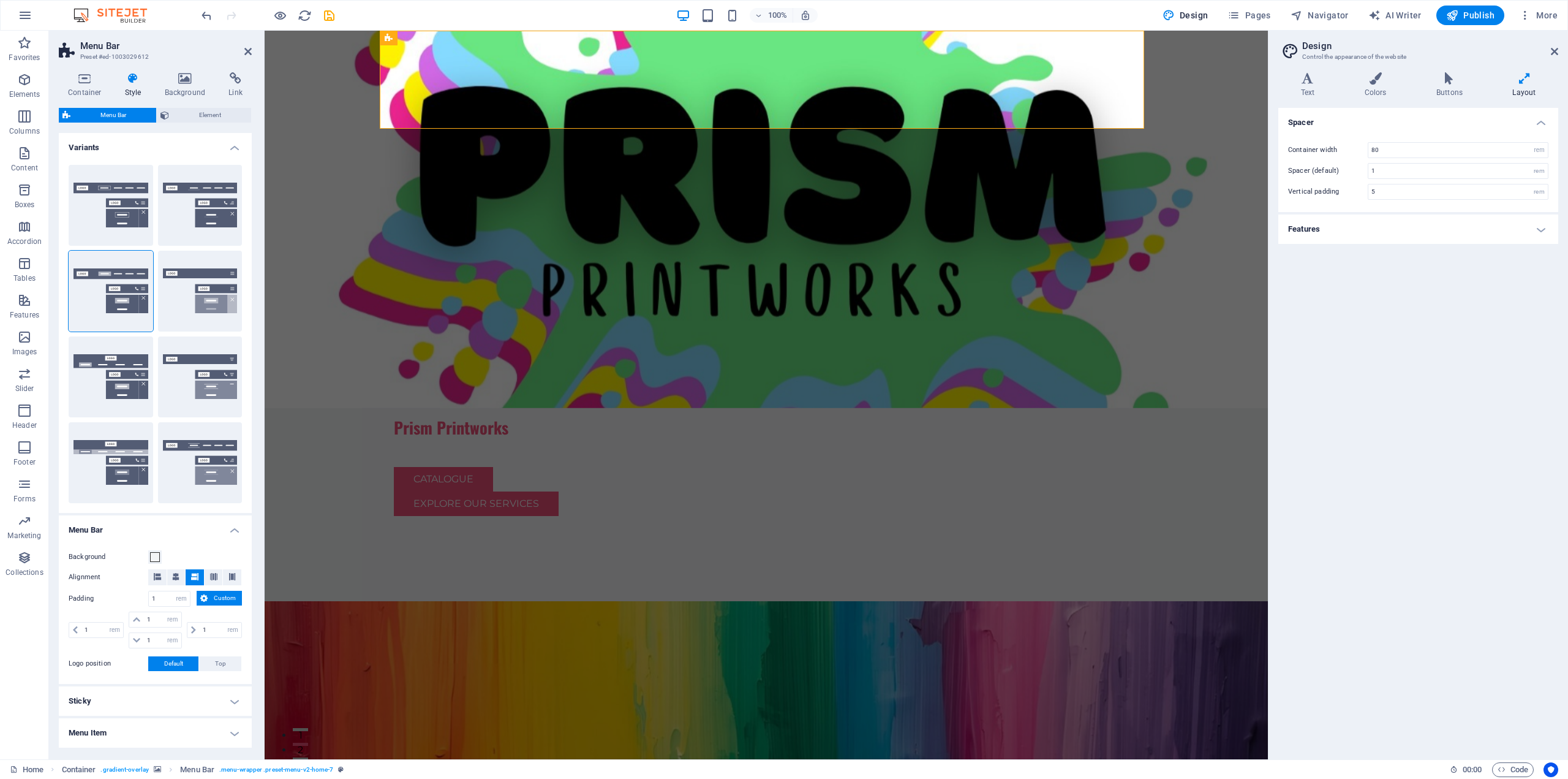
click at [225, 143] on h4 "Variants" at bounding box center [155, 143] width 193 height 22
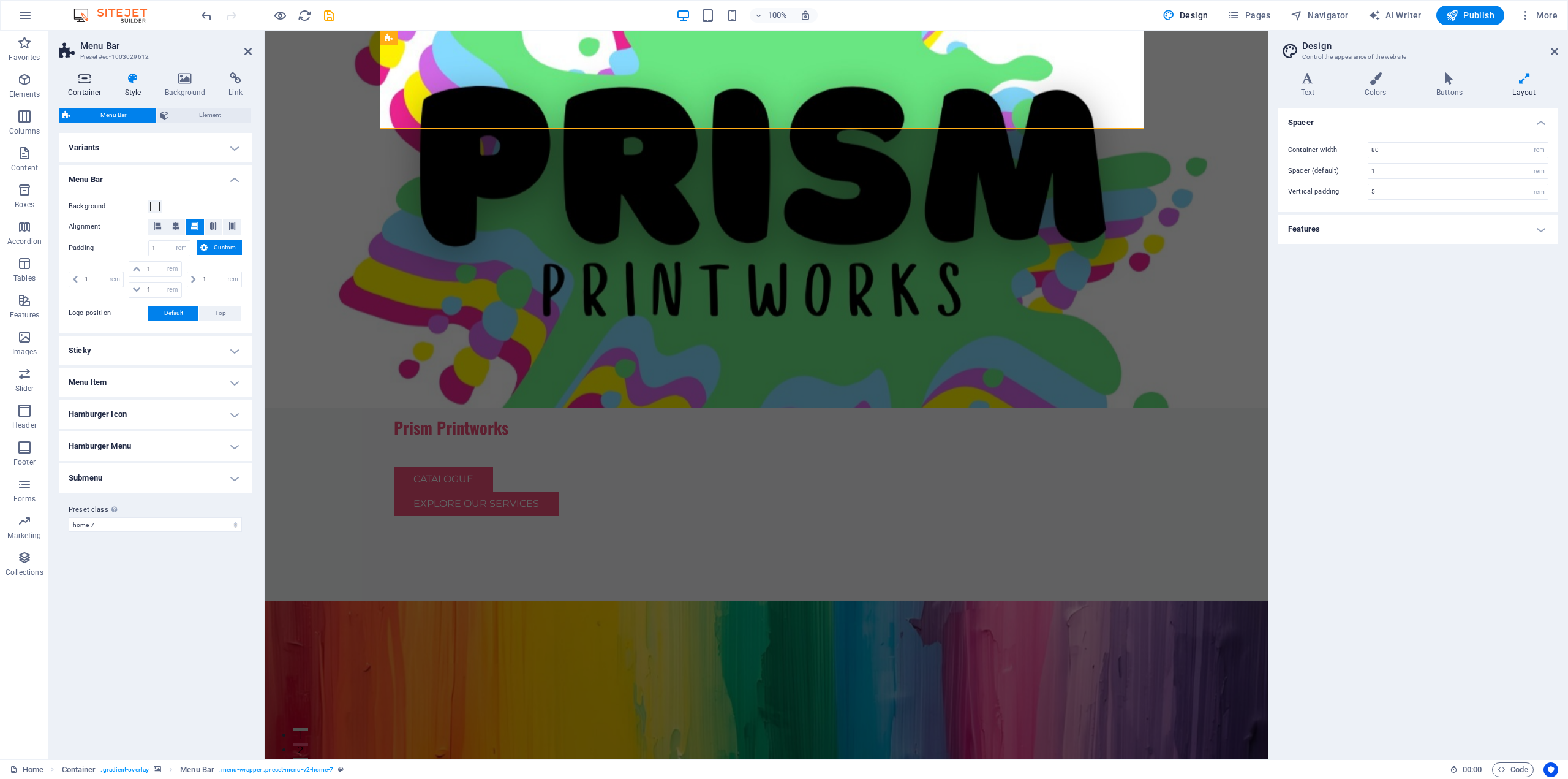
click at [75, 80] on icon at bounding box center [84, 78] width 52 height 12
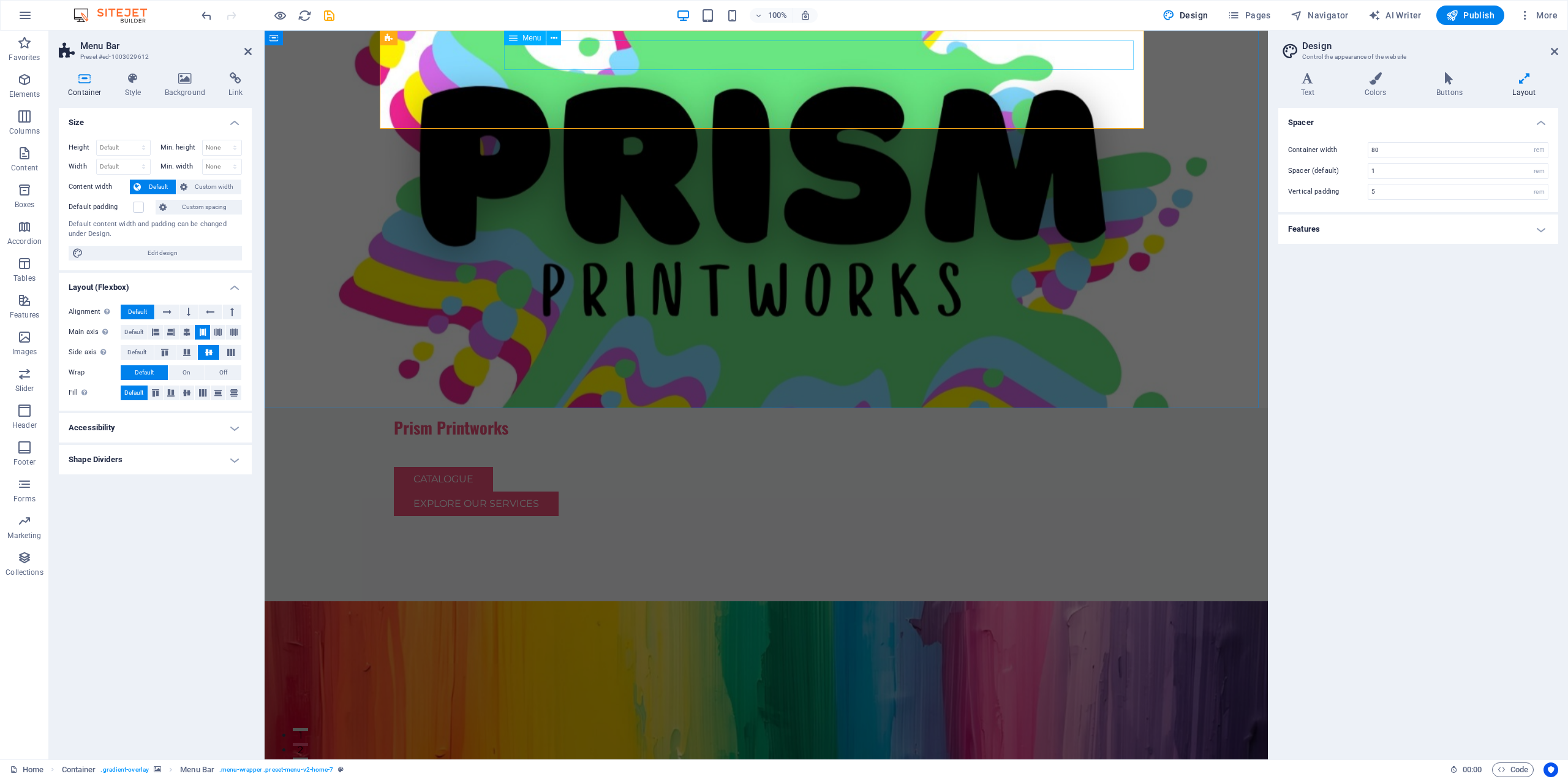
click at [648, 438] on nav "Home" at bounding box center [766, 453] width 745 height 30
click at [595, 438] on nav "Home" at bounding box center [766, 453] width 745 height 30
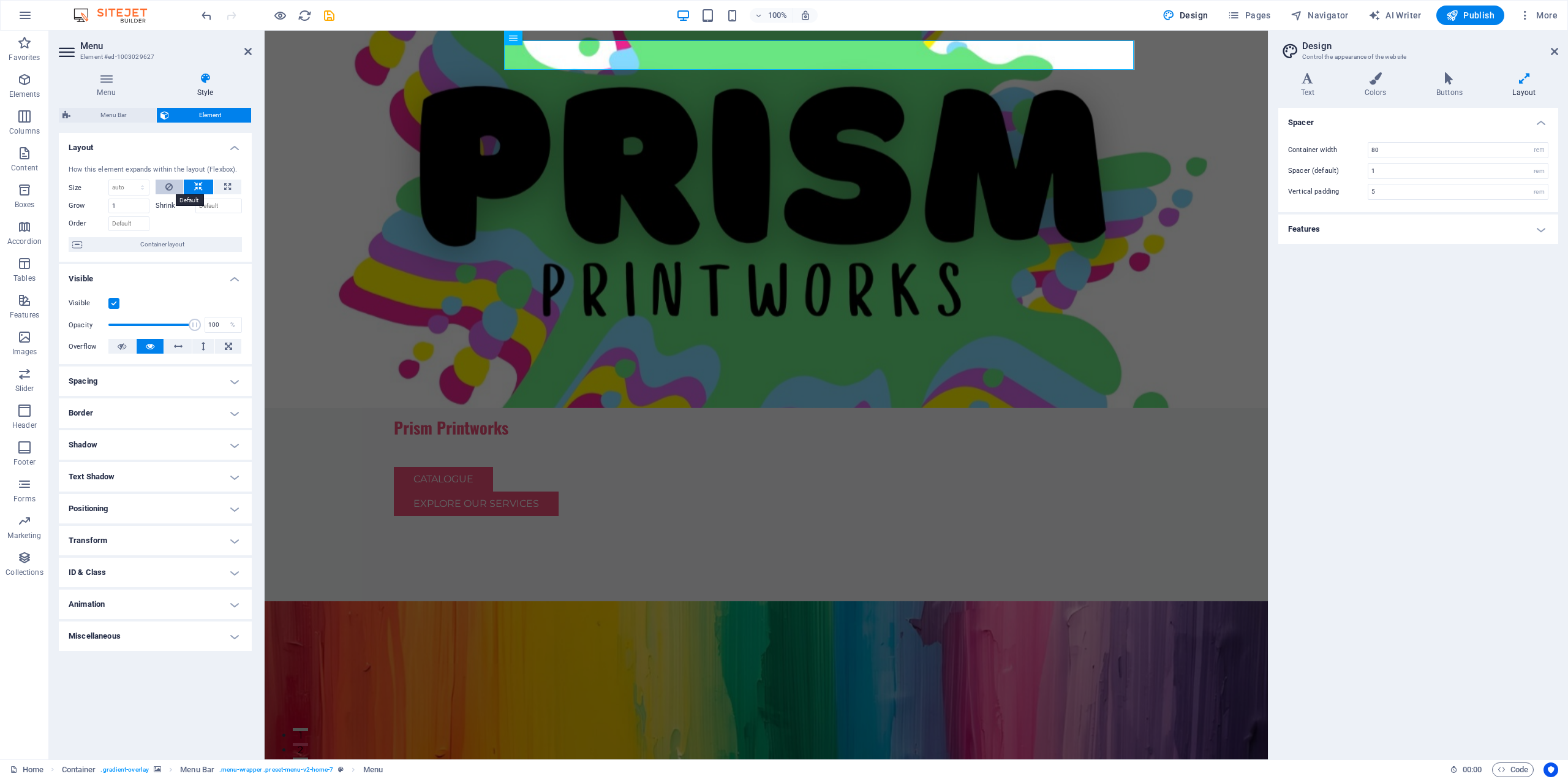
click at [166, 187] on icon at bounding box center [169, 187] width 7 height 15
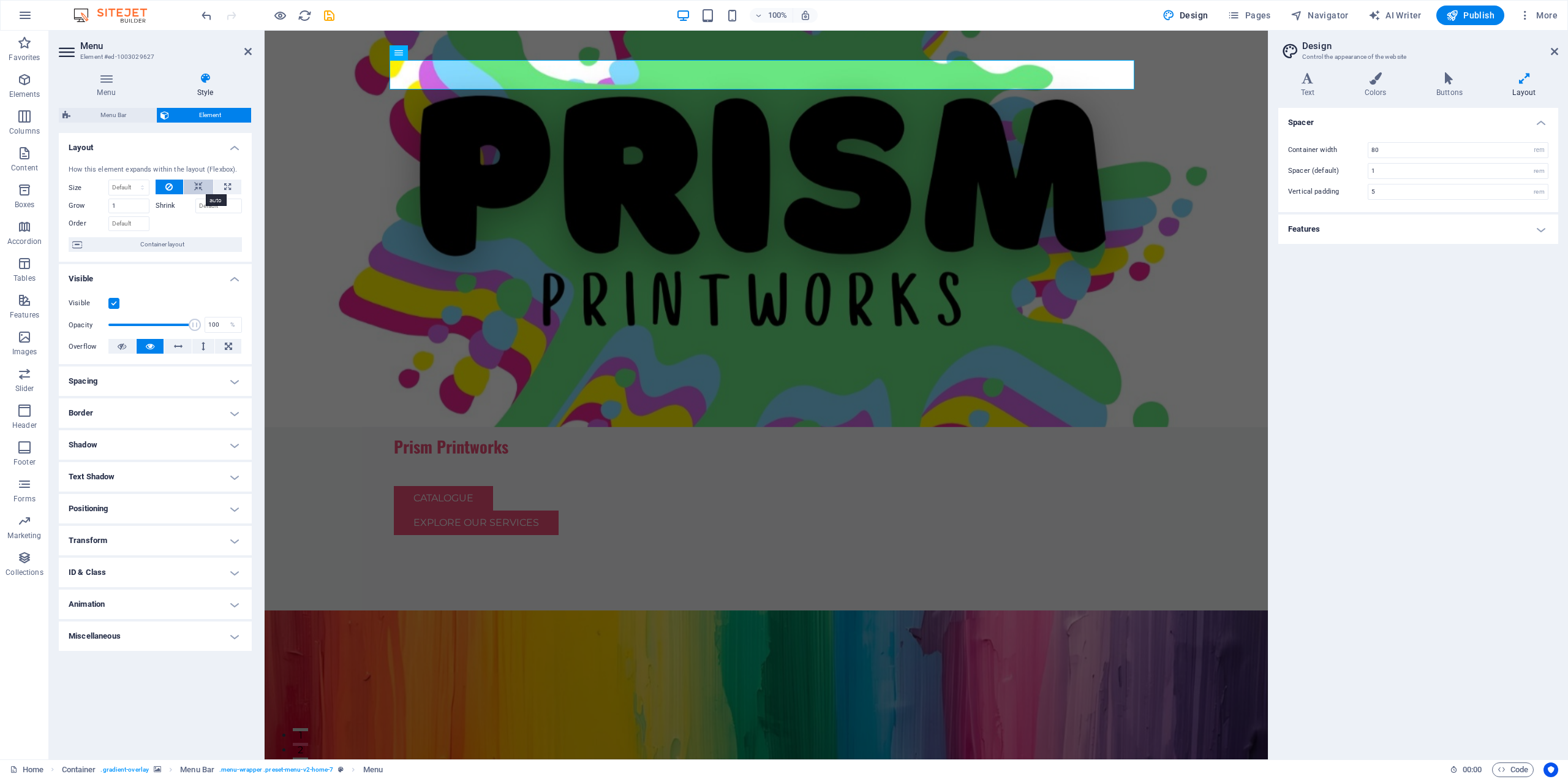
click at [200, 185] on icon at bounding box center [199, 187] width 8 height 15
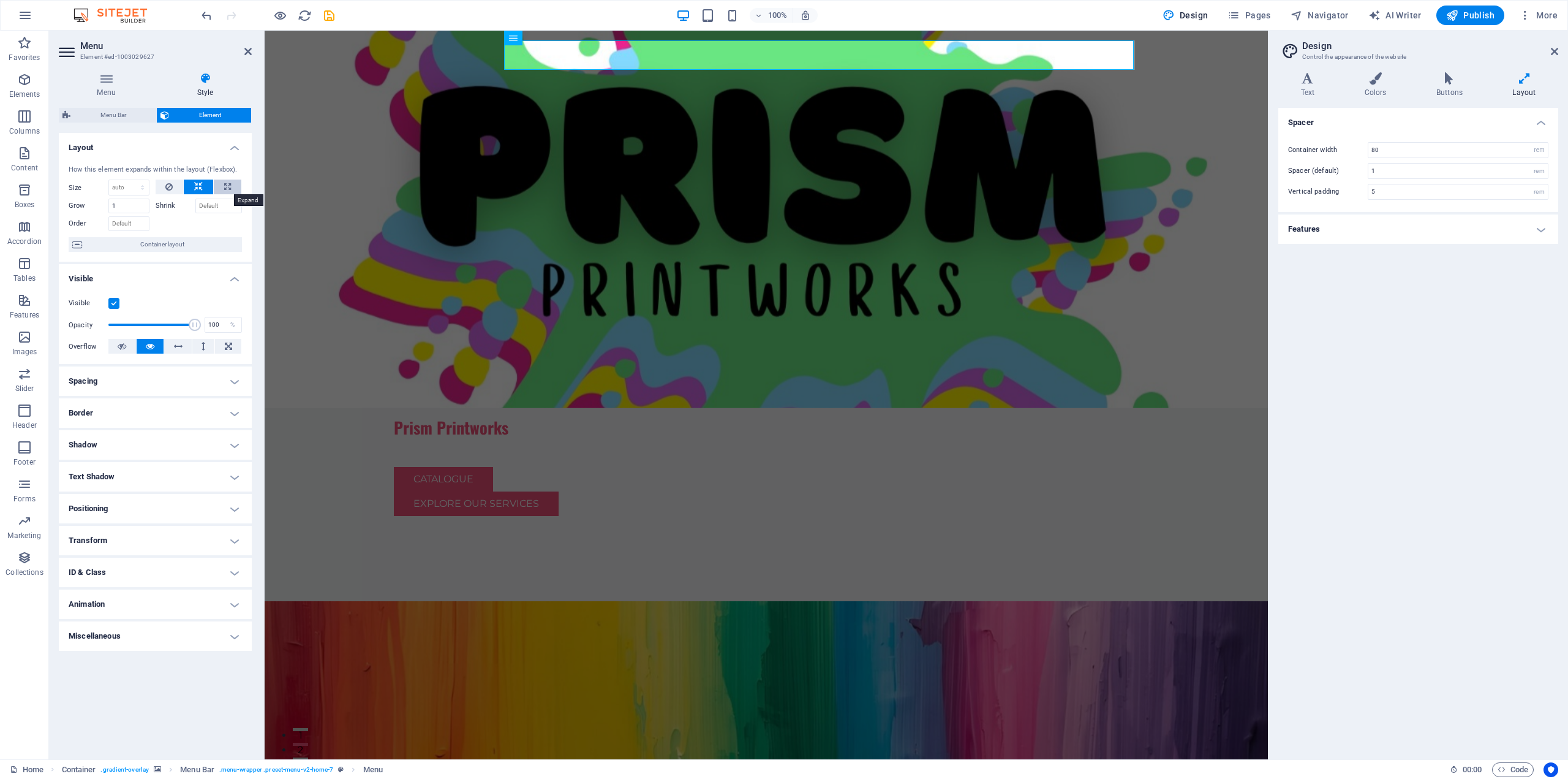
click at [226, 187] on icon at bounding box center [227, 187] width 7 height 15
type input "100"
select select "%"
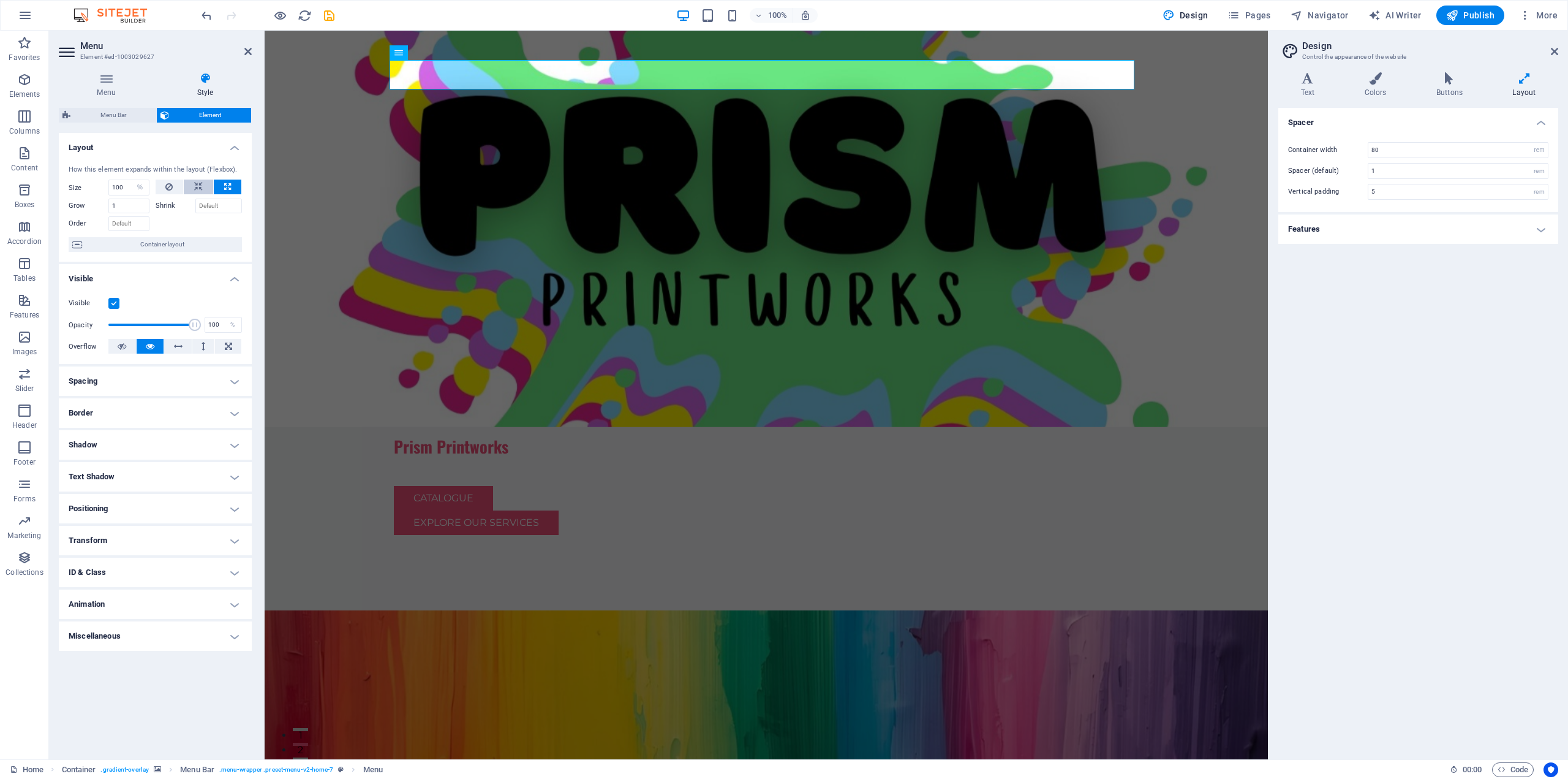
click at [195, 185] on icon at bounding box center [199, 187] width 8 height 15
select select "DISABLED_OPTION_VALUE"
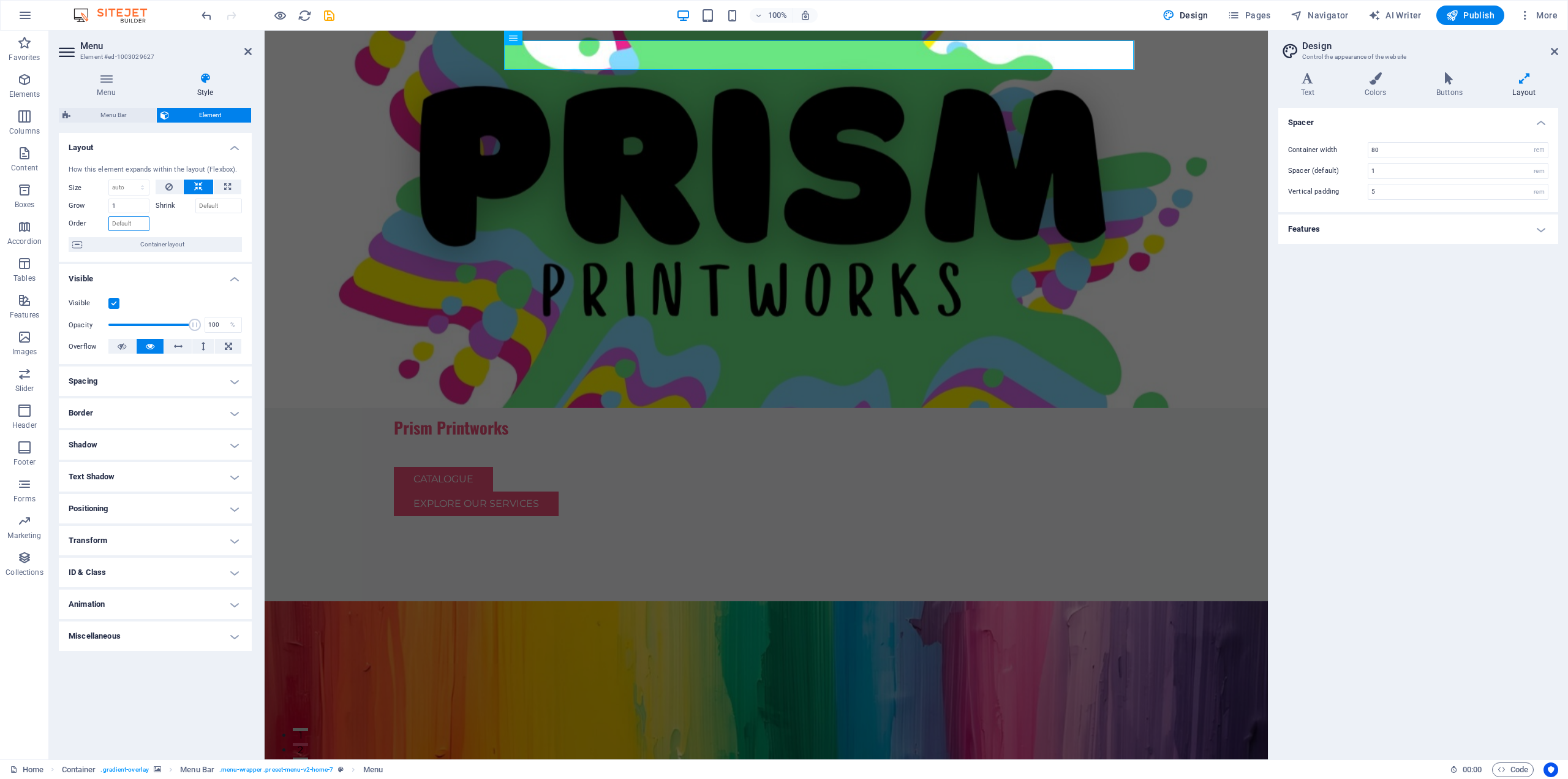
click at [137, 225] on input "Order" at bounding box center [129, 223] width 41 height 15
type input "1"
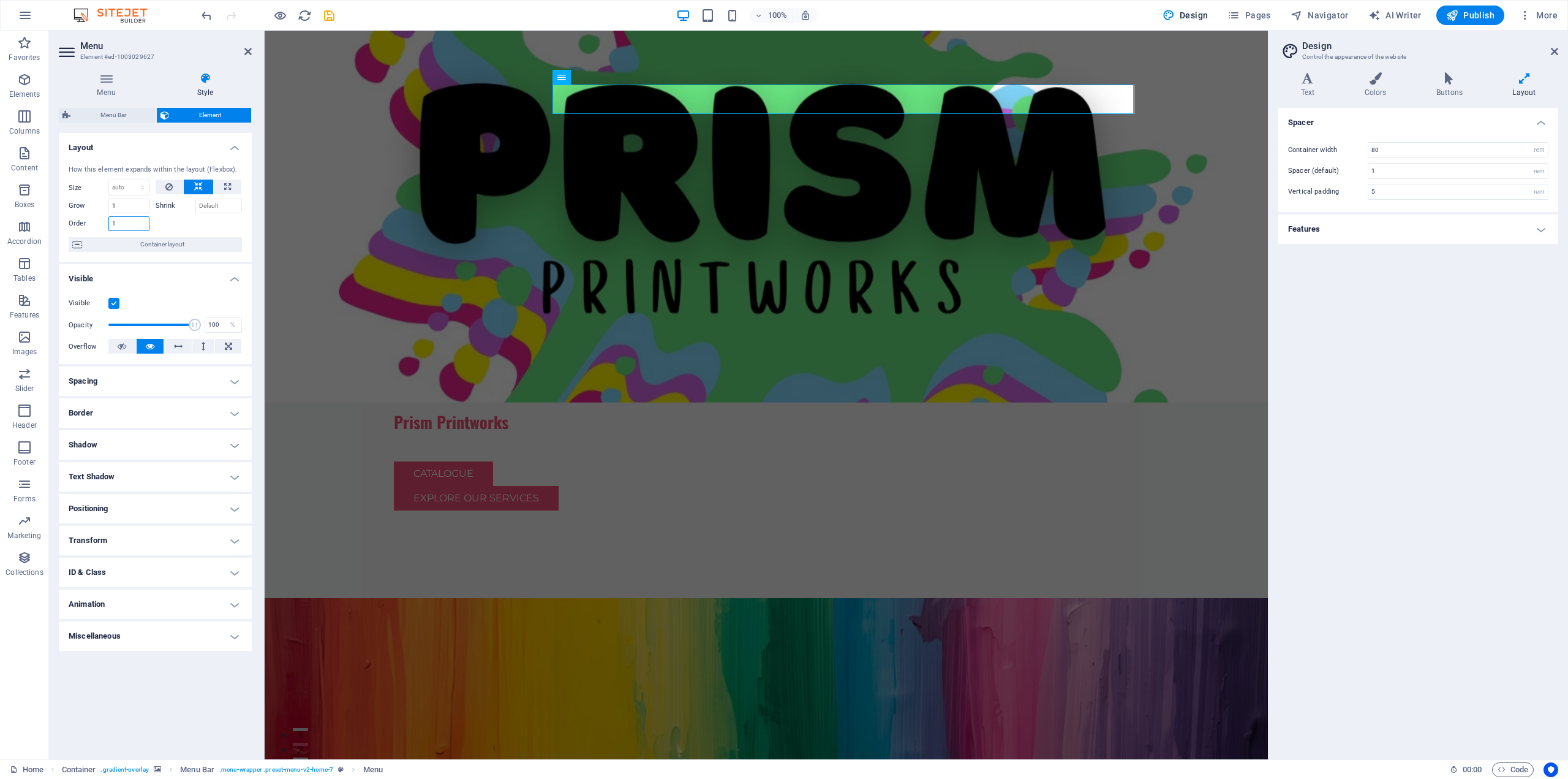
drag, startPoint x: 129, startPoint y: 226, endPoint x: 104, endPoint y: 226, distance: 25.0
click at [104, 226] on div "Order 1" at bounding box center [109, 223] width 81 height 15
type input "0"
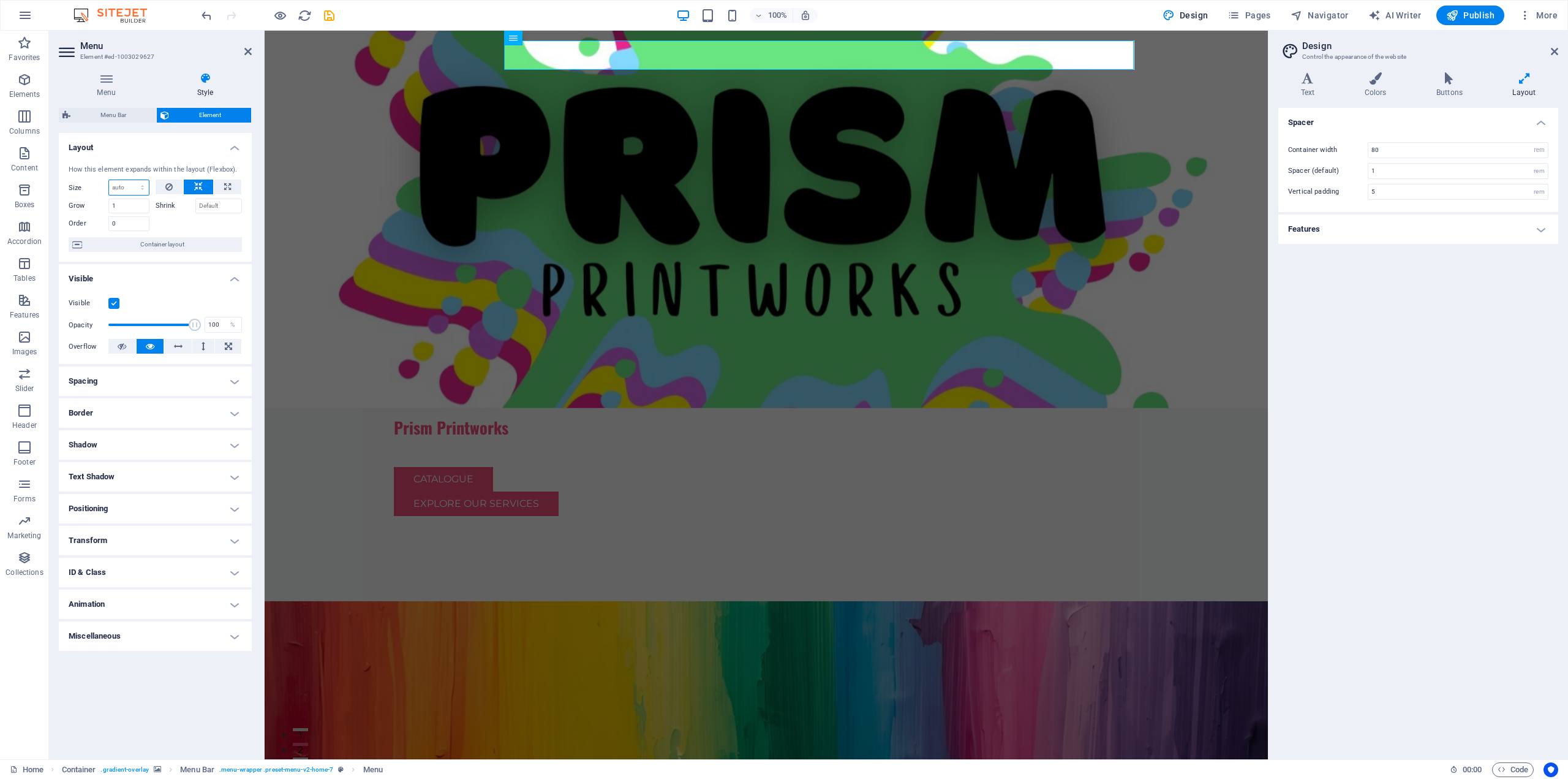
click at [142, 188] on select "Default auto px % 1/1 1/2 1/3 1/4 1/5 1/6 1/7 1/8 1/9 1/10" at bounding box center [129, 188] width 40 height 15
click at [109, 181] on select "Default auto px % 1/1 1/2 1/3 1/4 1/5 1/6 1/7 1/8 1/9 1/10" at bounding box center [129, 188] width 40 height 15
click at [142, 183] on select "Default auto px % 1/1 1/2 1/3 1/4 1/5 1/6 1/7 1/8 1/9 1/10" at bounding box center [129, 188] width 40 height 15
select select "px"
click at [131, 181] on select "Default auto px % 1/1 1/2 1/3 1/4 1/5 1/6 1/7 1/8 1/9 1/10" at bounding box center [129, 188] width 40 height 15
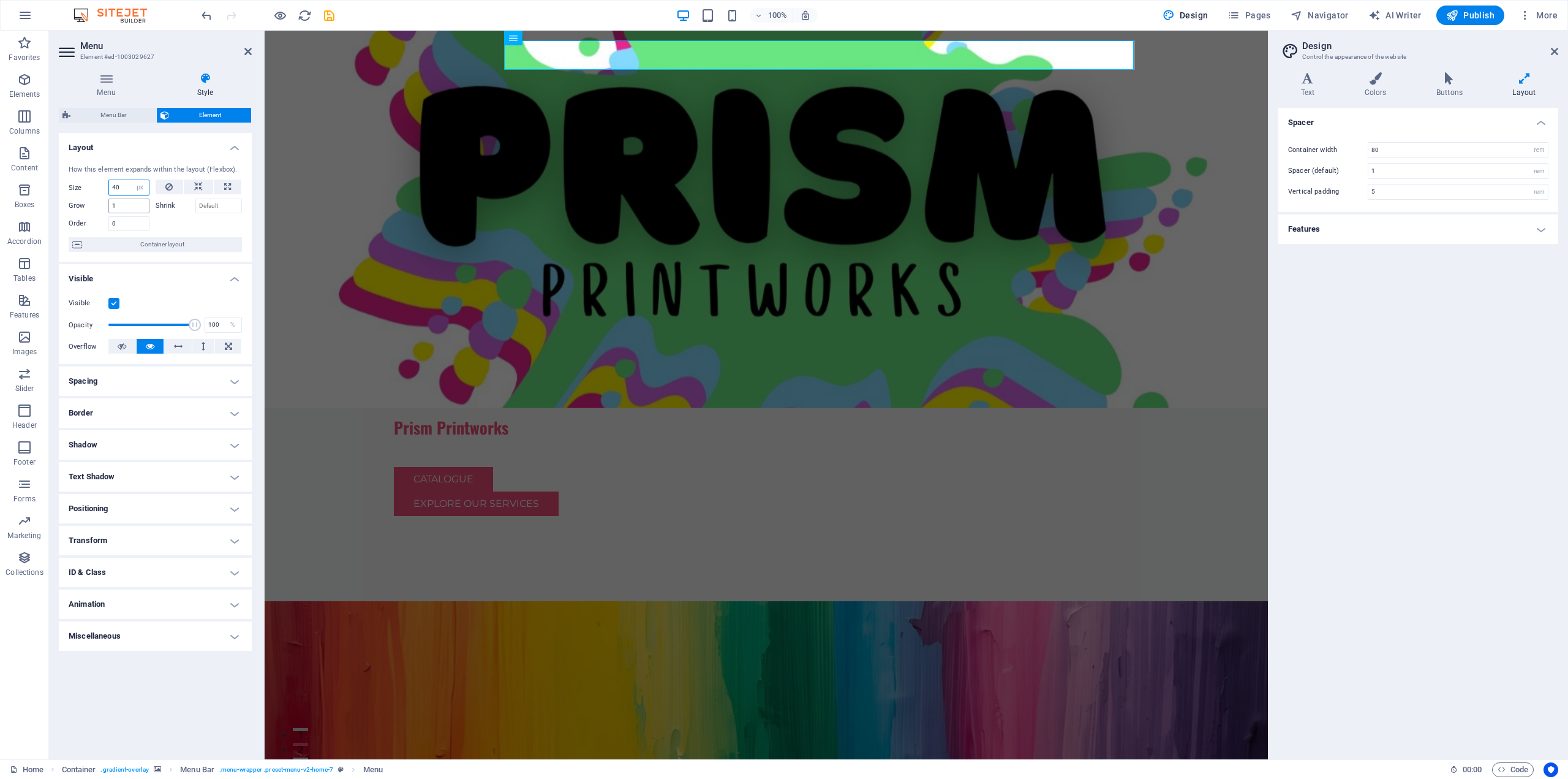
type input "40"
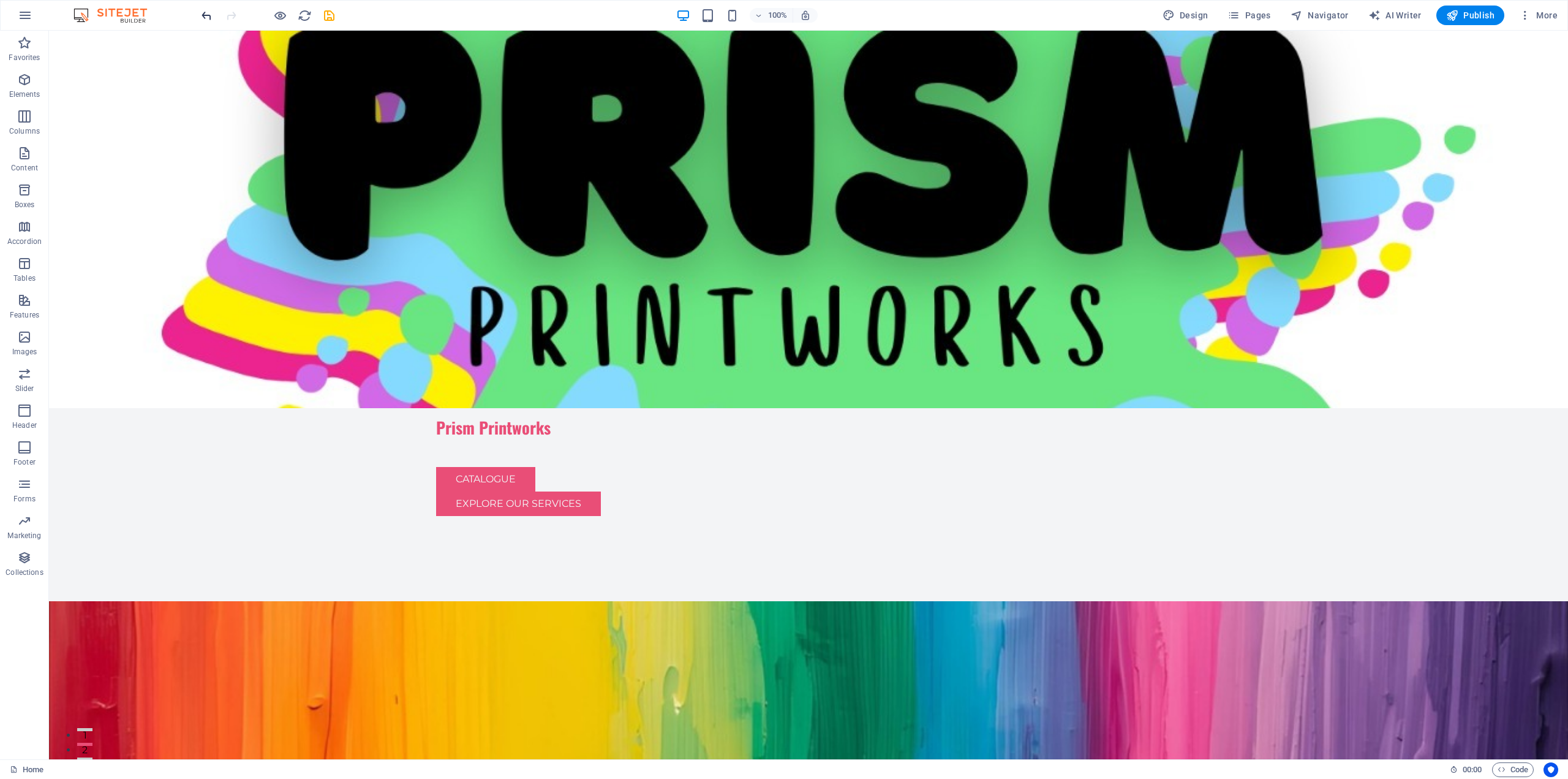
click at [202, 16] on icon "undo" at bounding box center [206, 15] width 14 height 14
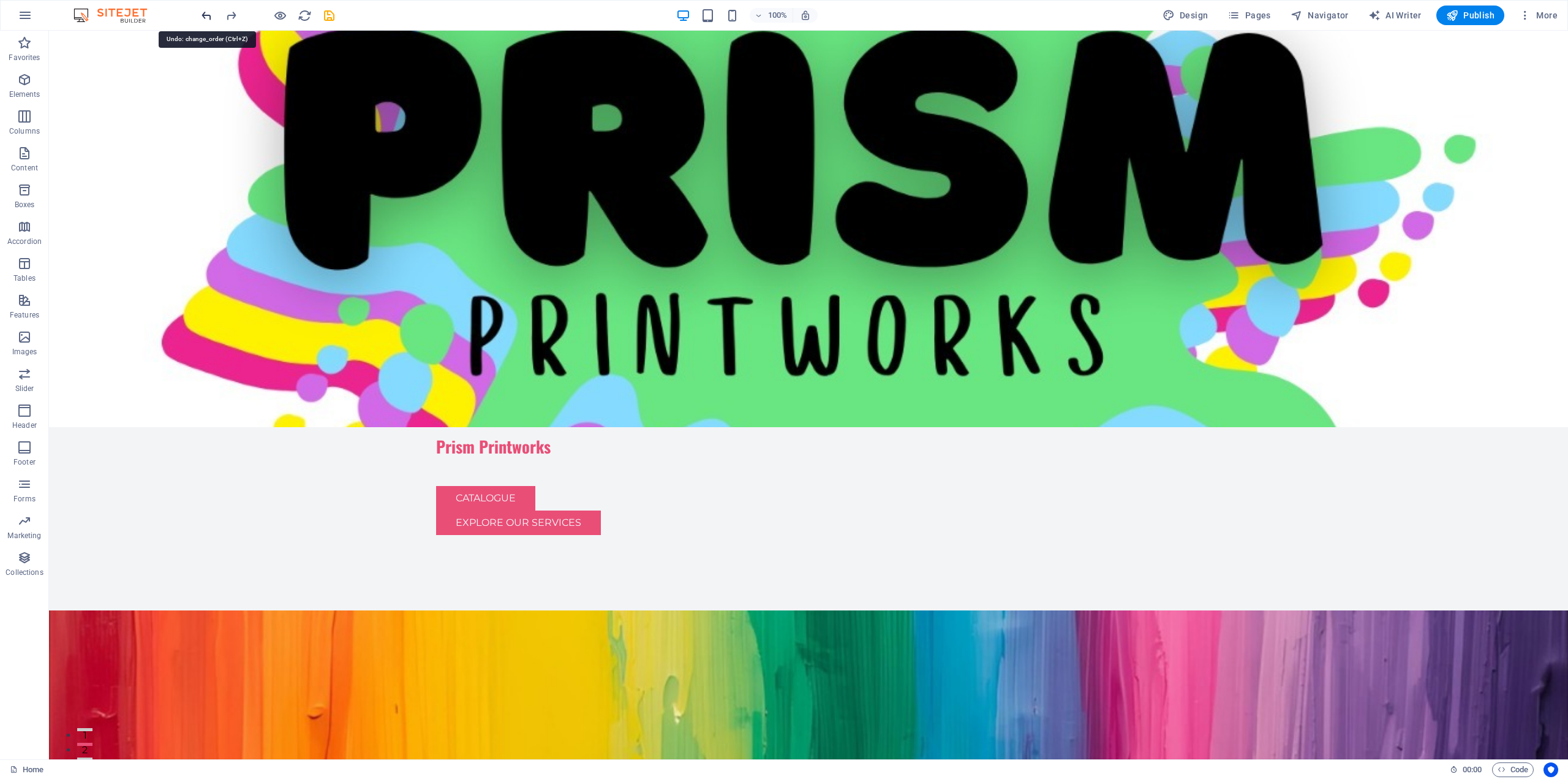
click at [202, 16] on icon "undo" at bounding box center [206, 15] width 14 height 14
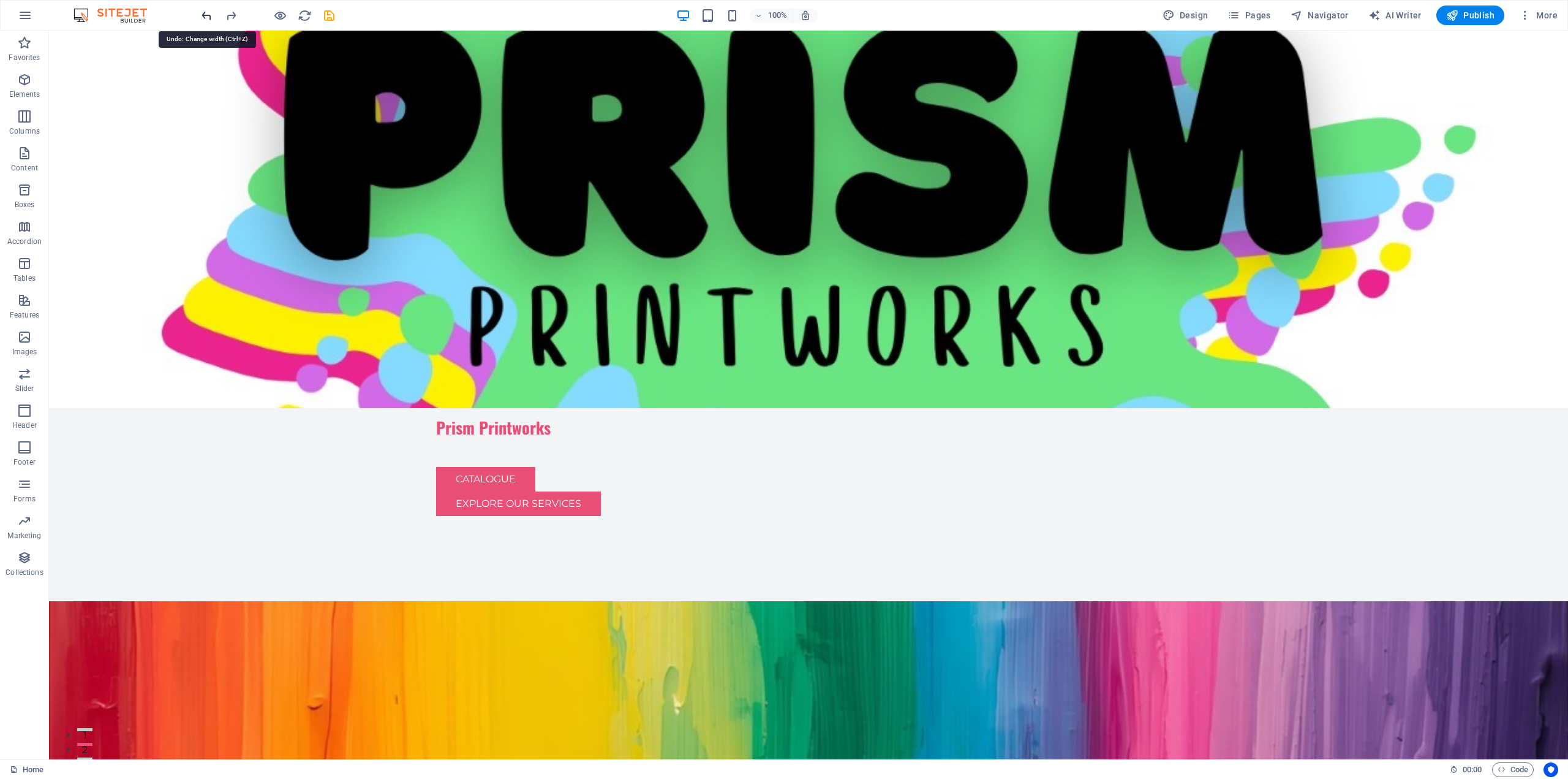
click at [202, 16] on icon "undo" at bounding box center [206, 15] width 14 height 14
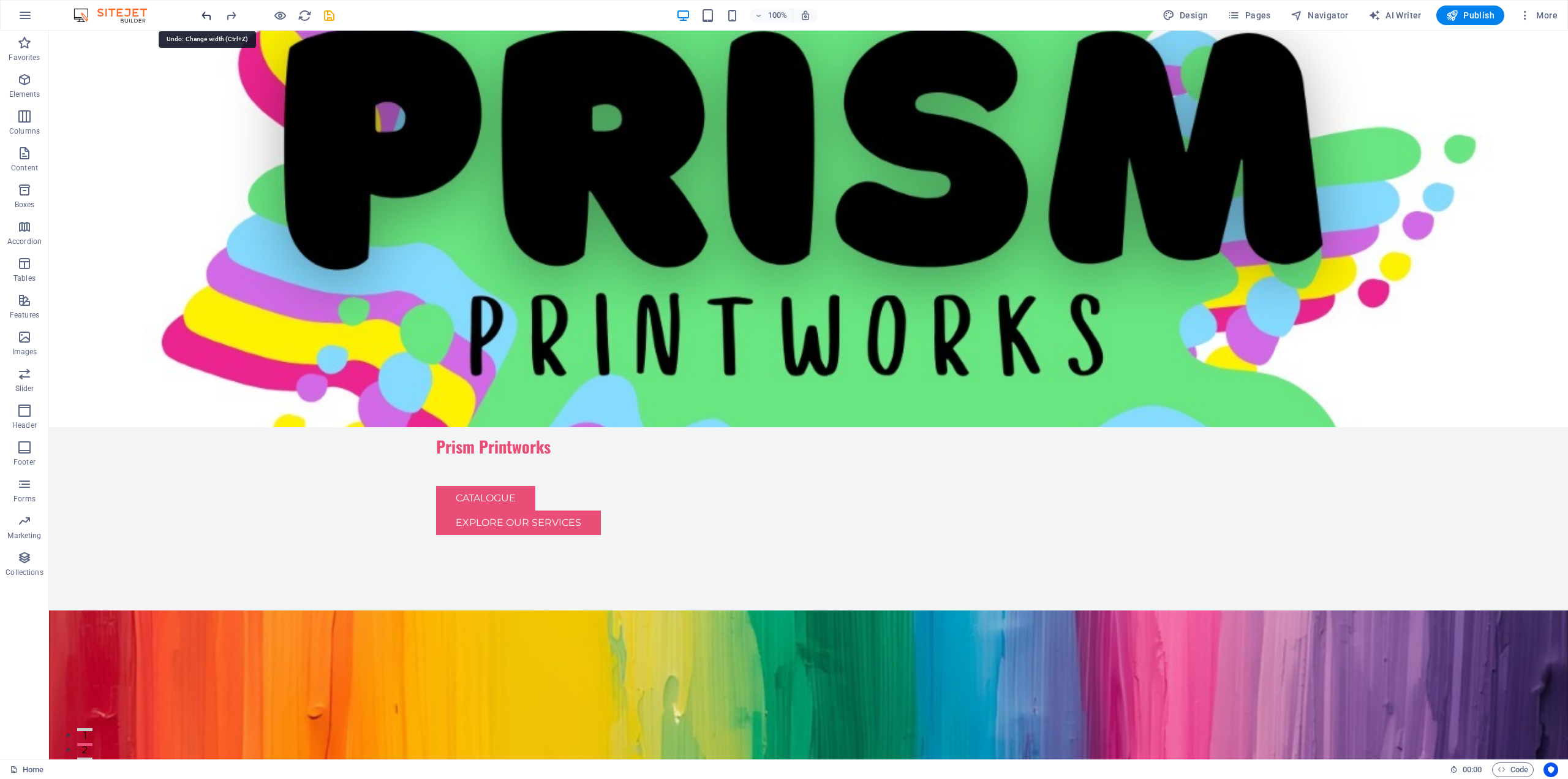
click at [202, 16] on icon "undo" at bounding box center [206, 15] width 14 height 14
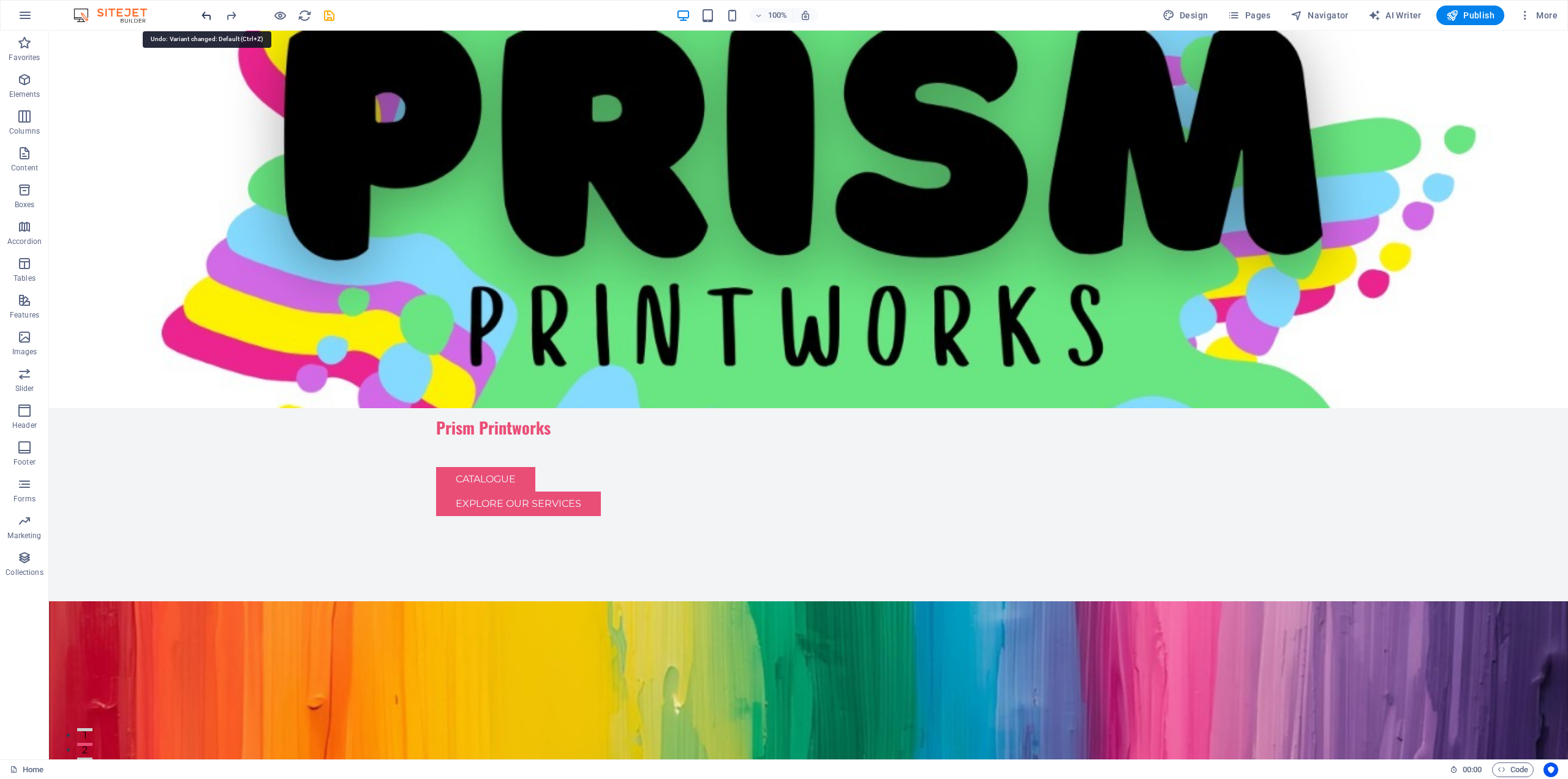
click at [202, 16] on icon "undo" at bounding box center [206, 15] width 14 height 14
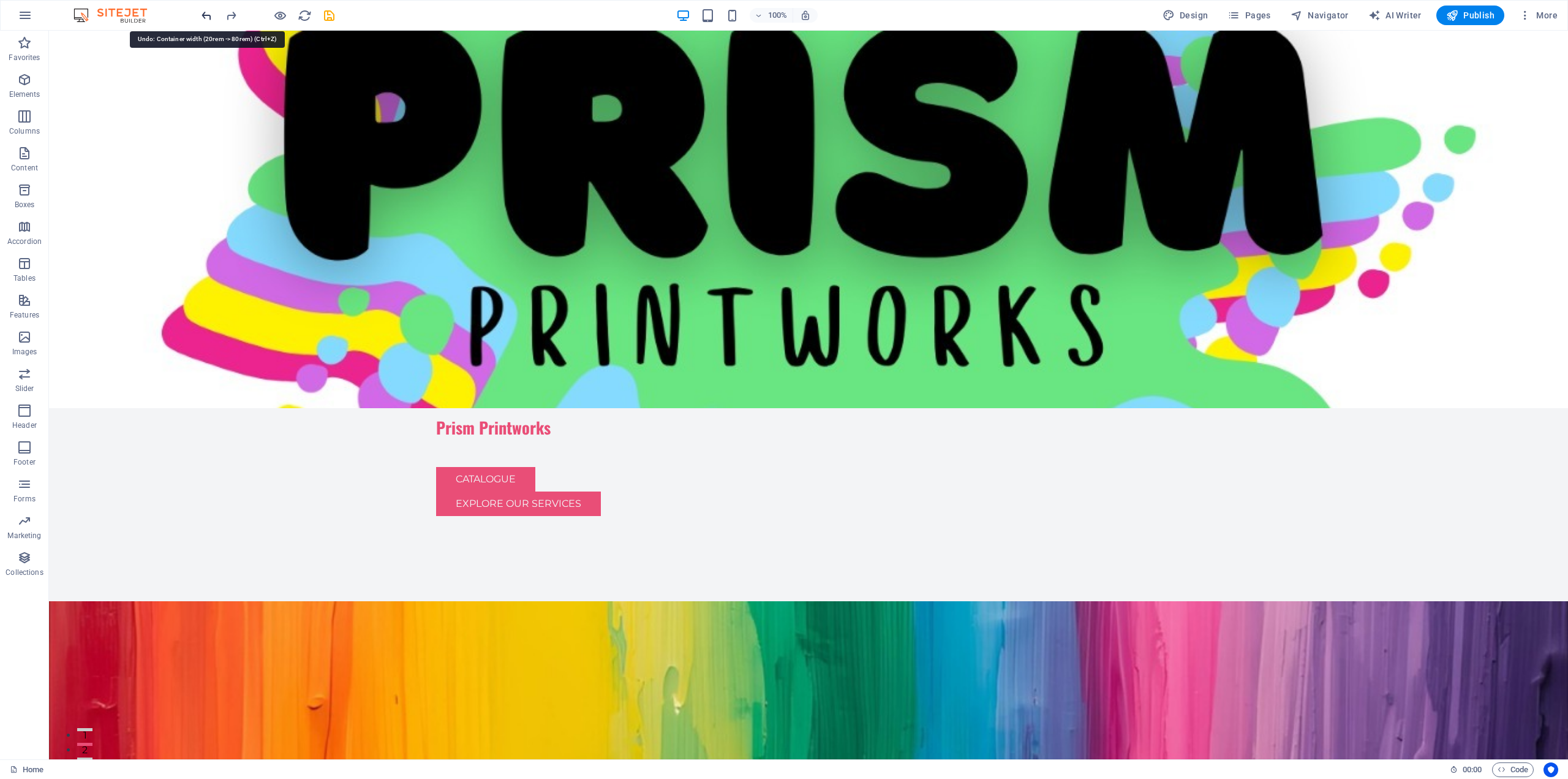
click at [202, 16] on icon "undo" at bounding box center [206, 15] width 14 height 14
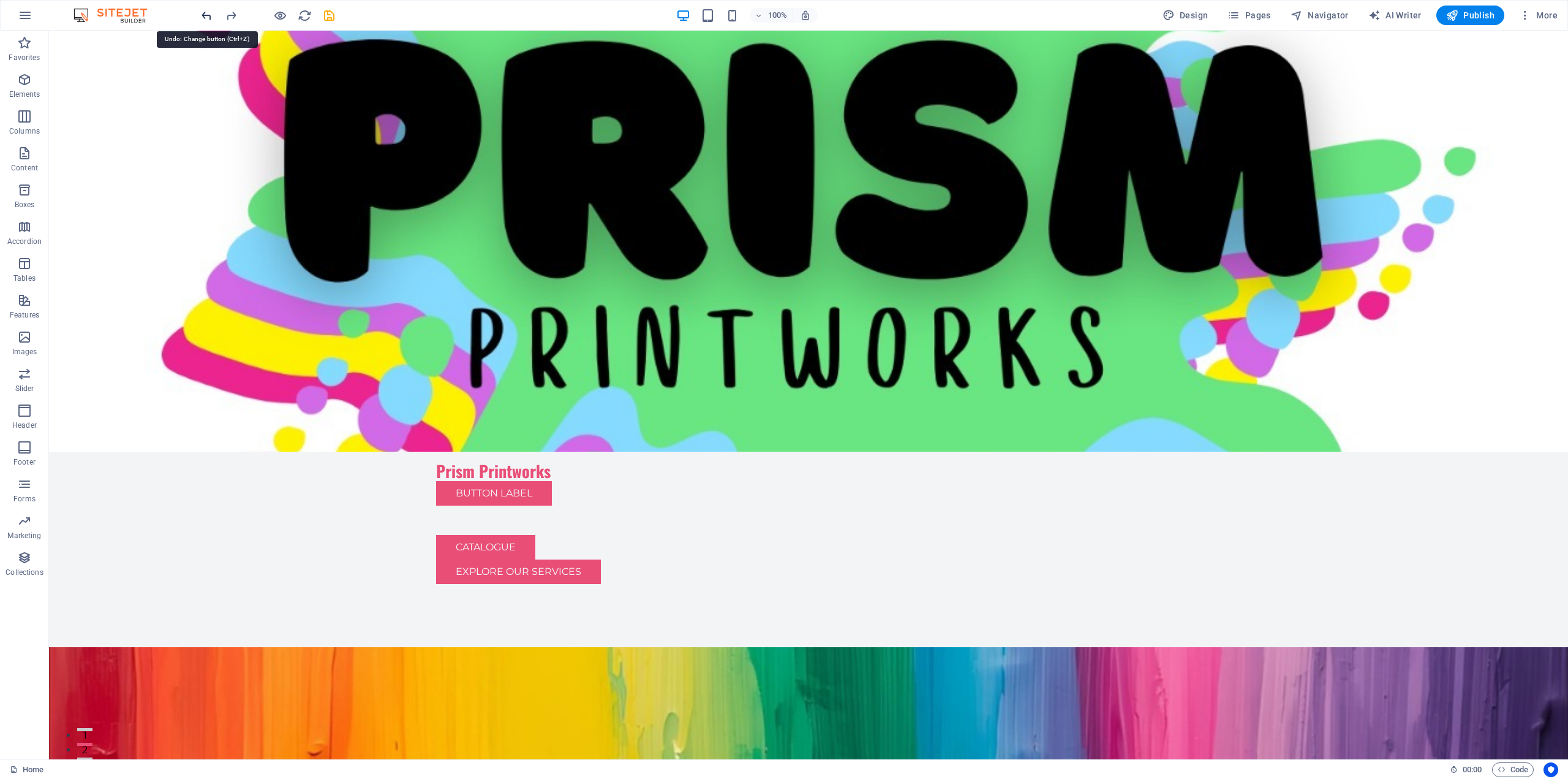
click at [202, 16] on icon "undo" at bounding box center [206, 15] width 14 height 14
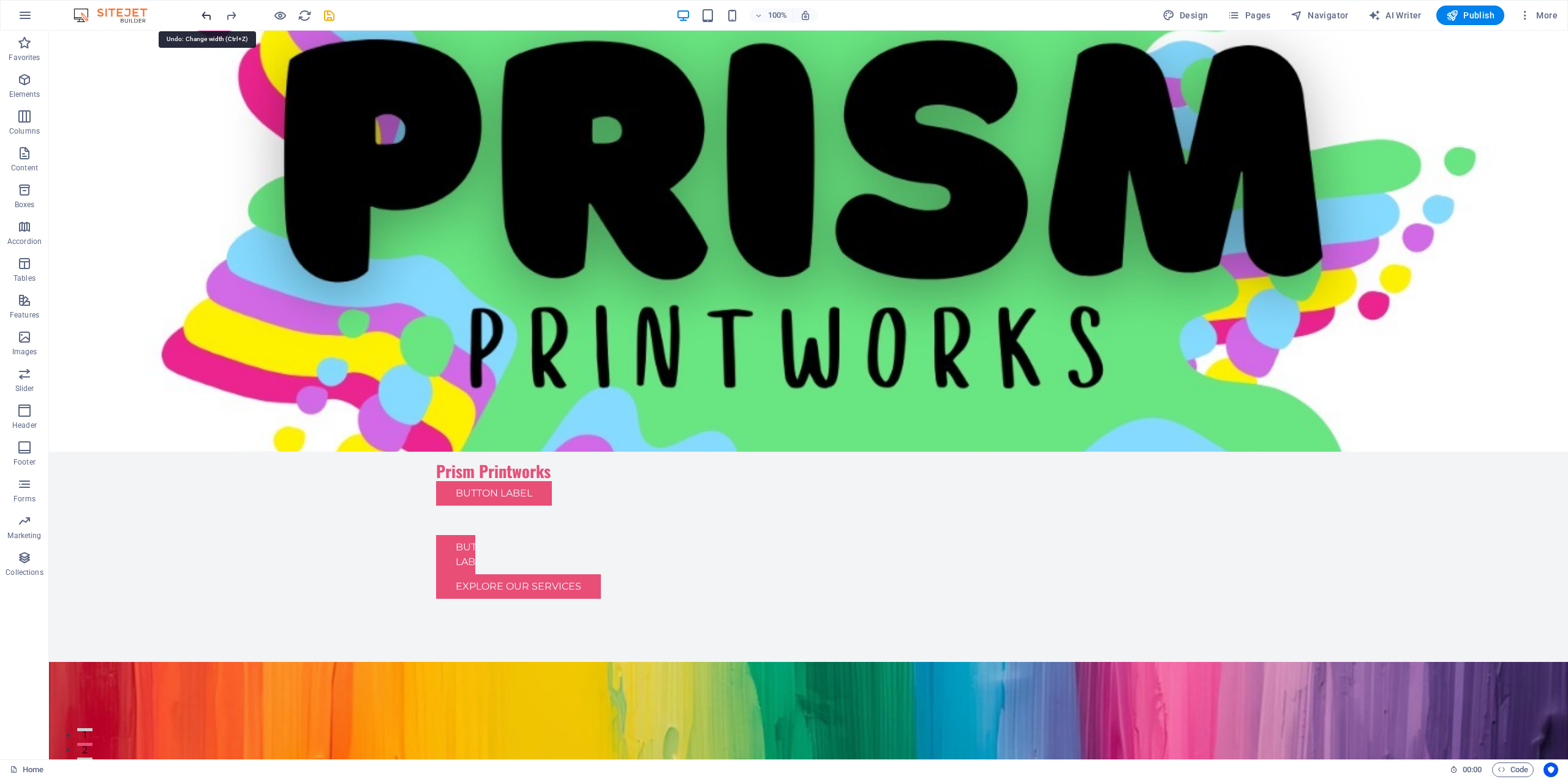
click at [202, 16] on icon "undo" at bounding box center [206, 15] width 14 height 14
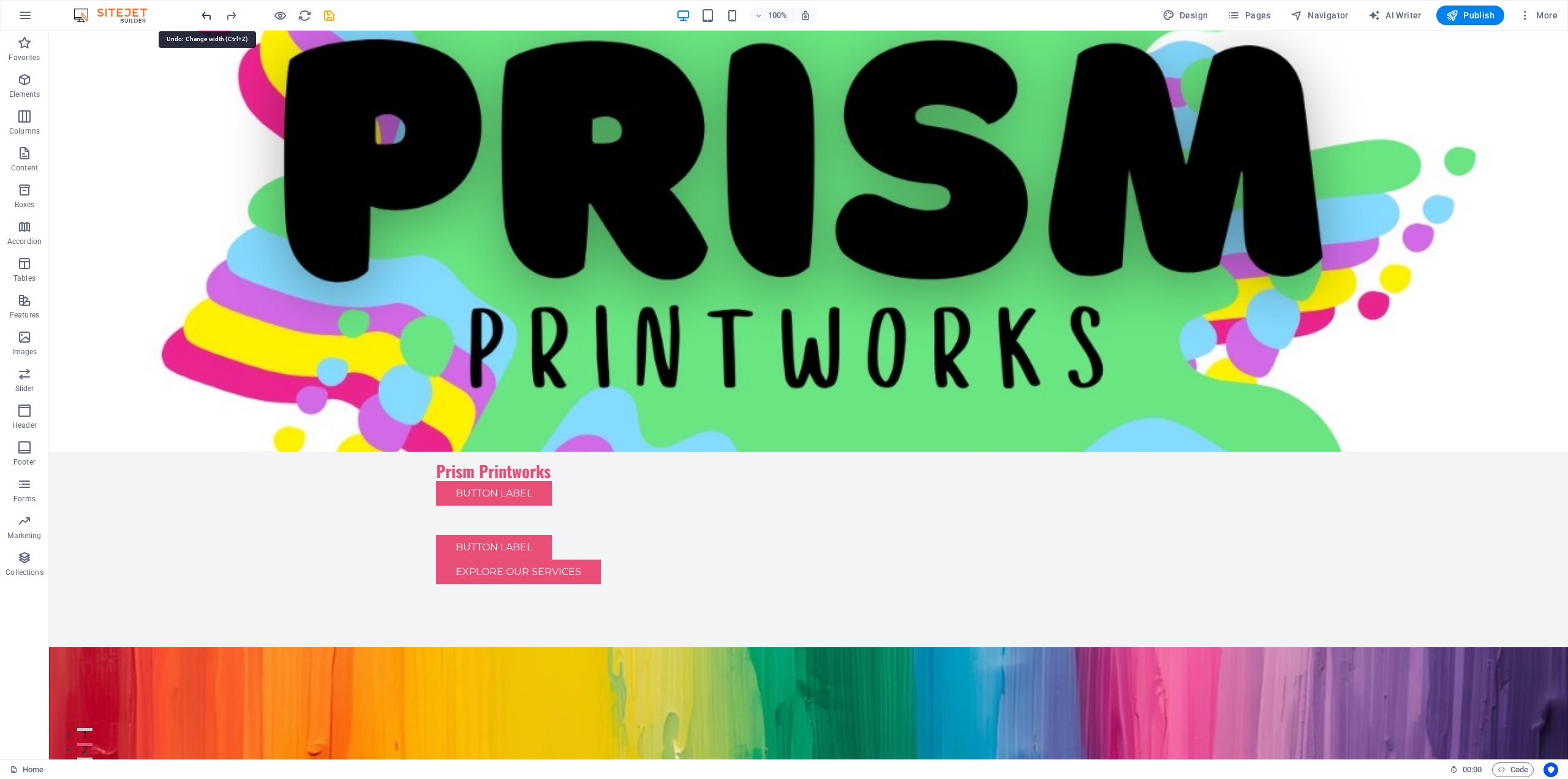
click at [202, 16] on icon "undo" at bounding box center [206, 15] width 14 height 14
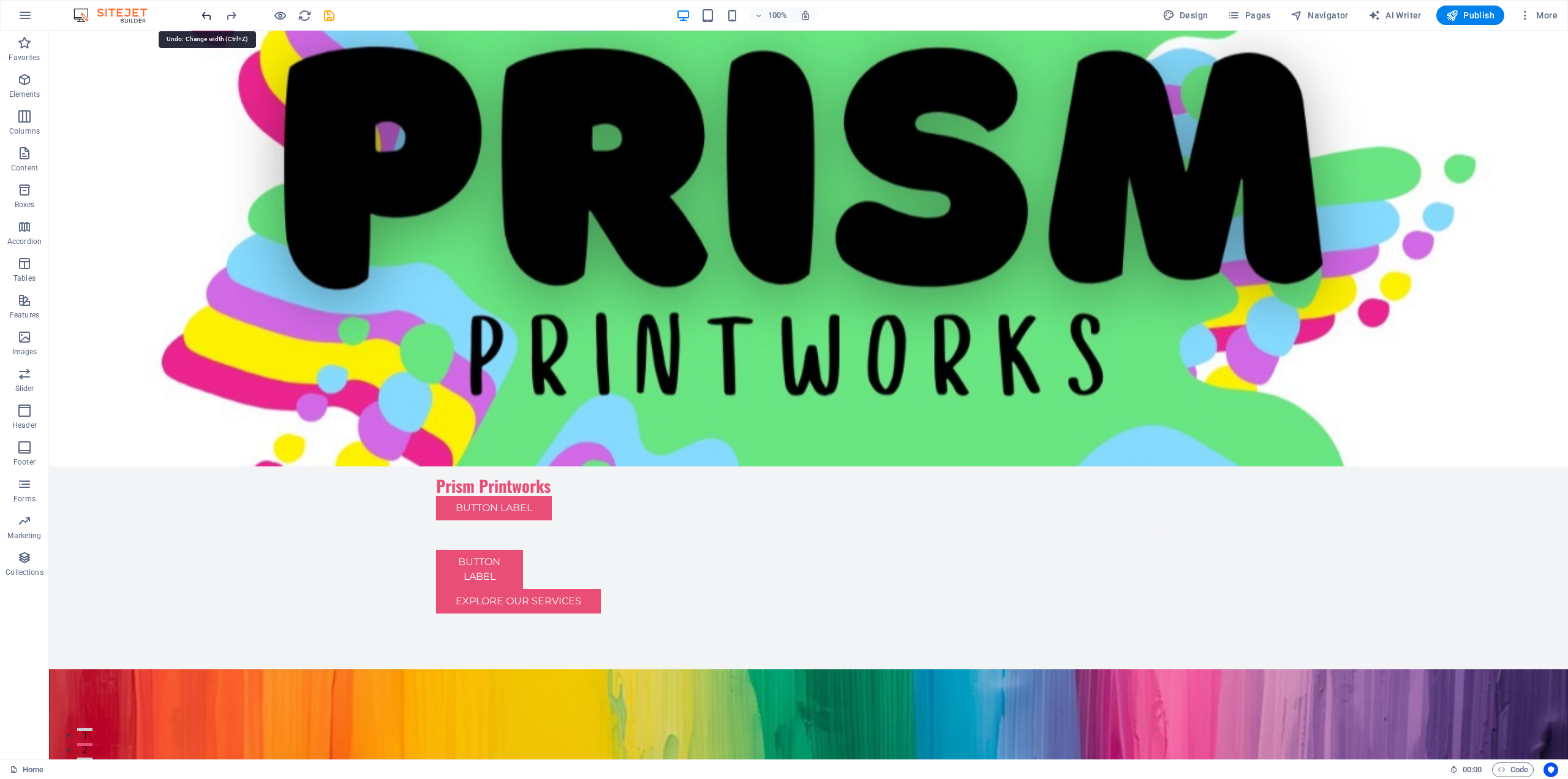
click at [202, 16] on icon "undo" at bounding box center [206, 15] width 14 height 14
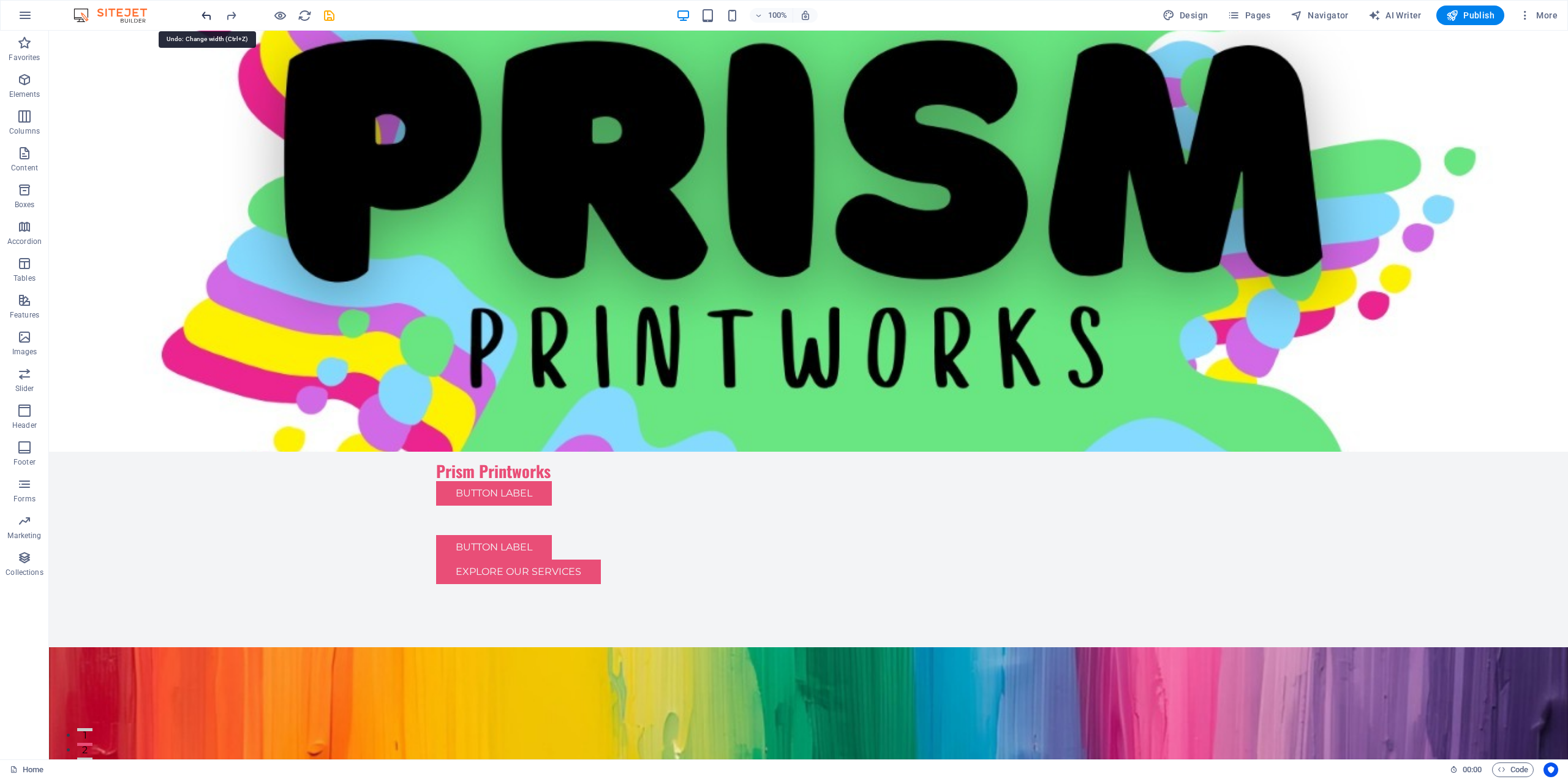
click at [202, 16] on icon "undo" at bounding box center [206, 15] width 14 height 14
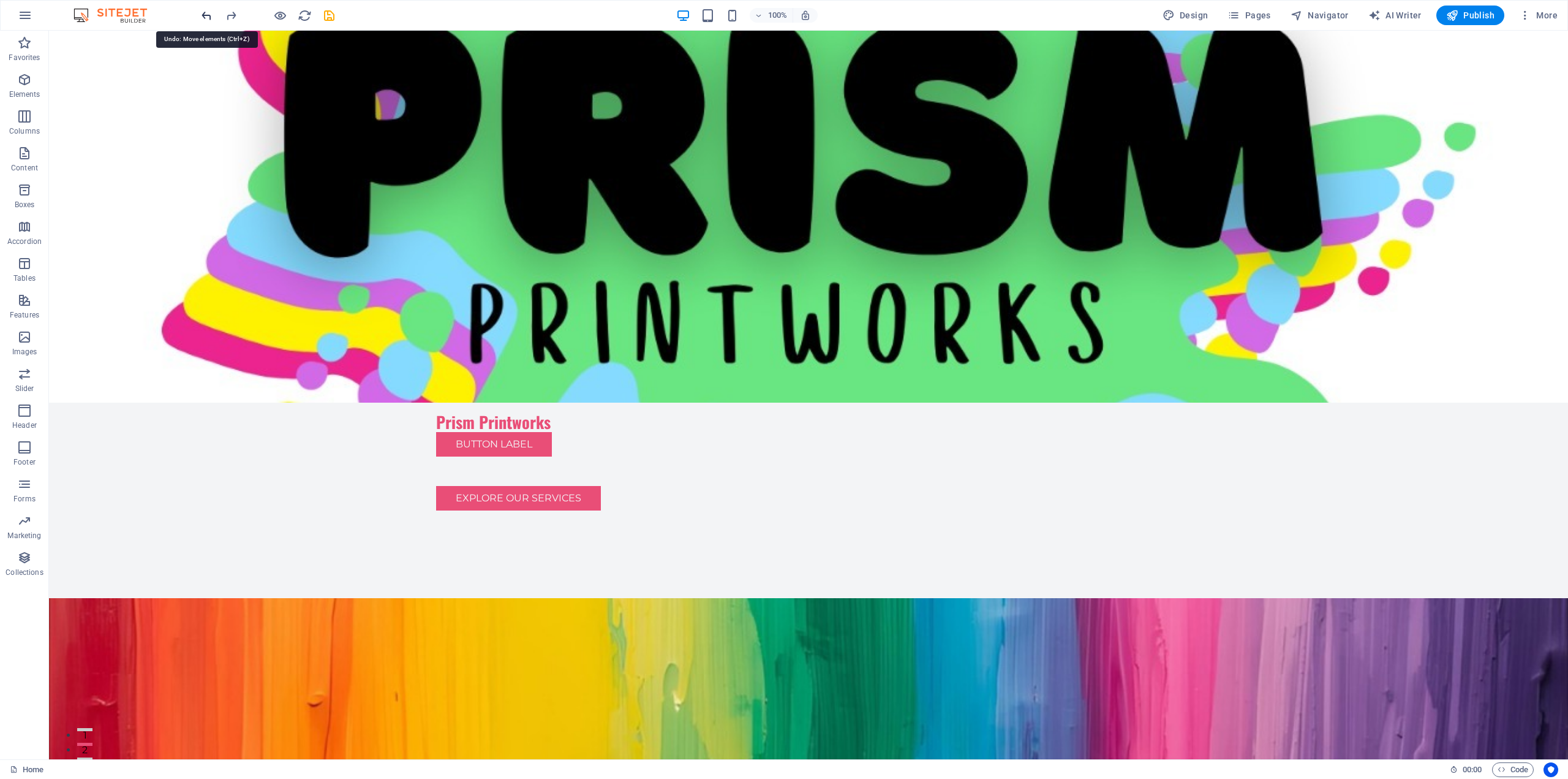
click at [202, 16] on icon "undo" at bounding box center [206, 15] width 14 height 14
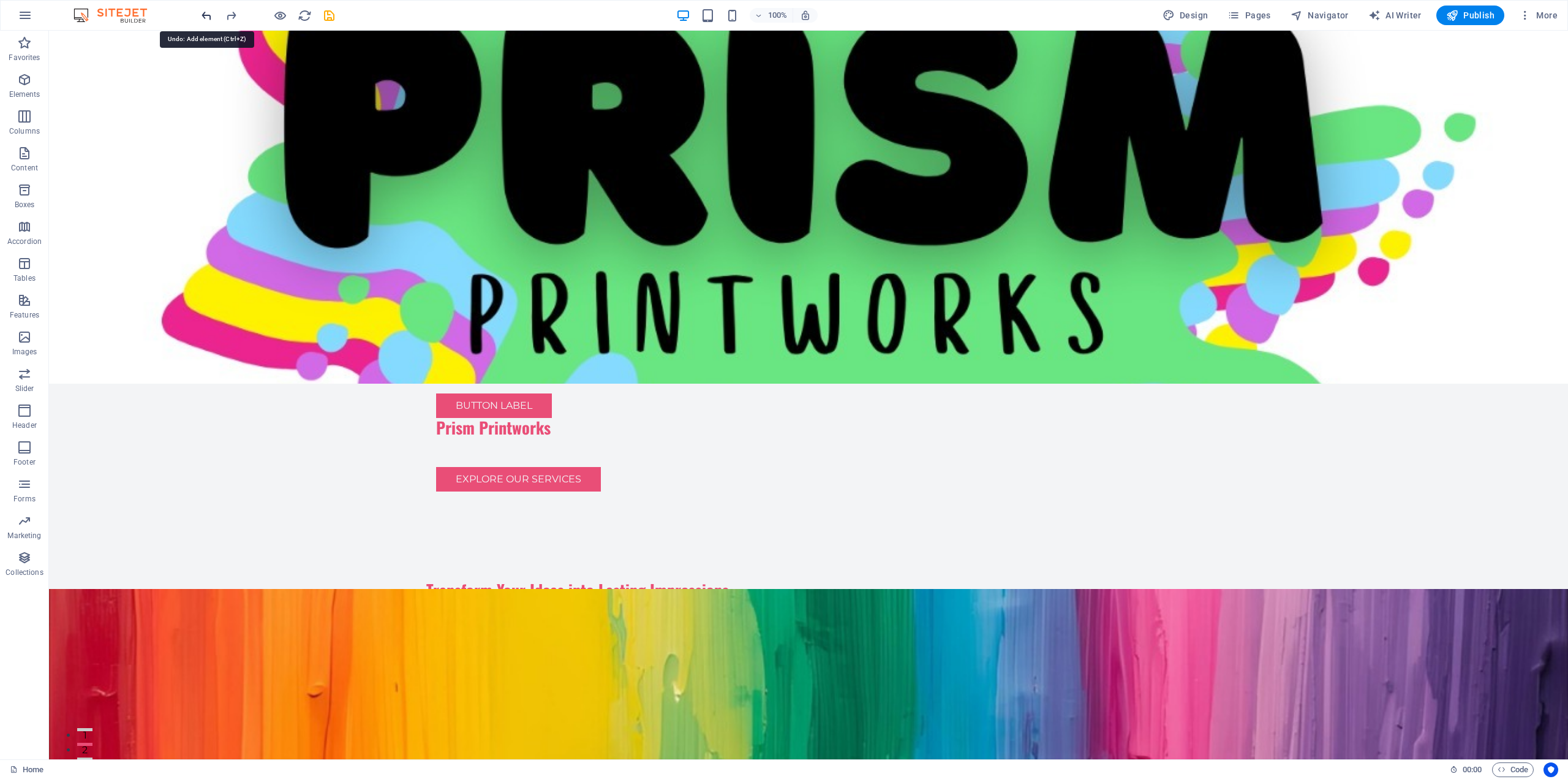
click at [202, 16] on icon "undo" at bounding box center [206, 15] width 14 height 14
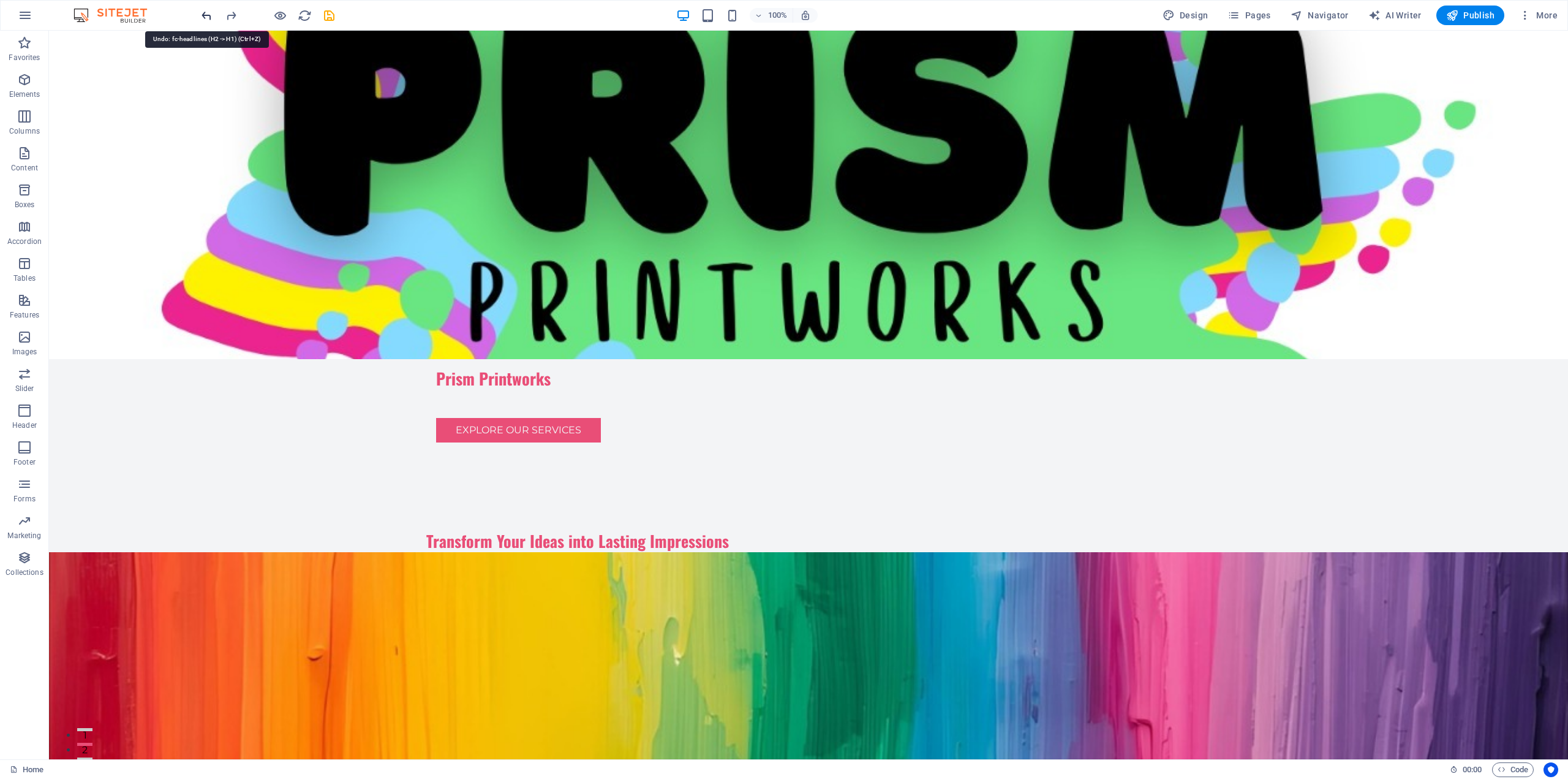
click at [202, 16] on icon "undo" at bounding box center [206, 15] width 14 height 14
drag, startPoint x: 202, startPoint y: 16, endPoint x: 215, endPoint y: 107, distance: 91.9
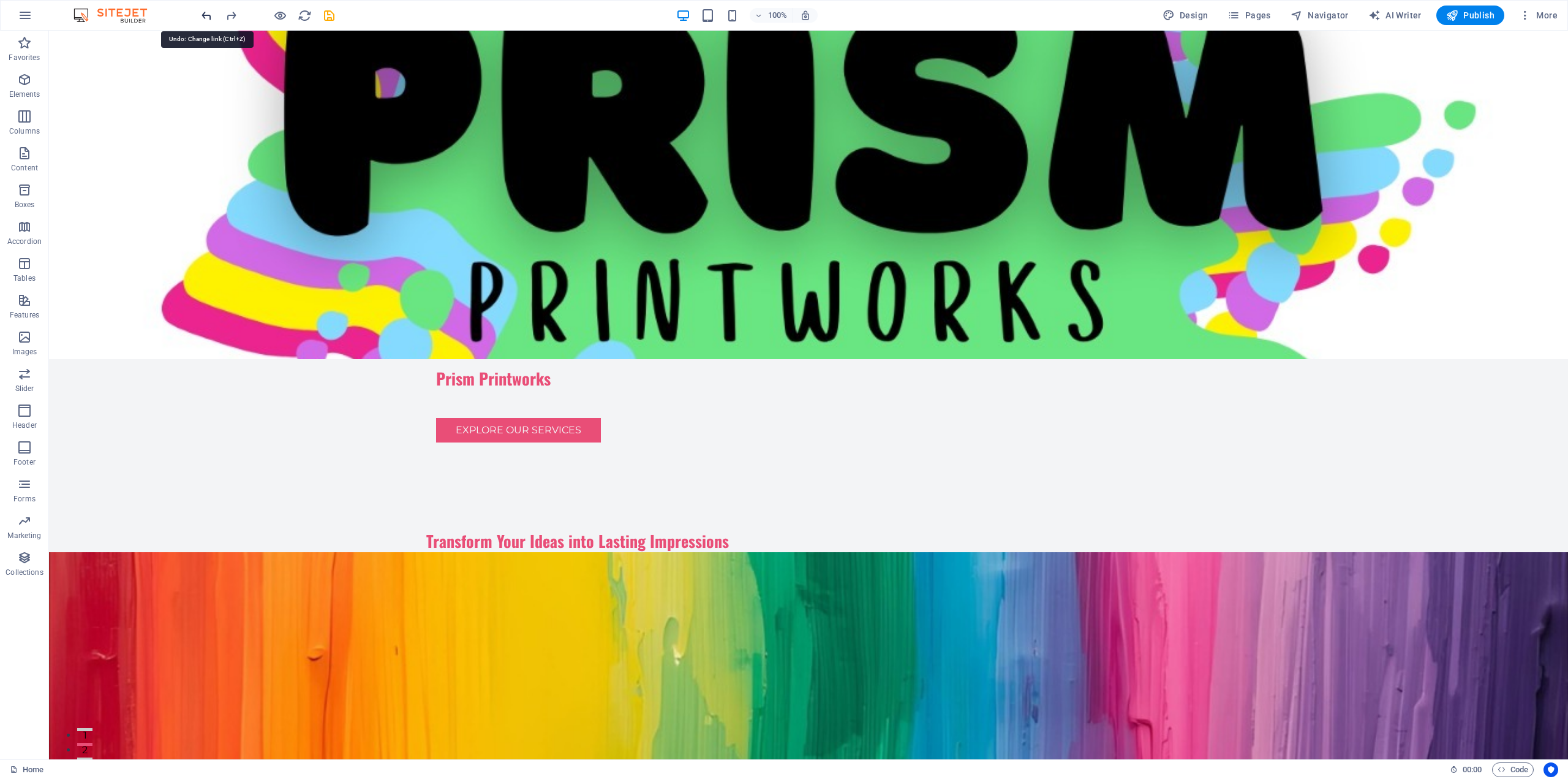
click at [202, 16] on icon "undo" at bounding box center [206, 15] width 14 height 14
